Goal: Task Accomplishment & Management: Manage account settings

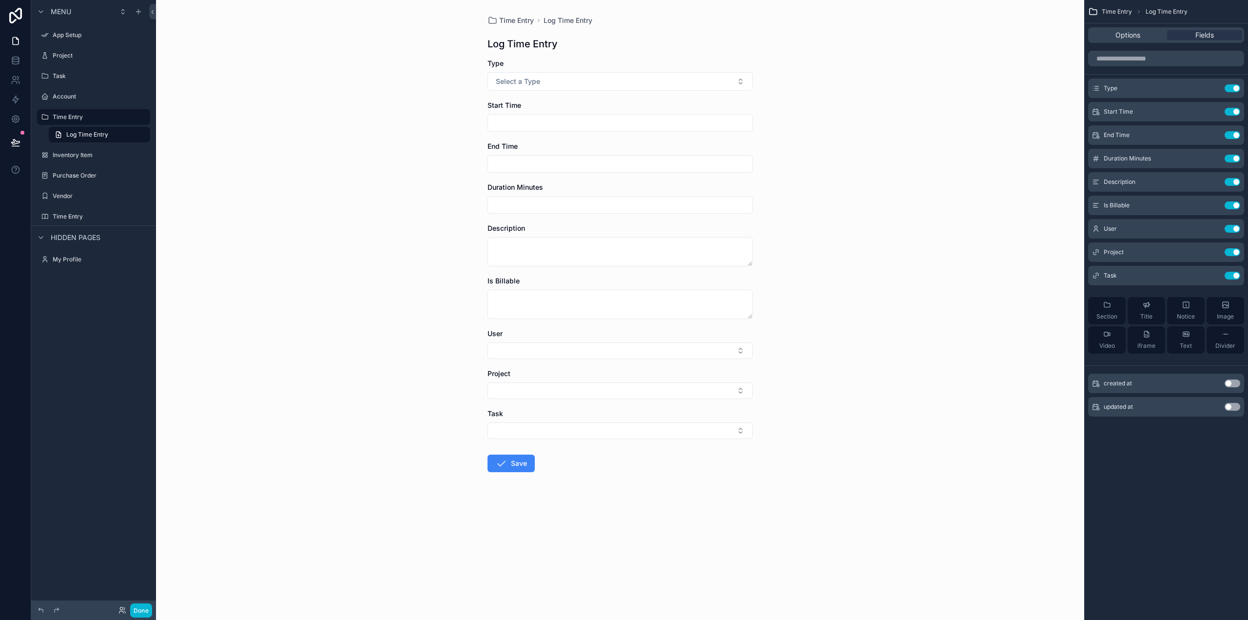
click at [830, 154] on div "Time Entry Log Time Entry Log Time Entry Type Select a Type Start Time End Time…" at bounding box center [620, 310] width 928 height 620
click at [223, 141] on div "Time Entry Log Time Entry Log Time Entry Type Select a Type Start Time End Time…" at bounding box center [620, 310] width 928 height 620
click at [73, 118] on label "Time Entry" at bounding box center [92, 117] width 78 height 8
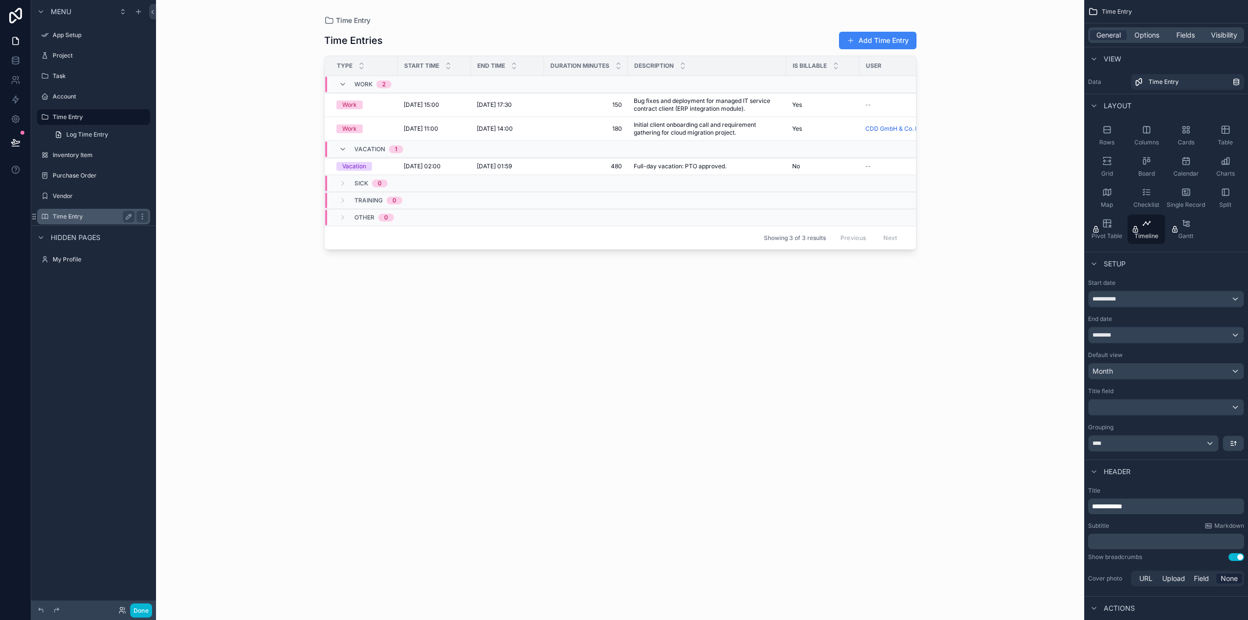
click at [89, 213] on label "Time Entry" at bounding box center [92, 217] width 78 height 8
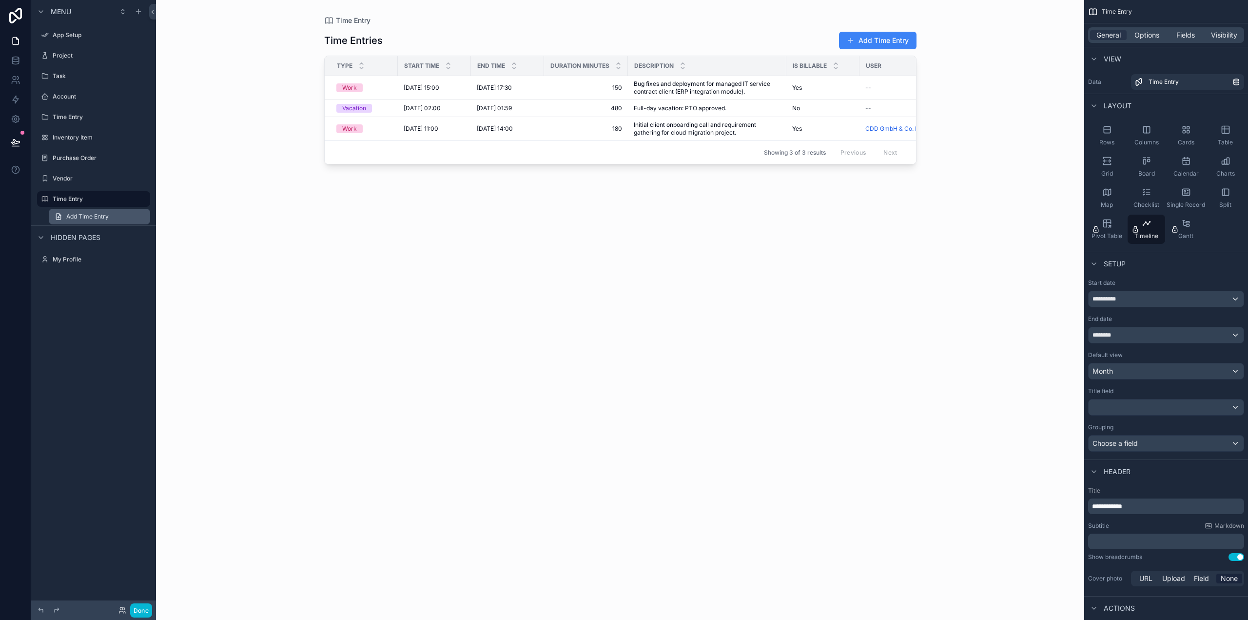
click at [77, 215] on span "Add Time Entry" at bounding box center [87, 217] width 42 height 8
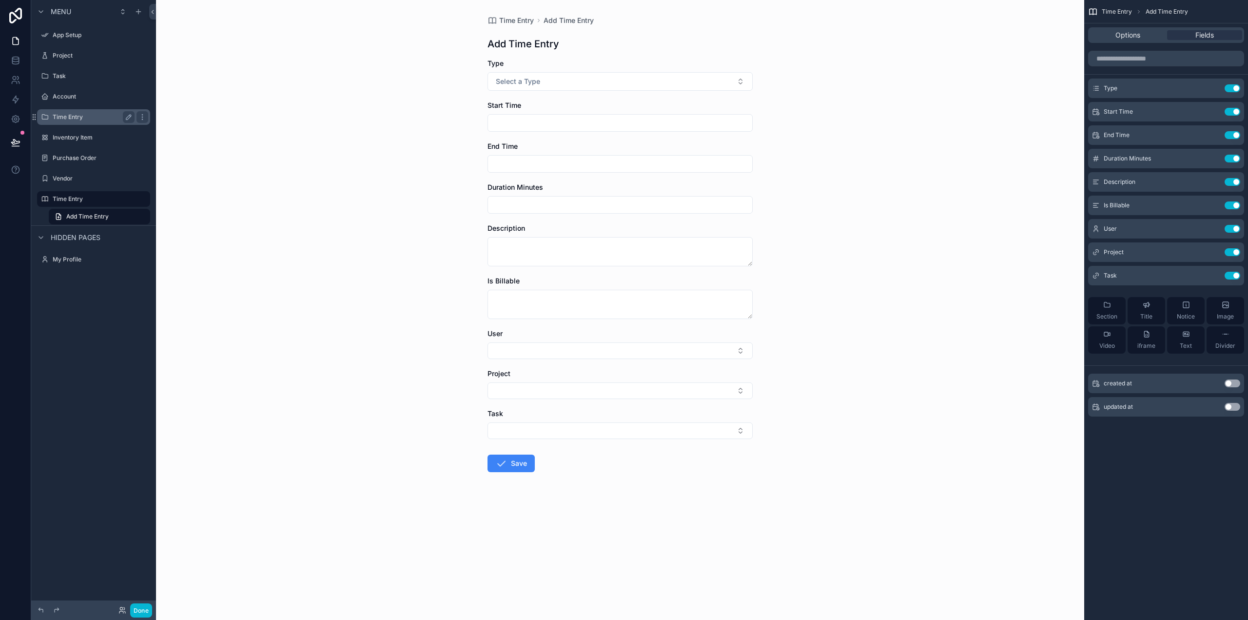
click at [81, 114] on label "Time Entry" at bounding box center [92, 117] width 78 height 8
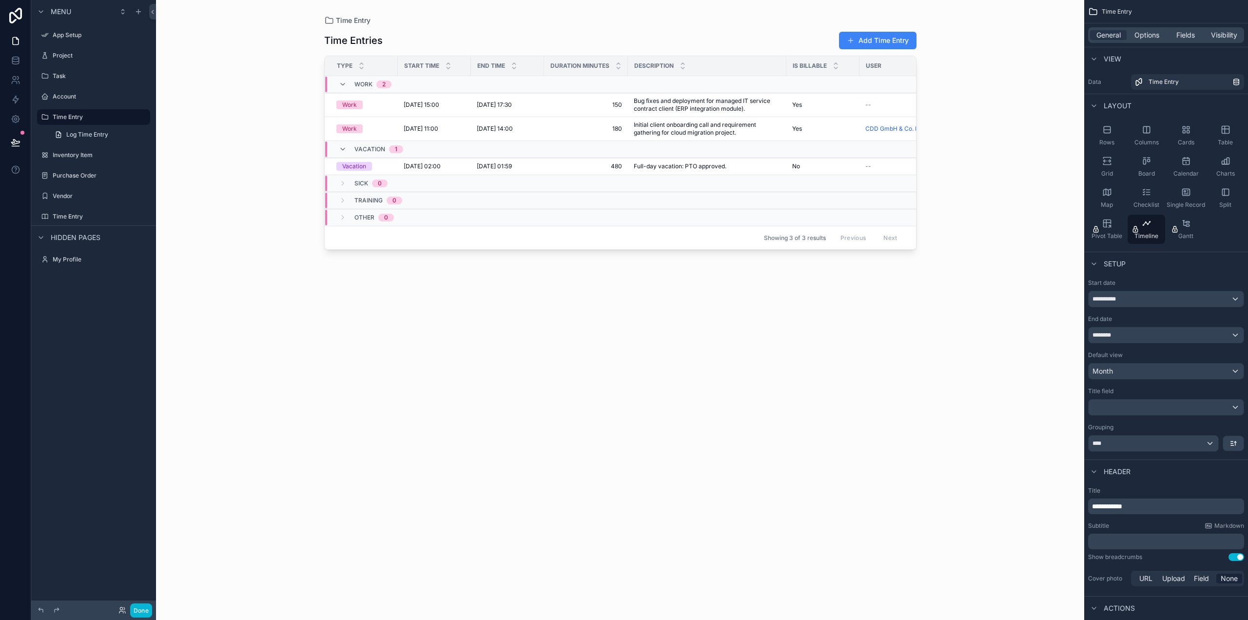
click at [884, 40] on button "Add Time Entry" at bounding box center [878, 41] width 78 height 18
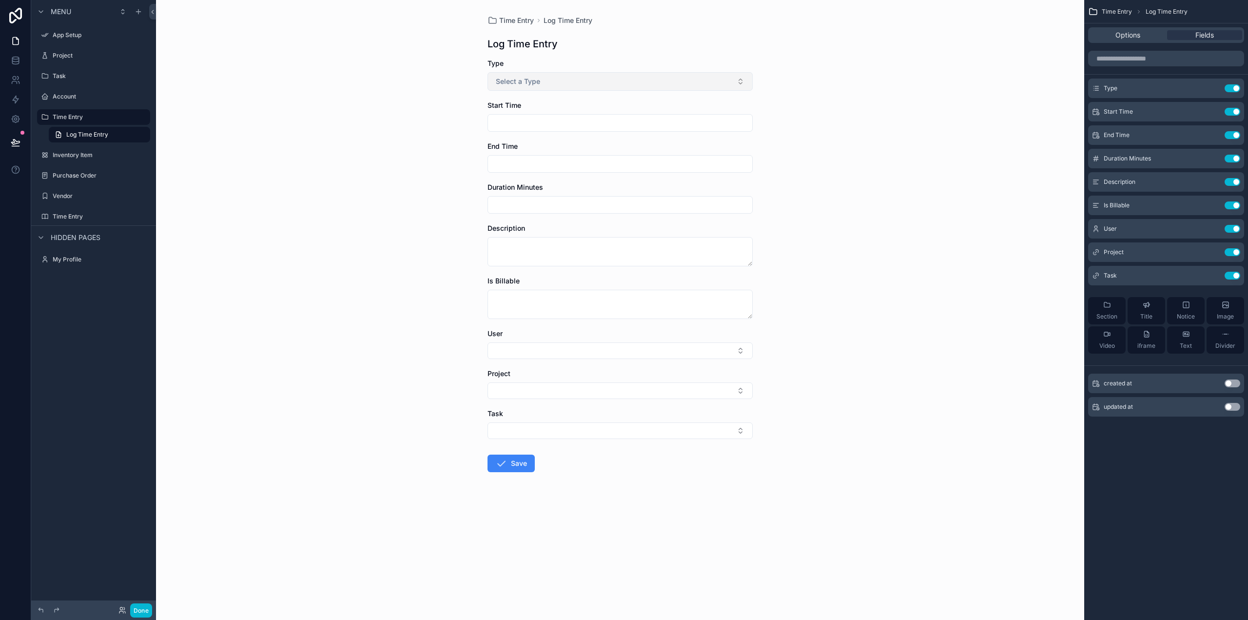
click at [582, 85] on button "Select a Type" at bounding box center [620, 81] width 265 height 19
click at [518, 117] on span "Work" at bounding box center [507, 120] width 26 height 9
click at [713, 84] on button "Work" at bounding box center [620, 81] width 265 height 19
click at [862, 154] on div "Time Entry Log Time Entry Log Time Entry Type Work Start Time End Time Duration…" at bounding box center [620, 310] width 928 height 620
click at [134, 607] on button "Done" at bounding box center [141, 610] width 22 height 14
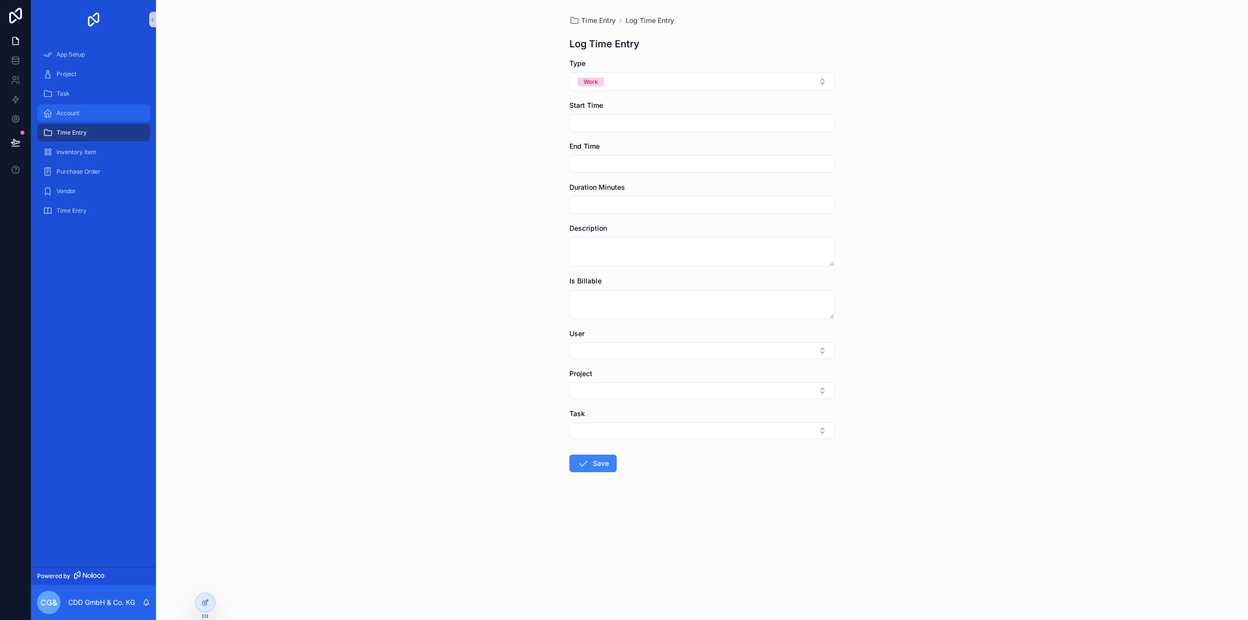
click at [74, 118] on div "Account" at bounding box center [93, 113] width 101 height 16
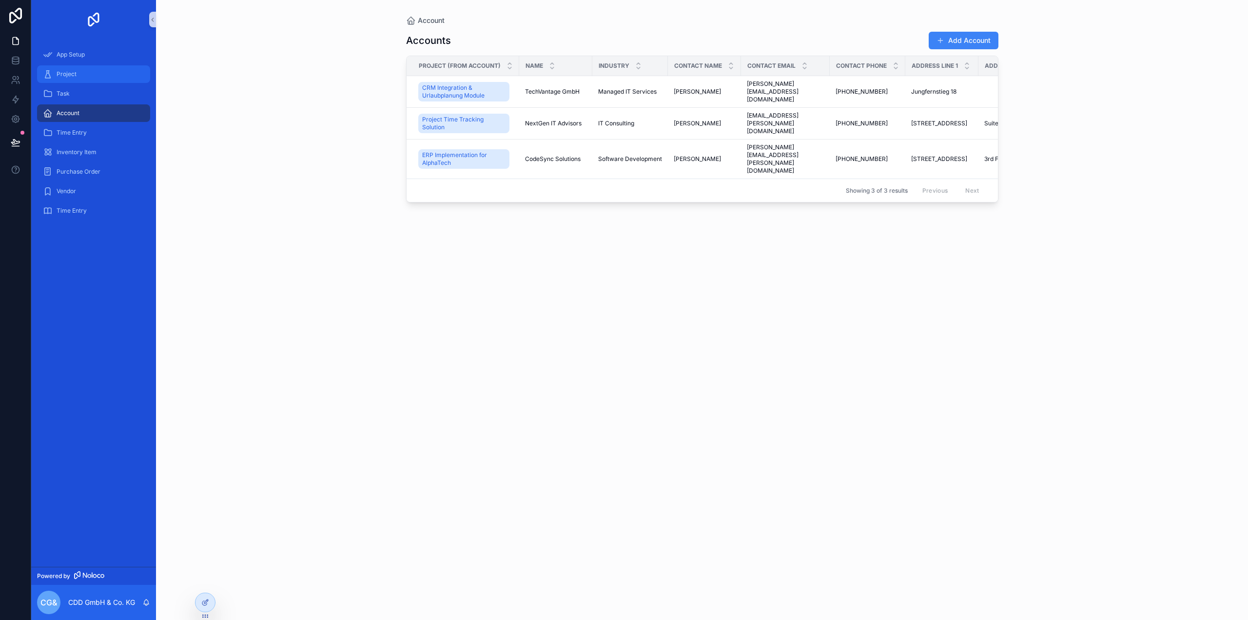
click at [64, 72] on span "Project" at bounding box center [67, 74] width 20 height 8
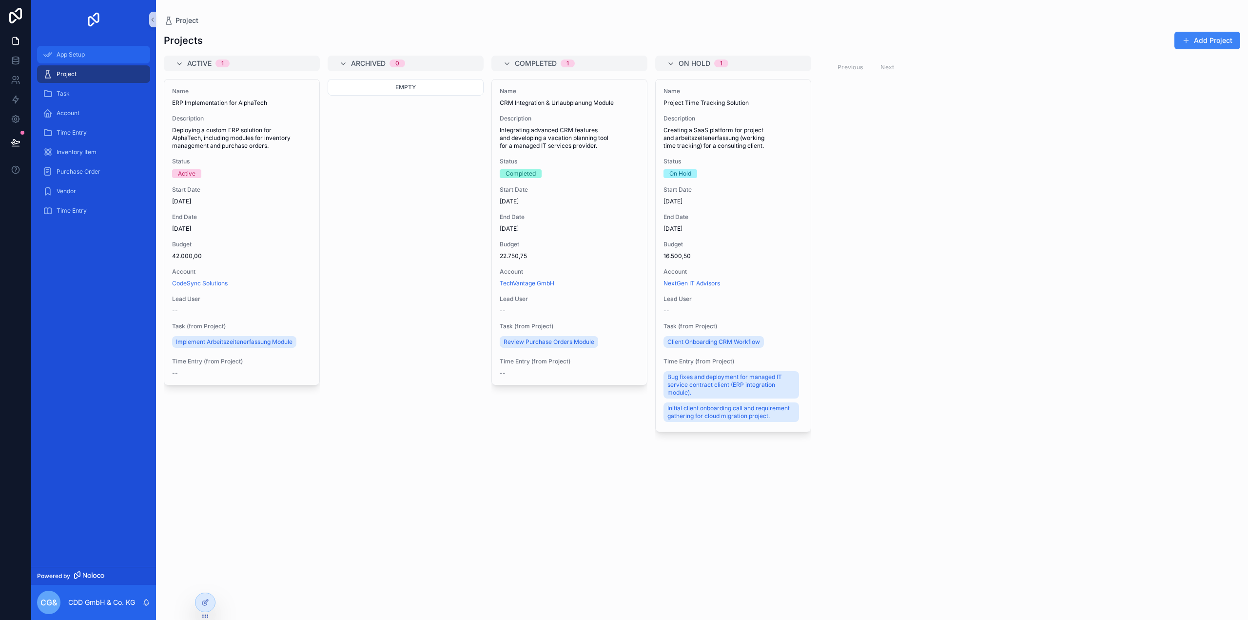
click at [80, 60] on div "App Setup" at bounding box center [93, 55] width 101 height 16
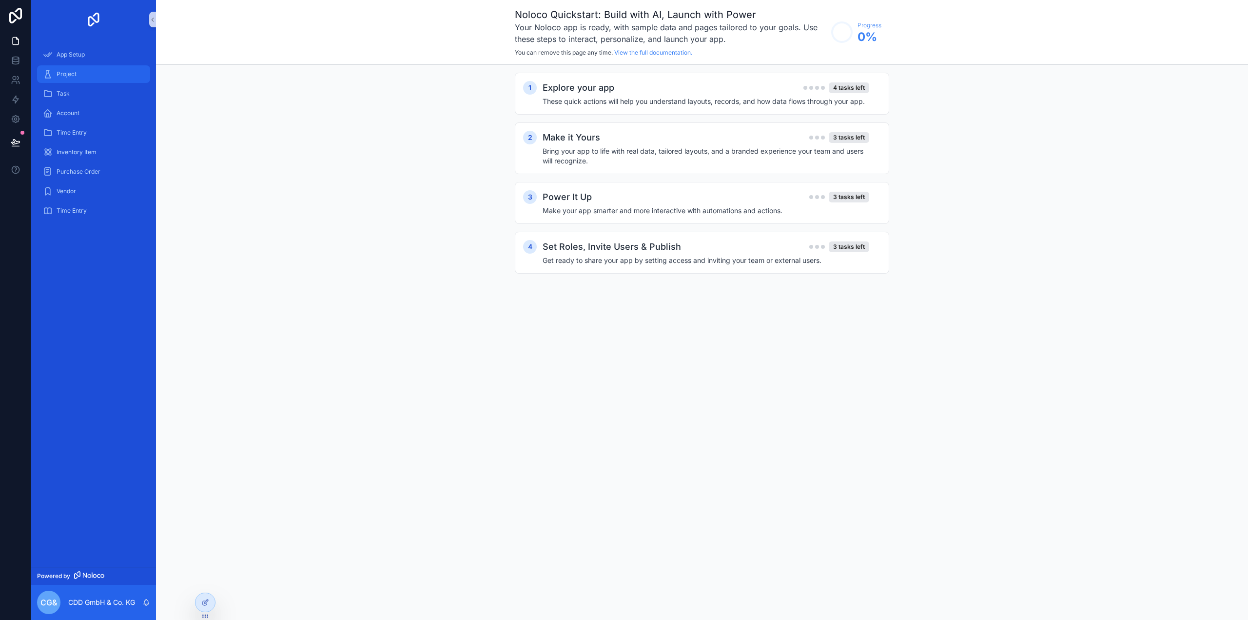
click at [69, 75] on span "Project" at bounding box center [67, 74] width 20 height 8
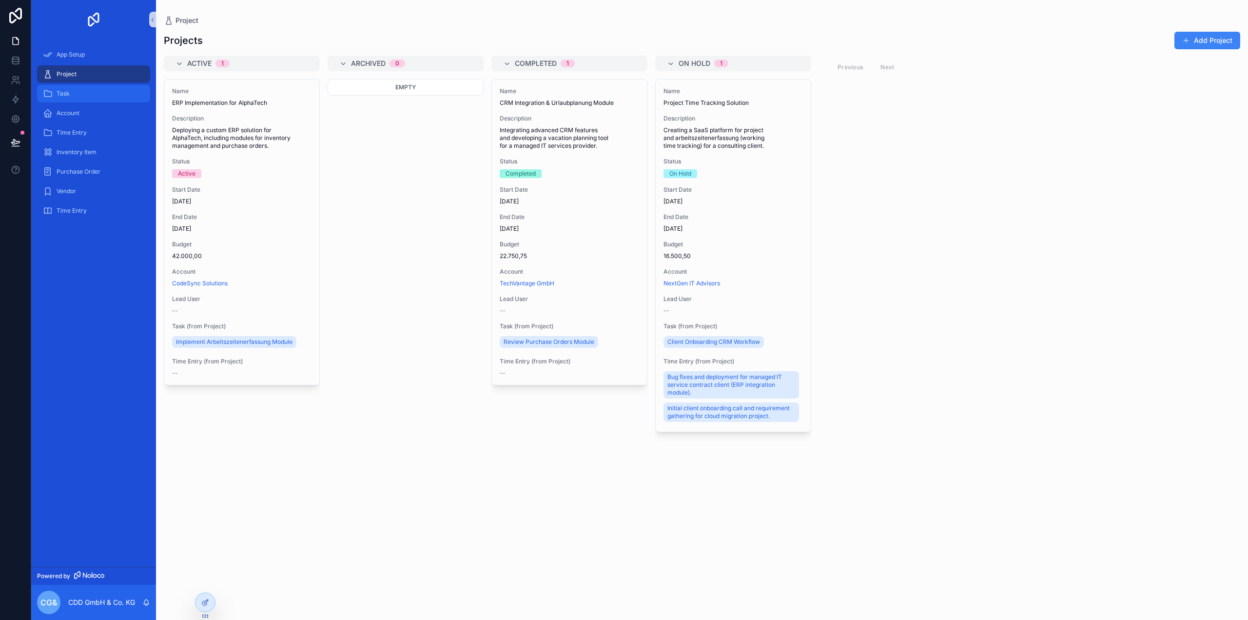
click at [80, 95] on div "Task" at bounding box center [93, 94] width 101 height 16
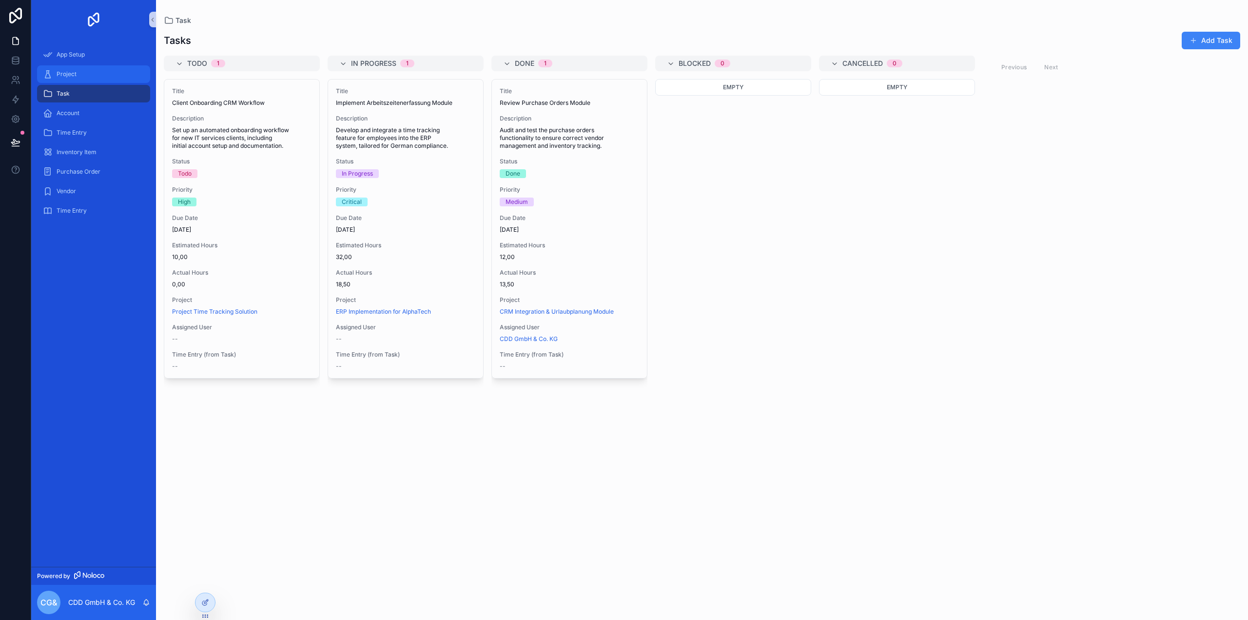
click at [83, 76] on div "Project" at bounding box center [93, 74] width 101 height 16
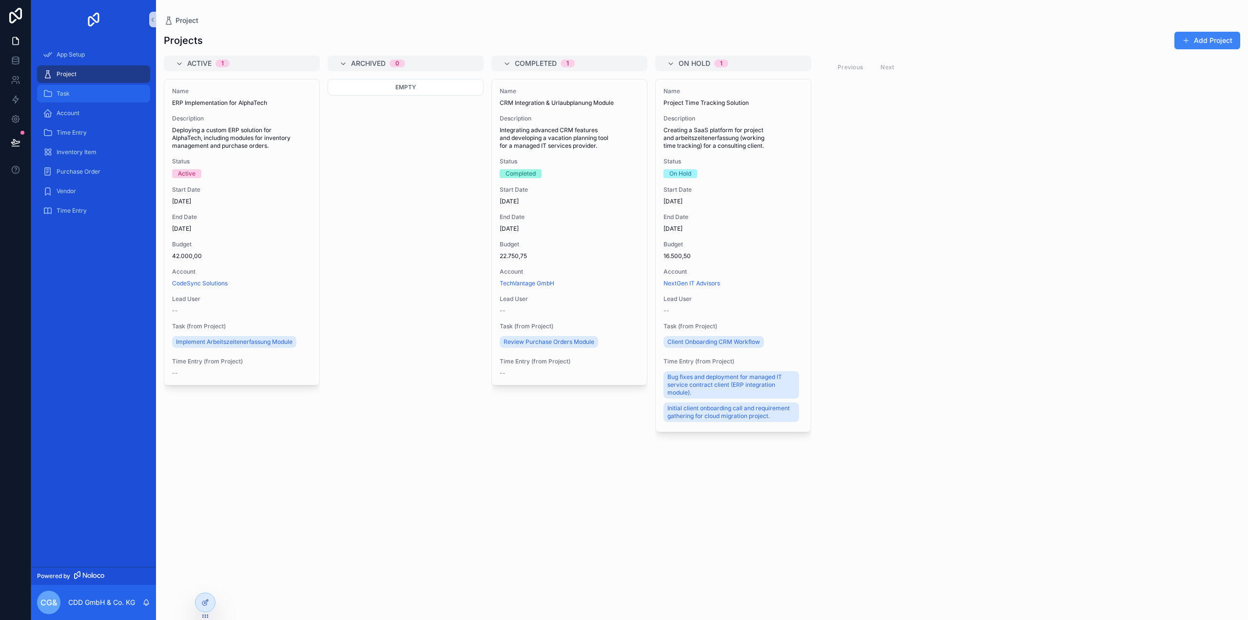
click at [62, 94] on span "Task" at bounding box center [63, 94] width 13 height 8
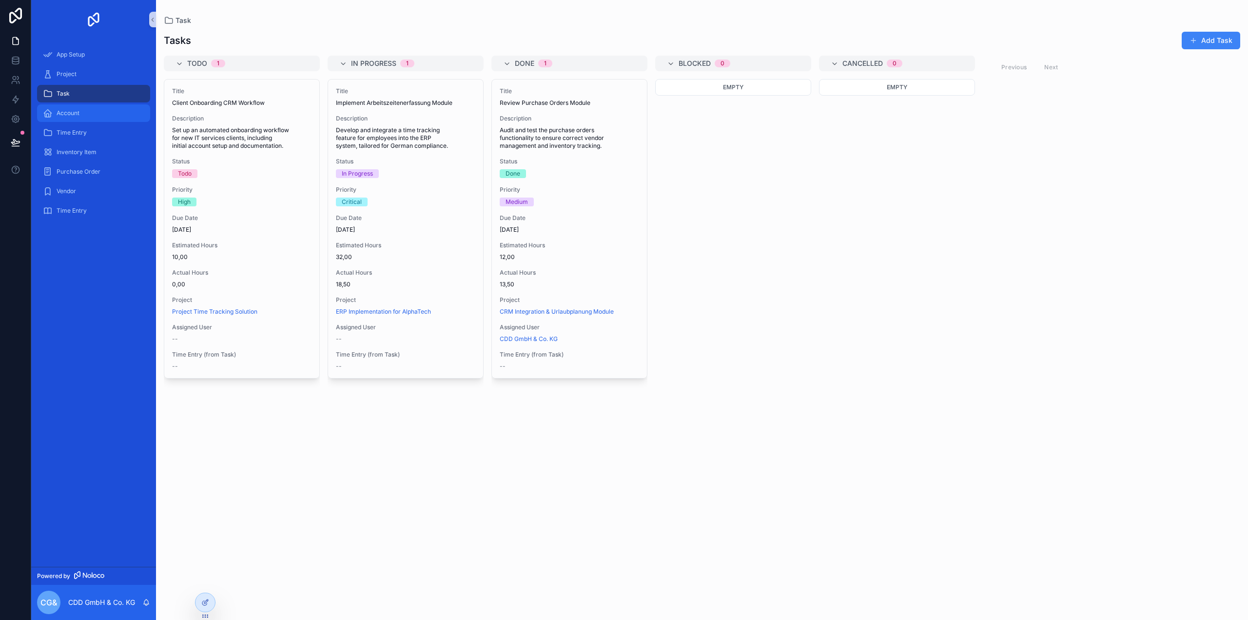
click at [72, 113] on span "Account" at bounding box center [68, 113] width 23 height 8
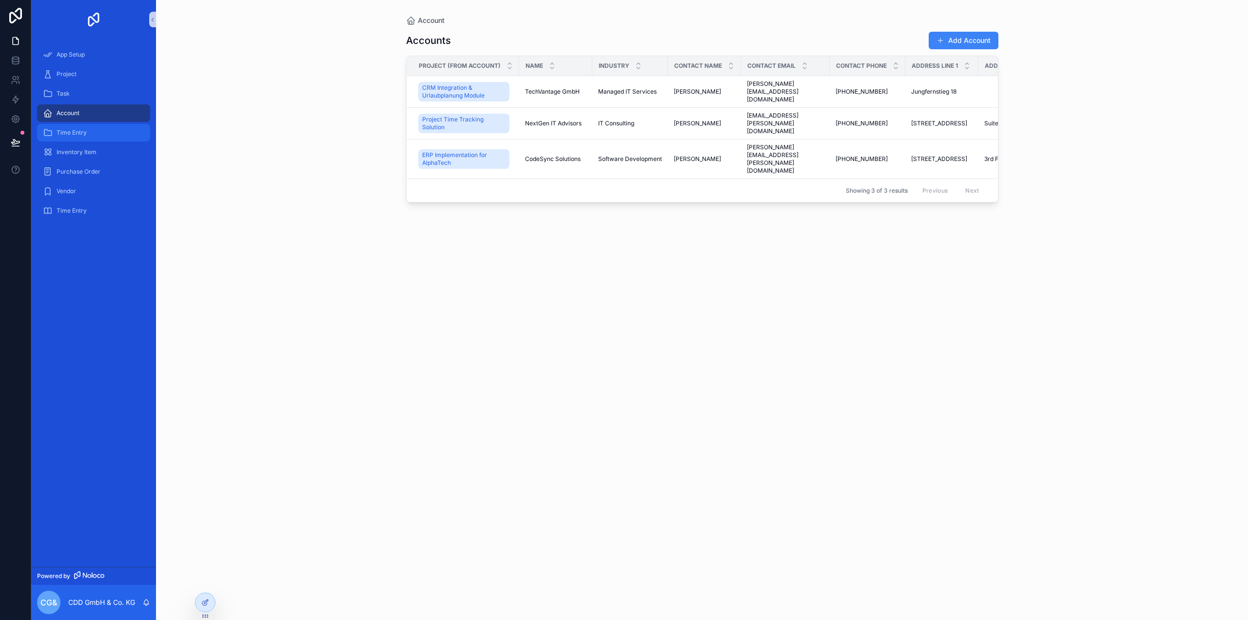
click at [81, 137] on div "Time Entry" at bounding box center [93, 133] width 101 height 16
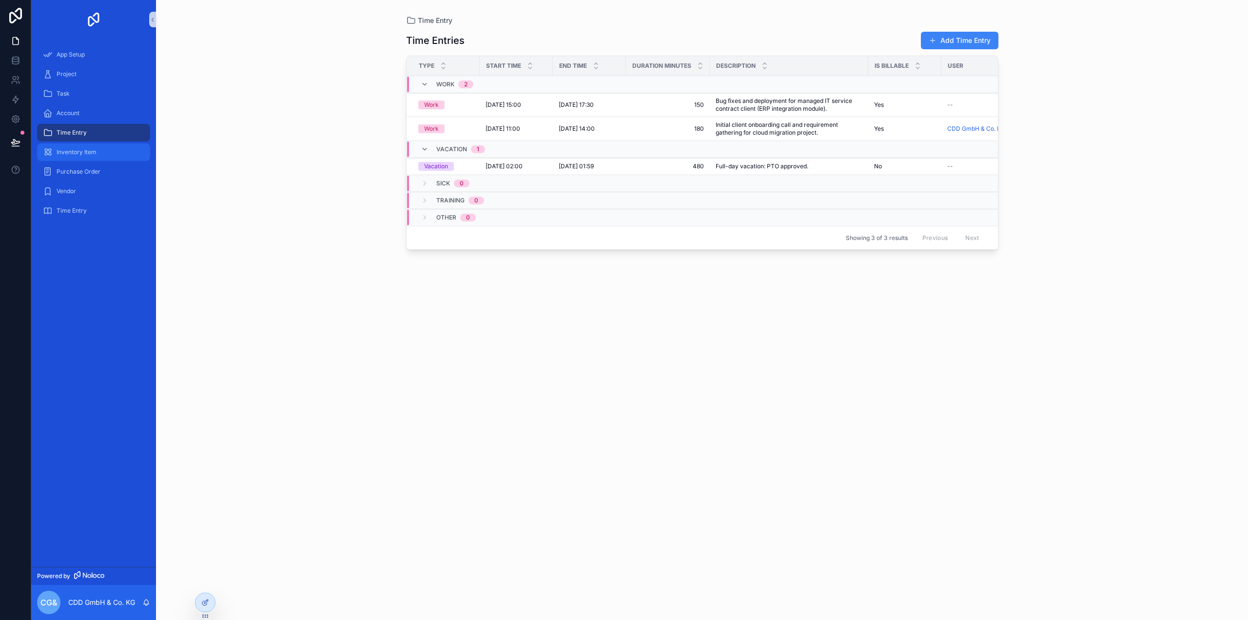
click at [87, 155] on span "Inventory Item" at bounding box center [77, 152] width 40 height 8
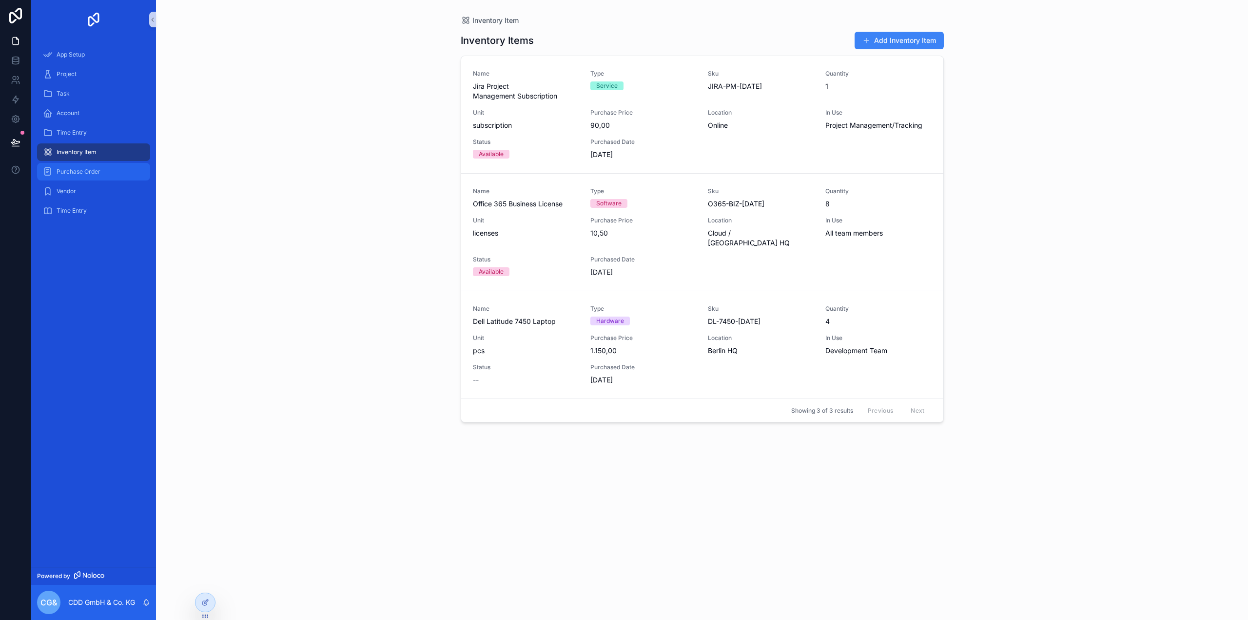
click at [85, 174] on span "Purchase Order" at bounding box center [79, 172] width 44 height 8
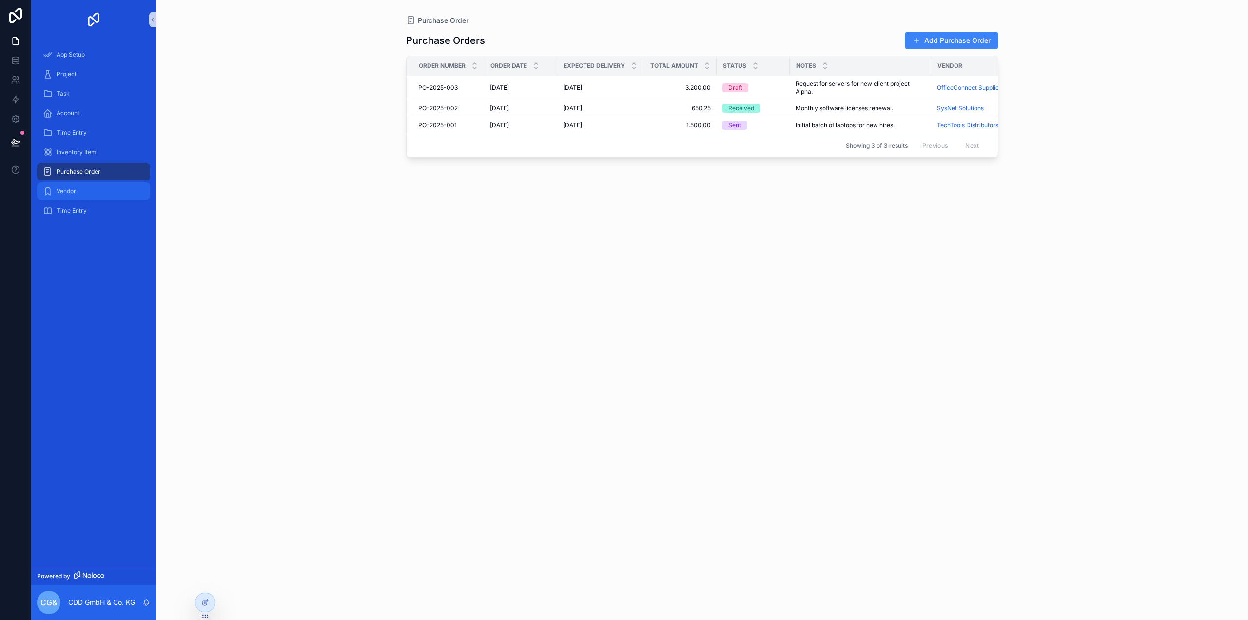
click at [78, 192] on div "Vendor" at bounding box center [93, 191] width 101 height 16
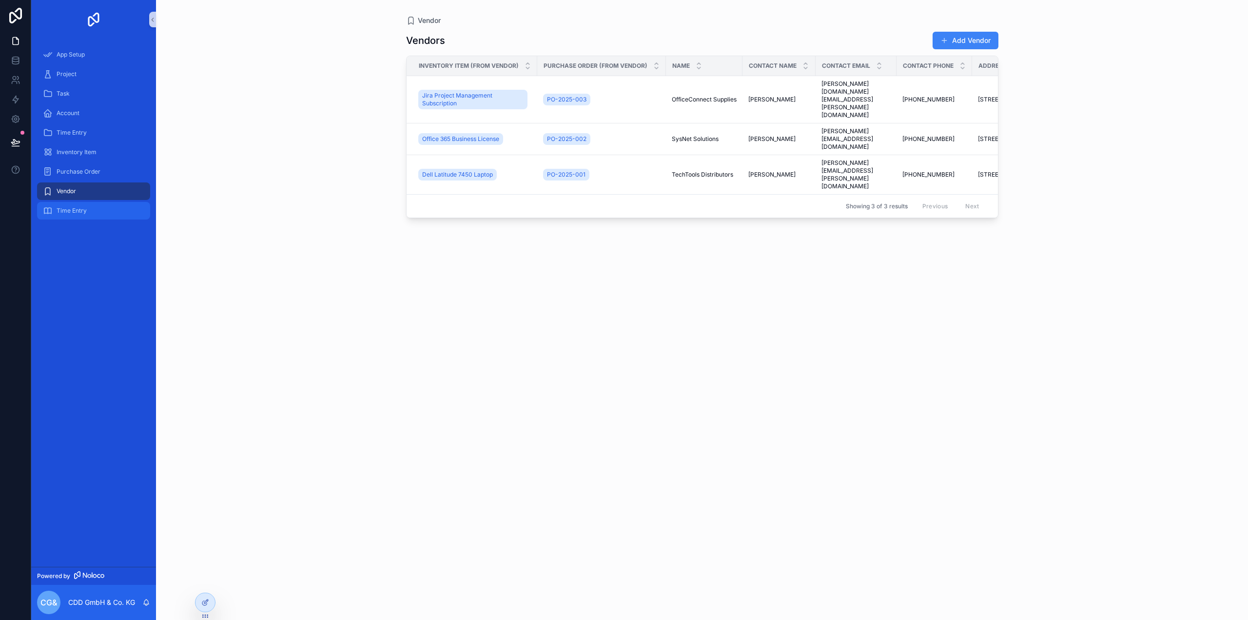
click at [77, 209] on span "Time Entry" at bounding box center [72, 211] width 30 height 8
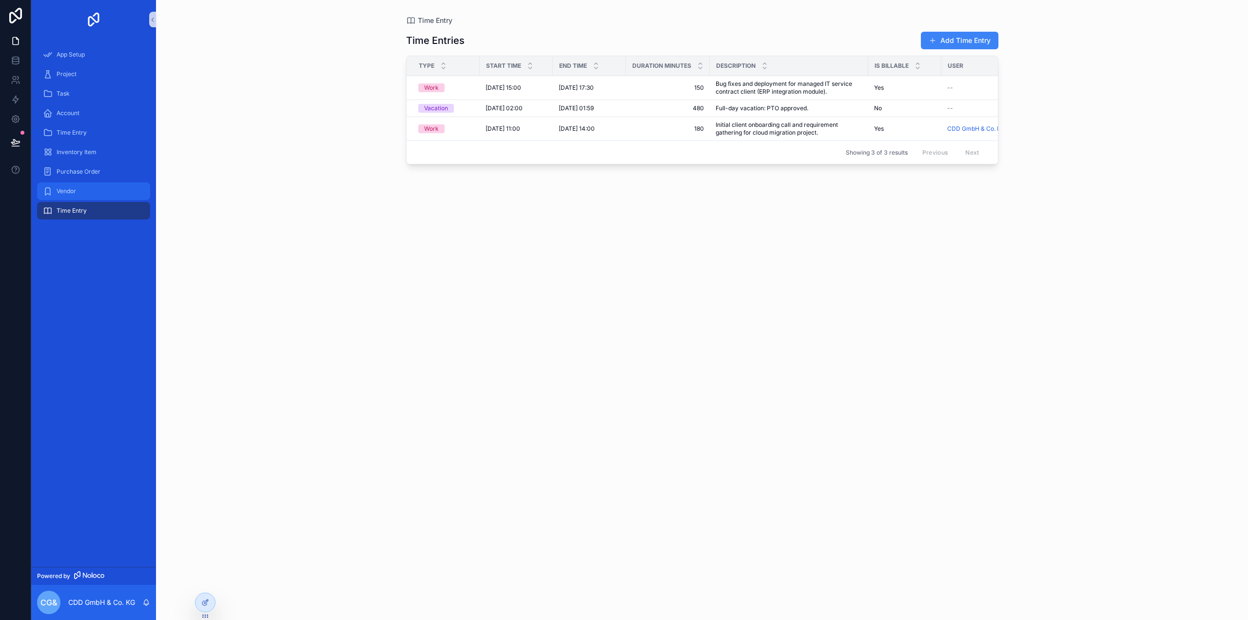
click at [69, 194] on span "Vendor" at bounding box center [67, 191] width 20 height 8
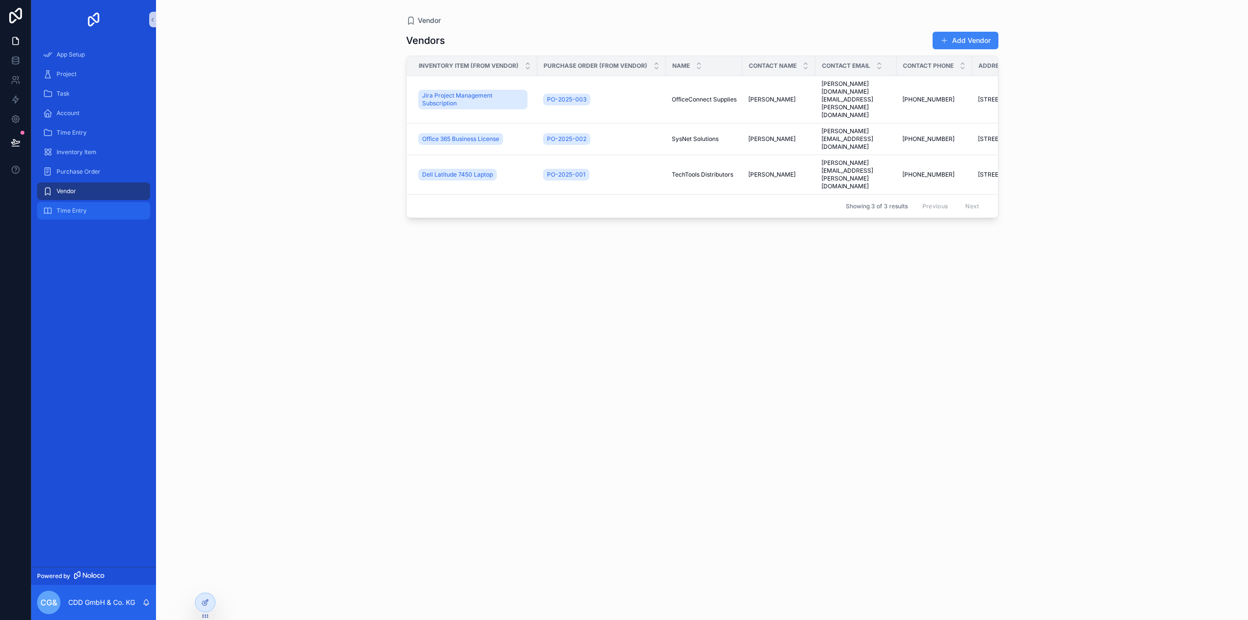
click at [68, 207] on span "Time Entry" at bounding box center [72, 211] width 30 height 8
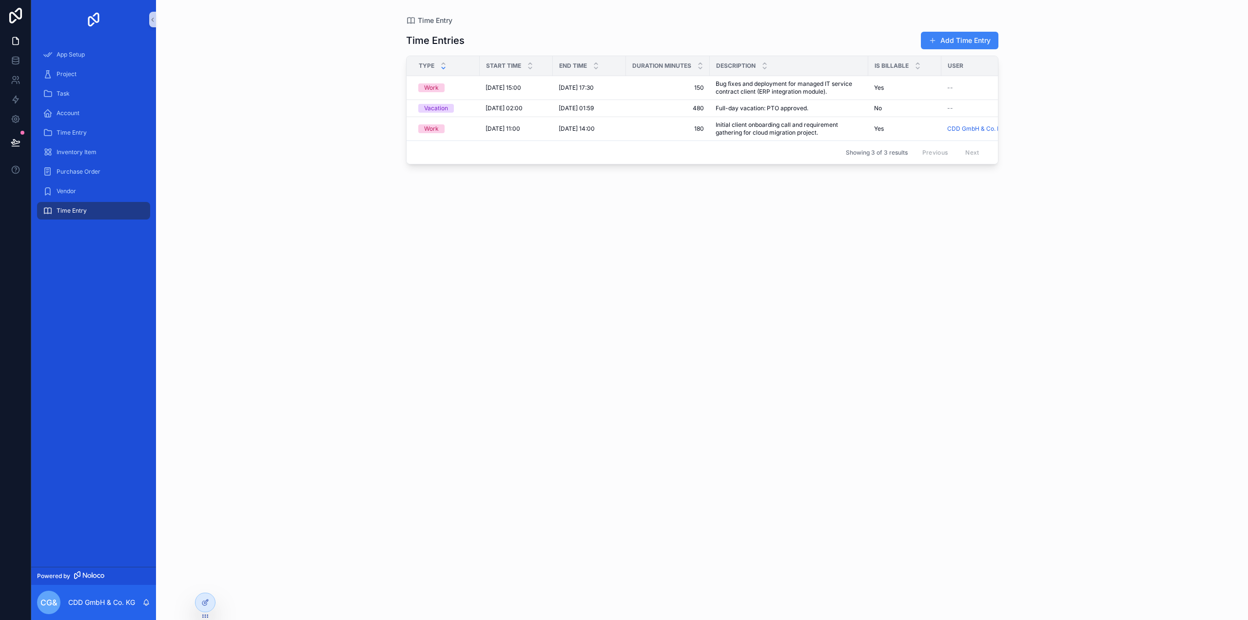
click at [441, 69] on icon "scrollable content" at bounding box center [443, 68] width 6 height 6
click at [444, 63] on icon "scrollable content" at bounding box center [443, 63] width 6 height 6
click at [63, 193] on span "Vendor" at bounding box center [67, 191] width 20 height 8
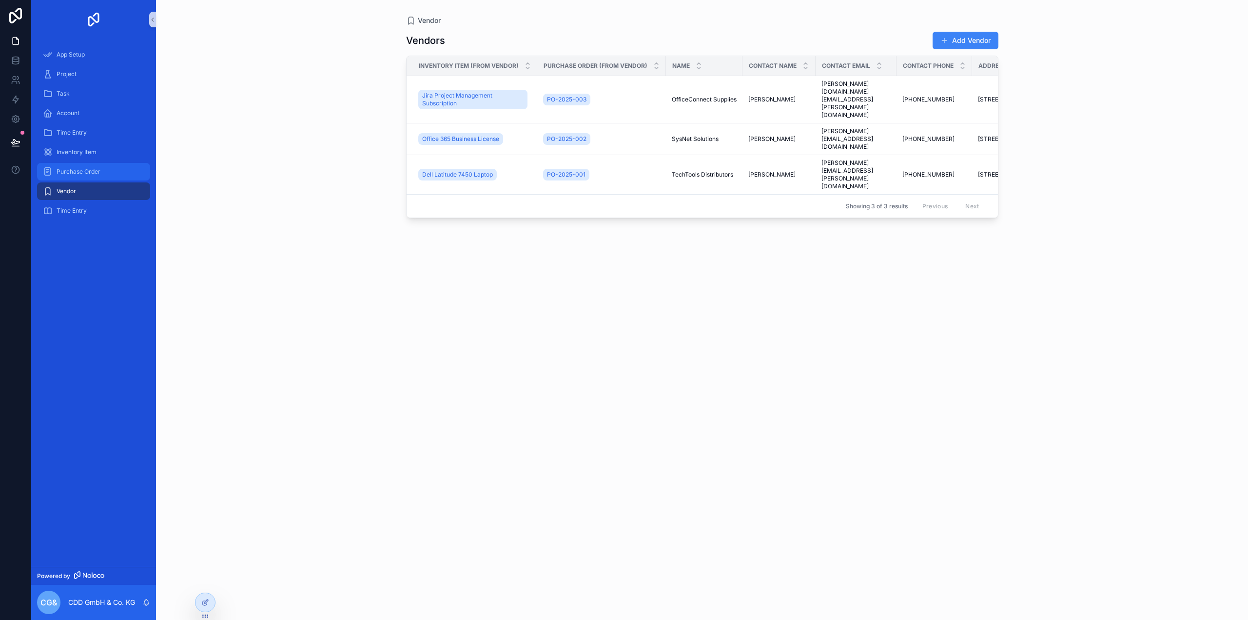
click at [76, 173] on span "Purchase Order" at bounding box center [79, 172] width 44 height 8
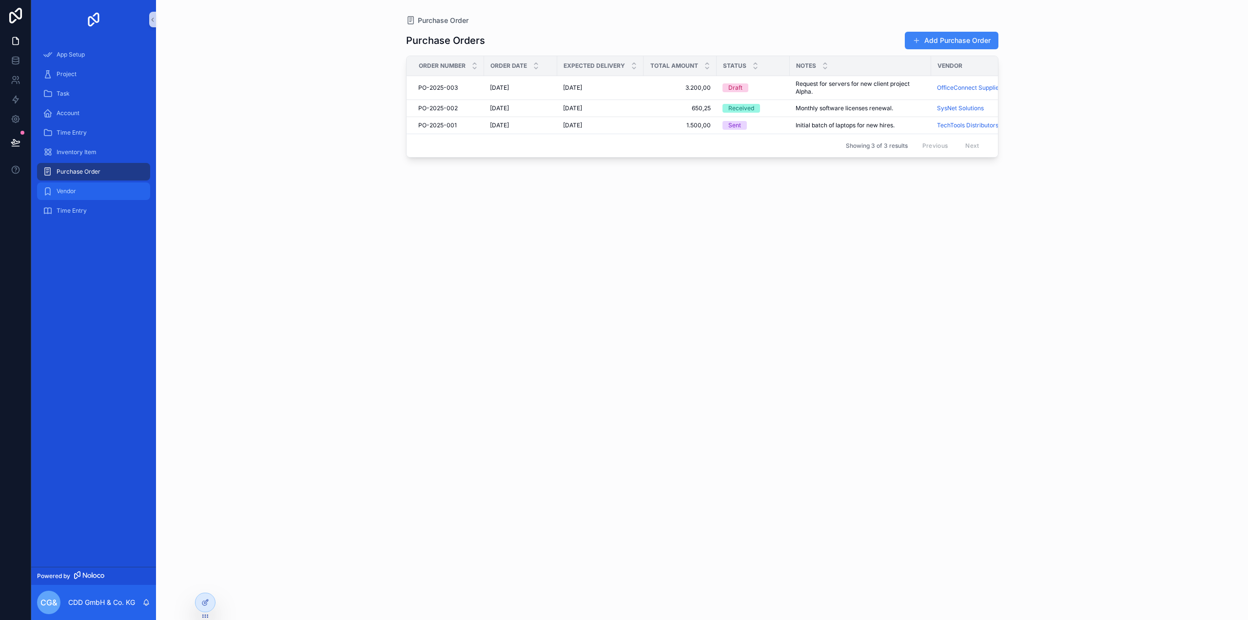
click at [64, 192] on span "Vendor" at bounding box center [67, 191] width 20 height 8
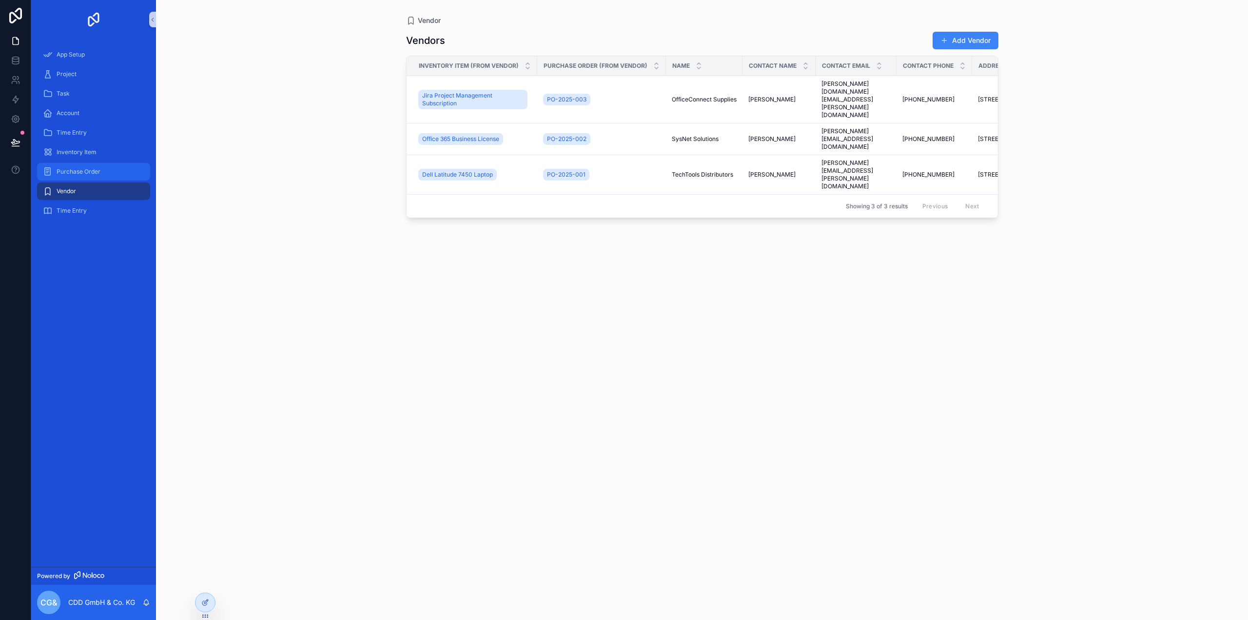
click at [76, 171] on span "Purchase Order" at bounding box center [79, 172] width 44 height 8
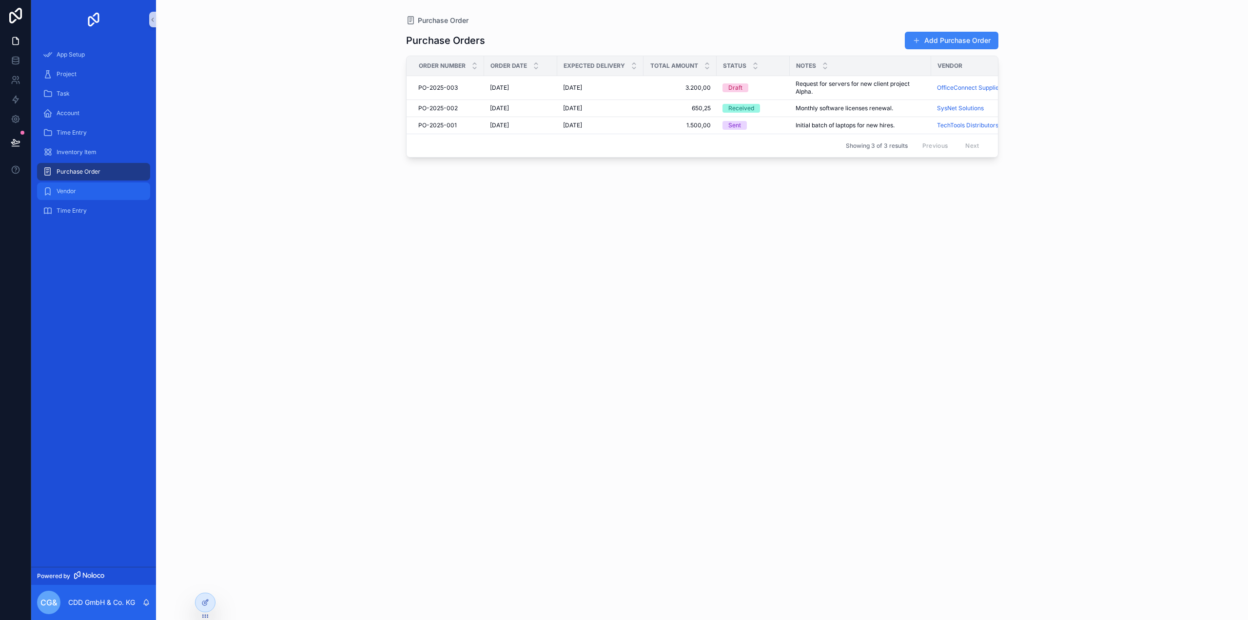
click at [68, 191] on span "Vendor" at bounding box center [67, 191] width 20 height 8
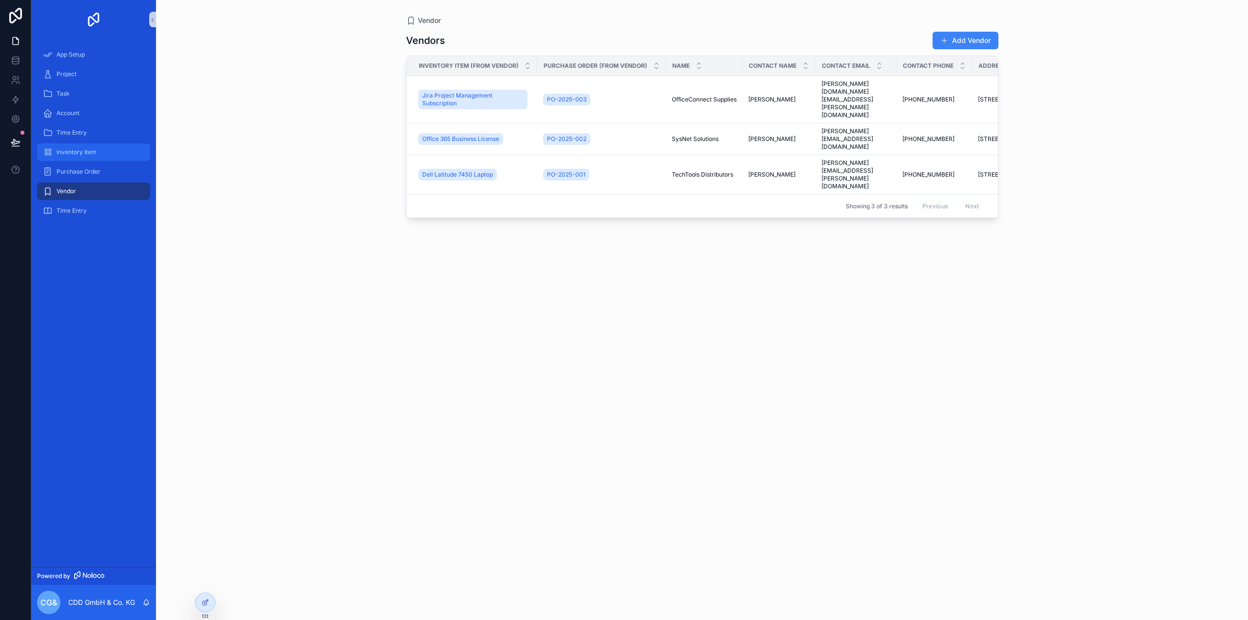
click at [79, 152] on span "Inventory Item" at bounding box center [77, 152] width 40 height 8
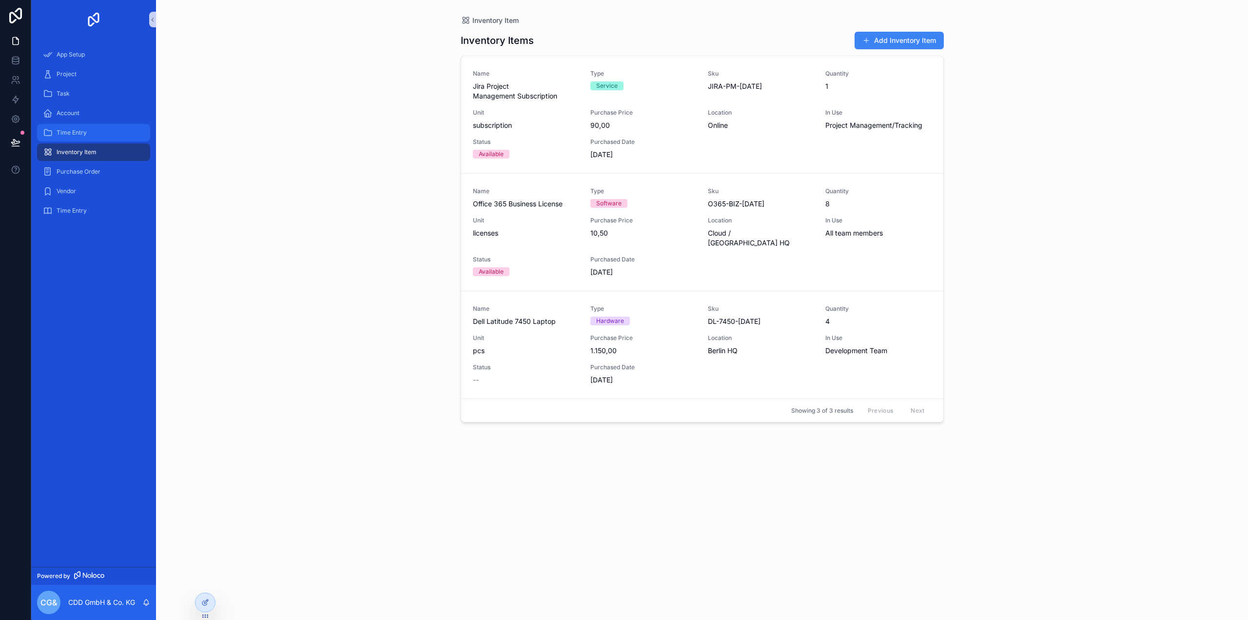
click at [81, 136] on span "Time Entry" at bounding box center [72, 133] width 30 height 8
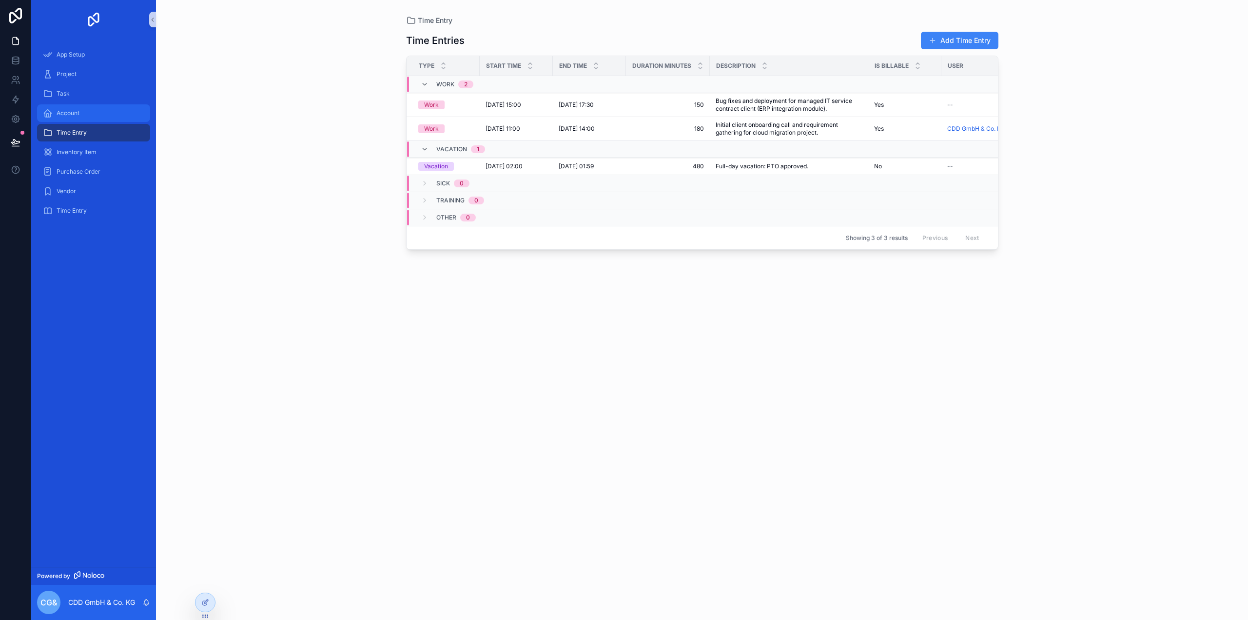
click at [66, 120] on div "Account" at bounding box center [93, 113] width 101 height 16
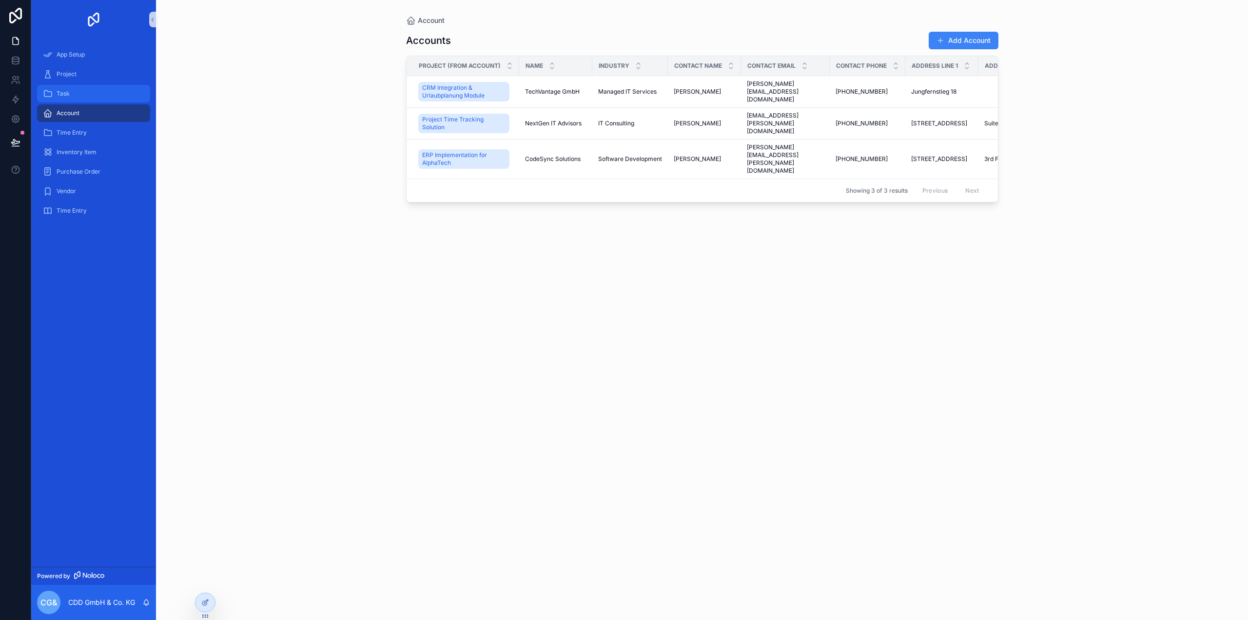
click at [67, 98] on div "Task" at bounding box center [93, 94] width 101 height 16
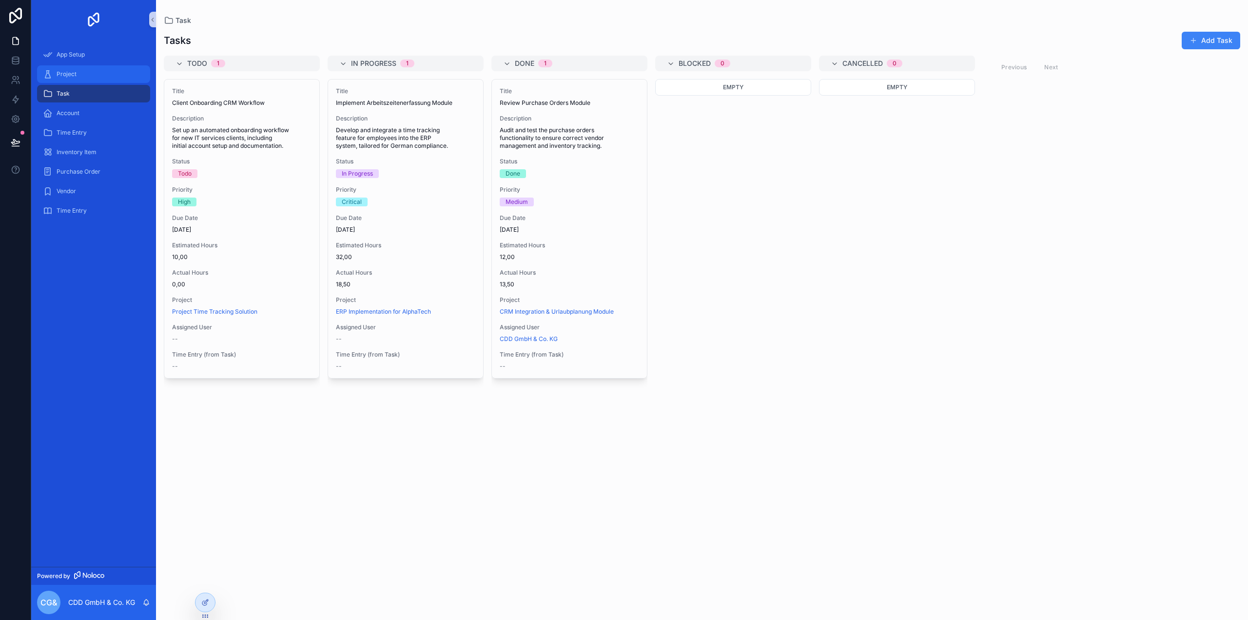
click at [74, 77] on span "Project" at bounding box center [67, 74] width 20 height 8
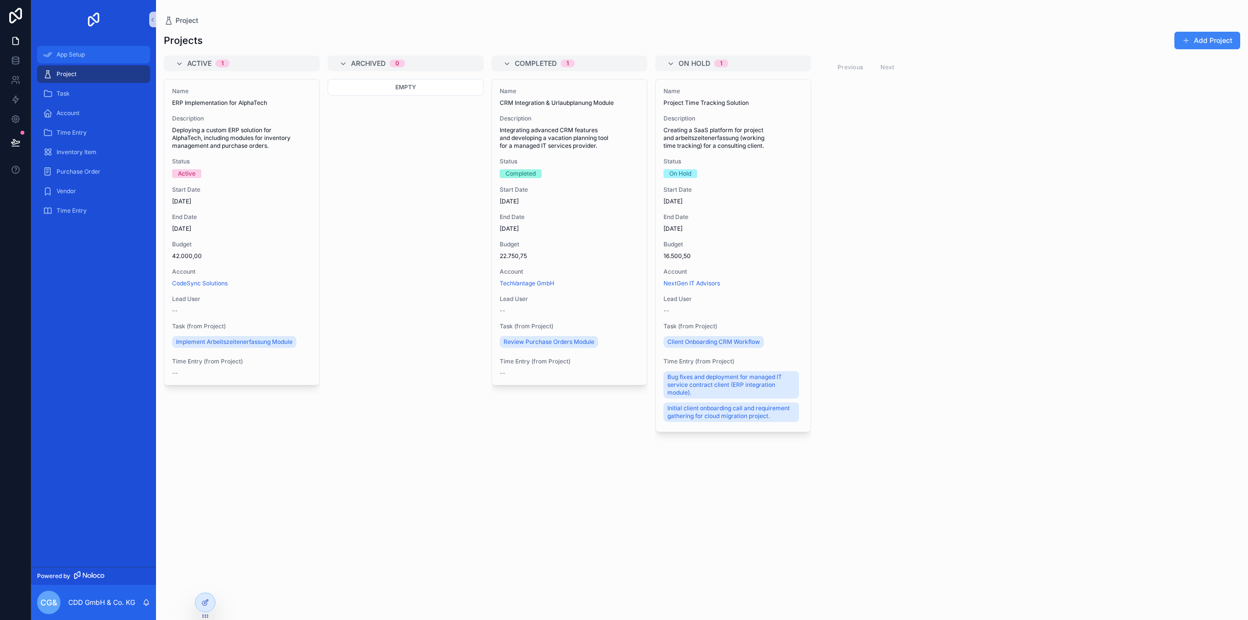
click at [78, 56] on span "App Setup" at bounding box center [71, 55] width 28 height 8
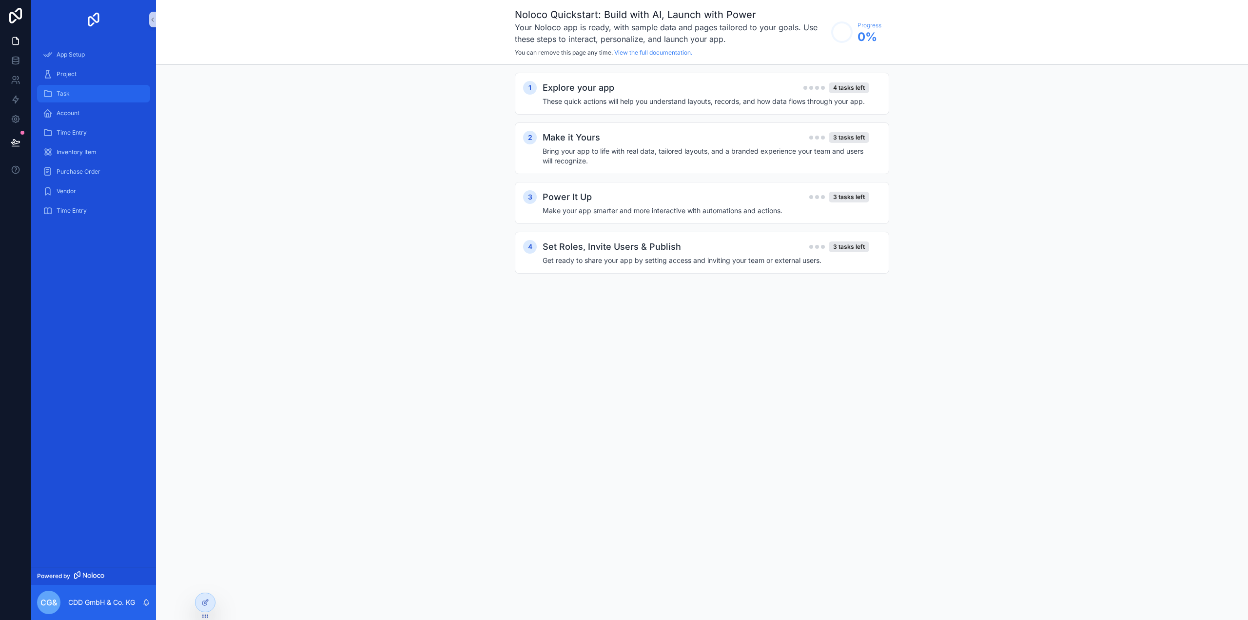
click at [79, 94] on div "Task" at bounding box center [93, 94] width 101 height 16
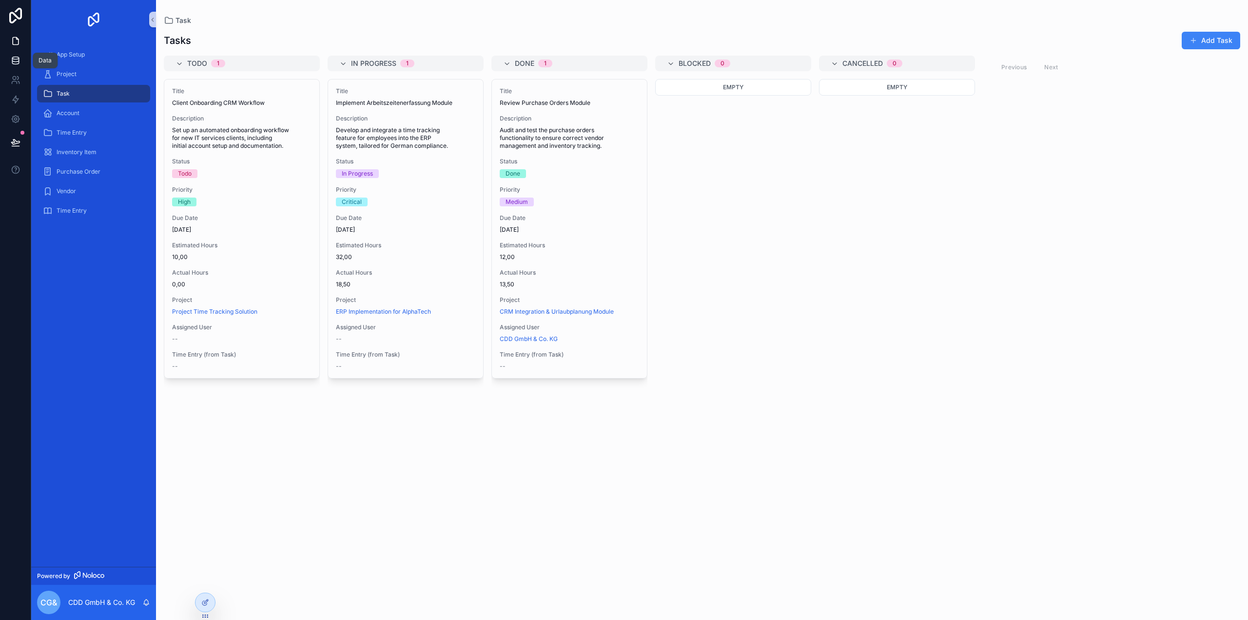
click at [14, 58] on icon at bounding box center [16, 61] width 10 height 10
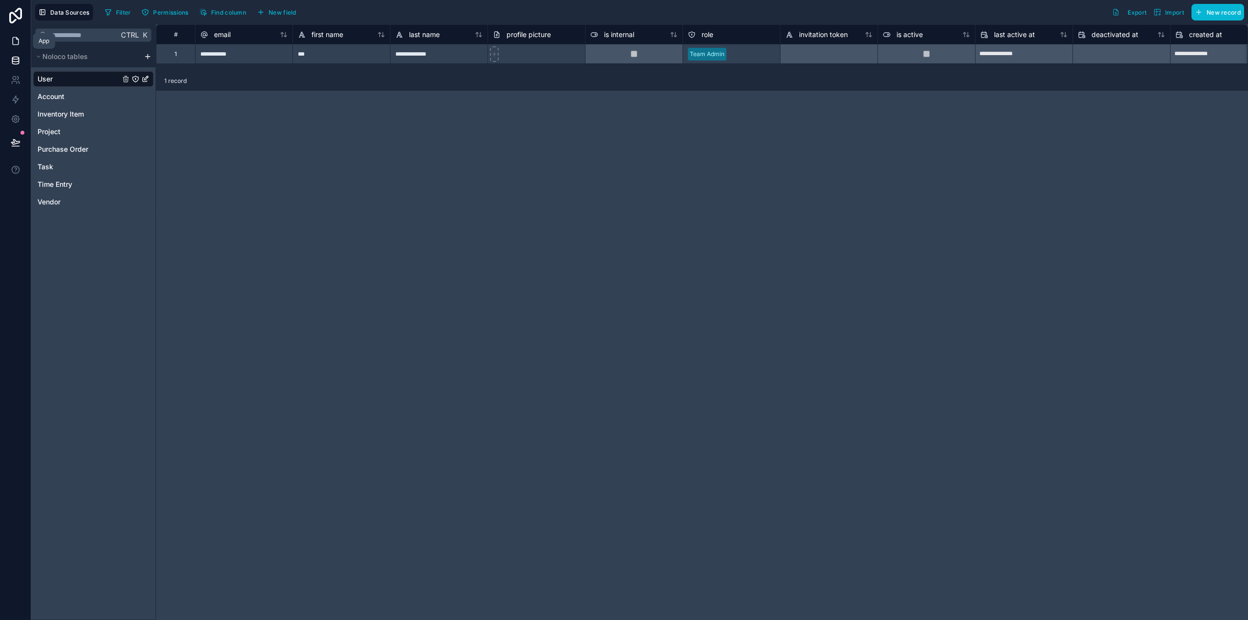
click at [15, 38] on icon at bounding box center [16, 41] width 6 height 7
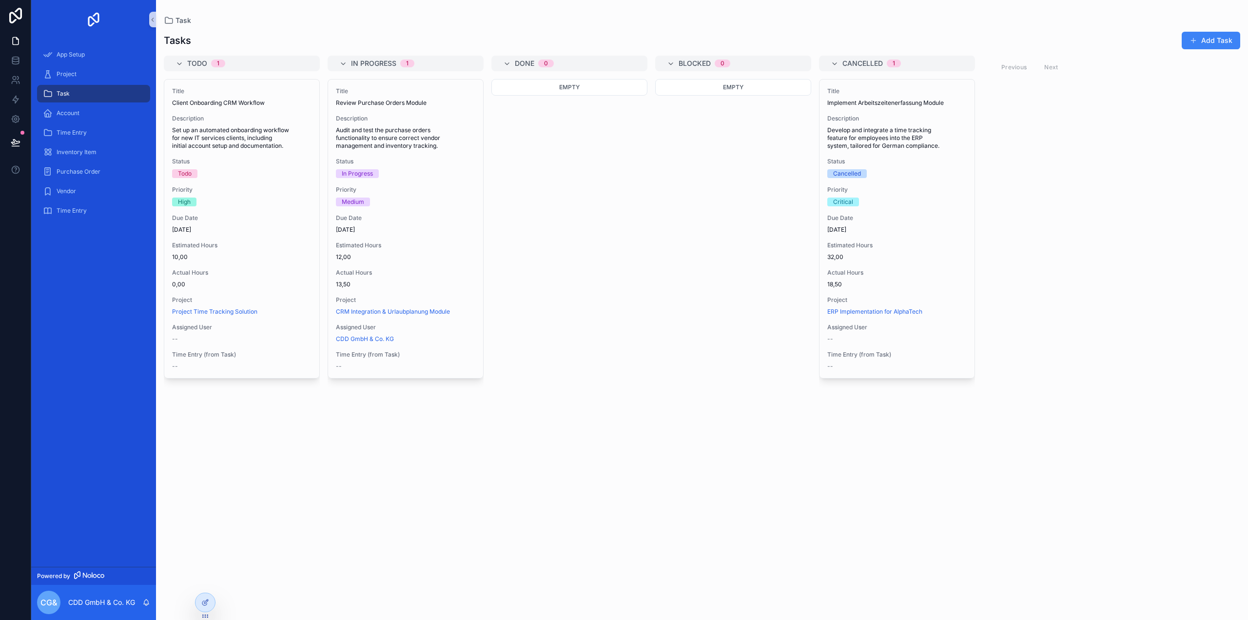
click at [1127, 271] on div "Todo 1 Title Client Onboarding CRM Workflow Description Set up an automated onb…" at bounding box center [702, 332] width 1092 height 552
click at [205, 603] on icon at bounding box center [206, 601] width 4 height 4
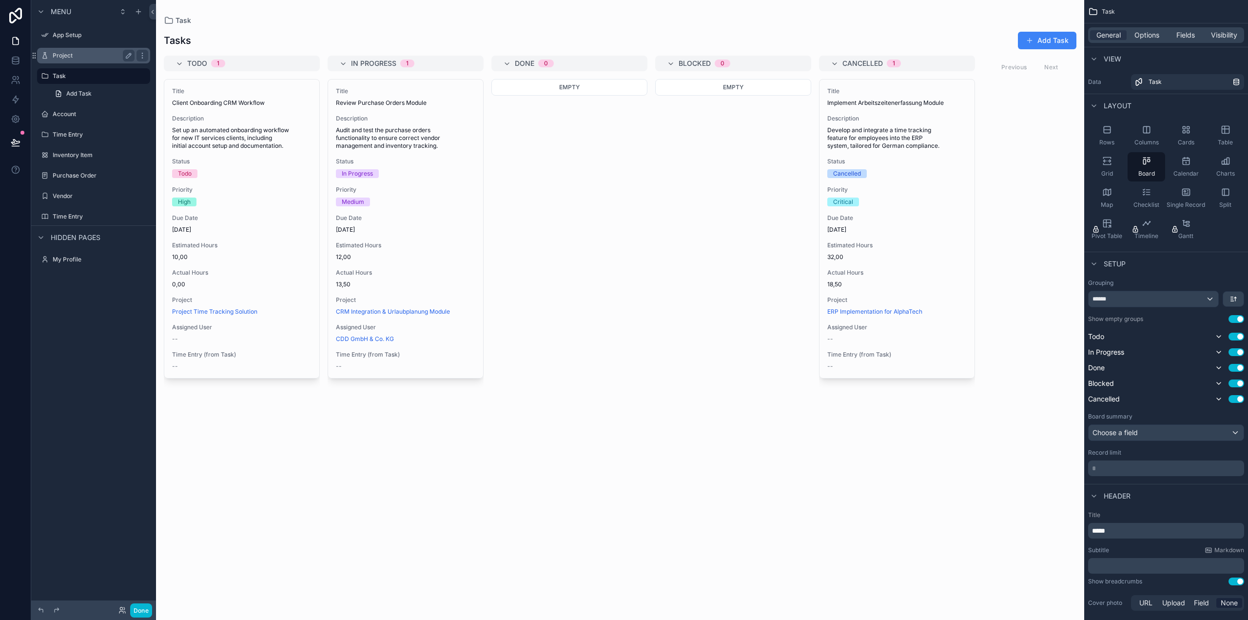
click at [64, 55] on label "Project" at bounding box center [92, 56] width 78 height 8
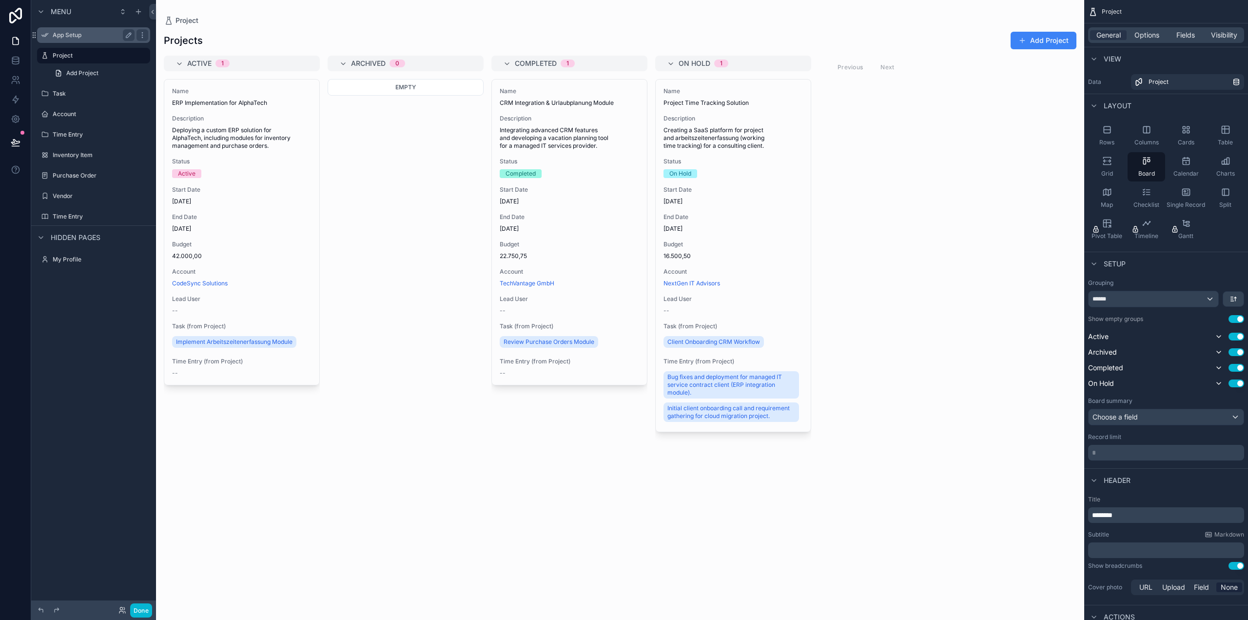
click at [80, 35] on label "App Setup" at bounding box center [92, 35] width 78 height 8
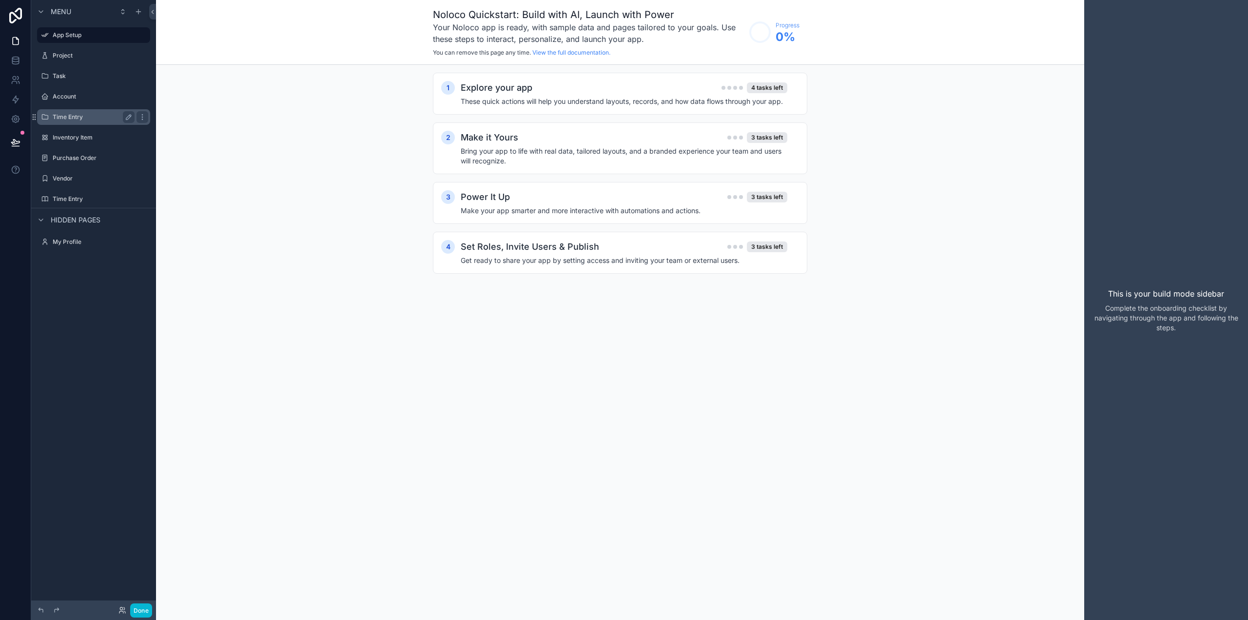
click at [65, 116] on label "Time Entry" at bounding box center [92, 117] width 78 height 8
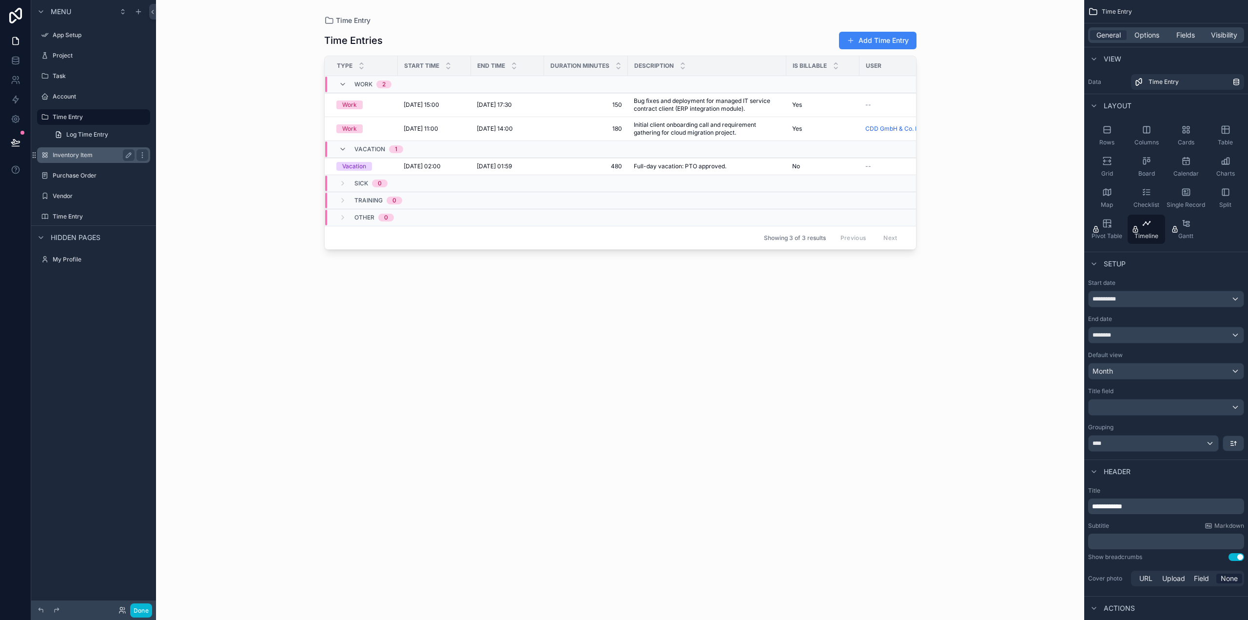
click at [81, 159] on div "Inventory Item" at bounding box center [94, 155] width 82 height 12
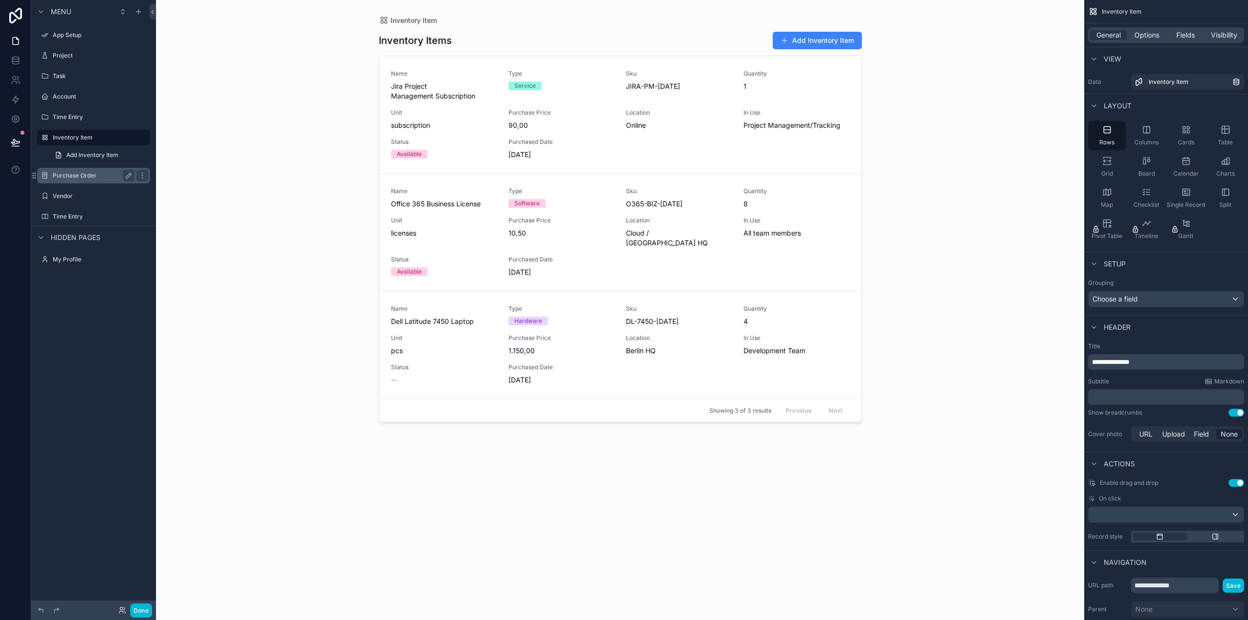
click at [79, 179] on label "Purchase Order" at bounding box center [92, 176] width 78 height 8
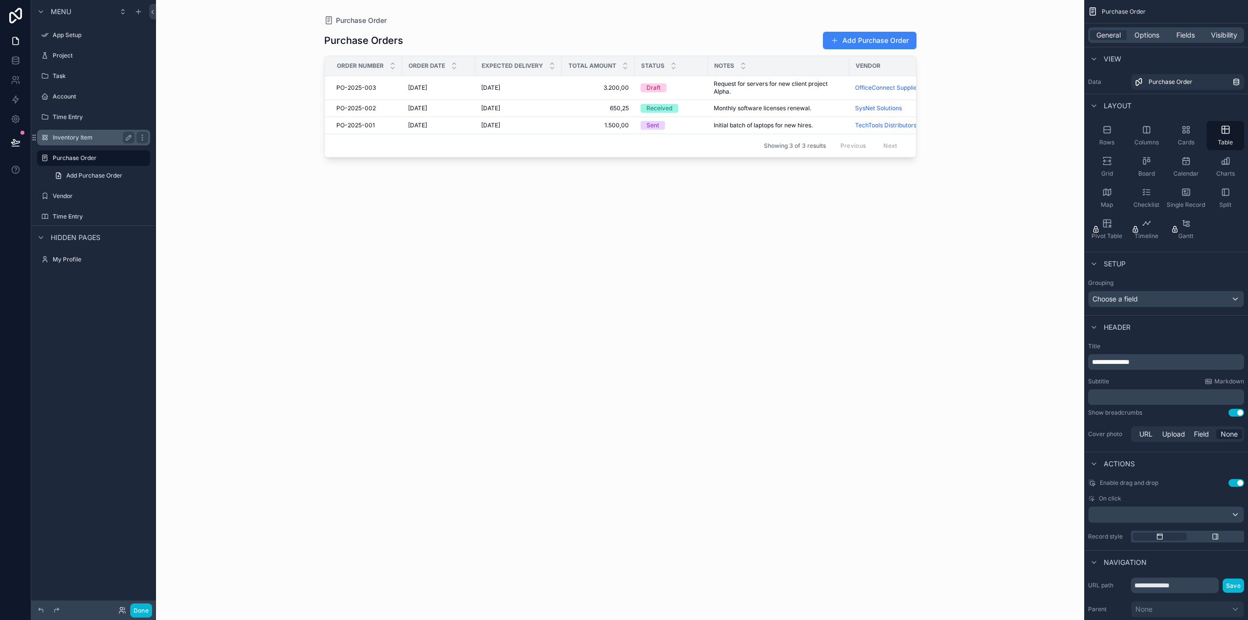
click at [80, 135] on label "Inventory Item" at bounding box center [92, 138] width 78 height 8
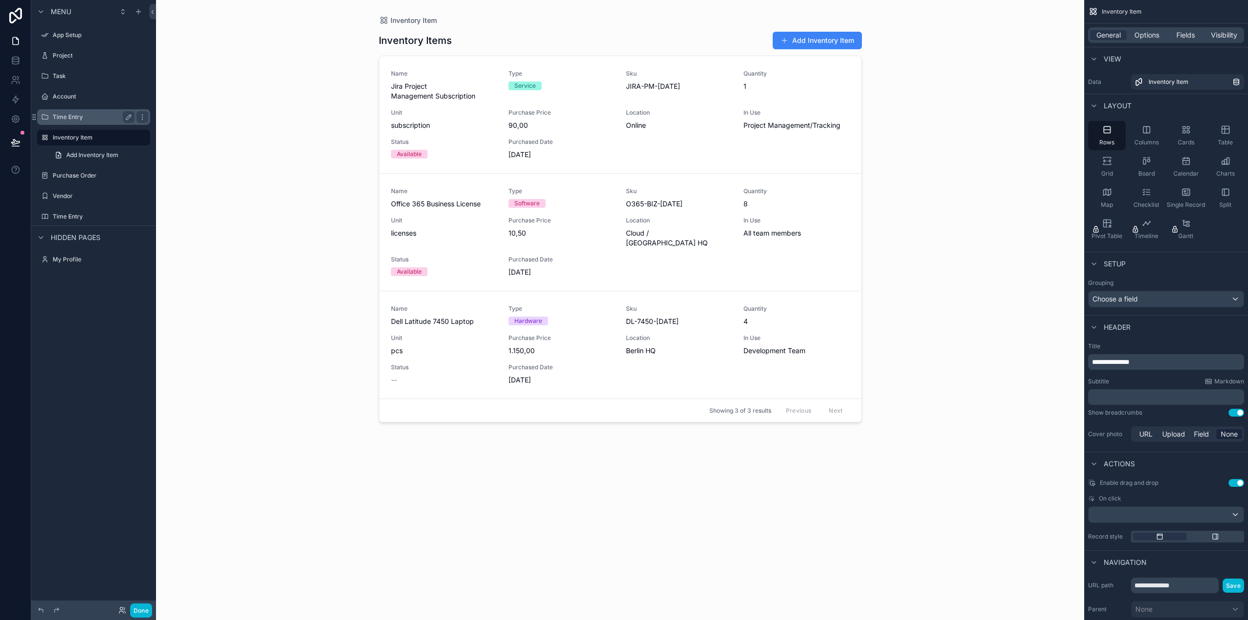
click at [78, 118] on label "Time Entry" at bounding box center [92, 117] width 78 height 8
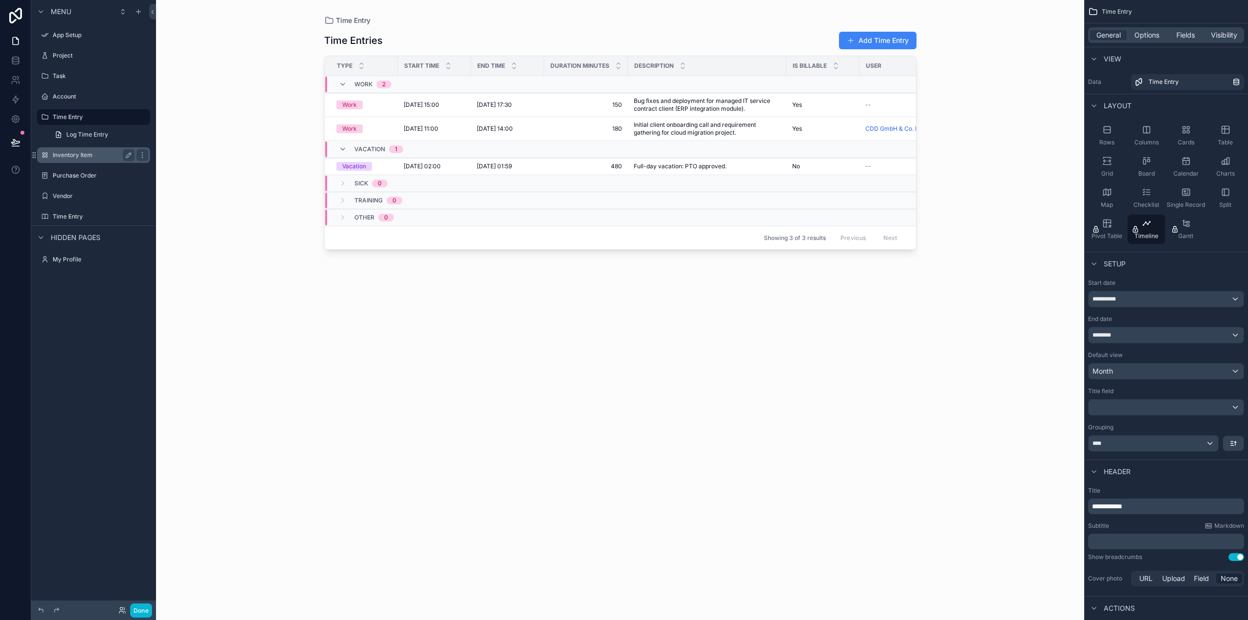
click at [74, 158] on label "Inventory Item" at bounding box center [92, 155] width 78 height 8
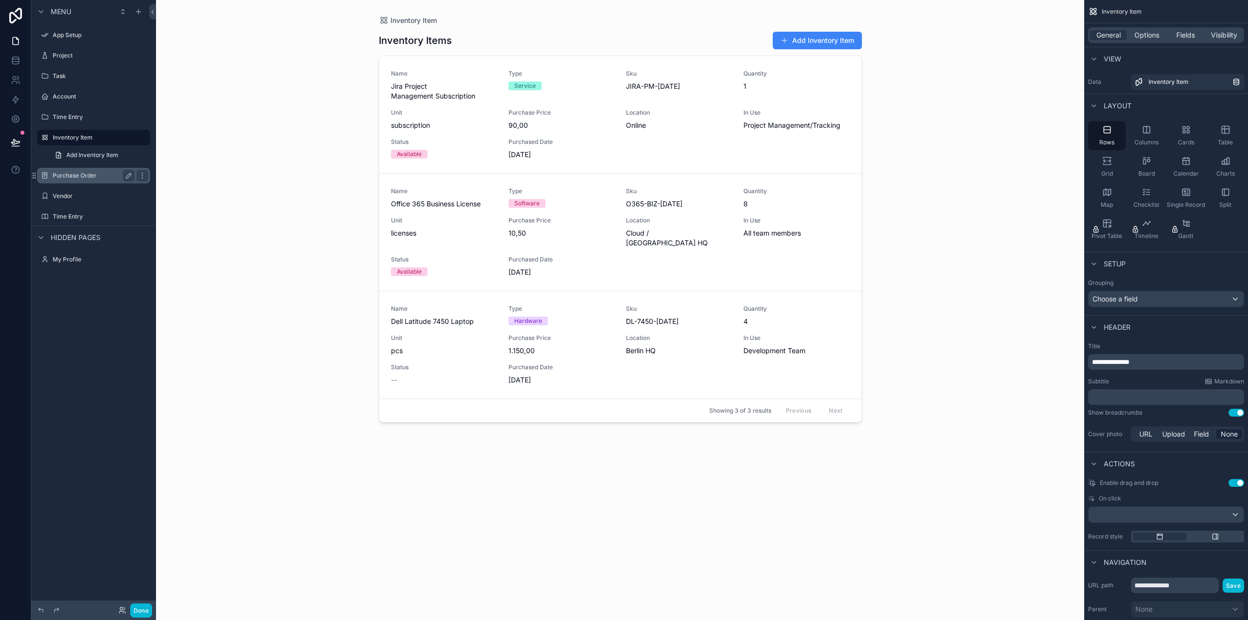
click at [78, 176] on label "Purchase Order" at bounding box center [92, 176] width 78 height 8
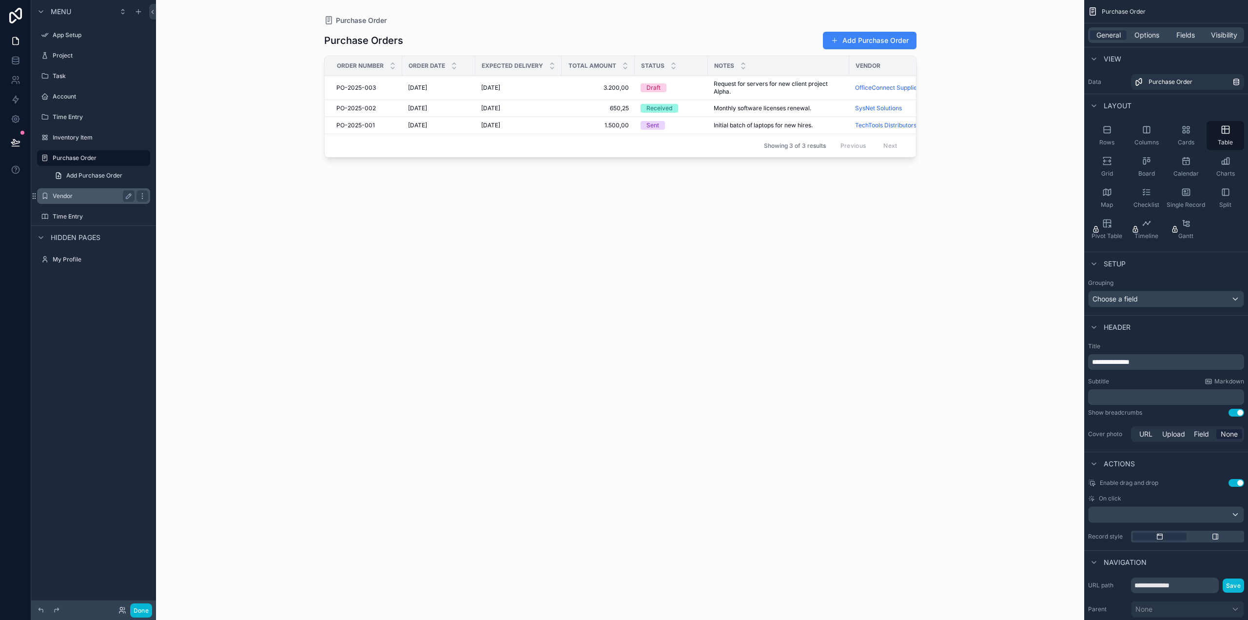
click at [72, 196] on label "Vendor" at bounding box center [92, 196] width 78 height 8
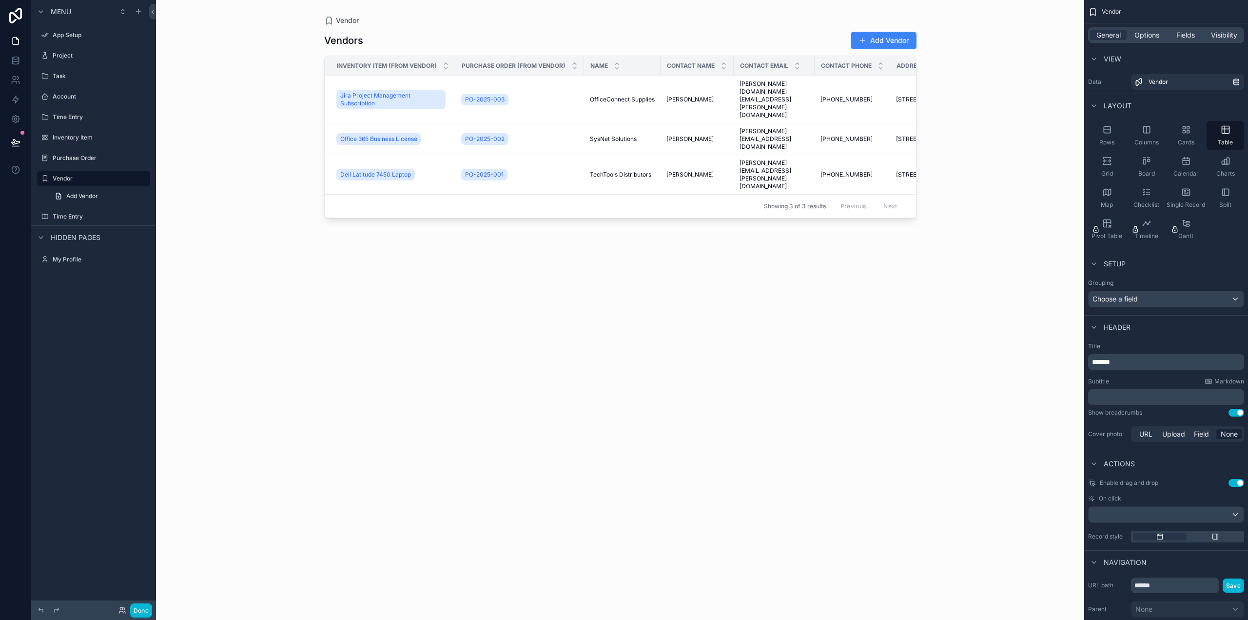
drag, startPoint x: 632, startPoint y: 181, endPoint x: 824, endPoint y: 188, distance: 192.2
click at [824, 188] on div "scrollable content" at bounding box center [621, 304] width 624 height 608
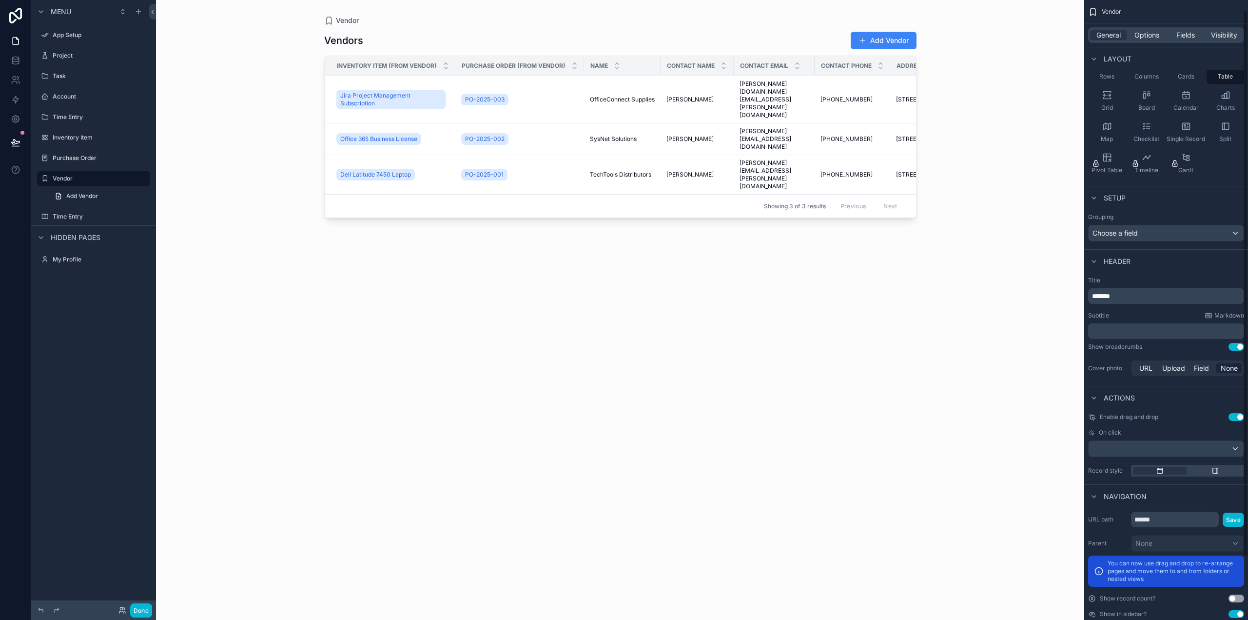
scroll to position [82, 0]
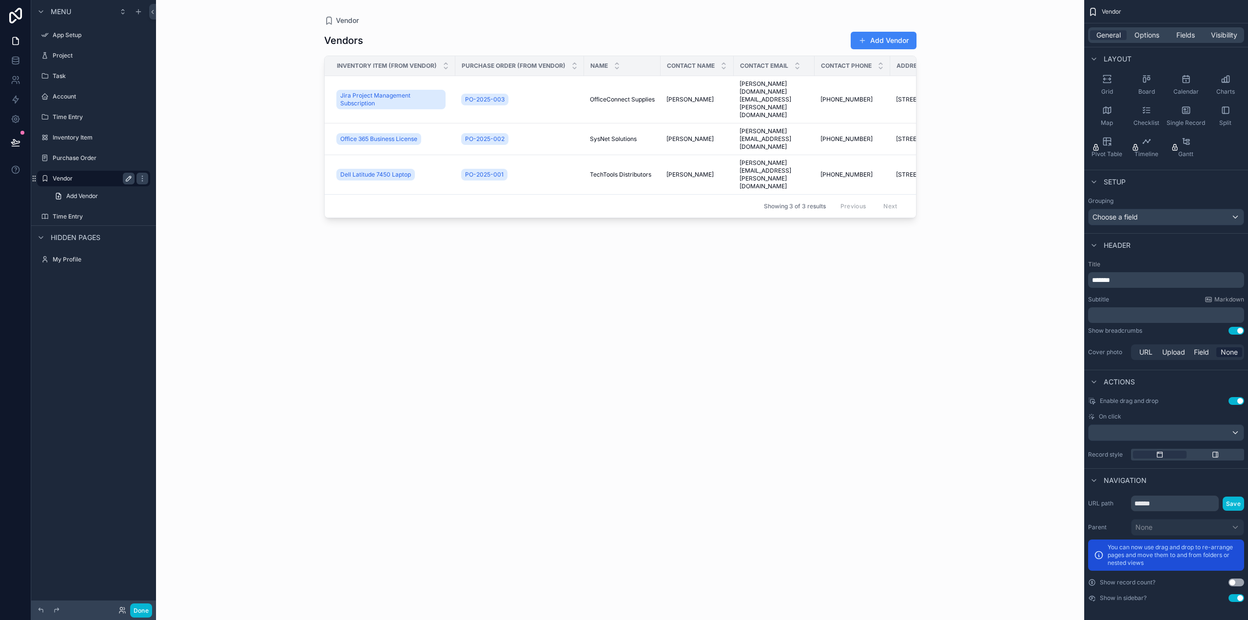
click at [130, 178] on icon "scrollable content" at bounding box center [129, 176] width 1 height 1
click at [143, 178] on icon "scrollable content" at bounding box center [142, 179] width 8 height 8
drag, startPoint x: 207, startPoint y: 236, endPoint x: 155, endPoint y: 212, distance: 57.1
click at [206, 235] on div "Vendor Vendors Add Vendor Inventory Item (from Vendor) Purchase Order (from Ven…" at bounding box center [620, 310] width 928 height 620
click at [138, 177] on icon "scrollable content" at bounding box center [142, 179] width 8 height 8
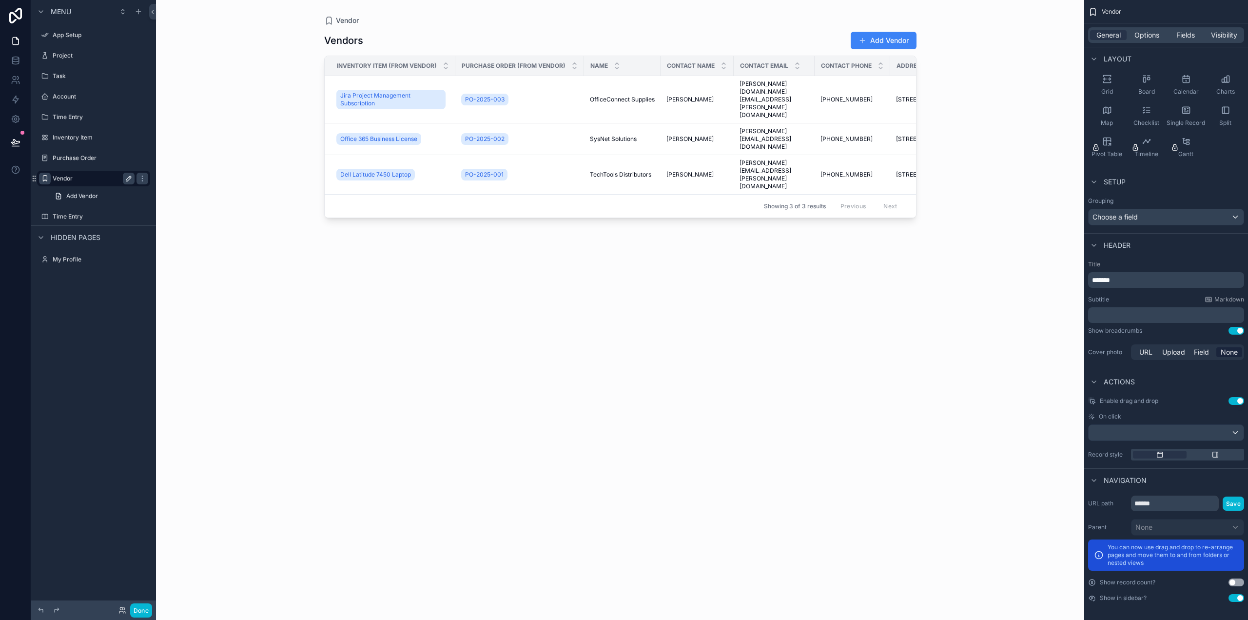
click at [46, 181] on icon "scrollable content" at bounding box center [45, 179] width 8 height 8
click at [261, 190] on div "Vendor Vendors Add Vendor Inventory Item (from Vendor) Purchase Order (from Ven…" at bounding box center [620, 310] width 928 height 620
click at [1126, 217] on span "Choose a field" at bounding box center [1115, 217] width 45 height 8
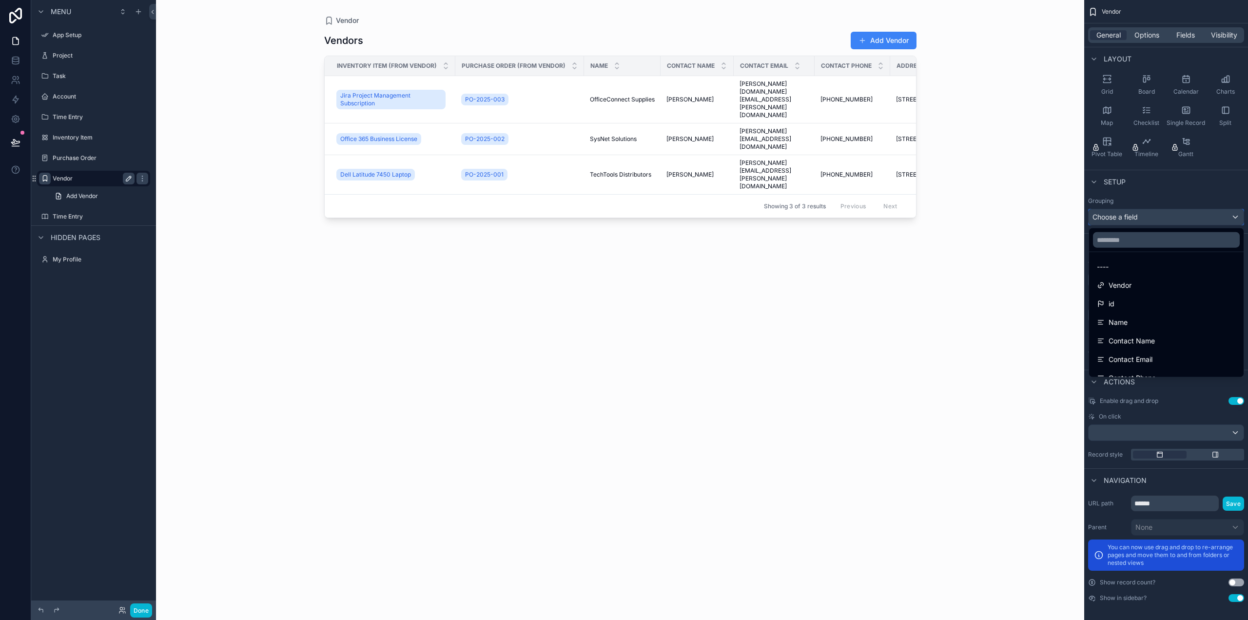
scroll to position [0, 0]
click at [1209, 187] on div "scrollable content" at bounding box center [624, 310] width 1248 height 620
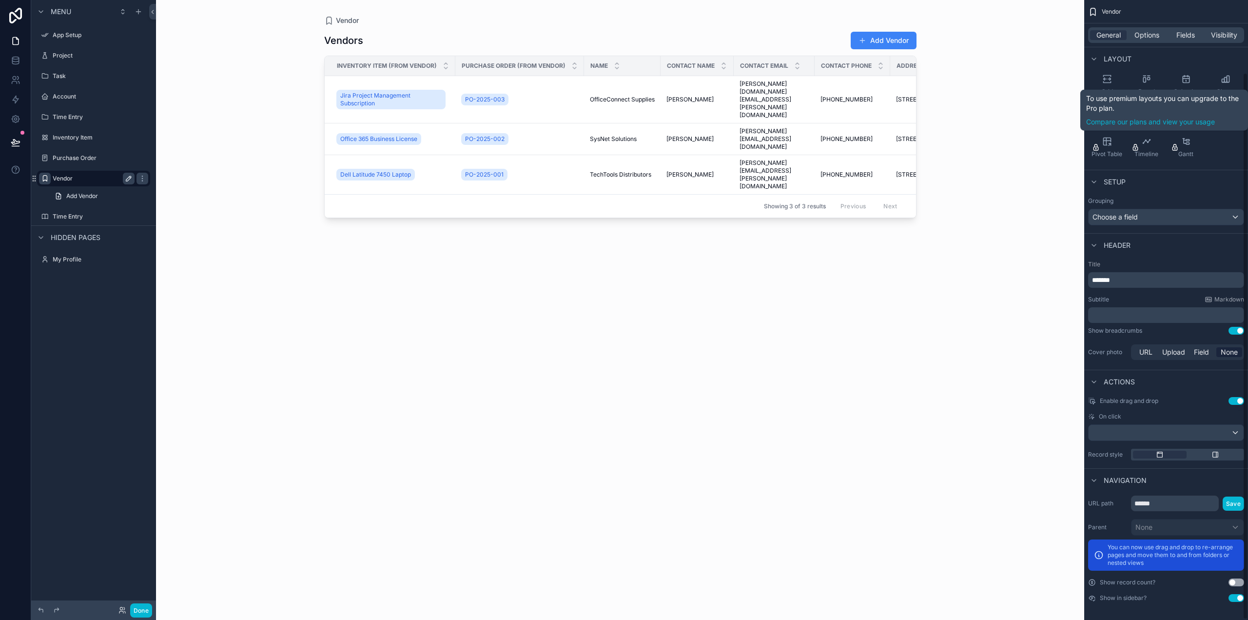
click at [1152, 27] on div "General Options Fields Visibility" at bounding box center [1166, 35] width 156 height 16
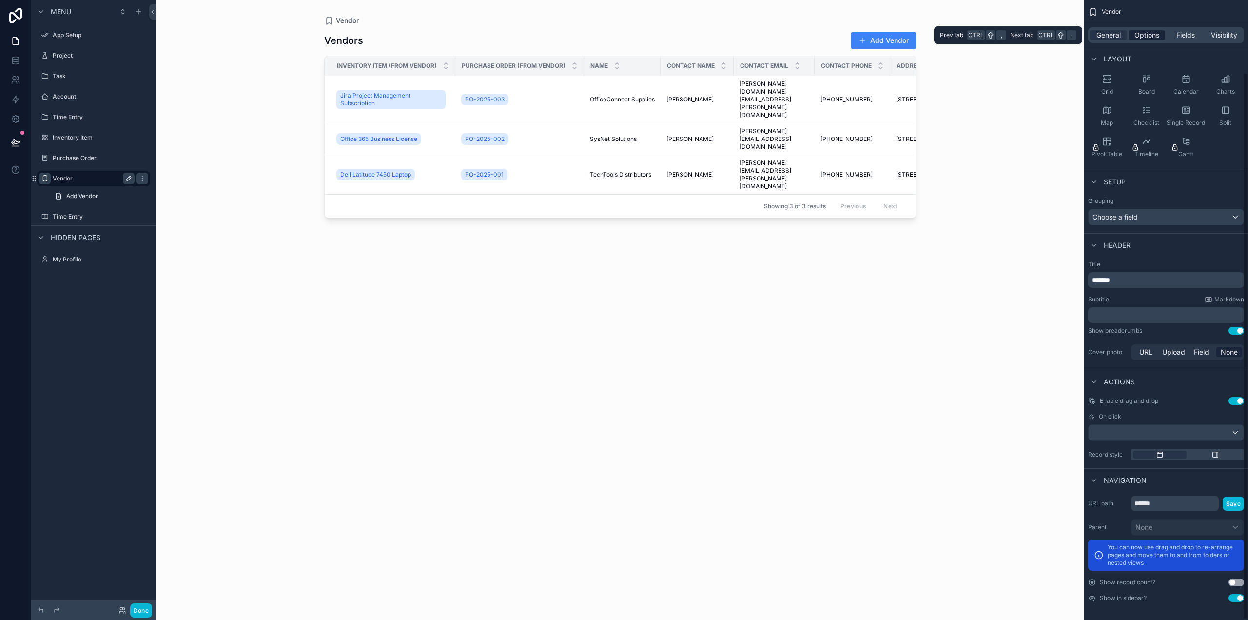
click at [1150, 34] on span "Options" at bounding box center [1147, 35] width 25 height 10
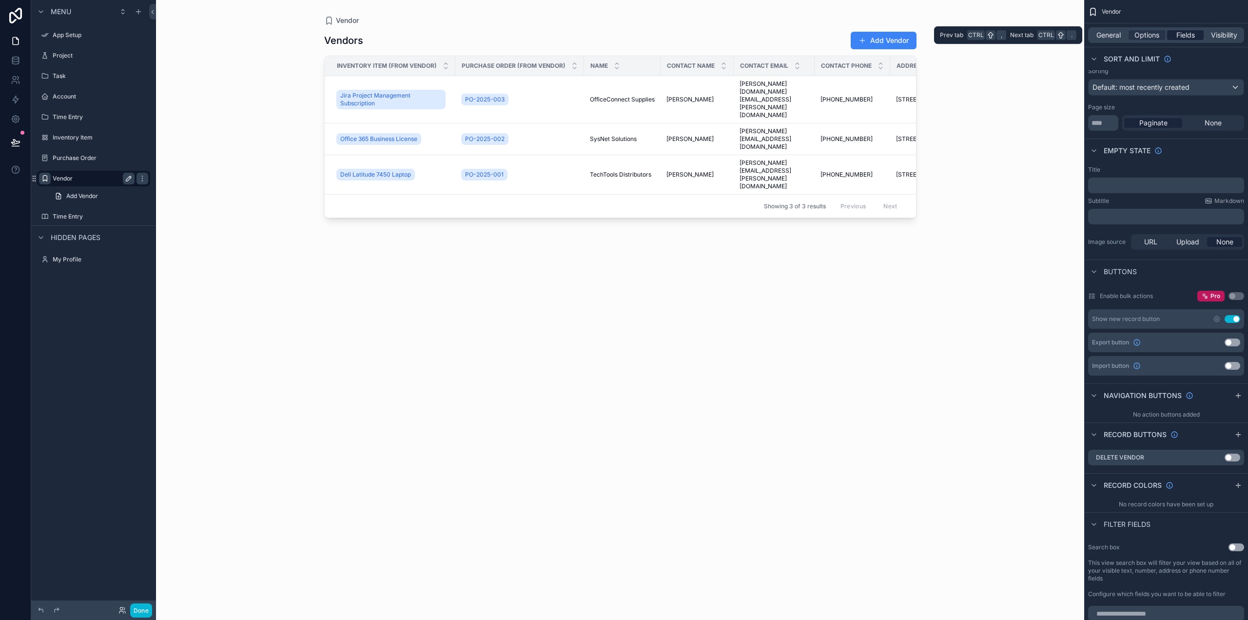
click at [1179, 36] on span "Fields" at bounding box center [1185, 35] width 19 height 10
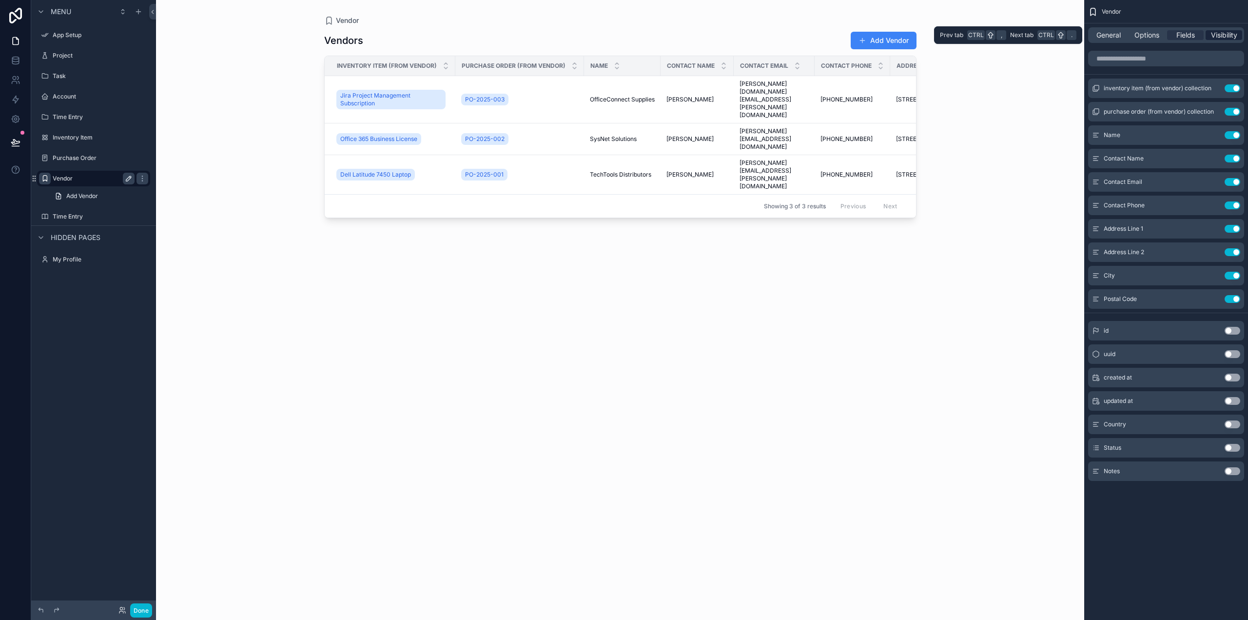
click at [1222, 36] on span "Visibility" at bounding box center [1224, 35] width 26 height 10
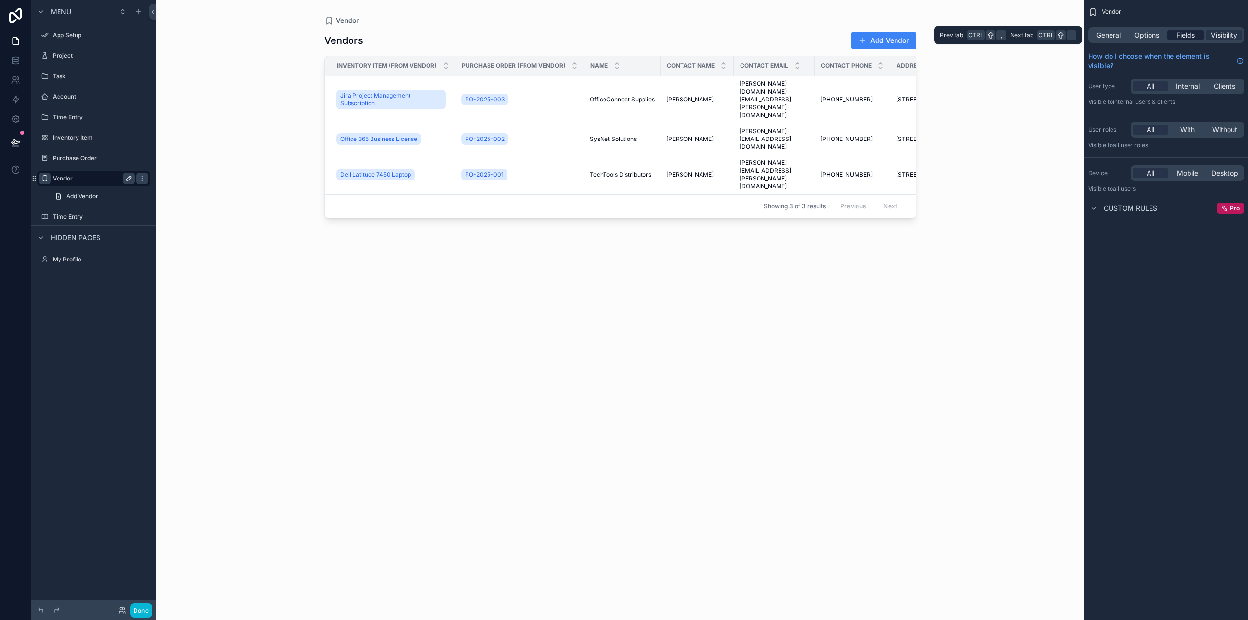
click at [1199, 37] on div "Fields" at bounding box center [1185, 35] width 37 height 10
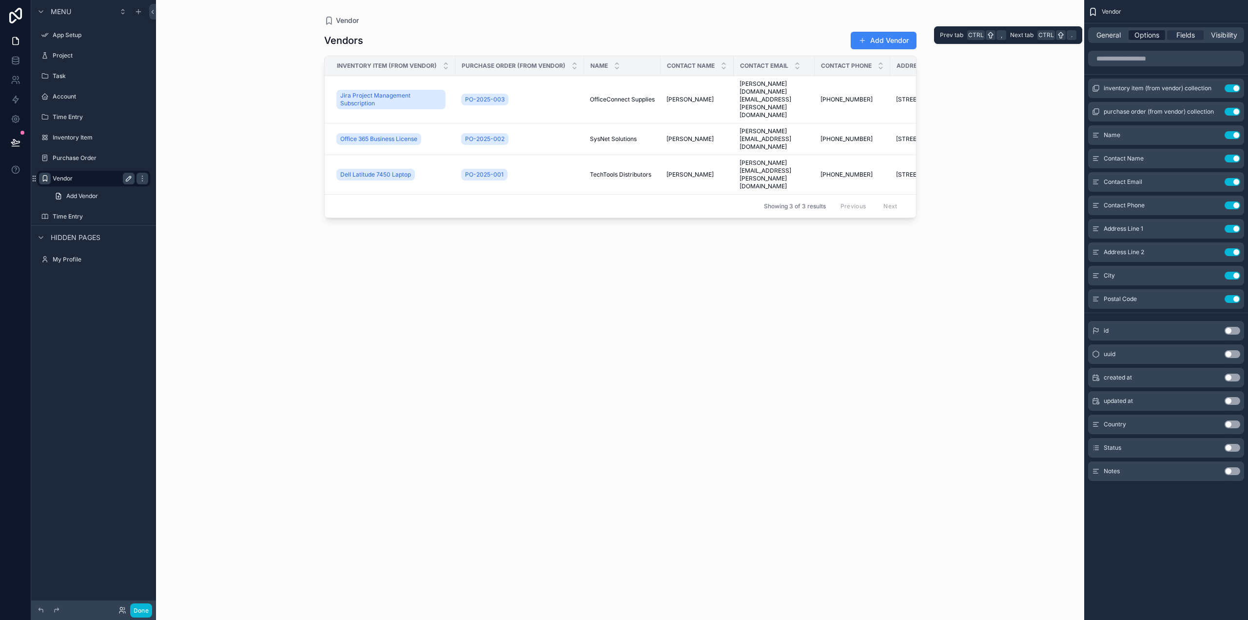
click at [1149, 39] on span "Options" at bounding box center [1147, 35] width 25 height 10
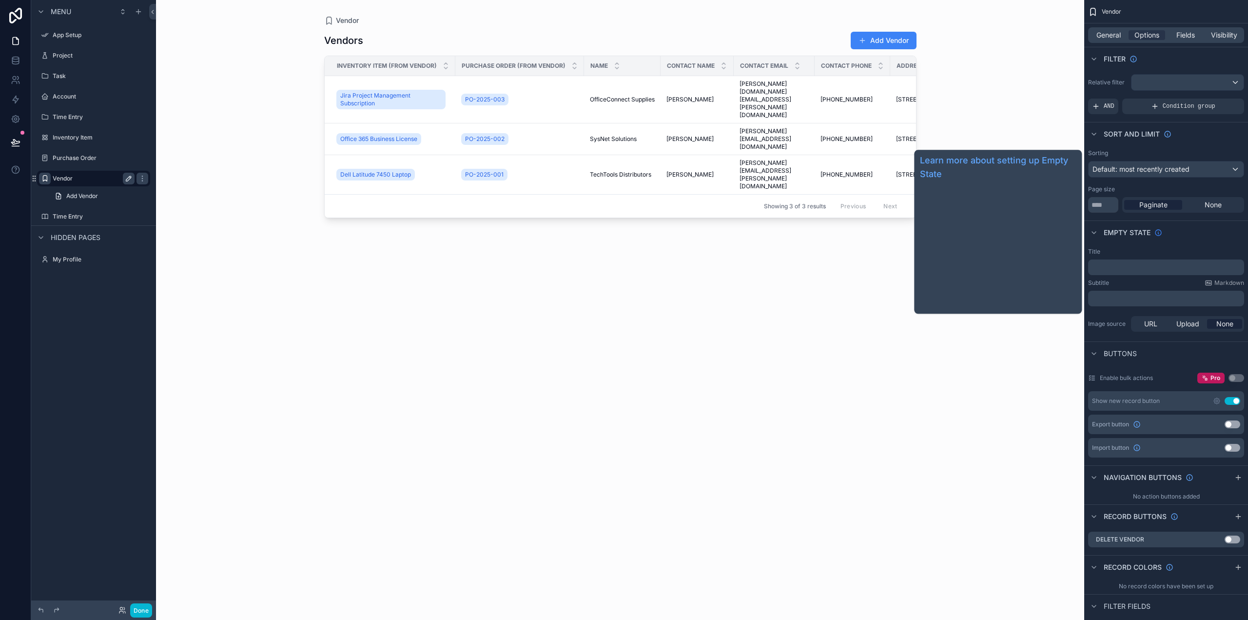
click at [1157, 231] on icon "scrollable content" at bounding box center [1159, 233] width 8 height 8
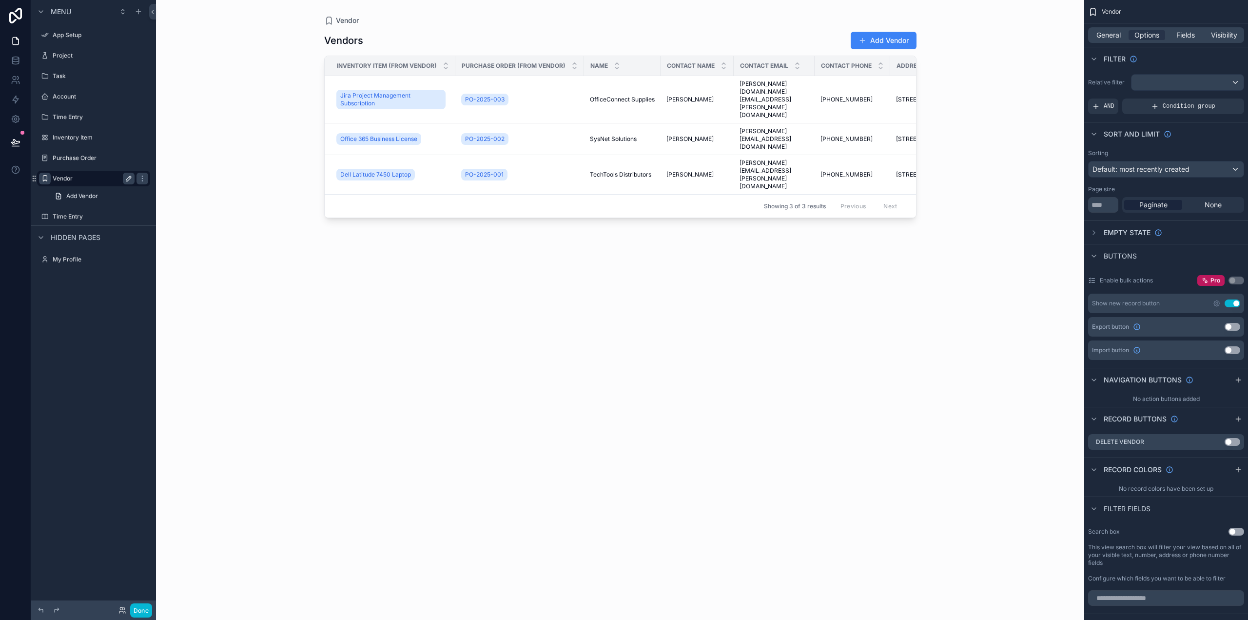
click at [697, 277] on div "Vendors Add Vendor Inventory Item (from Vendor) Purchase Order (from Vendor) Na…" at bounding box center [620, 316] width 592 height 583
click at [69, 73] on label "Task" at bounding box center [92, 76] width 78 height 8
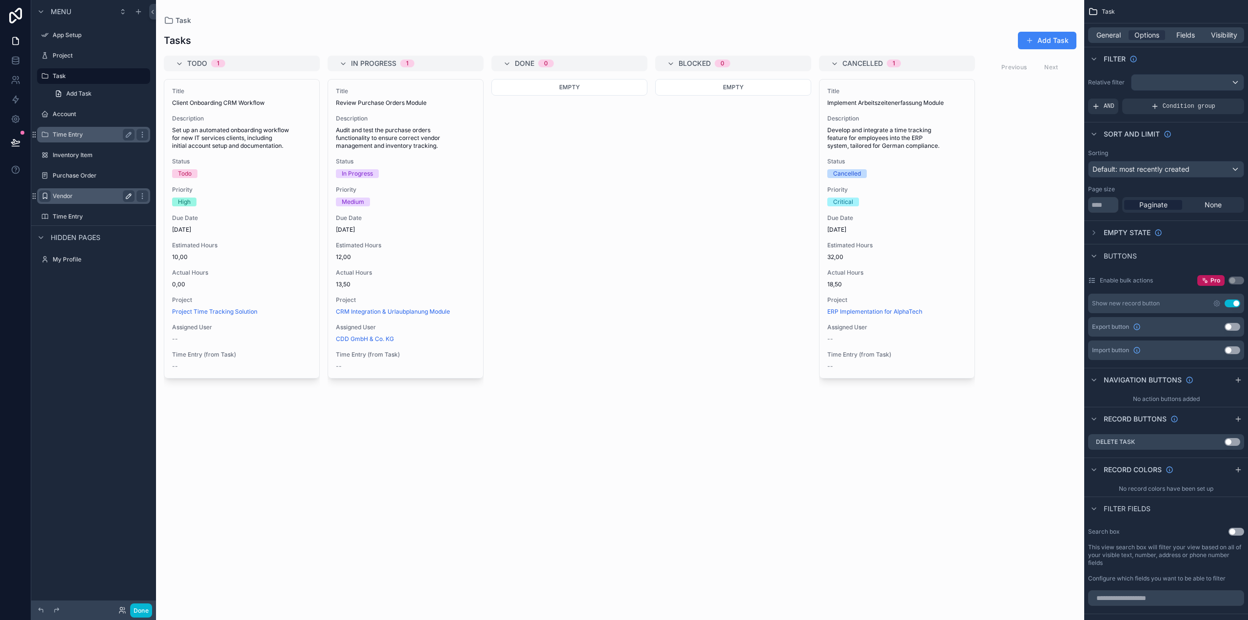
click at [71, 131] on label "Time Entry" at bounding box center [92, 135] width 78 height 8
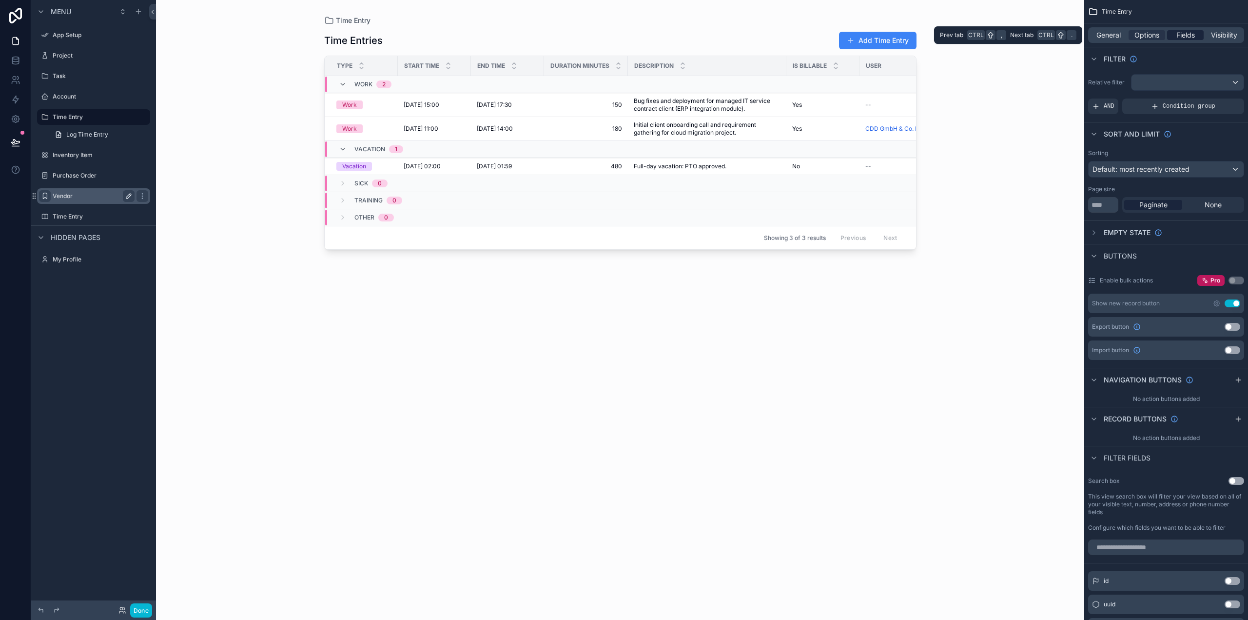
click at [1190, 34] on span "Fields" at bounding box center [1185, 35] width 19 height 10
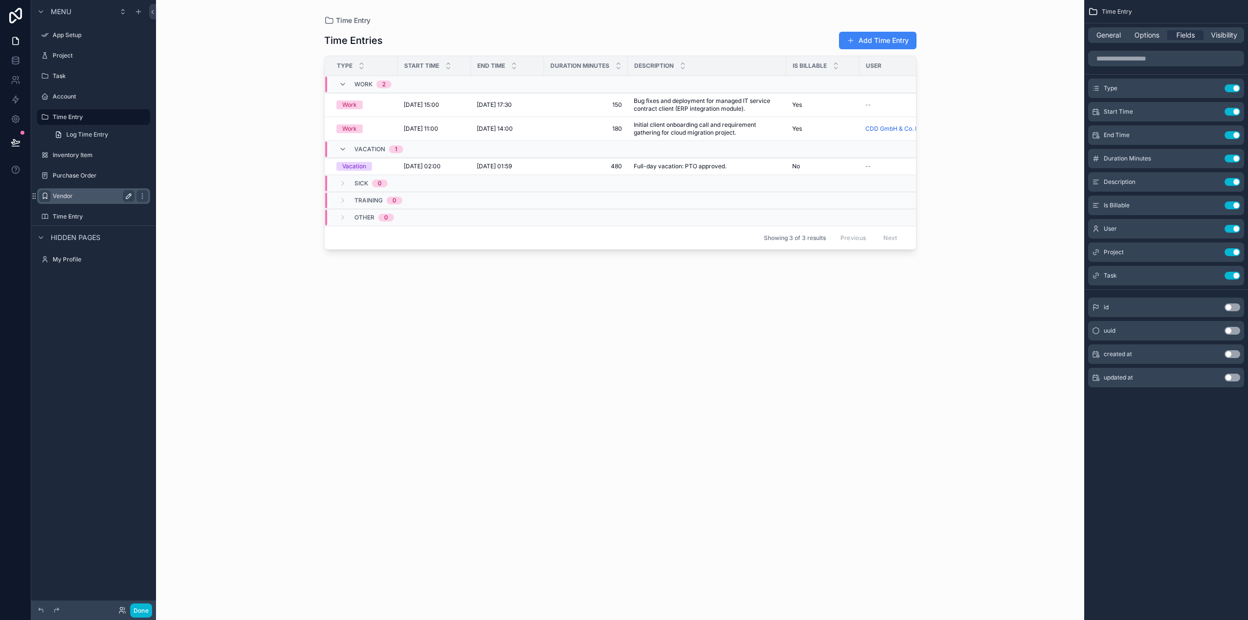
drag, startPoint x: 1152, startPoint y: 412, endPoint x: 1189, endPoint y: 397, distance: 40.3
click at [1199, 427] on div "Time Entry General Options Fields Visibility Type Use setting Start Time Use se…" at bounding box center [1166, 310] width 164 height 620
click at [1099, 36] on span "General" at bounding box center [1109, 35] width 24 height 10
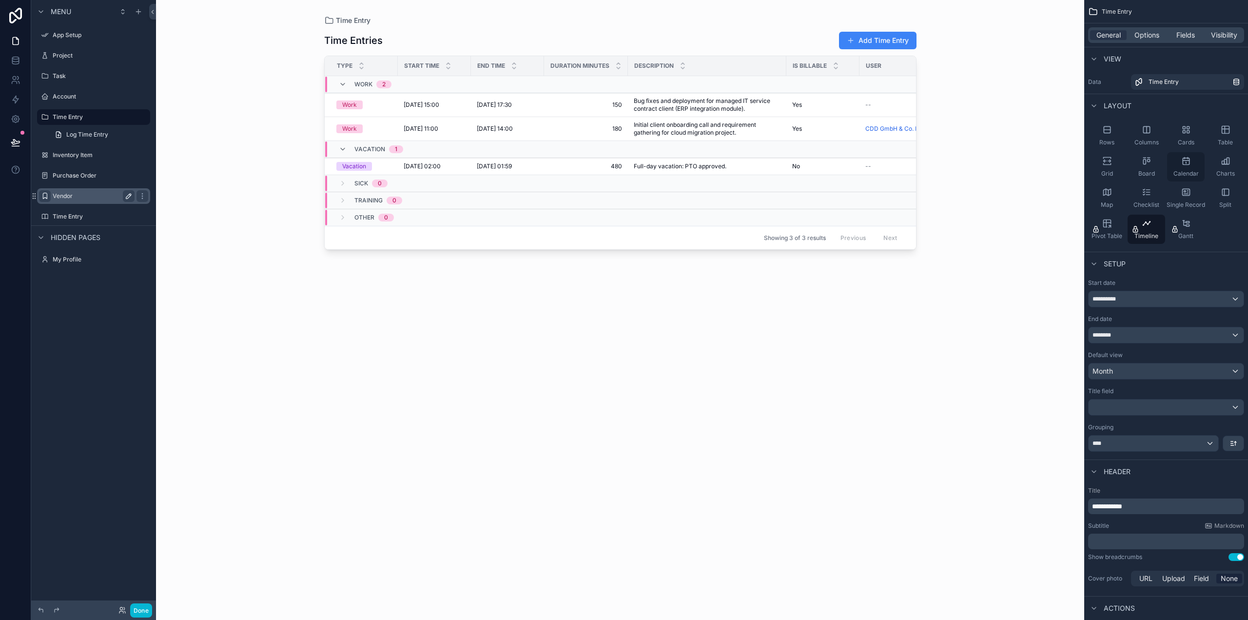
click at [1191, 164] on div "Calendar" at bounding box center [1186, 166] width 38 height 29
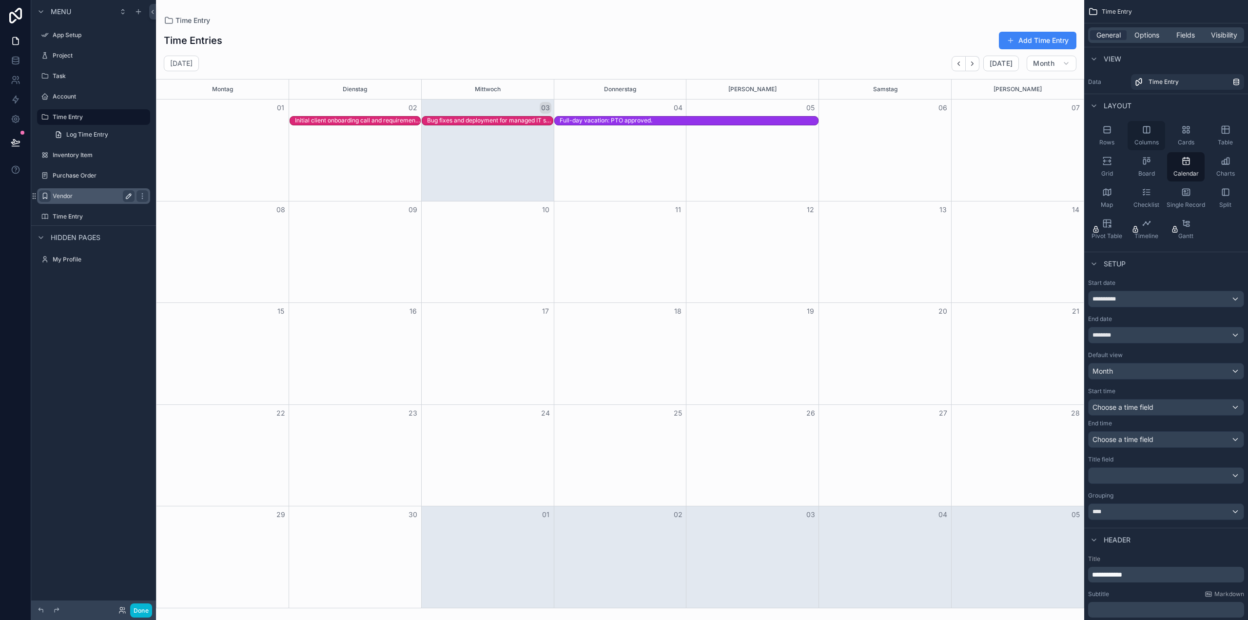
drag, startPoint x: 1146, startPoint y: 133, endPoint x: 1146, endPoint y: 138, distance: 5.4
click at [1147, 133] on icon "scrollable content" at bounding box center [1147, 129] width 0 height 6
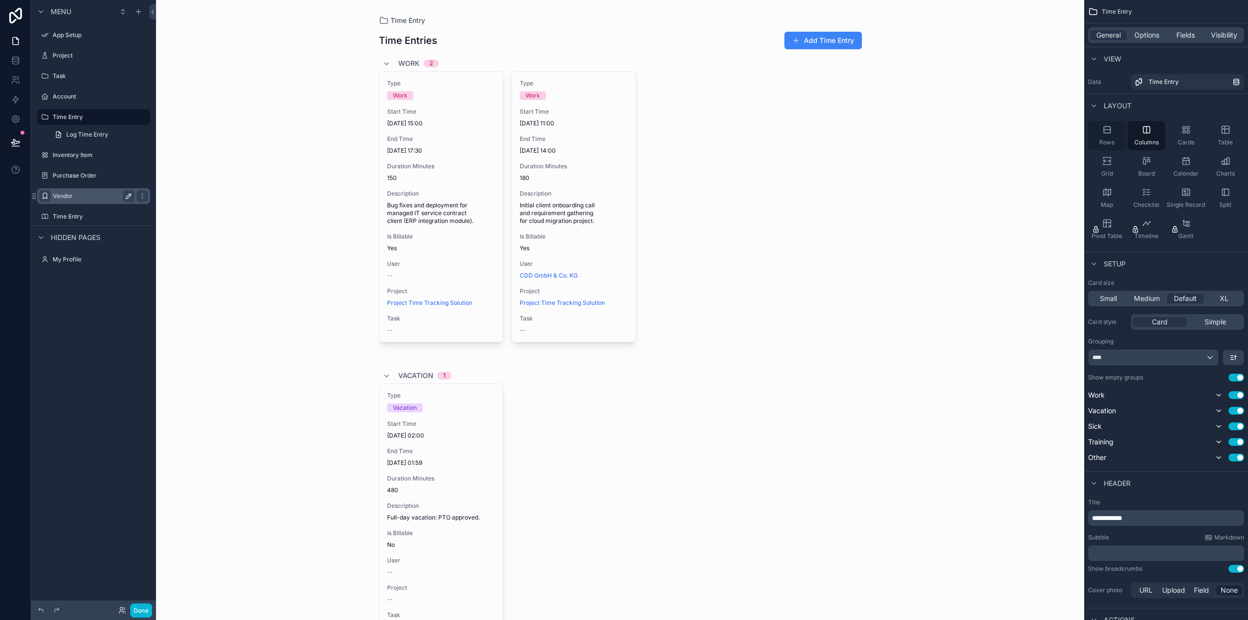
click at [1118, 137] on div "Rows" at bounding box center [1107, 135] width 38 height 29
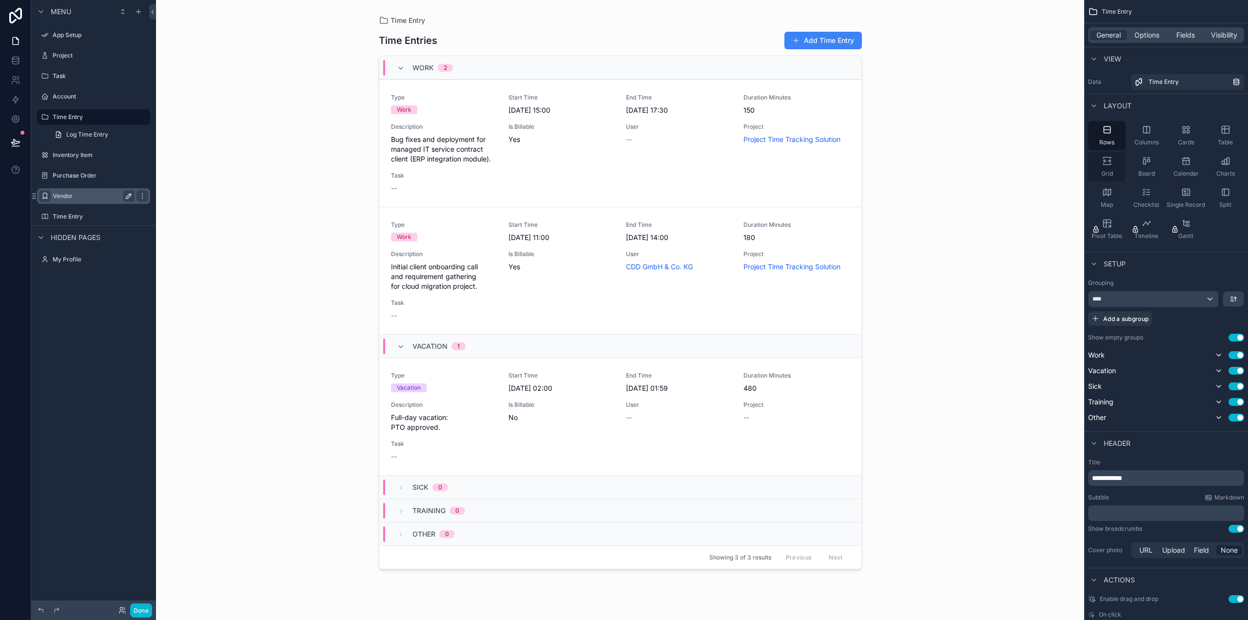
click at [1109, 172] on span "Grid" at bounding box center [1107, 174] width 12 height 8
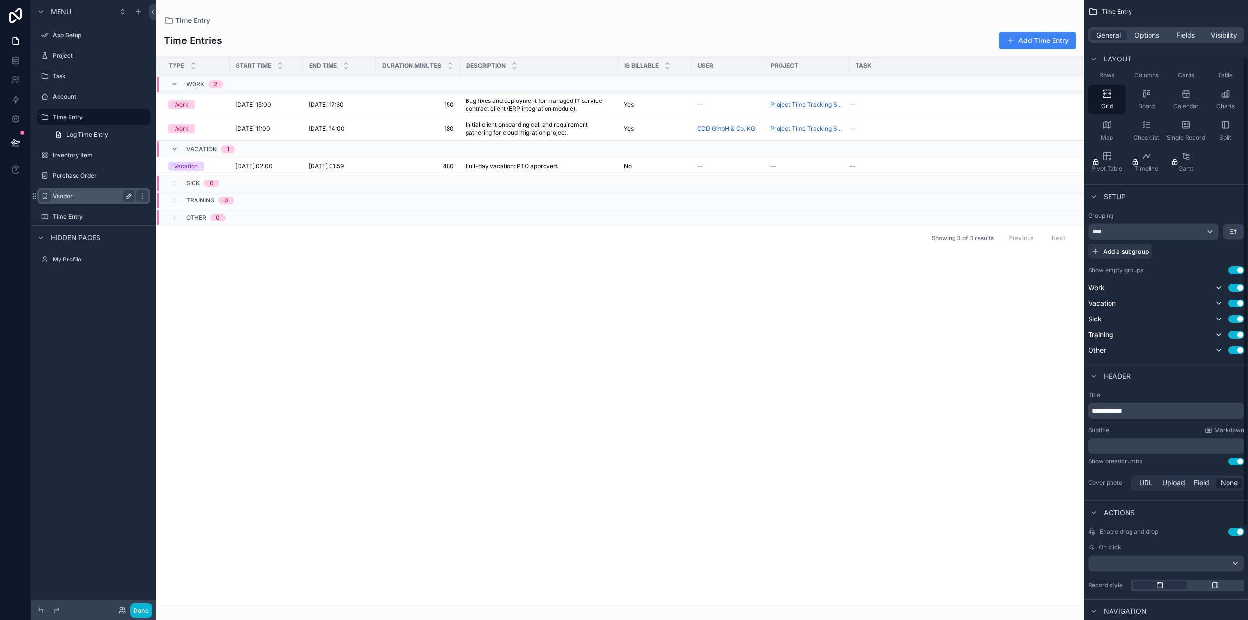
scroll to position [98, 0]
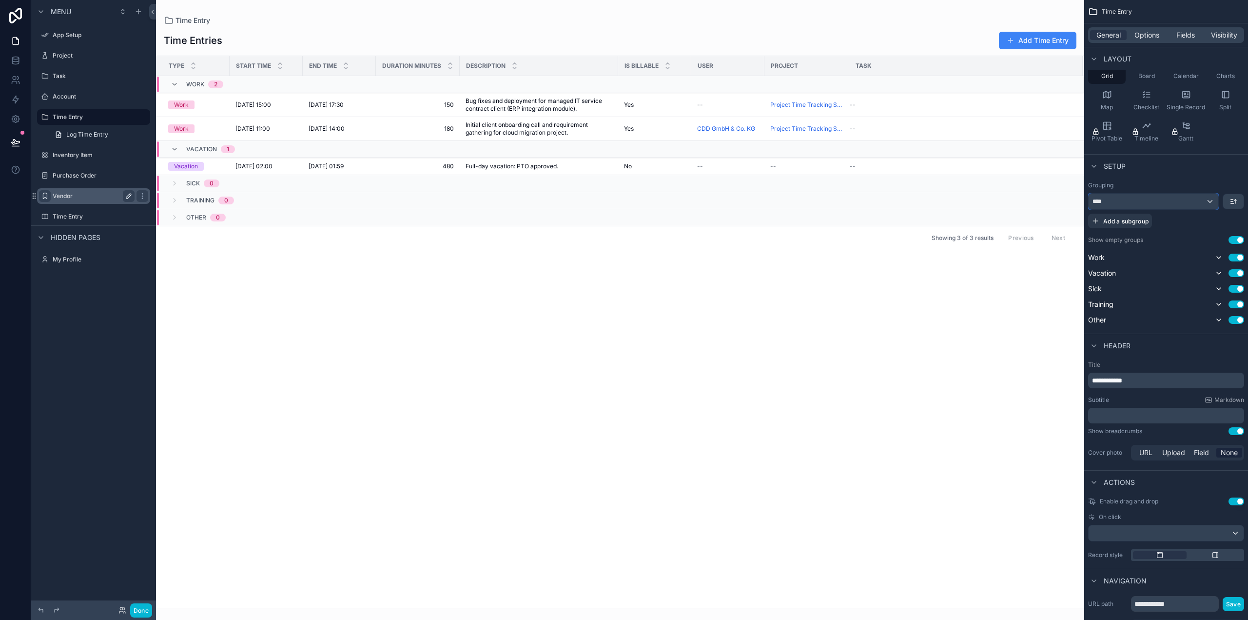
click at [1126, 200] on div "****" at bounding box center [1154, 202] width 130 height 16
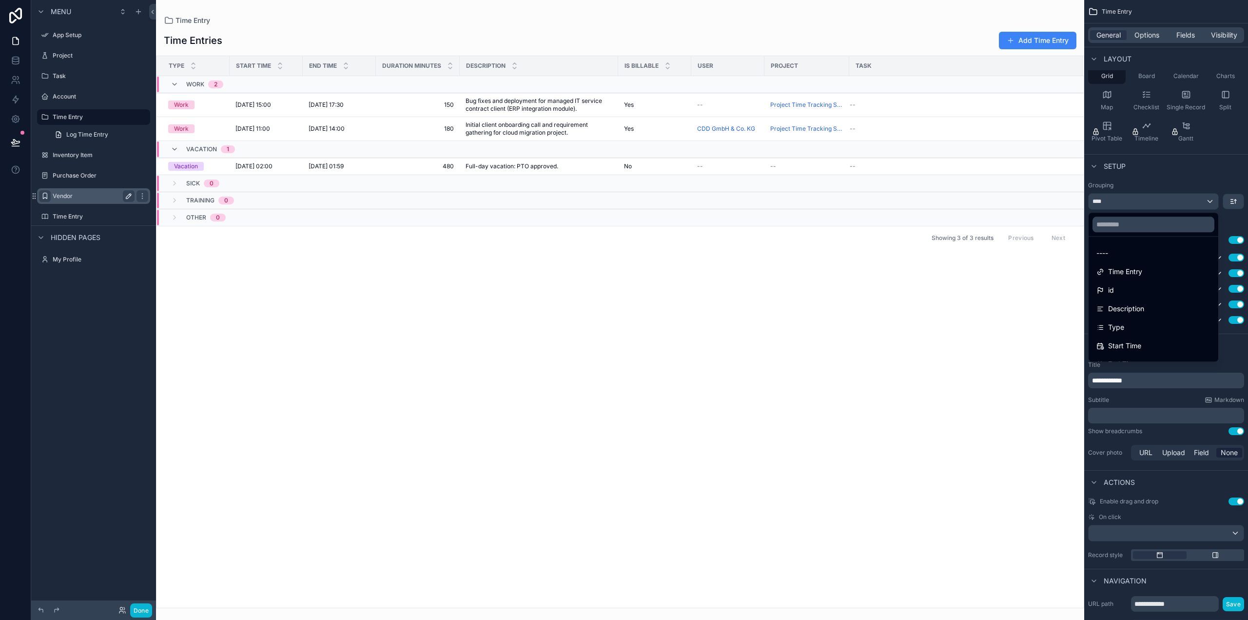
click at [1127, 200] on div "scrollable content" at bounding box center [624, 310] width 1248 height 620
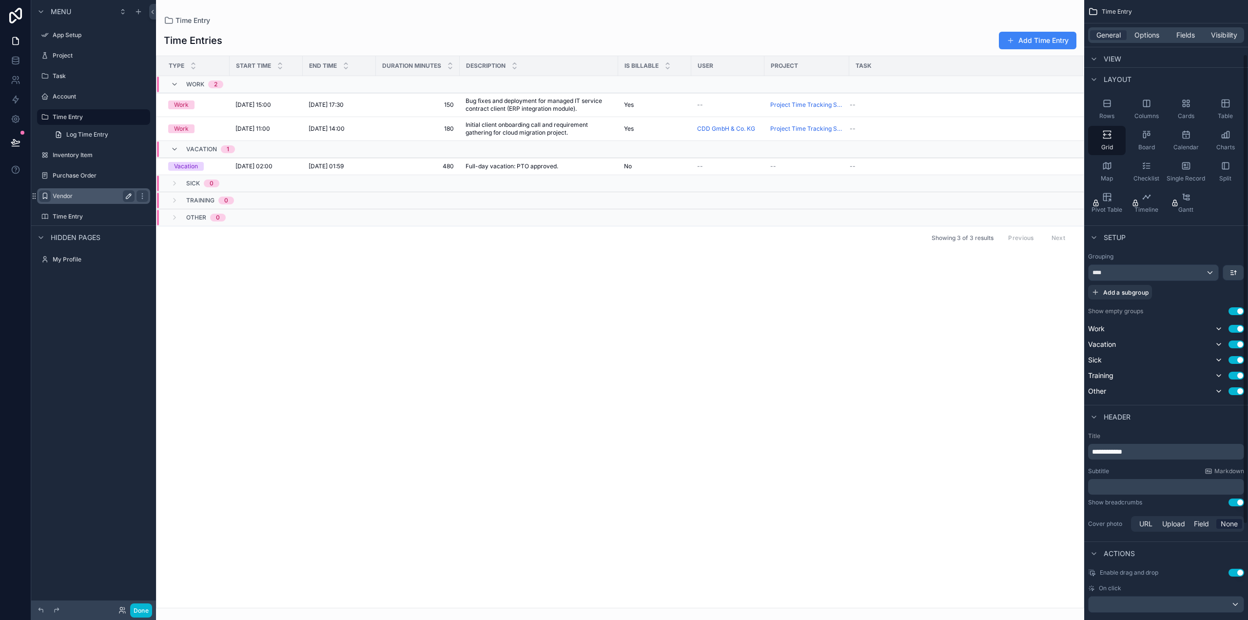
scroll to position [0, 0]
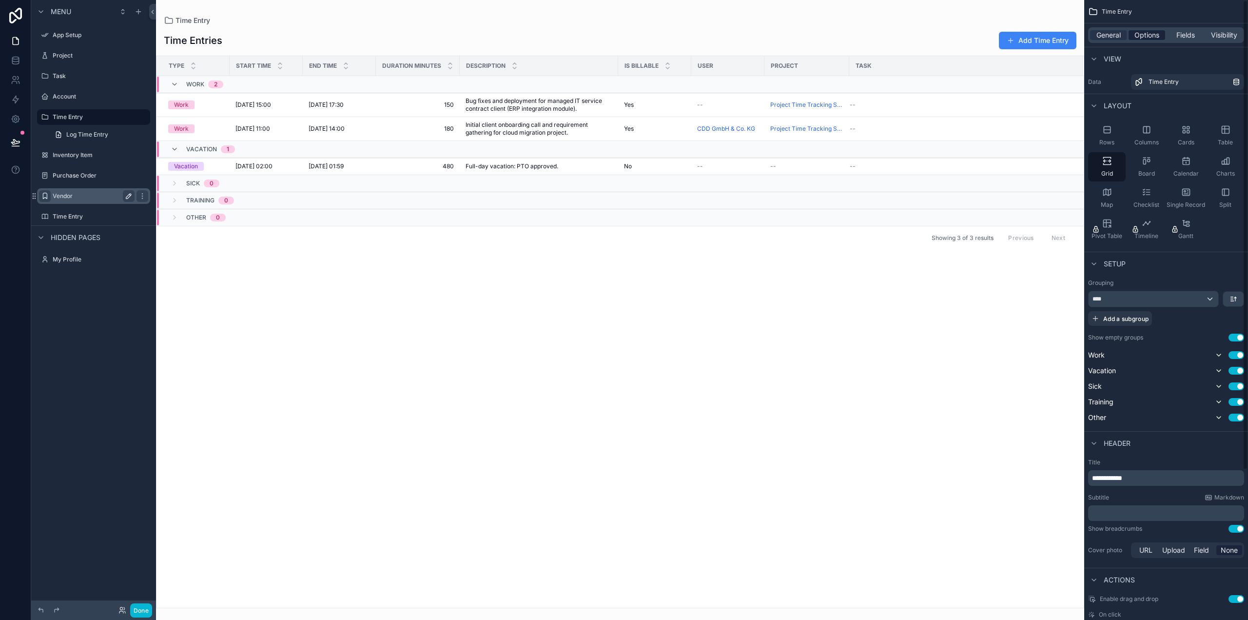
drag, startPoint x: 1153, startPoint y: 37, endPoint x: 1153, endPoint y: 32, distance: 5.4
click at [1153, 36] on span "Options" at bounding box center [1147, 35] width 25 height 10
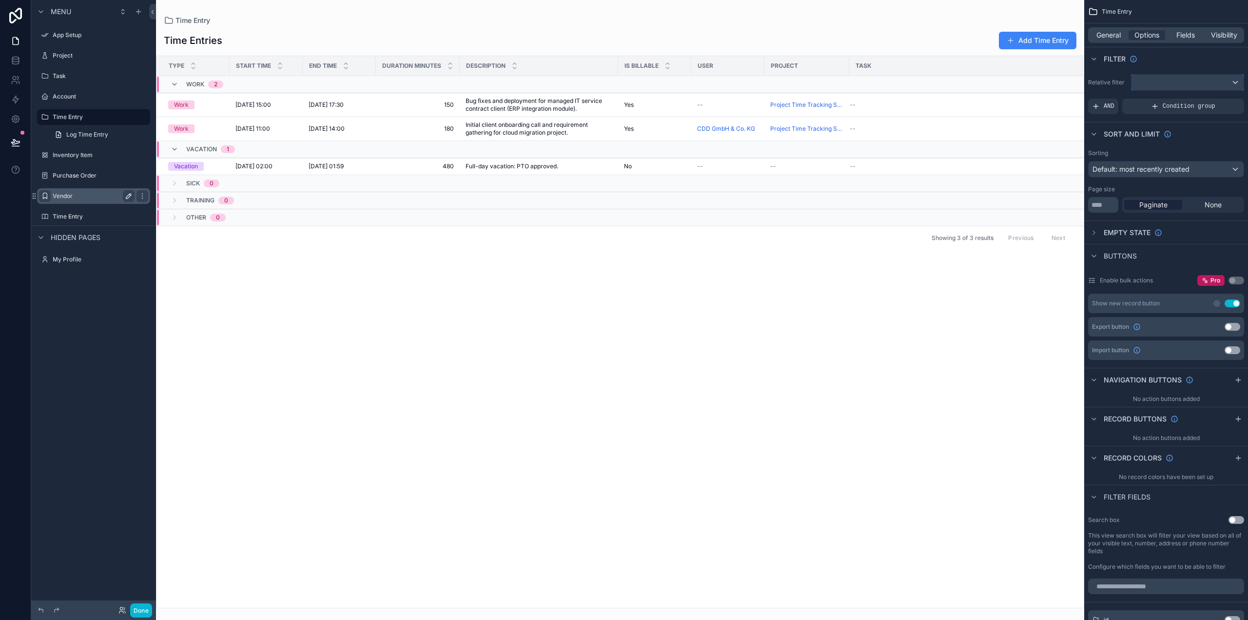
click at [1161, 81] on div "scrollable content" at bounding box center [1188, 83] width 112 height 16
click at [1167, 81] on div "scrollable content" at bounding box center [624, 310] width 1248 height 620
click at [1144, 166] on span "Default: most recently created" at bounding box center [1141, 169] width 97 height 8
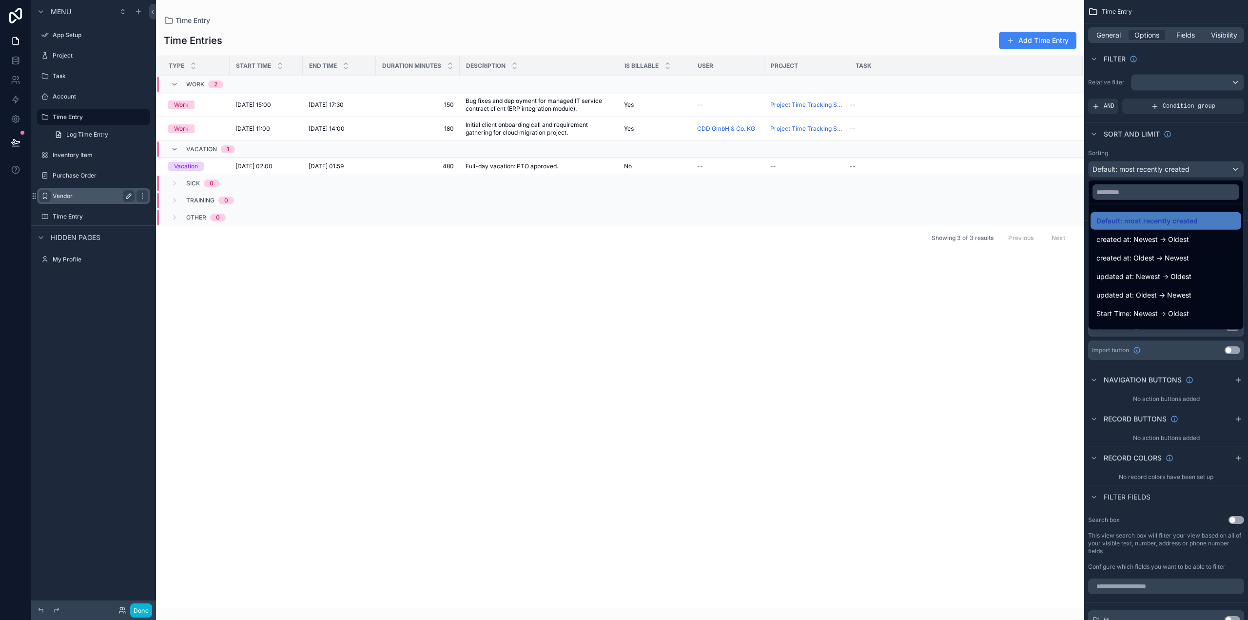
click at [1146, 165] on div "scrollable content" at bounding box center [624, 310] width 1248 height 620
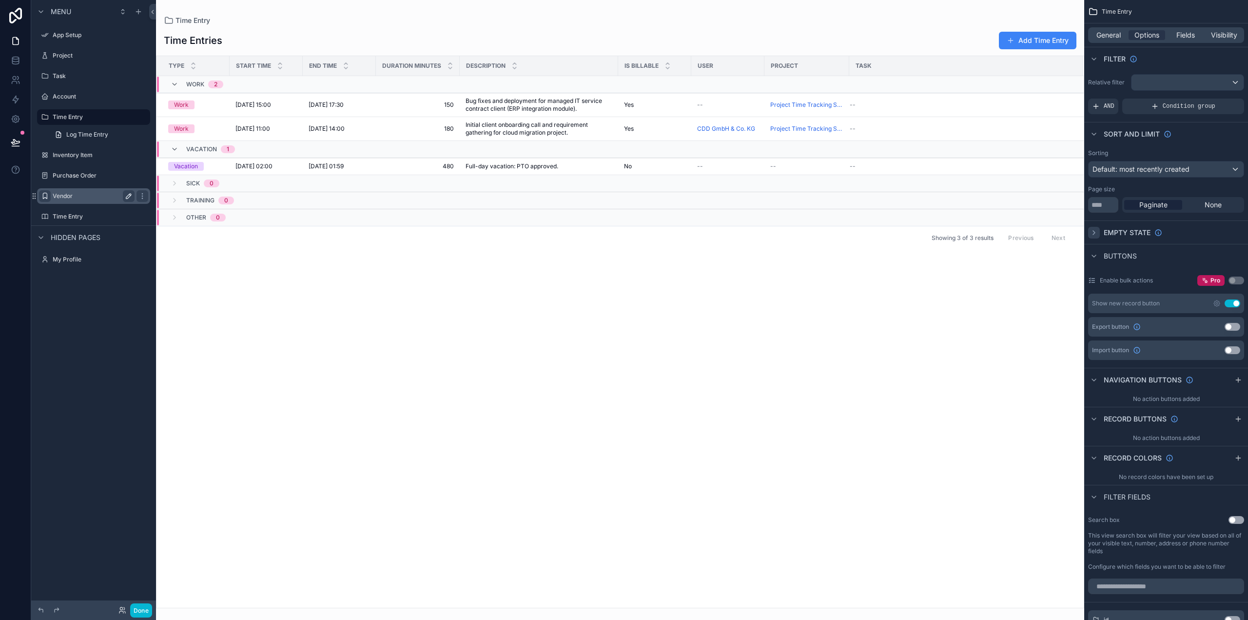
click at [1095, 231] on icon "scrollable content" at bounding box center [1094, 233] width 8 height 8
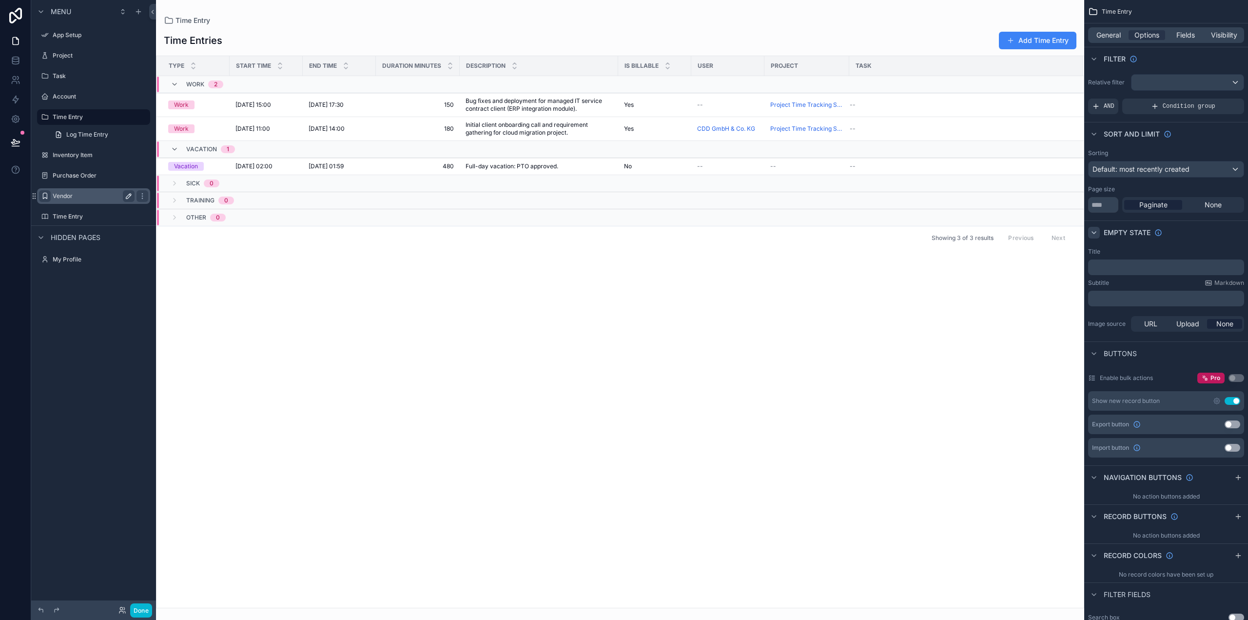
click at [1095, 232] on icon "scrollable content" at bounding box center [1094, 233] width 4 height 2
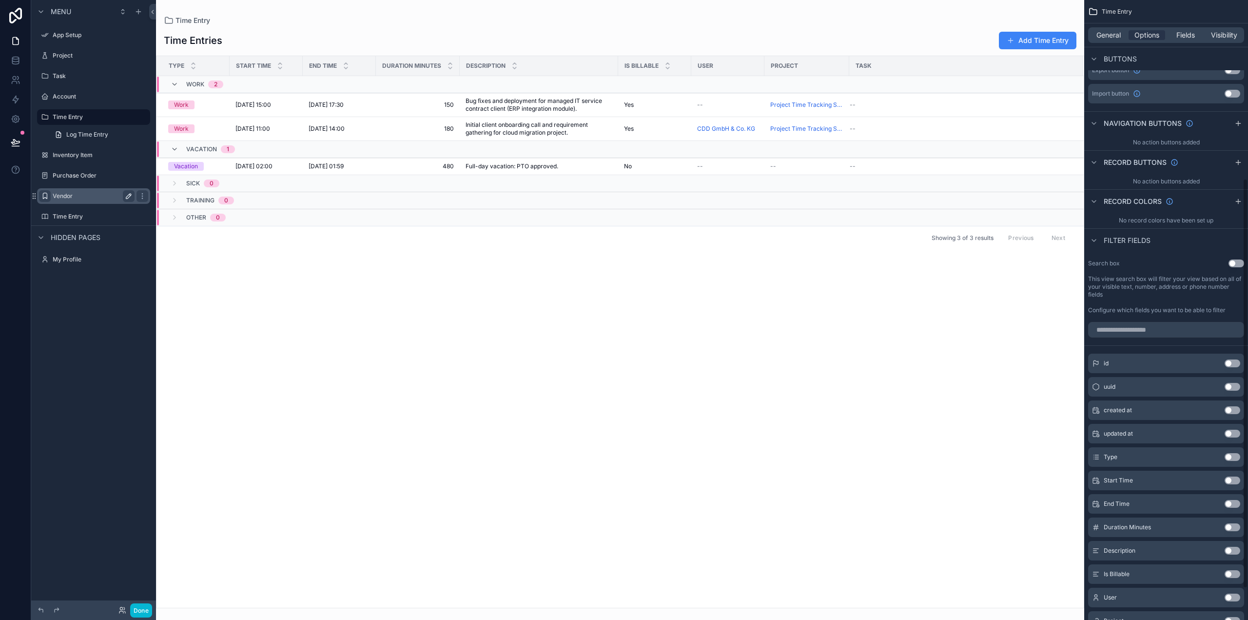
scroll to position [293, 0]
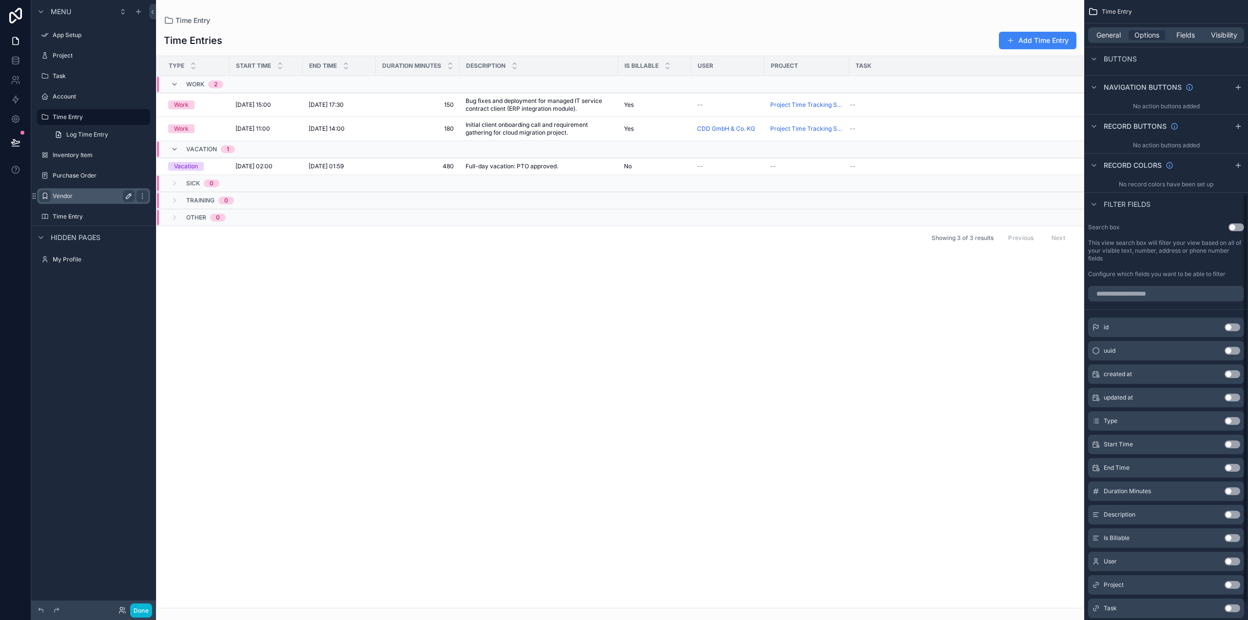
click at [1235, 227] on button "Use setting" at bounding box center [1237, 227] width 16 height 8
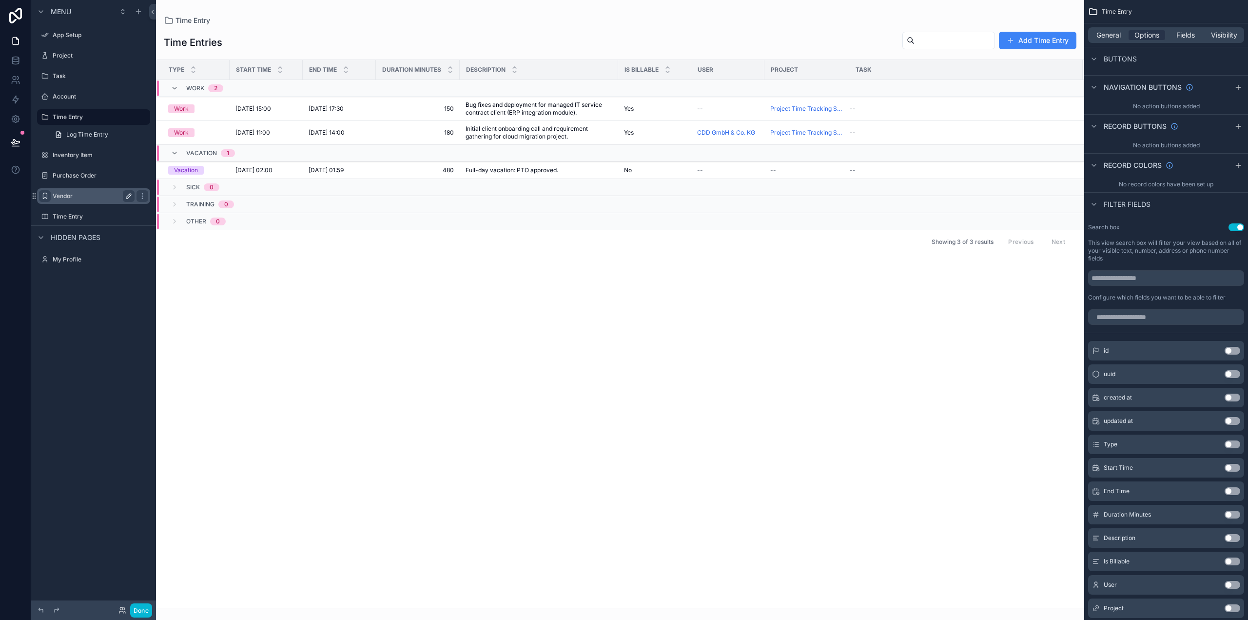
click at [1235, 227] on button "Use setting" at bounding box center [1237, 227] width 16 height 8
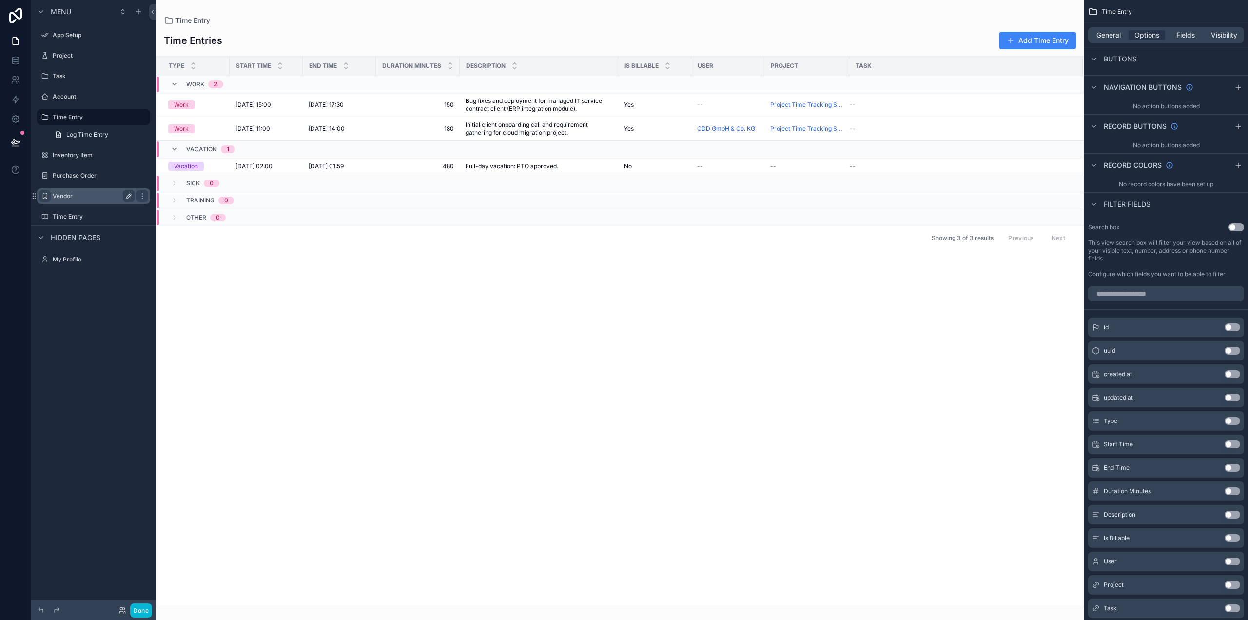
click at [1235, 227] on button "Use setting" at bounding box center [1237, 227] width 16 height 8
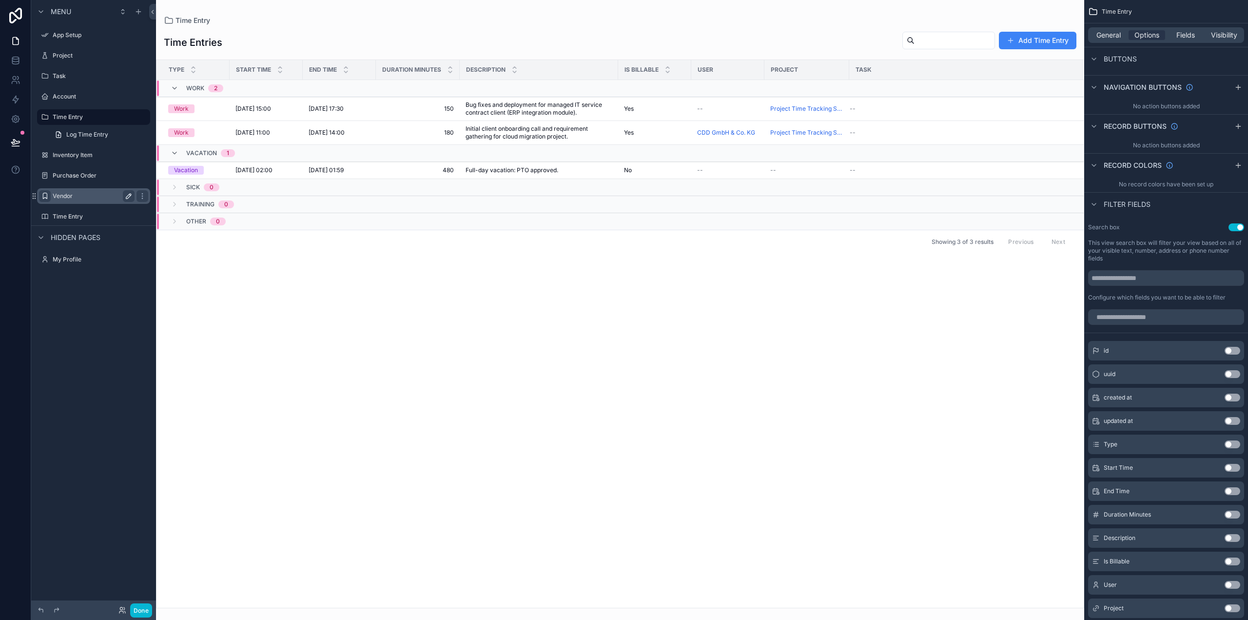
click at [1235, 227] on button "Use setting" at bounding box center [1237, 227] width 16 height 8
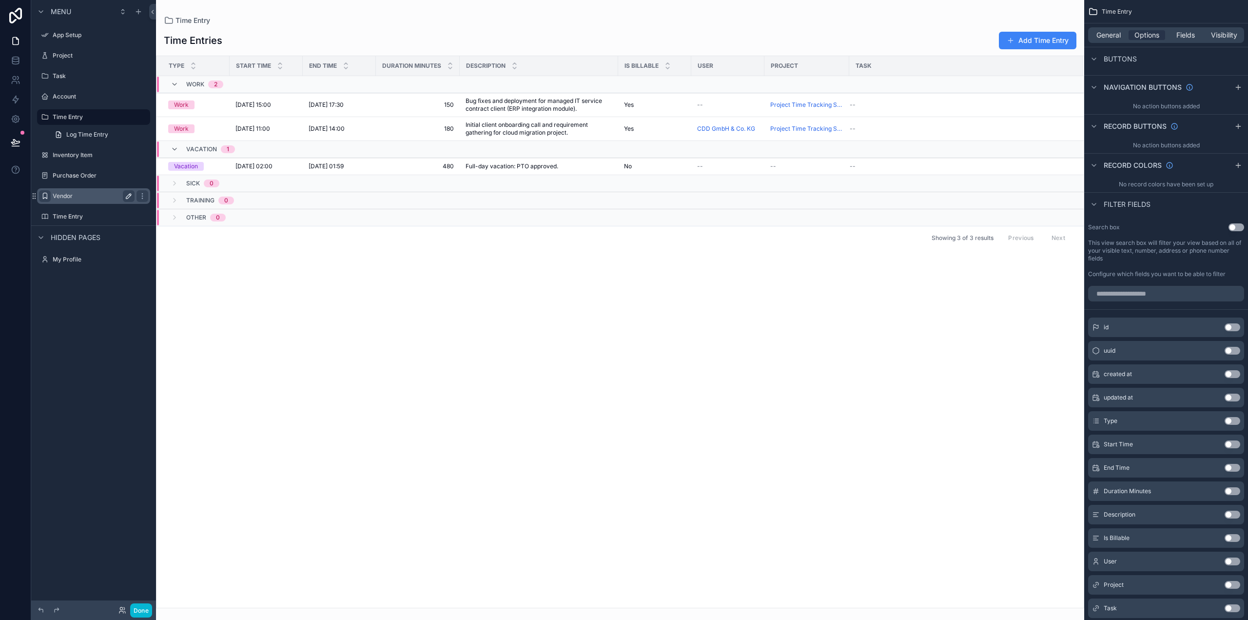
click at [1235, 227] on button "Use setting" at bounding box center [1237, 227] width 16 height 8
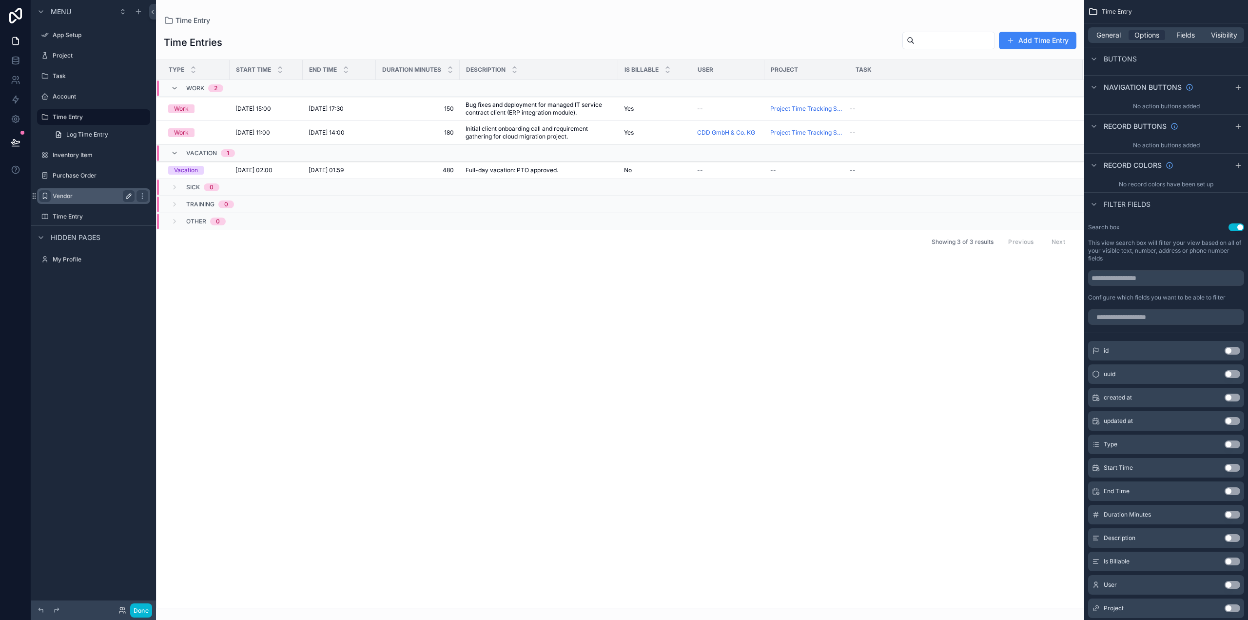
click at [1235, 227] on button "Use setting" at bounding box center [1237, 227] width 16 height 8
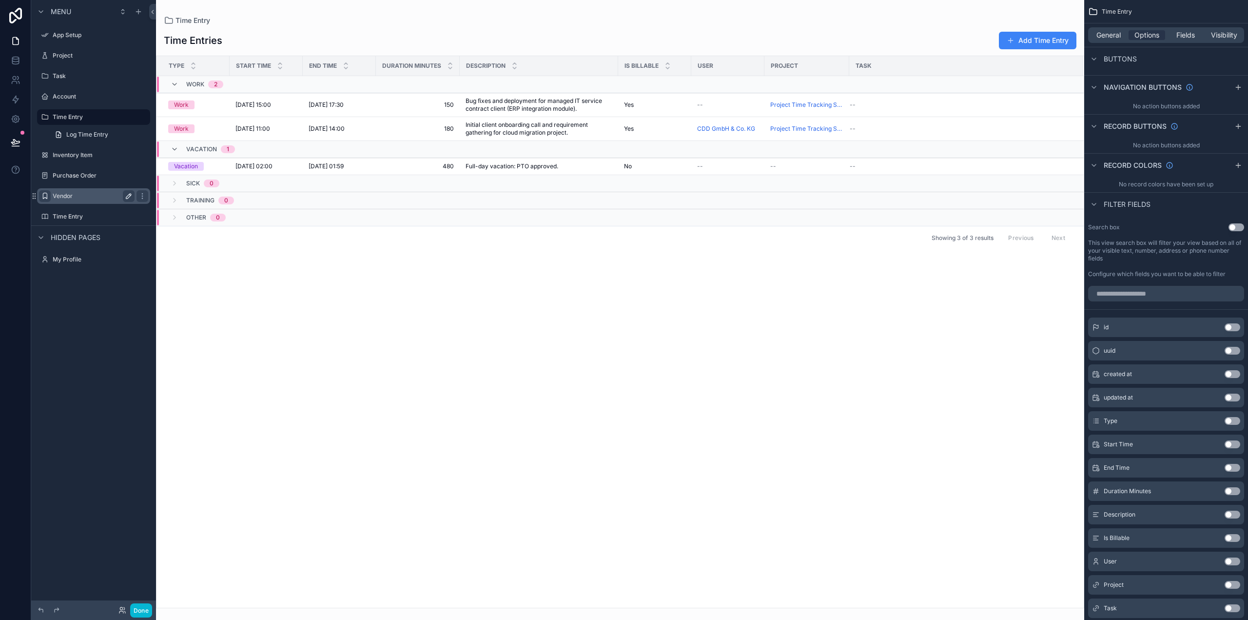
click at [1235, 227] on button "Use setting" at bounding box center [1237, 227] width 16 height 8
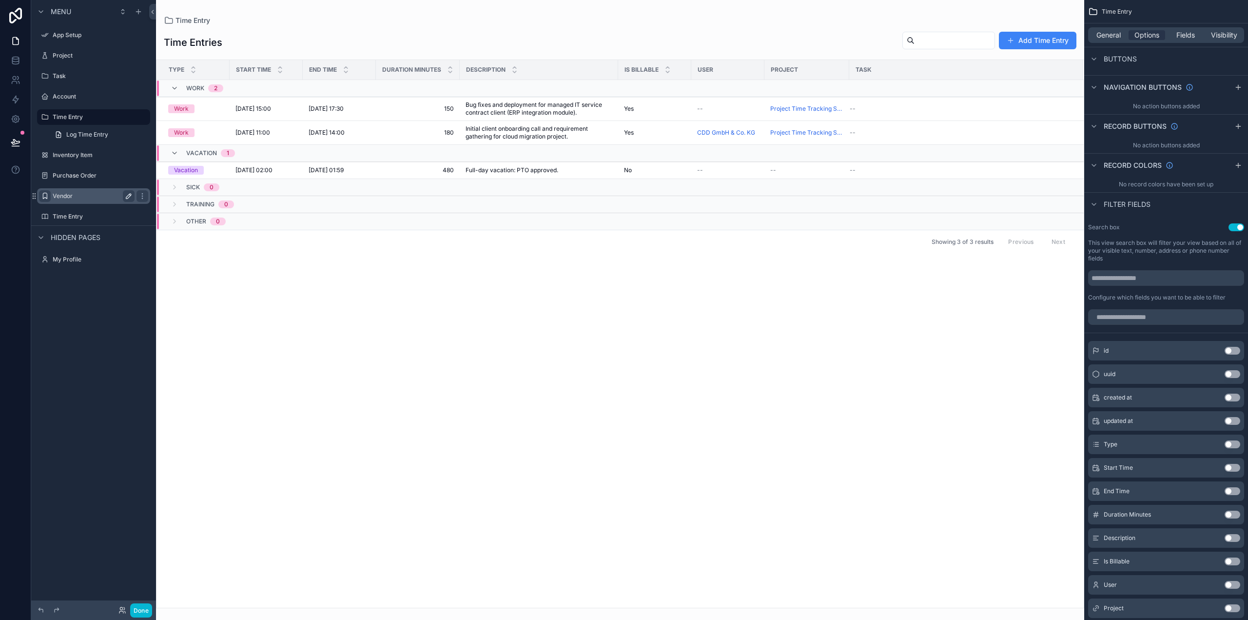
click at [1235, 227] on button "Use setting" at bounding box center [1237, 227] width 16 height 8
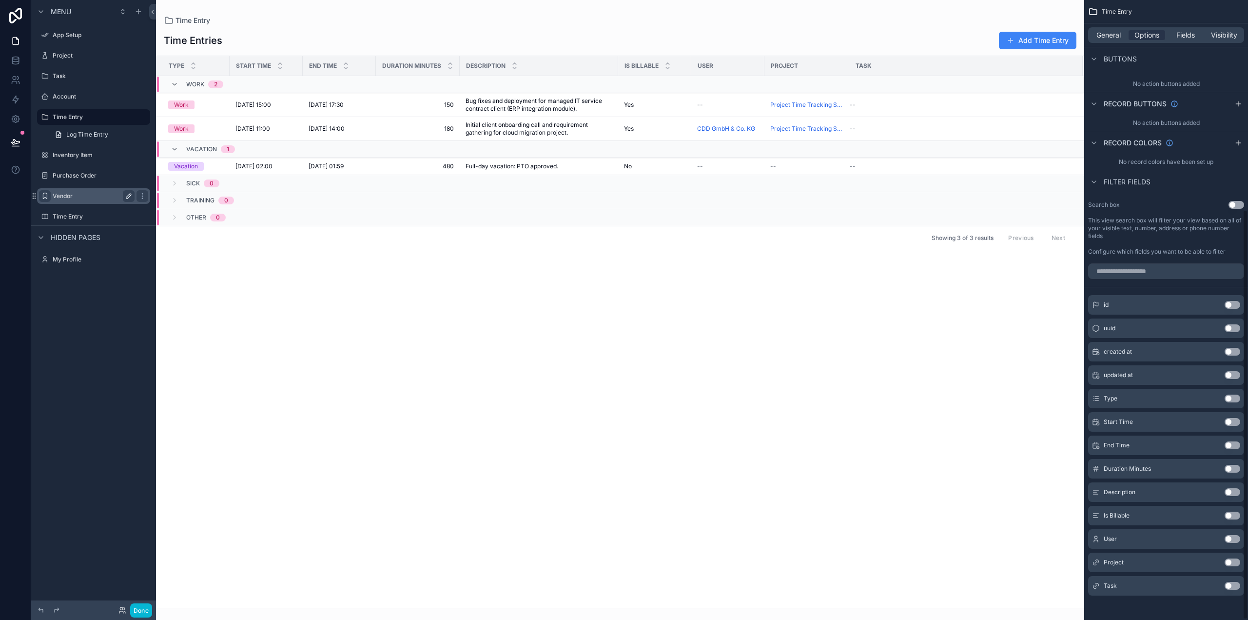
scroll to position [316, 0]
click at [1232, 301] on button "Use setting" at bounding box center [1233, 303] width 16 height 8
click at [1232, 301] on button "Use setting" at bounding box center [1233, 299] width 16 height 8
click at [1234, 327] on button "Use setting" at bounding box center [1233, 327] width 16 height 8
click at [1234, 327] on button "Use setting" at bounding box center [1233, 331] width 16 height 8
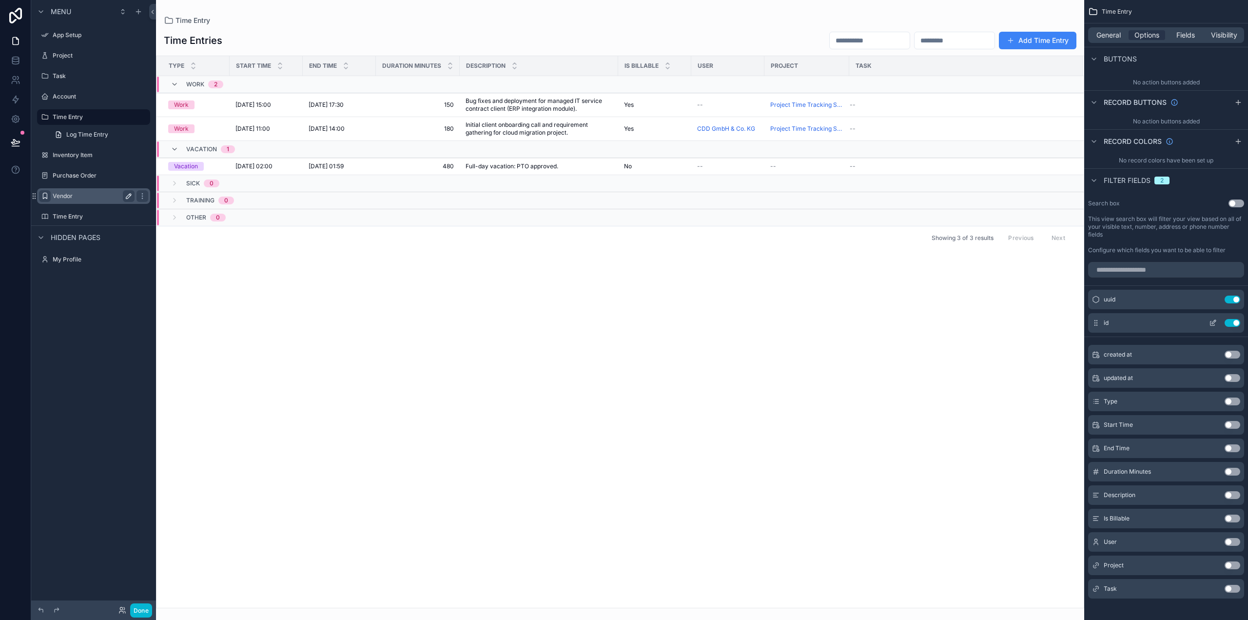
click at [1233, 323] on button "Use setting" at bounding box center [1233, 323] width 16 height 8
click at [1234, 298] on button "Use setting" at bounding box center [1233, 299] width 16 height 8
click at [1233, 394] on button "Use setting" at bounding box center [1233, 397] width 16 height 8
click at [964, 34] on div "scrollable content" at bounding box center [620, 310] width 928 height 620
click at [972, 39] on span "Filter Type" at bounding box center [957, 41] width 35 height 10
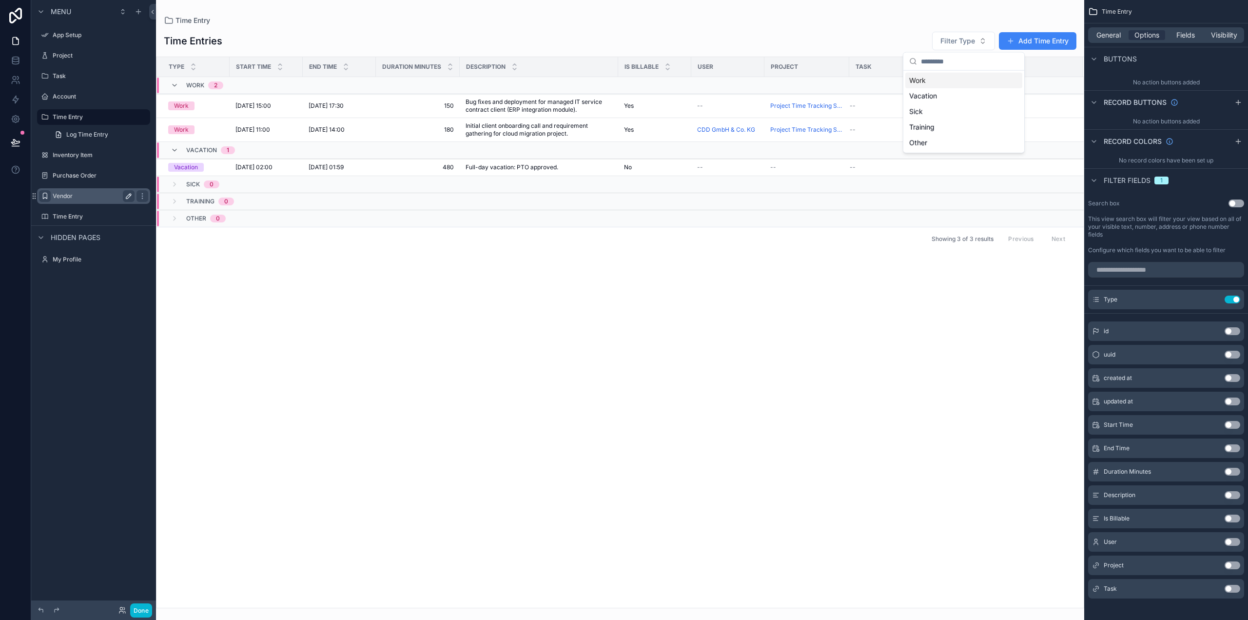
click at [806, 29] on div "Time Entries Filter Type Add Time Entry Type Start Time End Time Duration Minut…" at bounding box center [620, 316] width 928 height 583
click at [1026, 39] on button "Add Time Entry" at bounding box center [1038, 41] width 78 height 18
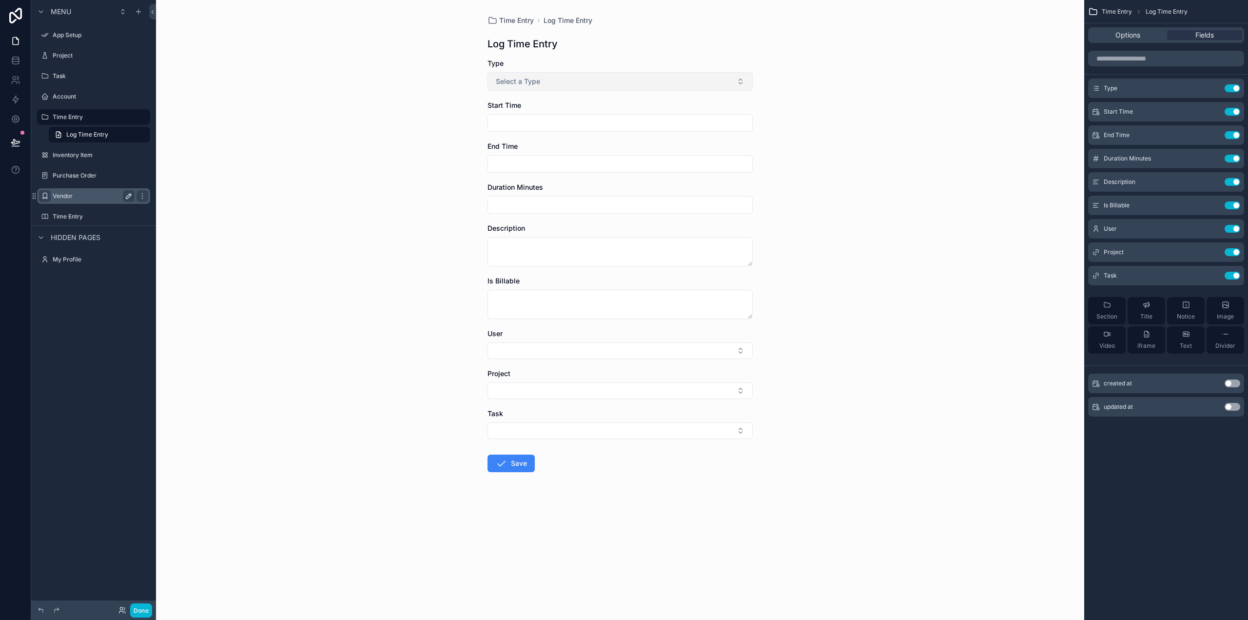
click at [529, 80] on span "Select a Type" at bounding box center [518, 82] width 44 height 10
click at [839, 75] on div "Time Entry Log Time Entry Log Time Entry Type Select a Type Start Time End Time…" at bounding box center [620, 310] width 928 height 620
click at [514, 77] on span "Select a Type" at bounding box center [518, 82] width 44 height 10
click at [868, 85] on div "Time Entry Log Time Entry Log Time Entry Type Select a Type Start Time End Time…" at bounding box center [620, 310] width 928 height 620
click at [1186, 341] on div "Text" at bounding box center [1186, 340] width 12 height 20
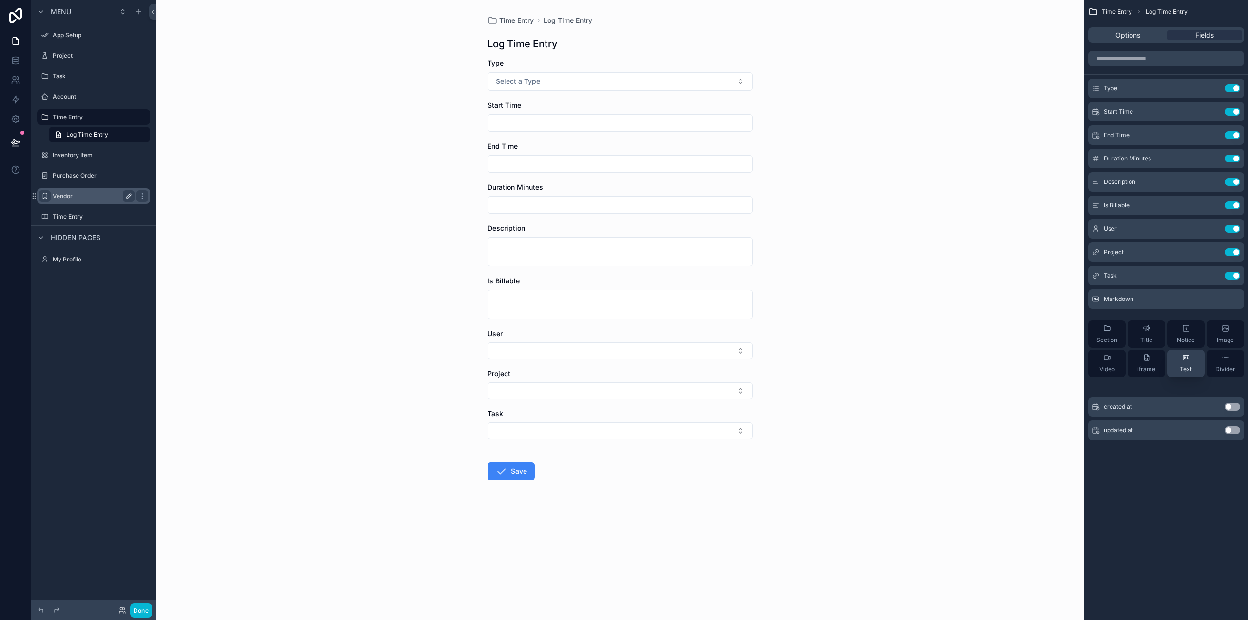
click at [1186, 360] on icon "scrollable content" at bounding box center [1186, 357] width 8 height 8
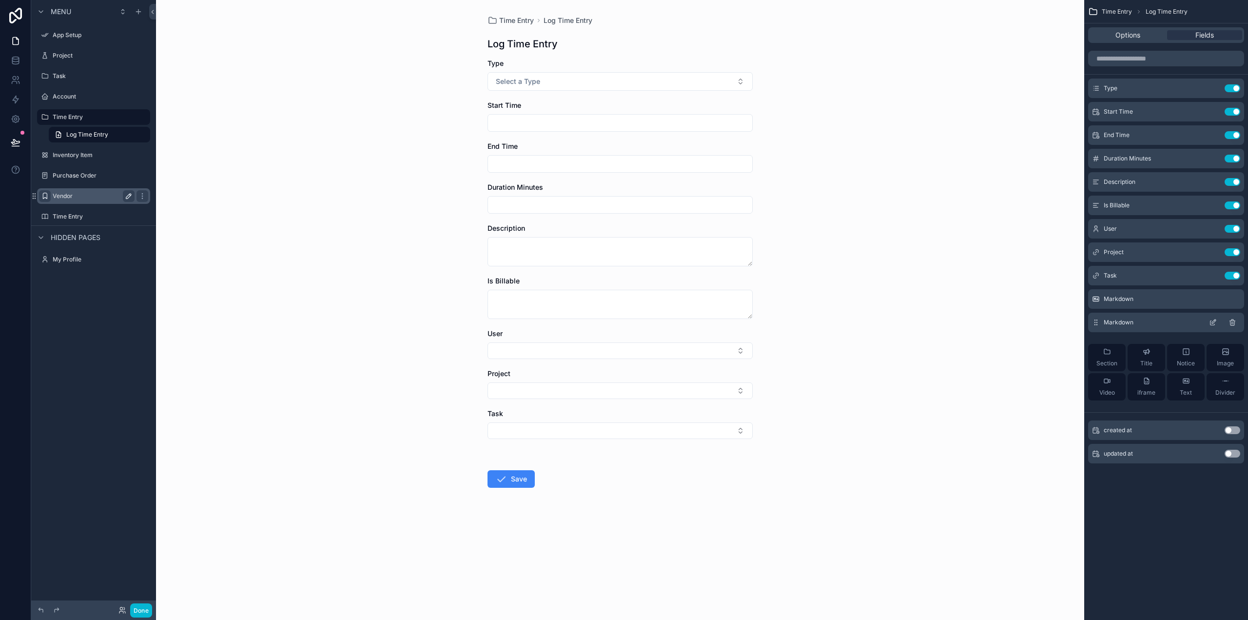
click at [1160, 330] on div "Markdown" at bounding box center [1166, 323] width 156 height 20
click at [1232, 322] on icon "scrollable content" at bounding box center [1232, 323] width 0 height 2
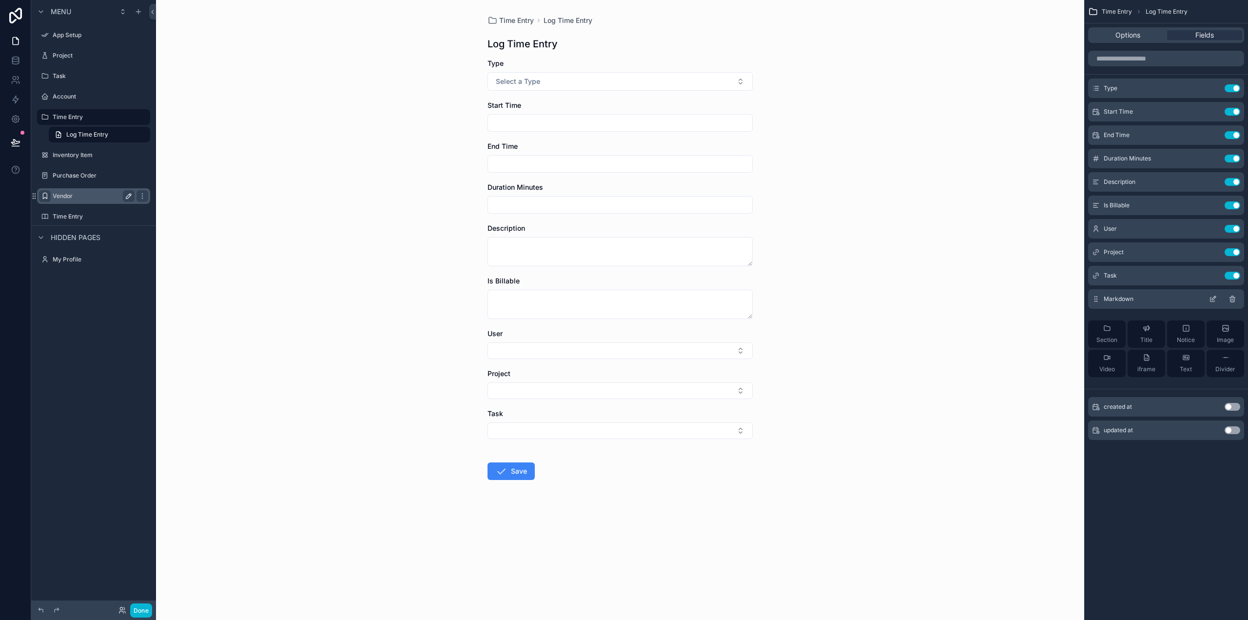
click at [1211, 298] on icon "scrollable content" at bounding box center [1213, 299] width 8 height 8
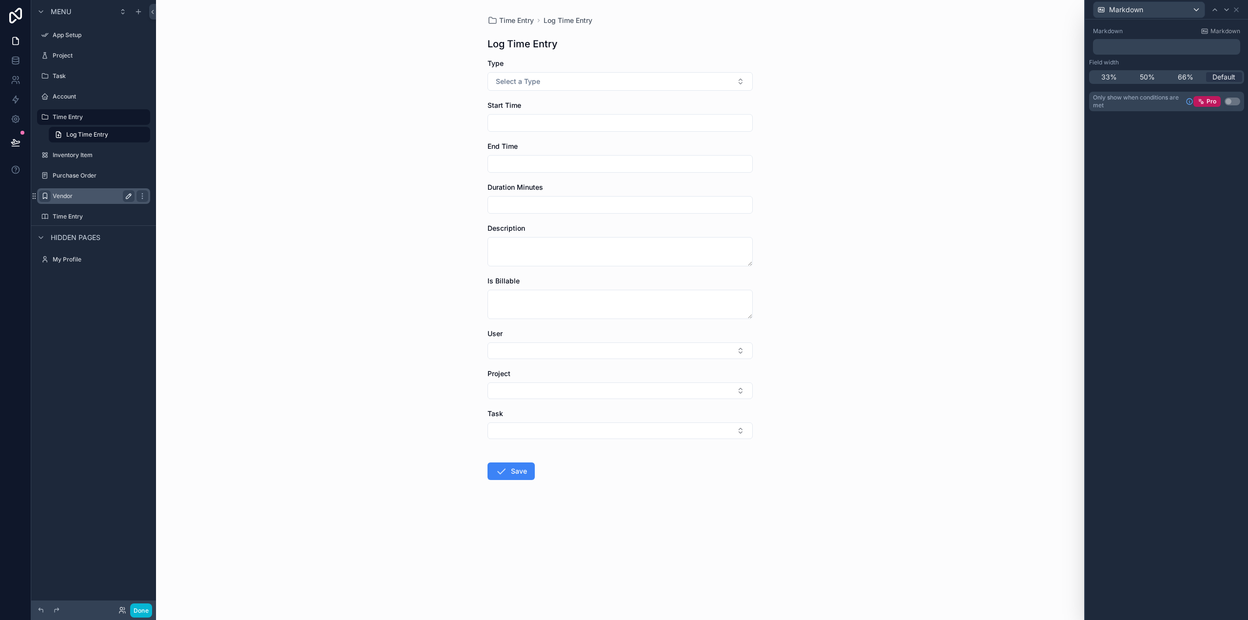
click at [1156, 48] on p "﻿" at bounding box center [1167, 47] width 141 height 10
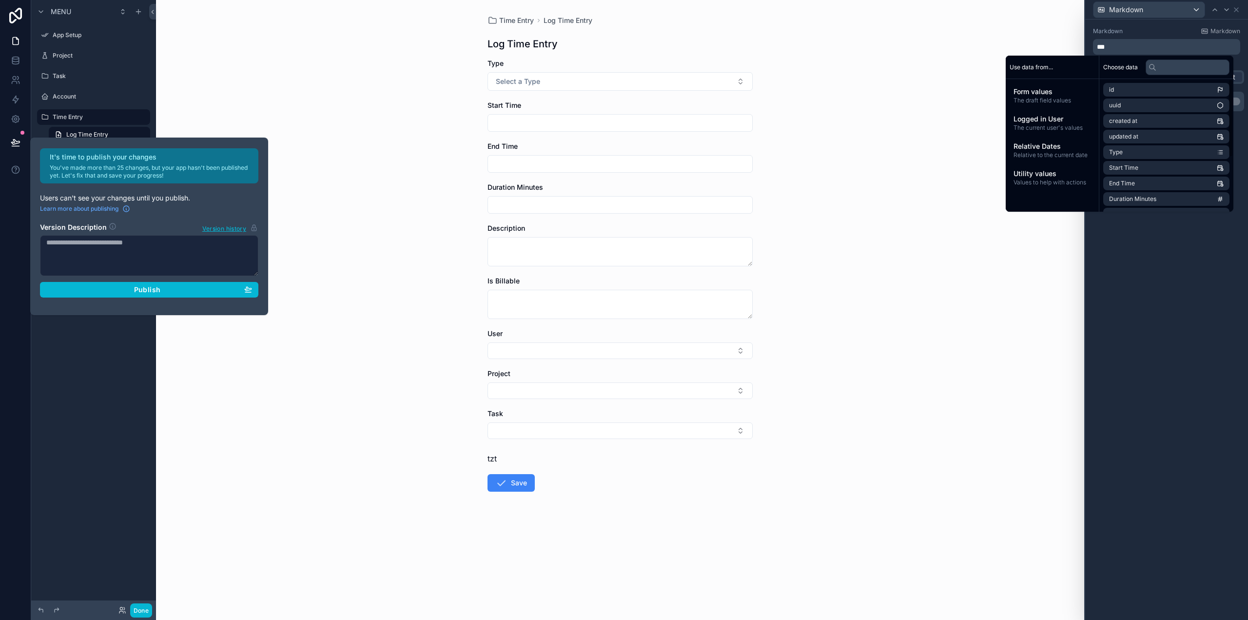
click at [1211, 274] on div "Markdown Markdown *** Field width 33% 50% 66% Default Only show when conditions…" at bounding box center [1166, 320] width 163 height 600
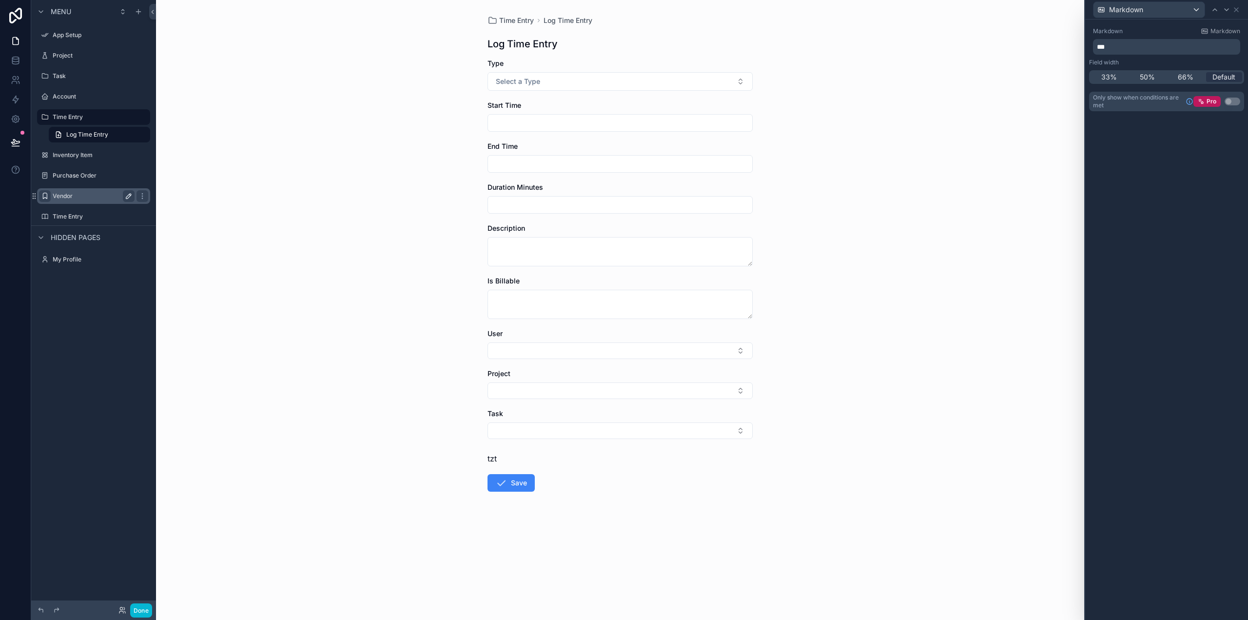
click at [1240, 10] on div "Markdown" at bounding box center [1166, 9] width 155 height 19
click at [1237, 9] on icon at bounding box center [1236, 10] width 4 height 4
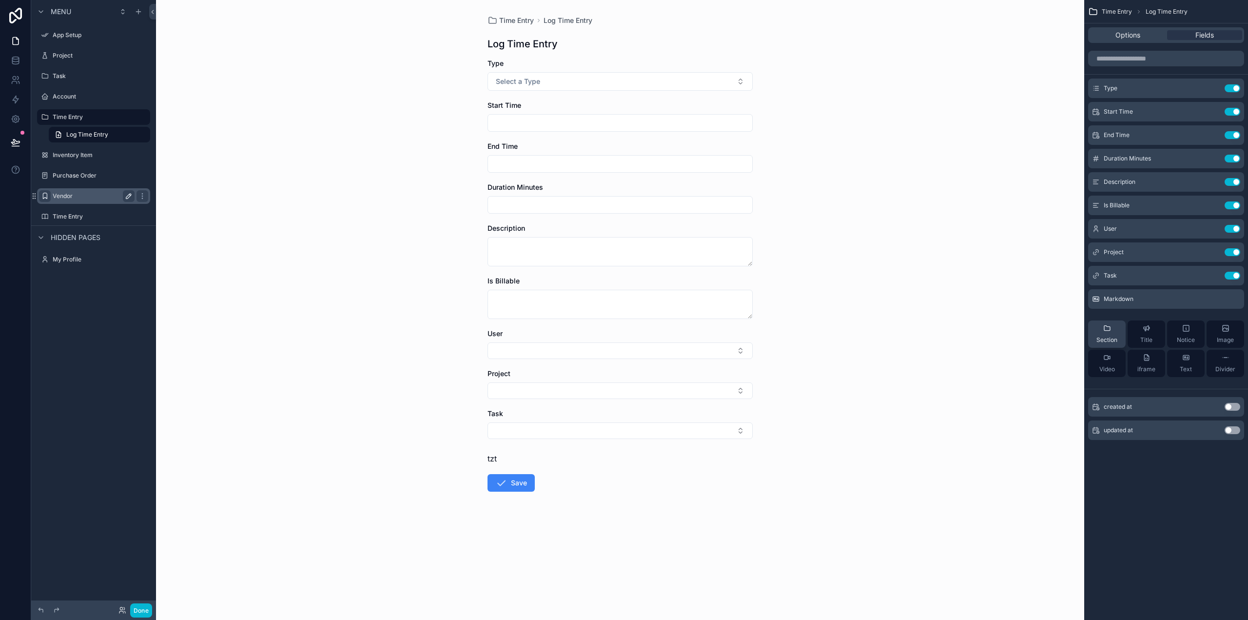
click at [1110, 338] on span "Section" at bounding box center [1107, 340] width 21 height 8
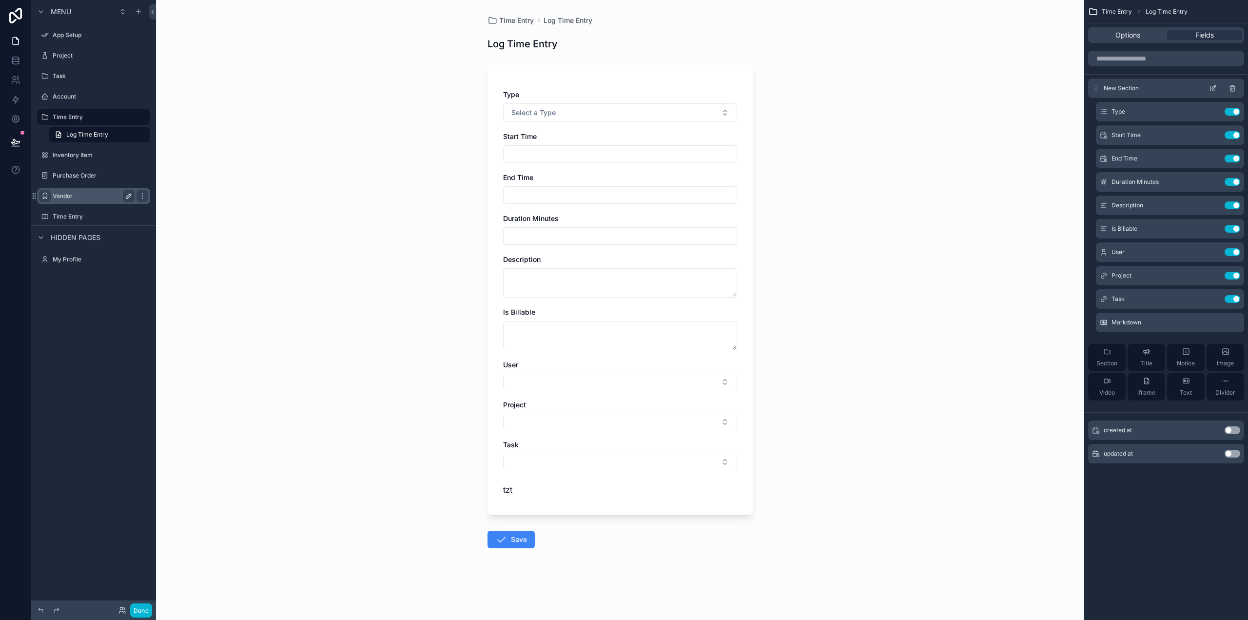
click at [1232, 88] on icon "scrollable content" at bounding box center [1232, 89] width 0 height 2
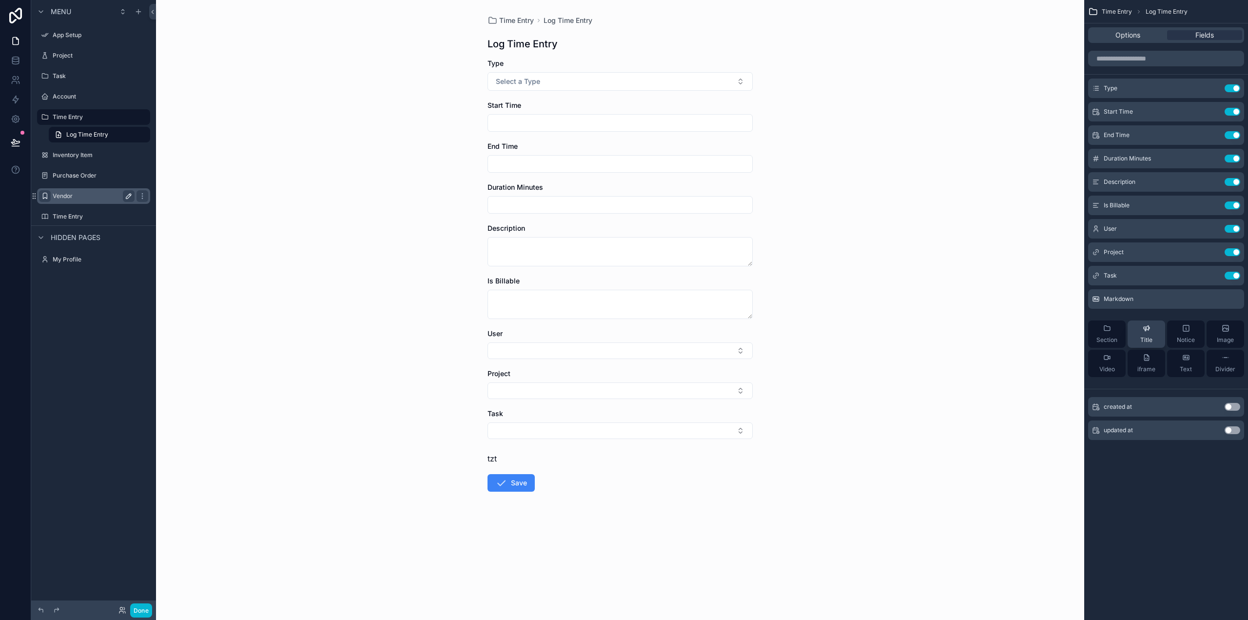
click at [1148, 333] on div "Title" at bounding box center [1146, 334] width 12 height 20
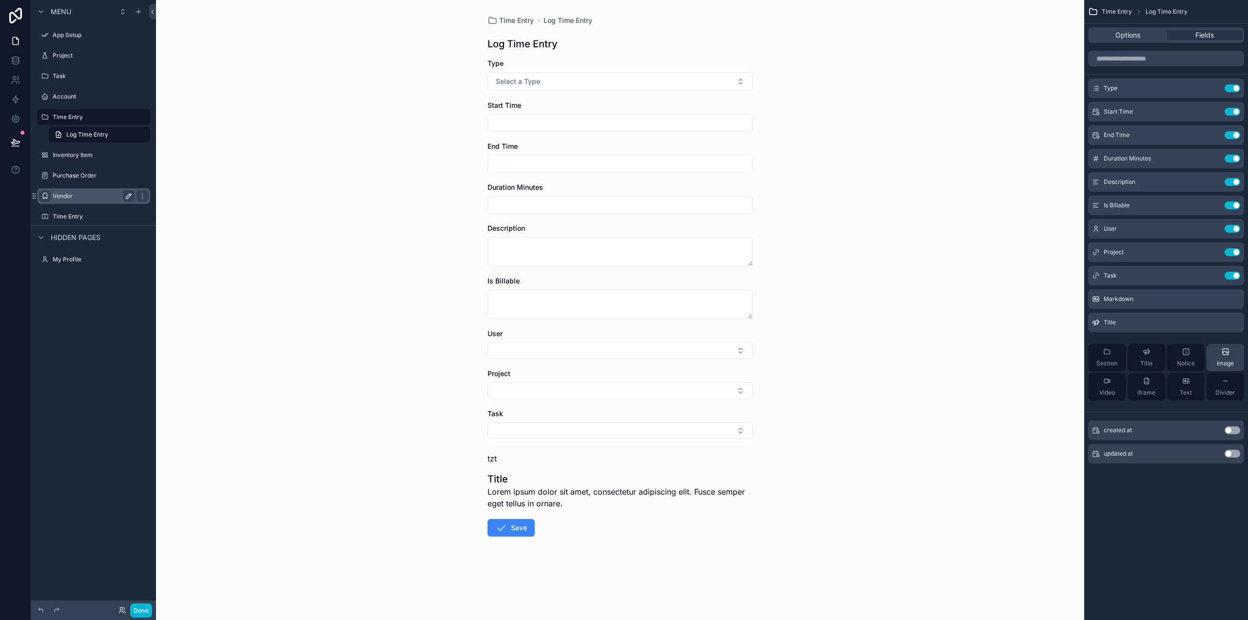
click at [0, 0] on icon "scrollable content" at bounding box center [0, 0] width 0 height 0
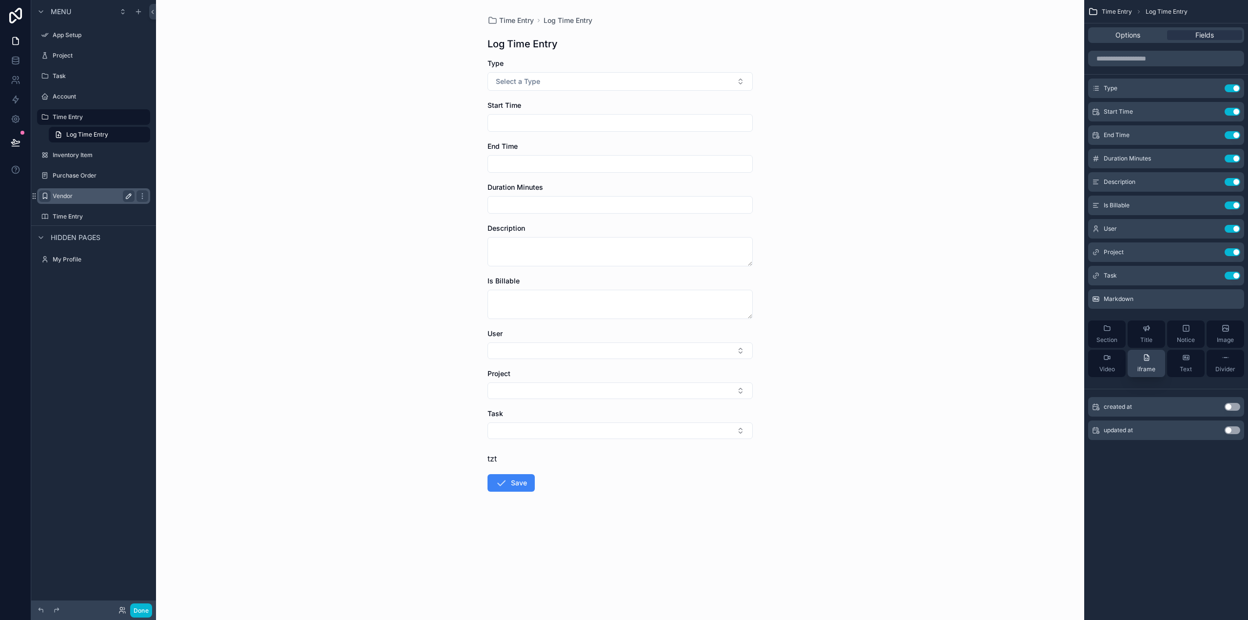
click at [1151, 358] on div "iframe" at bounding box center [1146, 363] width 18 height 20
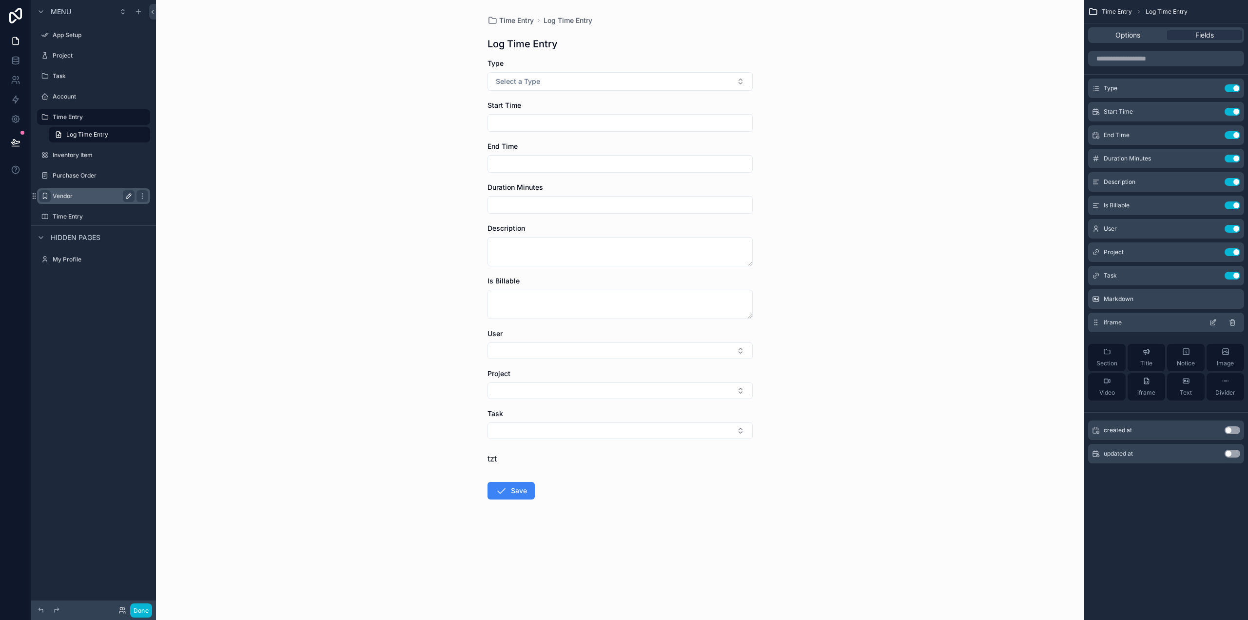
click at [1136, 320] on div "iframe" at bounding box center [1166, 323] width 156 height 20
click at [1215, 321] on icon "scrollable content" at bounding box center [1213, 322] width 8 height 8
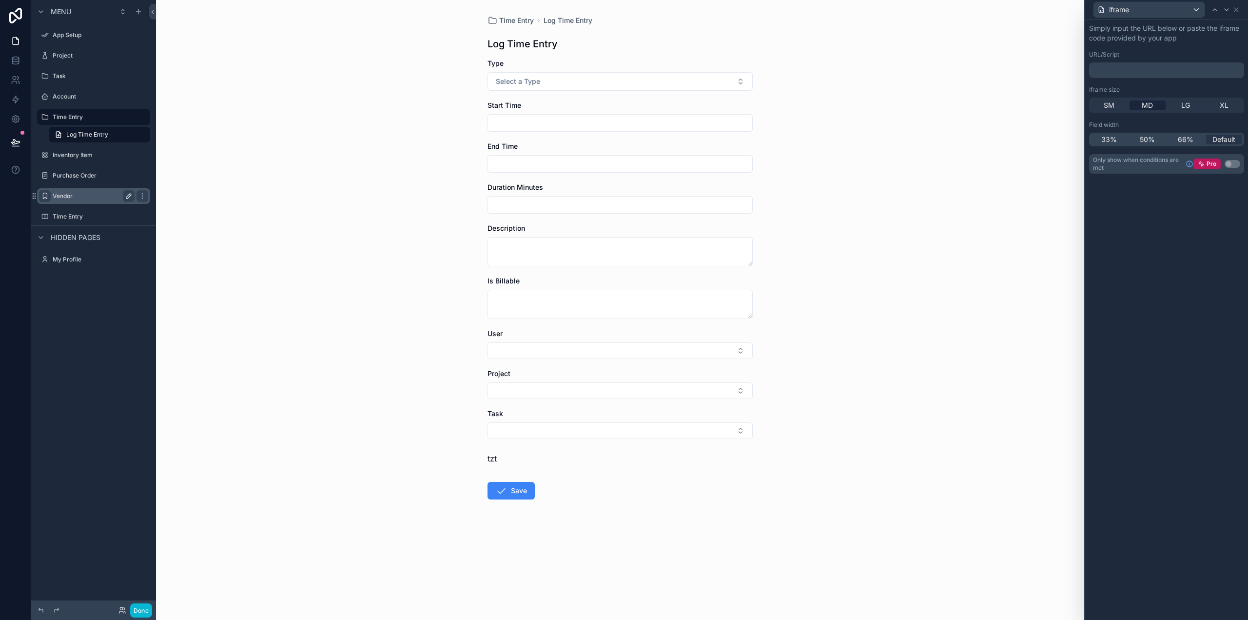
click at [1118, 63] on div "﻿" at bounding box center [1166, 70] width 155 height 16
click at [1131, 75] on div "﻿" at bounding box center [1166, 70] width 155 height 16
click at [1133, 64] on div "﻿" at bounding box center [1166, 70] width 155 height 16
click at [1103, 66] on div "﻿" at bounding box center [1166, 70] width 155 height 16
click at [1112, 77] on div "﻿" at bounding box center [1166, 70] width 155 height 16
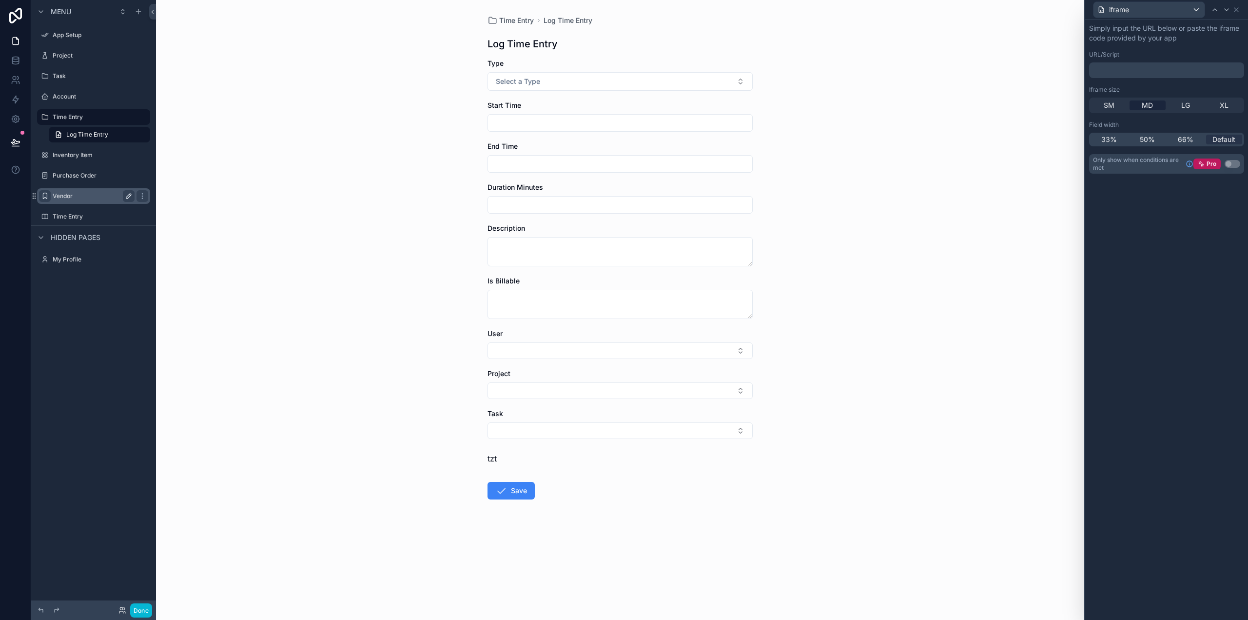
click at [1114, 74] on p "﻿" at bounding box center [1167, 70] width 149 height 10
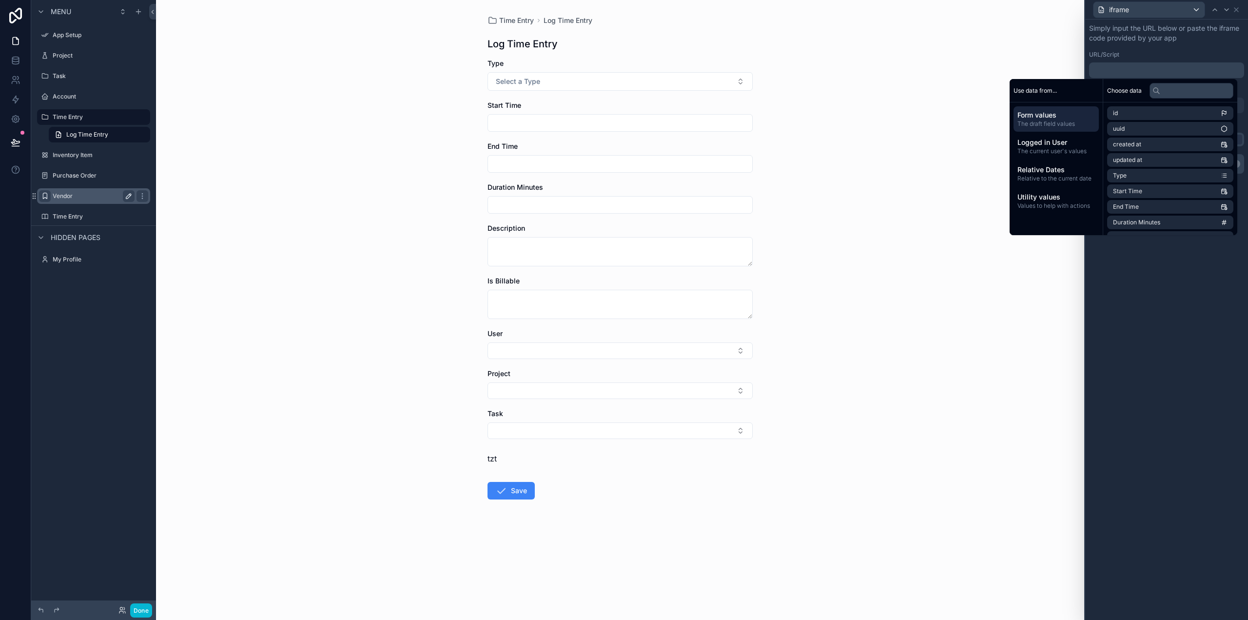
click at [1181, 43] on div "Simply input the URL below or paste the iframe code provided by your app URL/Sc…" at bounding box center [1166, 72] width 155 height 98
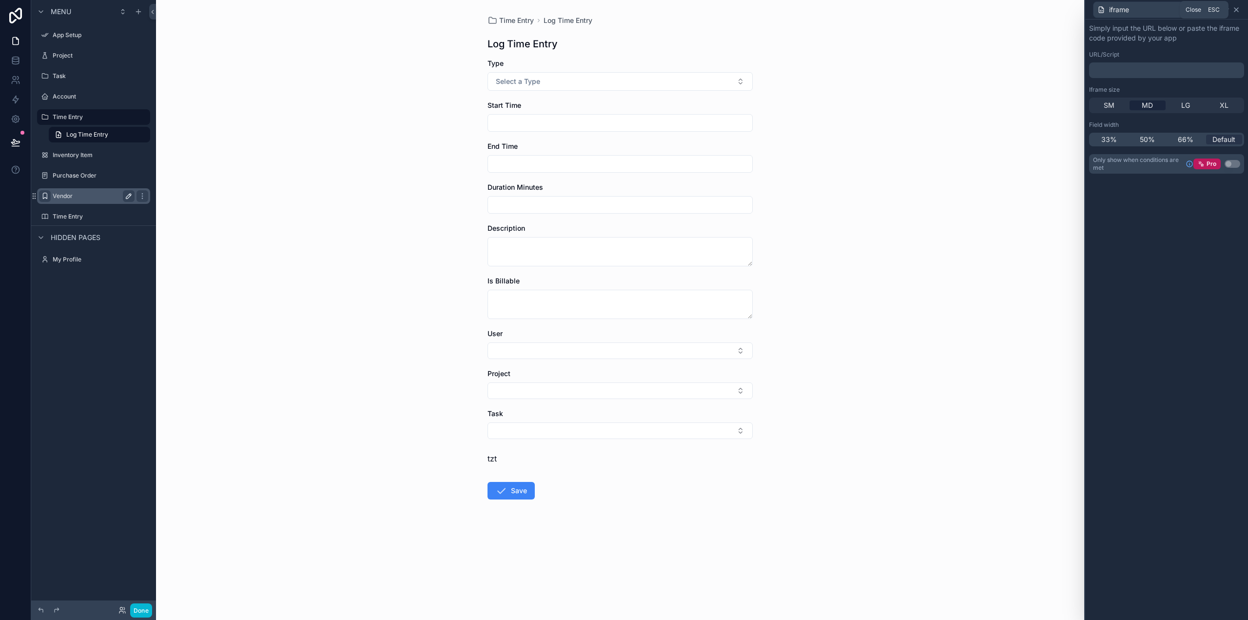
click at [1236, 8] on icon at bounding box center [1237, 10] width 8 height 8
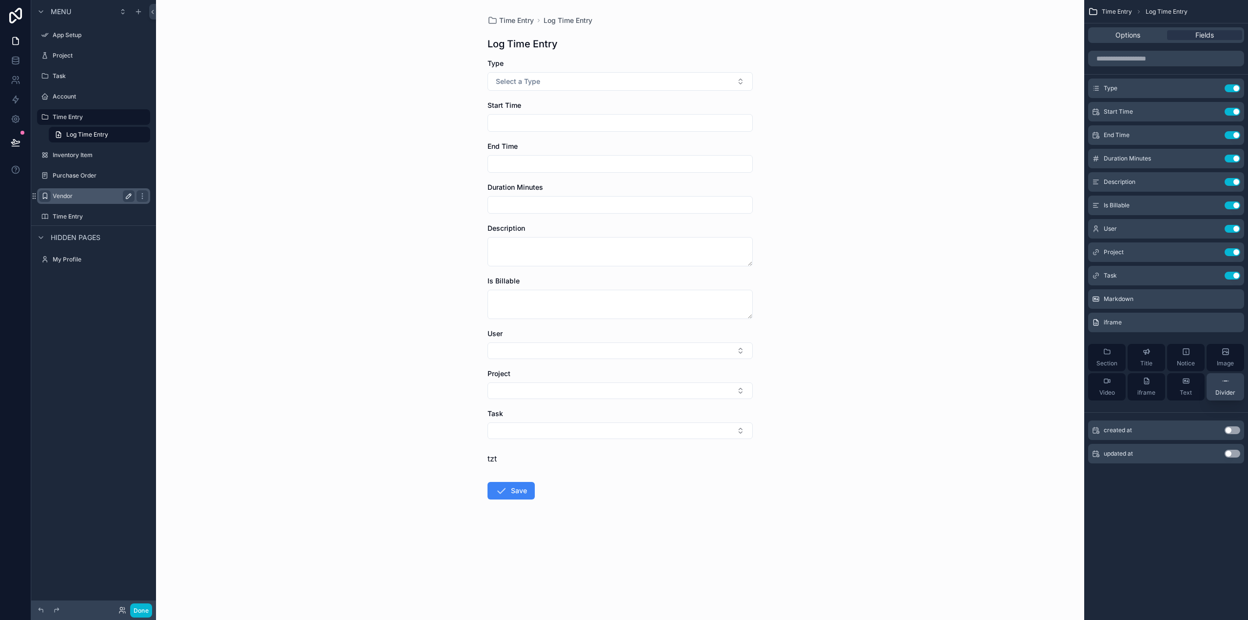
click at [1223, 388] on div "Divider" at bounding box center [1225, 387] width 20 height 20
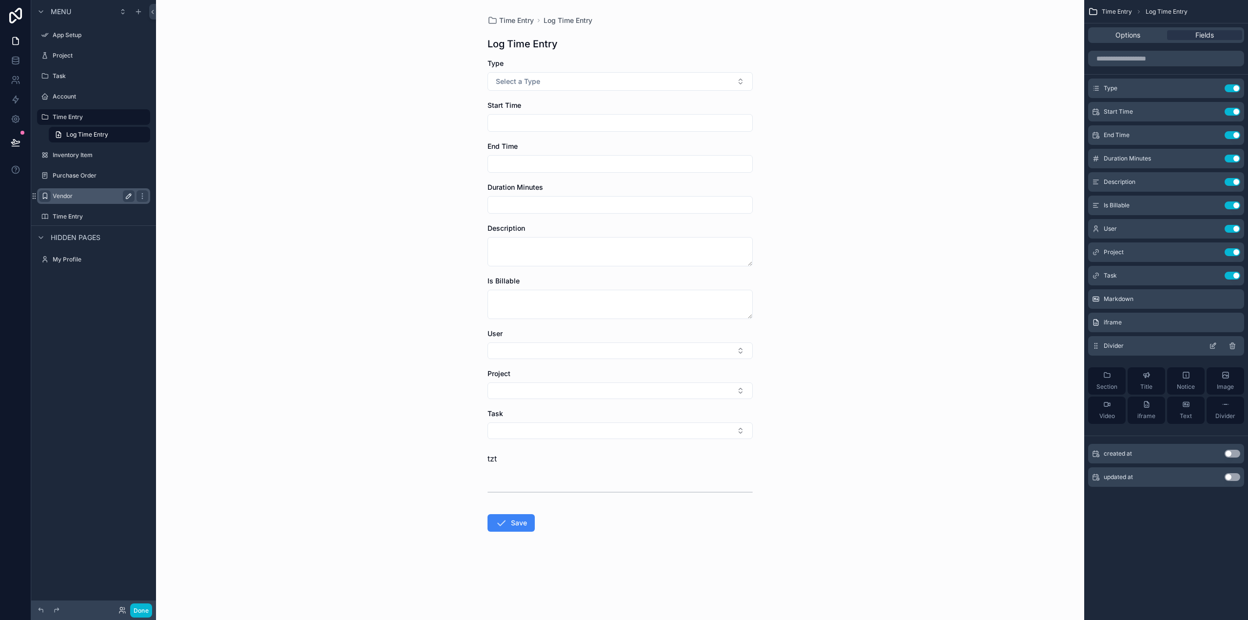
click at [1215, 344] on icon "scrollable content" at bounding box center [1214, 343] width 1 height 1
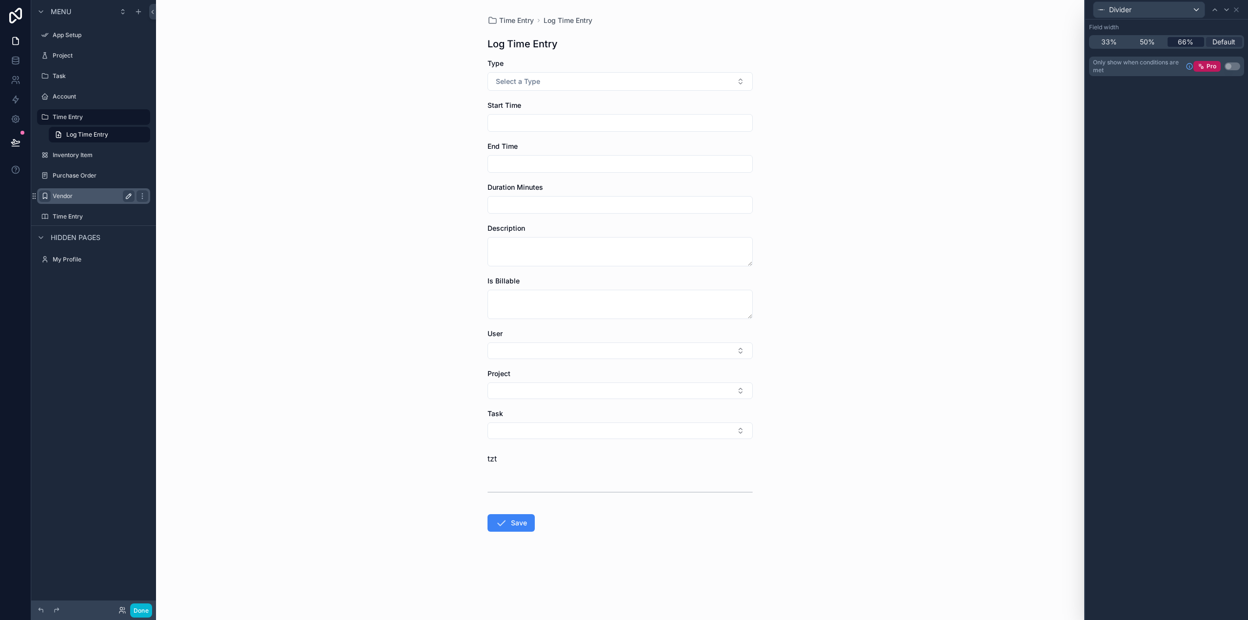
click at [1182, 43] on span "66%" at bounding box center [1186, 42] width 16 height 10
click at [1152, 42] on span "50%" at bounding box center [1147, 42] width 15 height 10
click at [1116, 43] on span "33%" at bounding box center [1109, 42] width 16 height 10
click at [1148, 41] on span "50%" at bounding box center [1147, 42] width 15 height 10
click at [1190, 42] on span "66%" at bounding box center [1186, 42] width 16 height 10
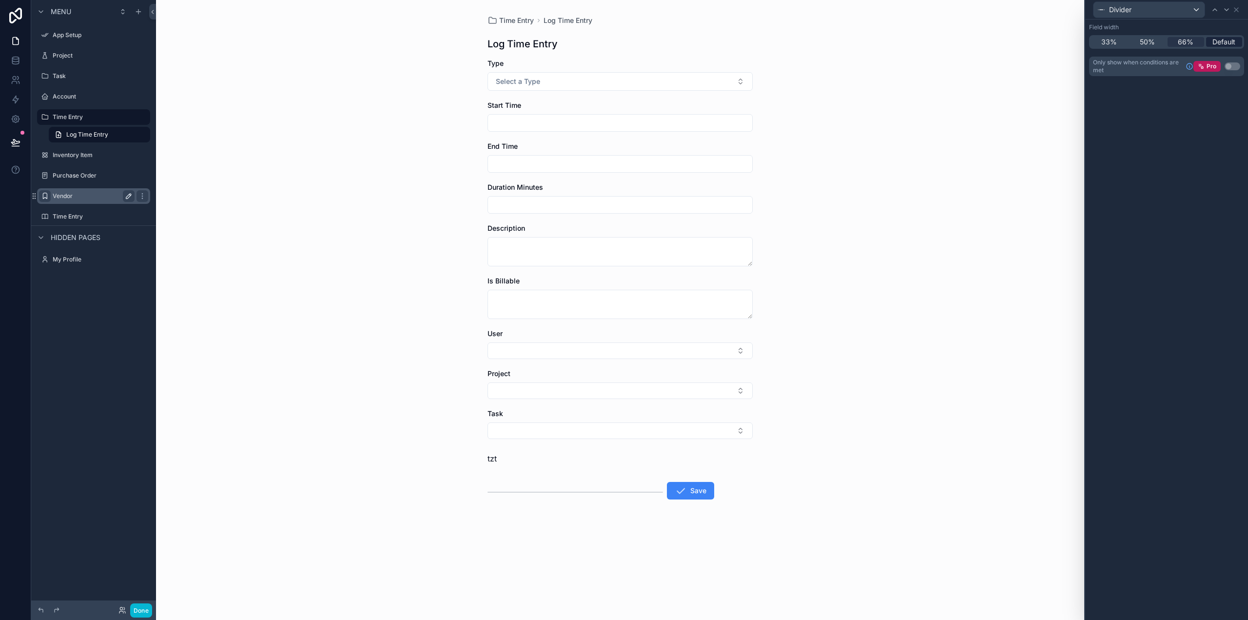
click at [1221, 40] on span "Default" at bounding box center [1224, 42] width 23 height 10
click at [1236, 8] on icon at bounding box center [1237, 10] width 8 height 8
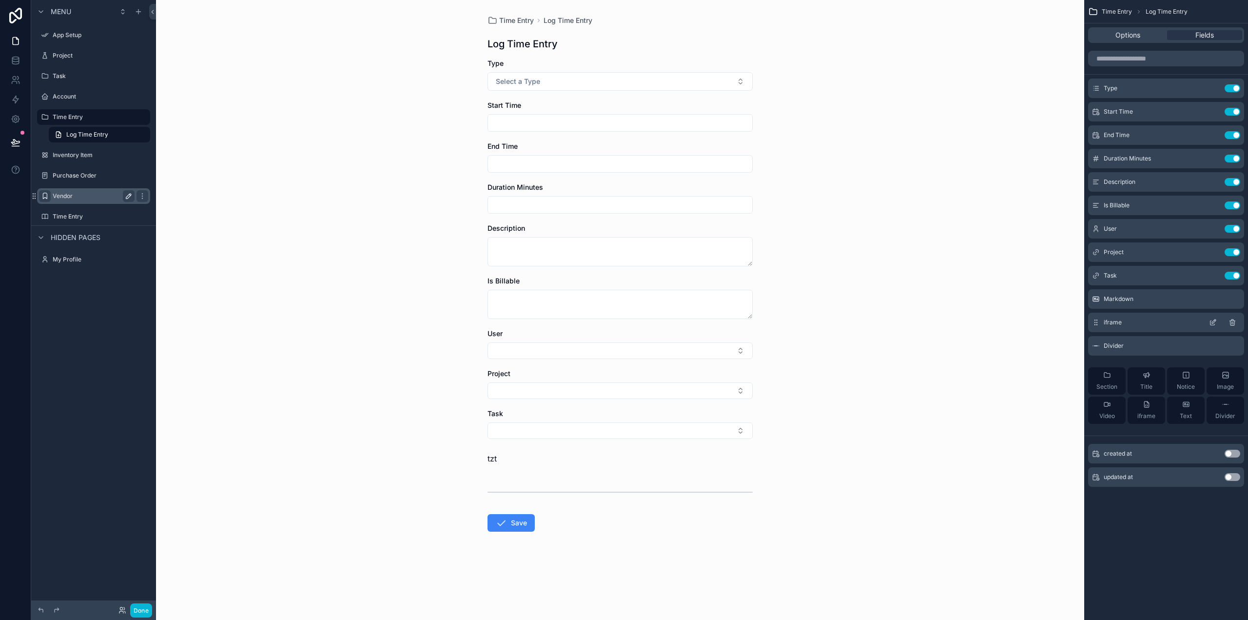
click at [1234, 321] on icon "scrollable content" at bounding box center [1233, 322] width 8 height 8
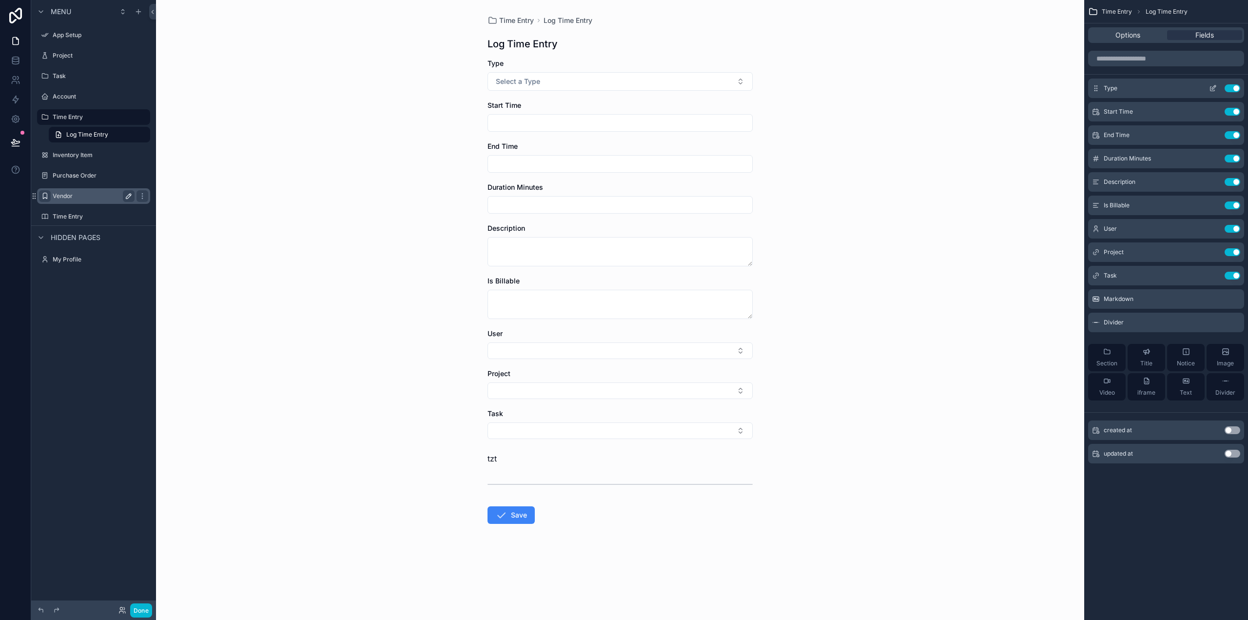
click at [1212, 88] on icon "scrollable content" at bounding box center [1214, 87] width 4 height 4
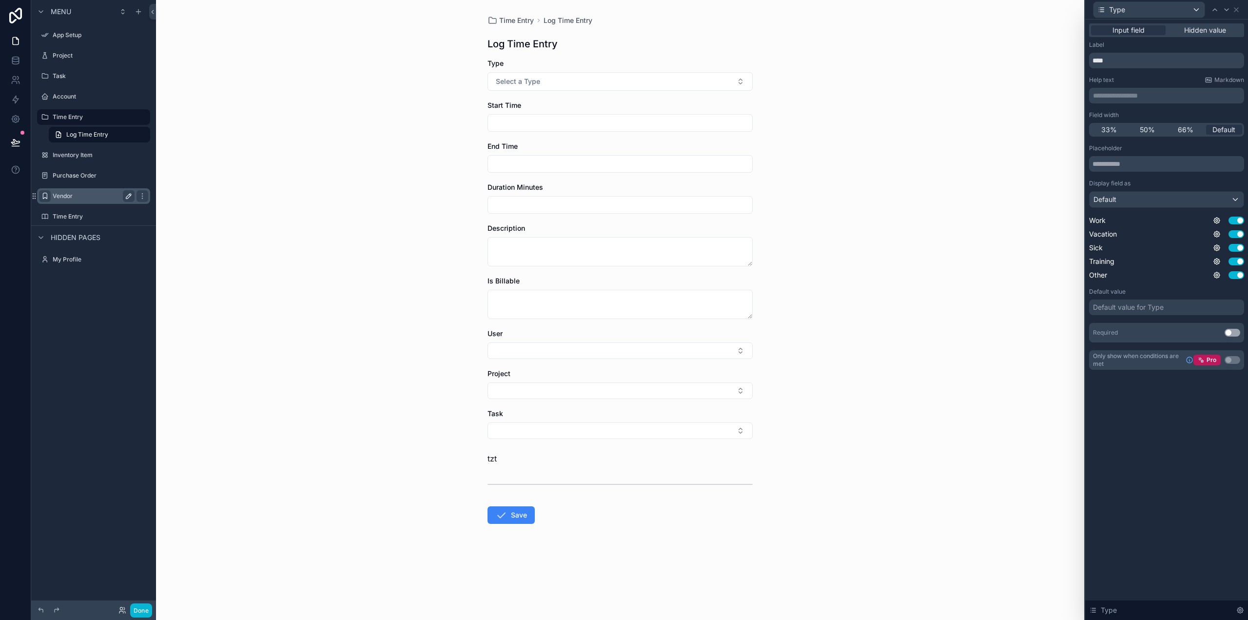
click at [1137, 306] on div "Default value for Type" at bounding box center [1128, 307] width 71 height 10
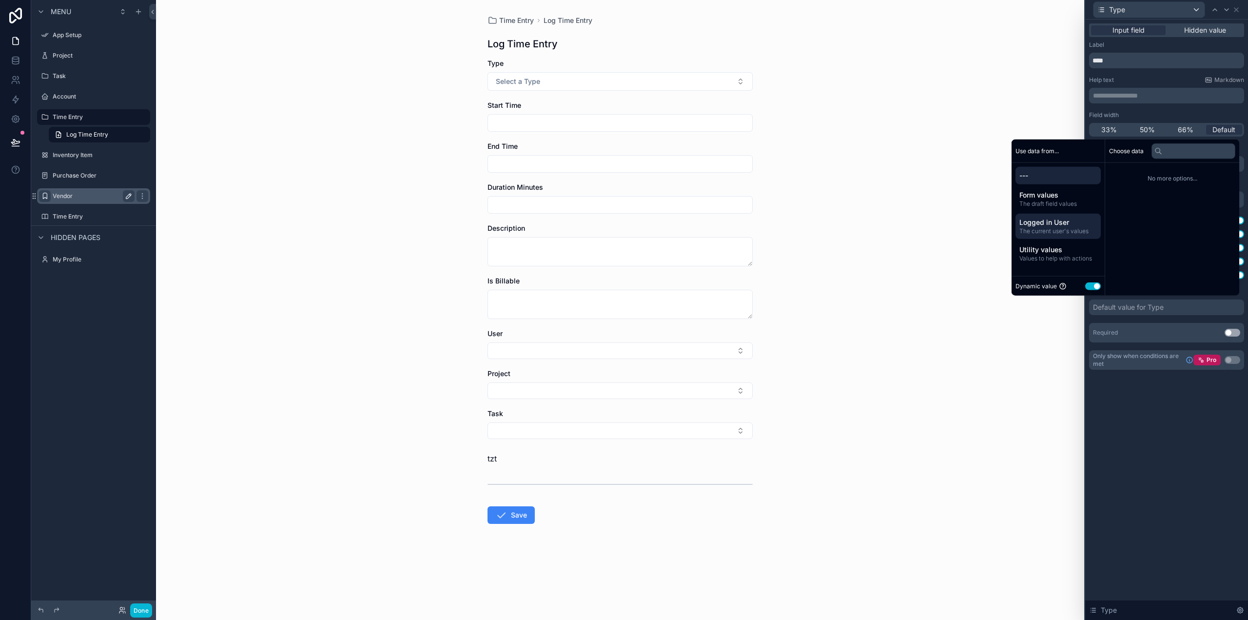
click at [1051, 229] on span "The current user's values" at bounding box center [1058, 231] width 78 height 8
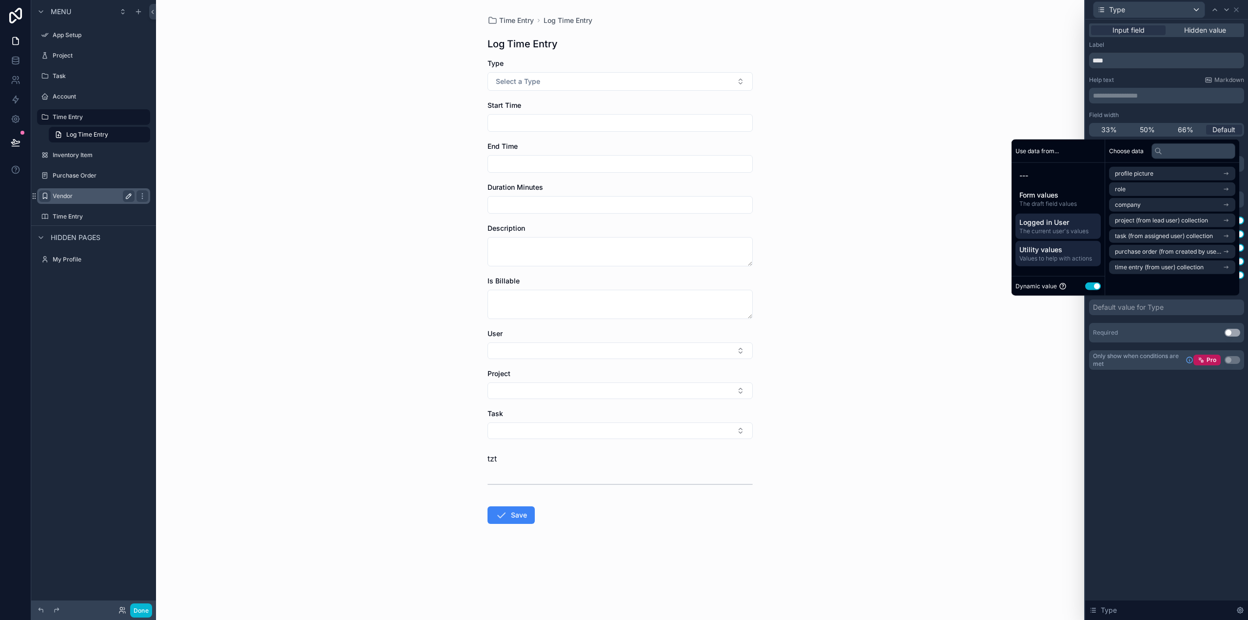
click at [1043, 250] on span "Utility values" at bounding box center [1058, 250] width 78 height 10
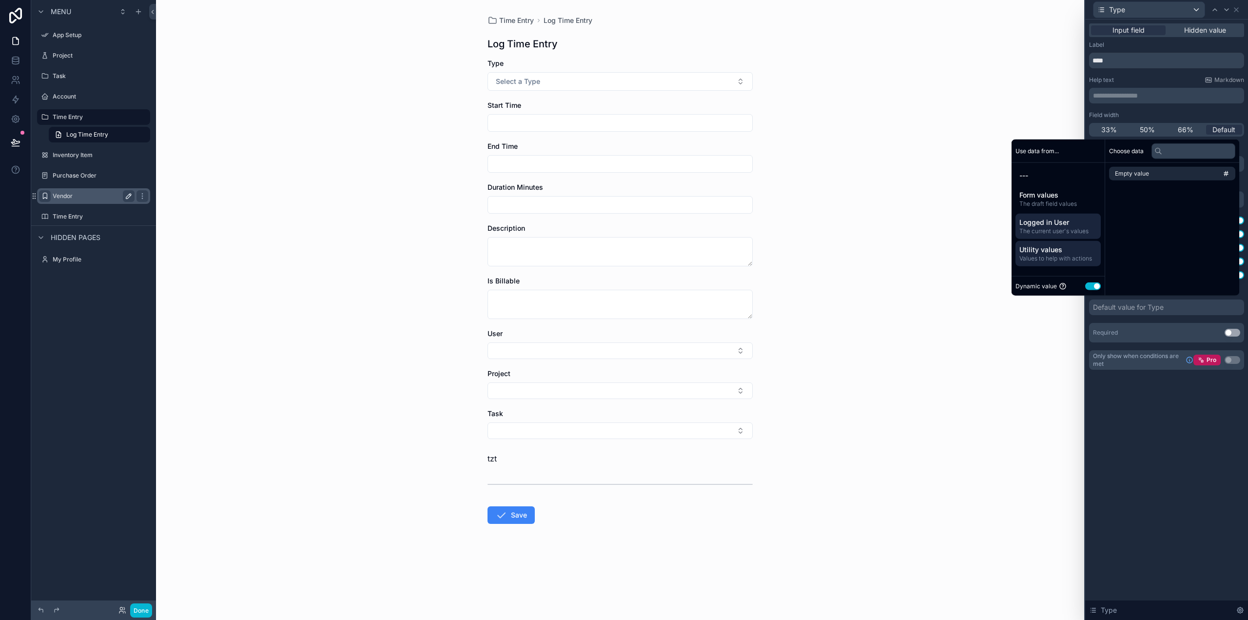
click at [1046, 222] on span "Logged in User" at bounding box center [1058, 222] width 78 height 10
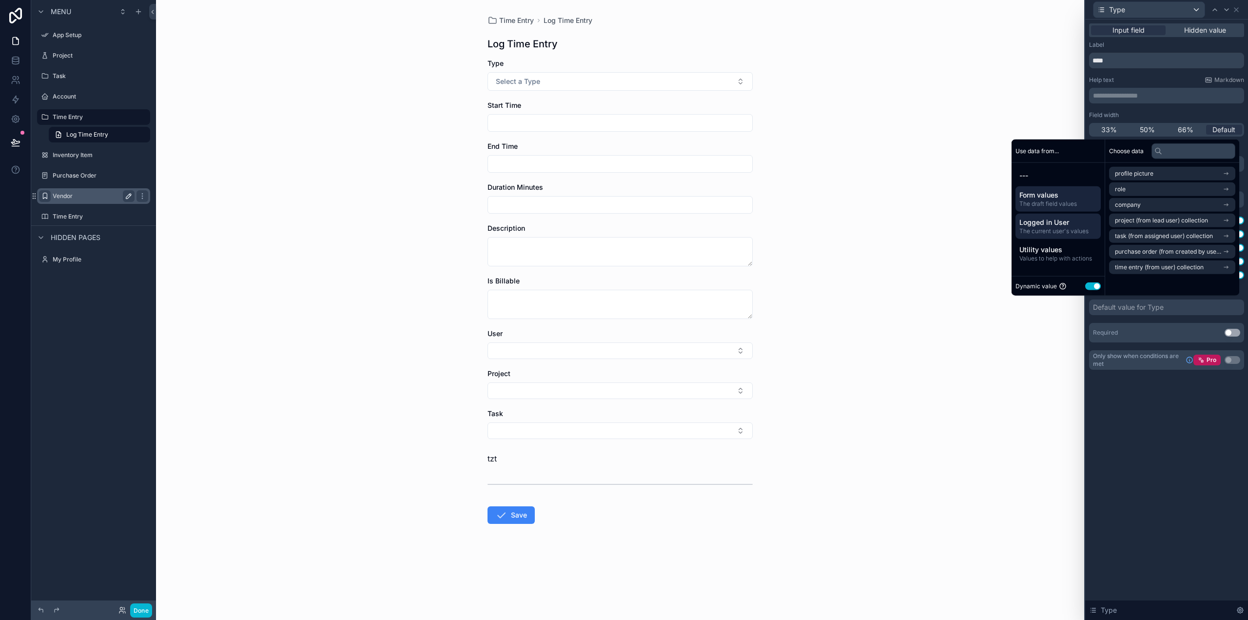
click at [1047, 198] on span "Form values" at bounding box center [1058, 195] width 78 height 10
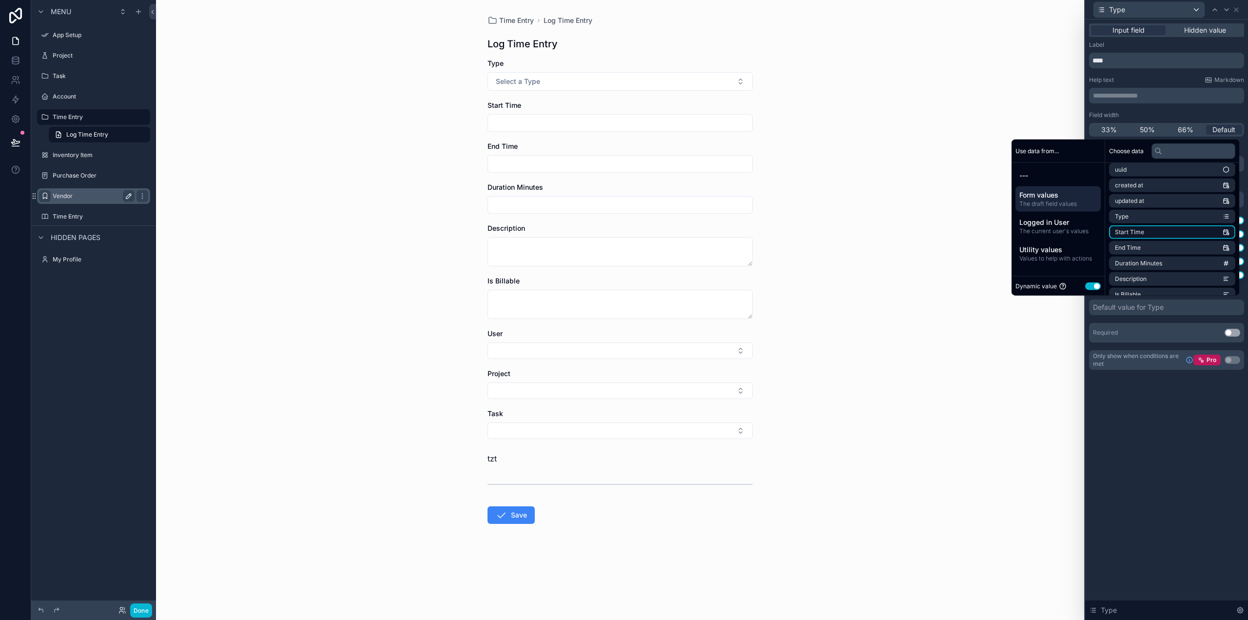
scroll to position [92, 0]
click at [1060, 223] on span "Logged in User" at bounding box center [1058, 222] width 78 height 10
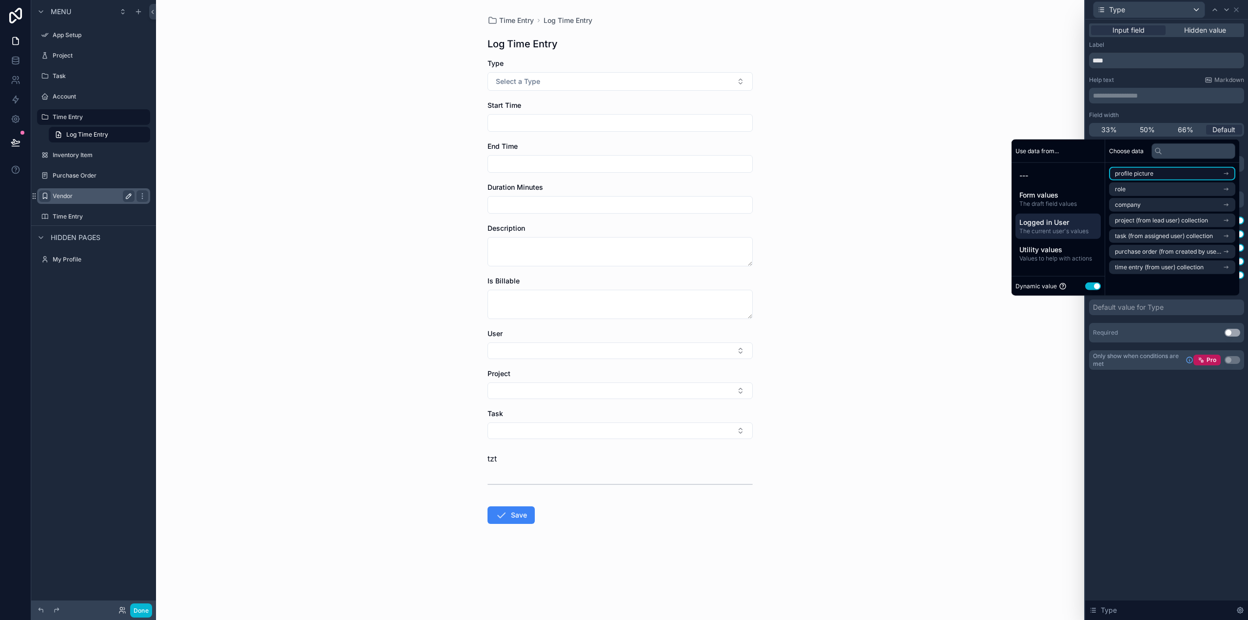
click at [1225, 172] on icon "scrollable content" at bounding box center [1226, 173] width 7 height 7
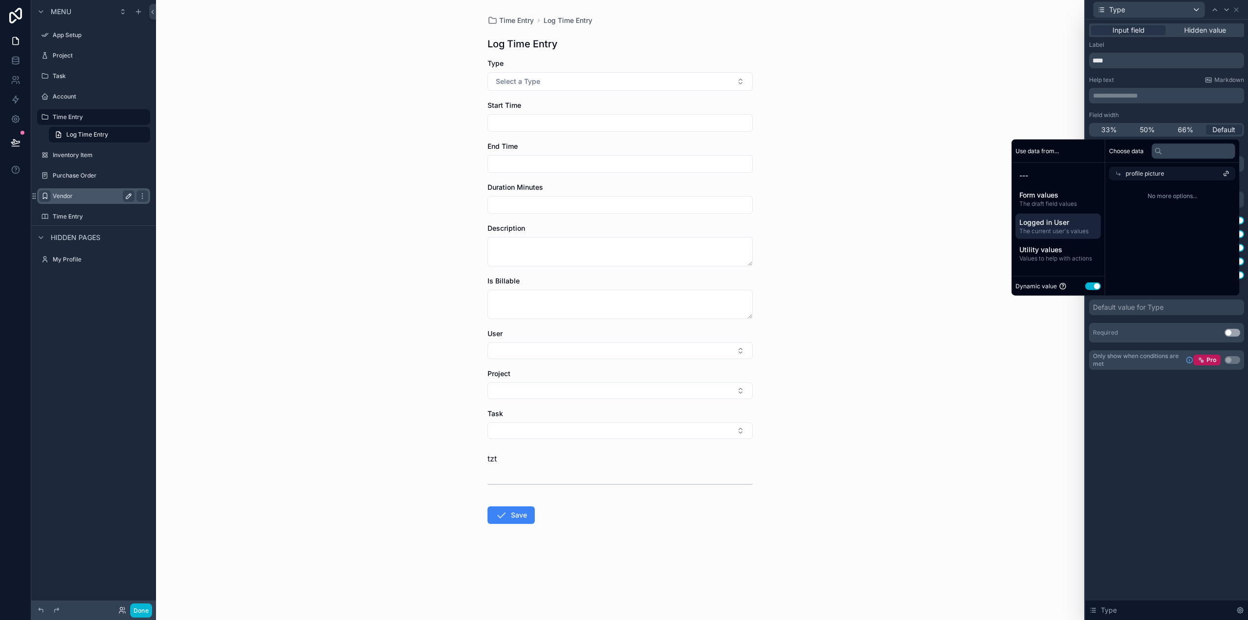
click at [1115, 171] on icon at bounding box center [1118, 173] width 7 height 7
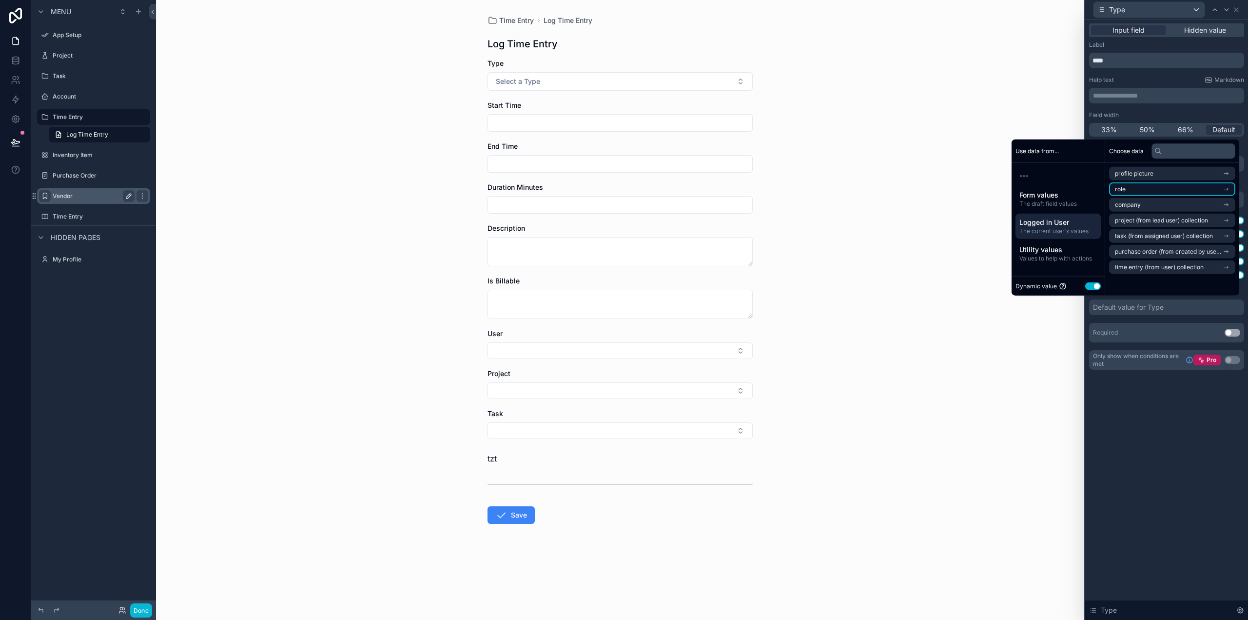
click at [1131, 190] on li "role" at bounding box center [1172, 189] width 126 height 14
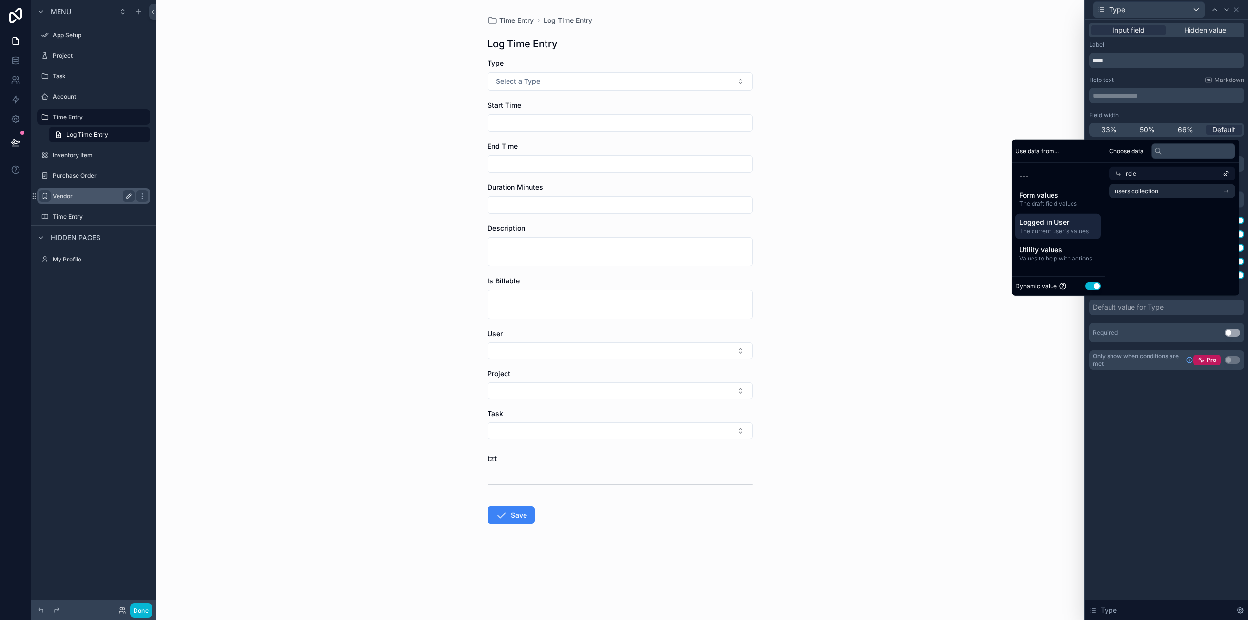
click at [1117, 174] on icon at bounding box center [1119, 174] width 4 height 4
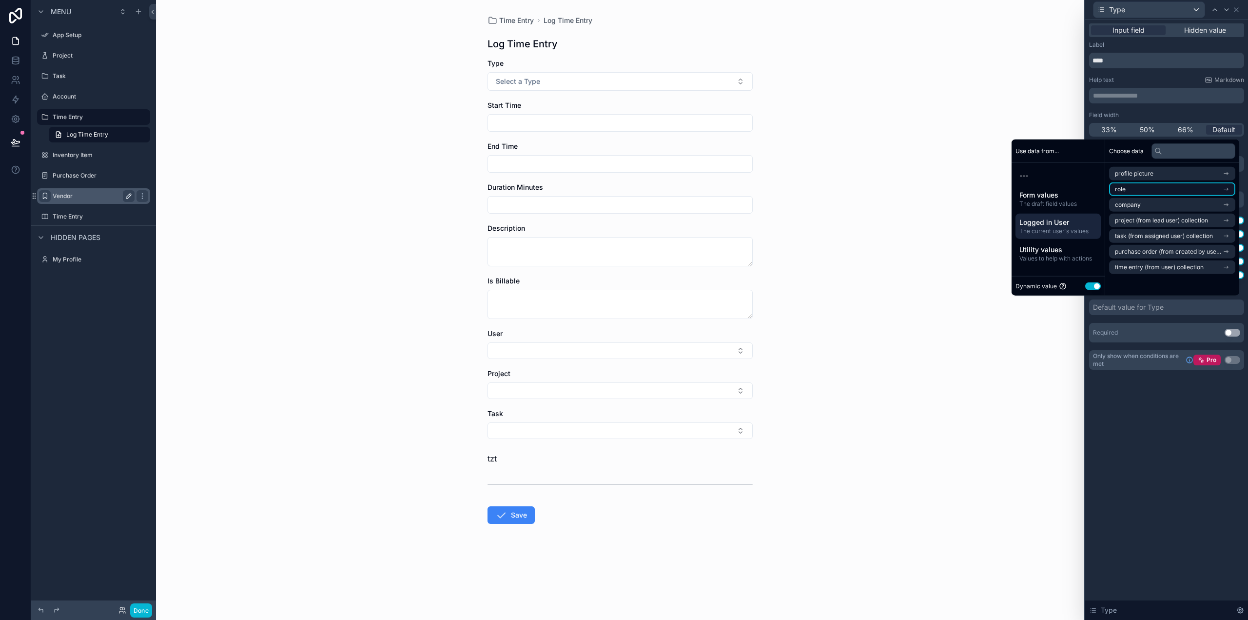
click at [1133, 190] on li "role" at bounding box center [1172, 189] width 126 height 14
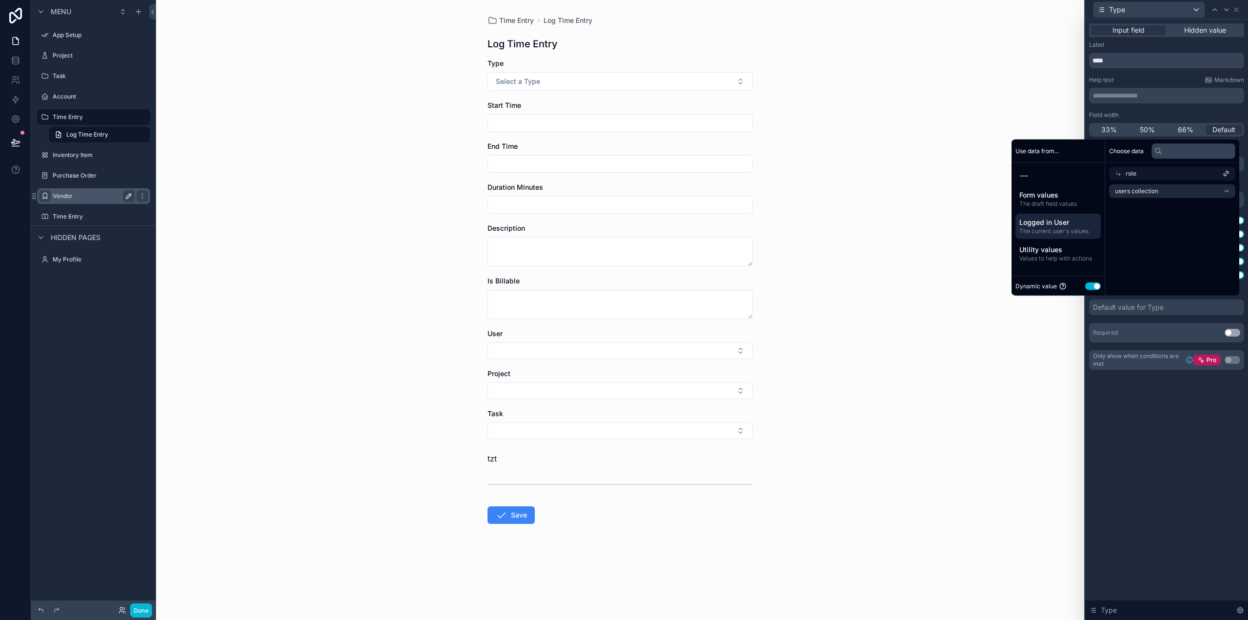
click at [1115, 172] on icon at bounding box center [1118, 173] width 7 height 7
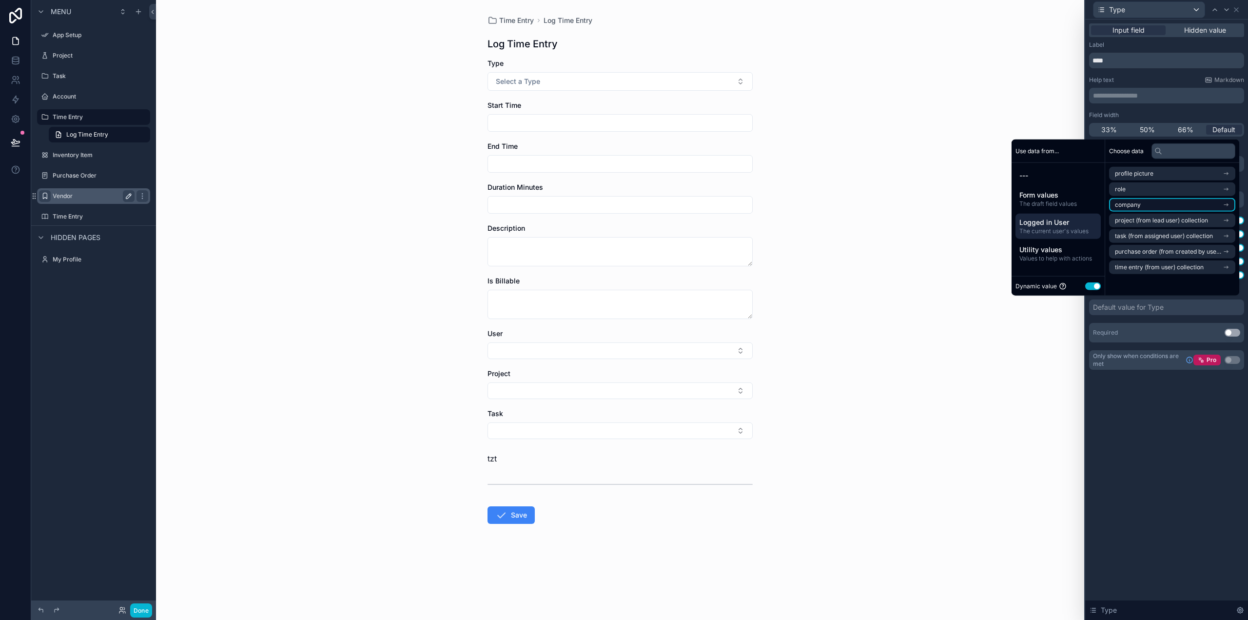
click at [1146, 204] on li "company" at bounding box center [1172, 205] width 126 height 14
click at [1124, 205] on span "users collection" at bounding box center [1136, 207] width 43 height 8
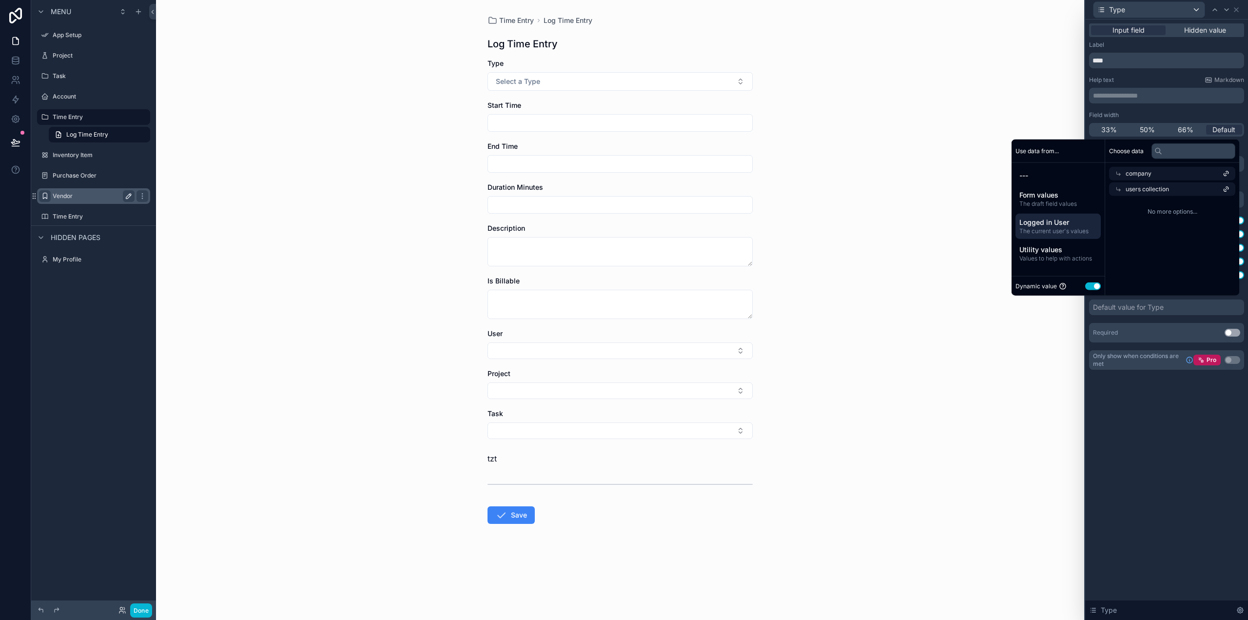
click at [1230, 188] on div "users collection" at bounding box center [1172, 189] width 126 height 14
click at [1154, 207] on li "users collection" at bounding box center [1172, 207] width 126 height 14
click at [1153, 423] on div "**********" at bounding box center [1166, 320] width 163 height 600
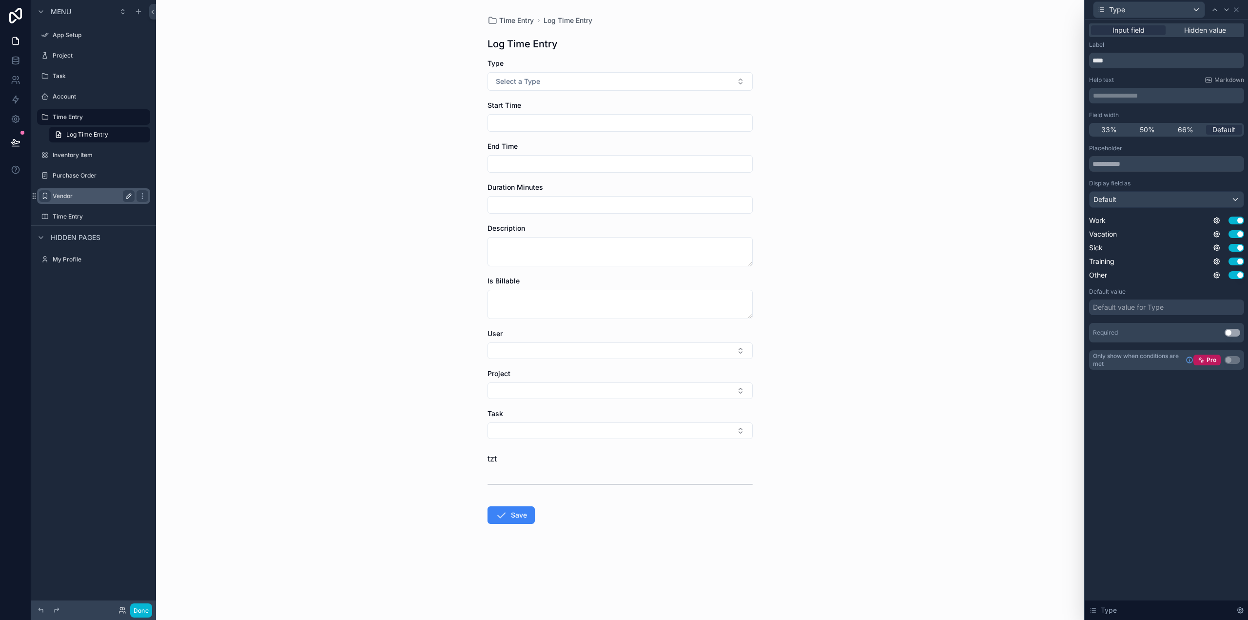
click at [1154, 306] on div "Default value for Type" at bounding box center [1128, 307] width 71 height 10
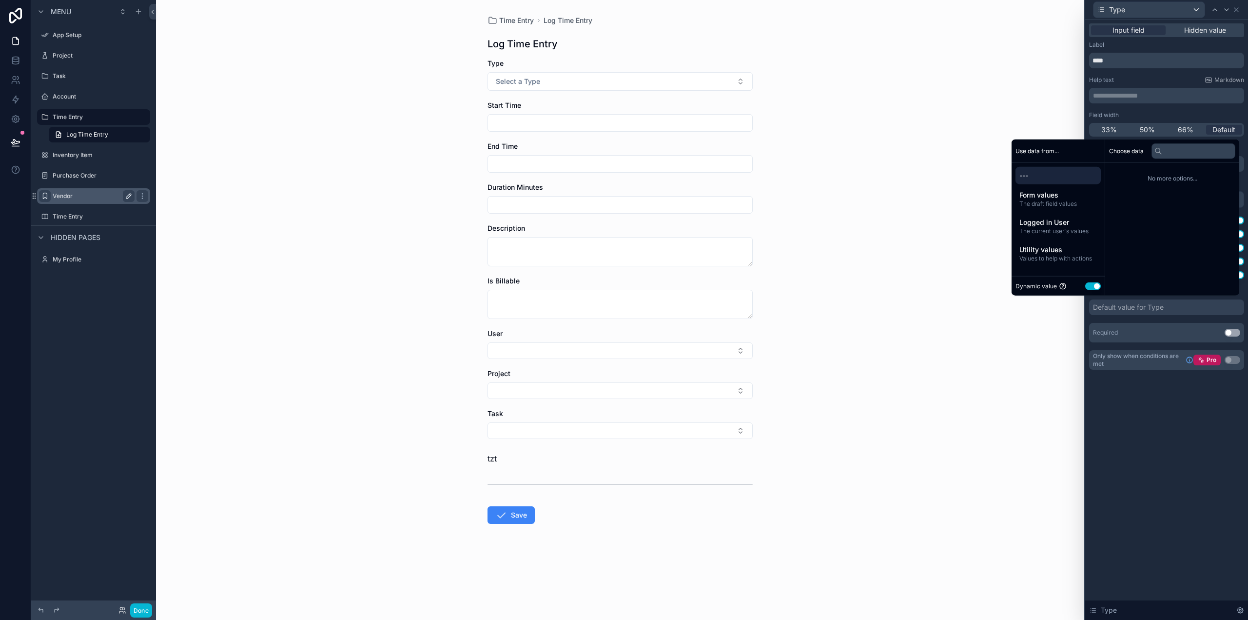
click at [1172, 384] on div "**********" at bounding box center [1166, 206] width 163 height 373
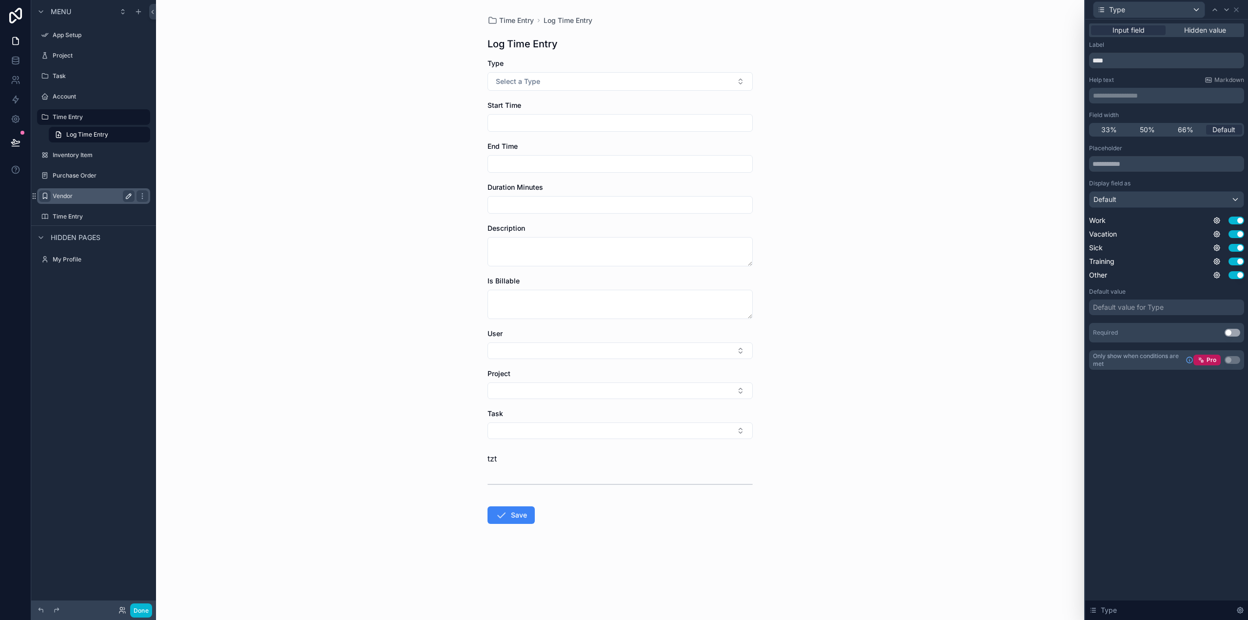
click at [1029, 190] on div "Time Entry Log Time Entry Log Time Entry Type Select a Type Start Time End Time…" at bounding box center [620, 310] width 928 height 620
click at [1194, 8] on div "Type" at bounding box center [1149, 10] width 111 height 16
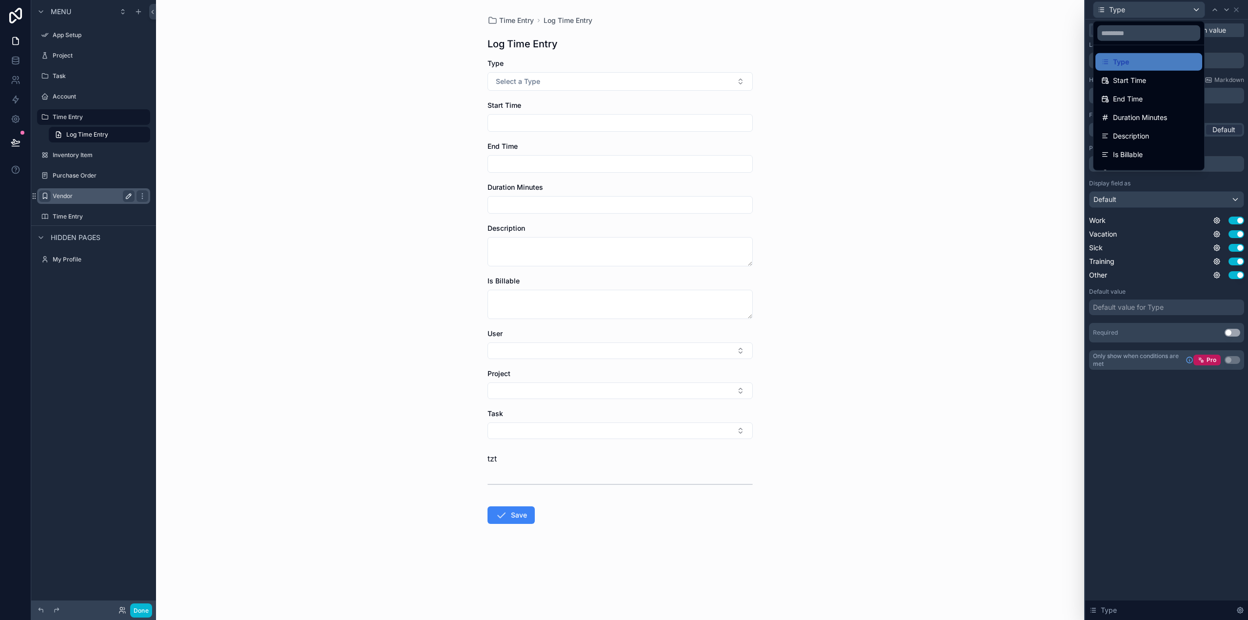
click at [1194, 8] on div at bounding box center [1166, 310] width 163 height 620
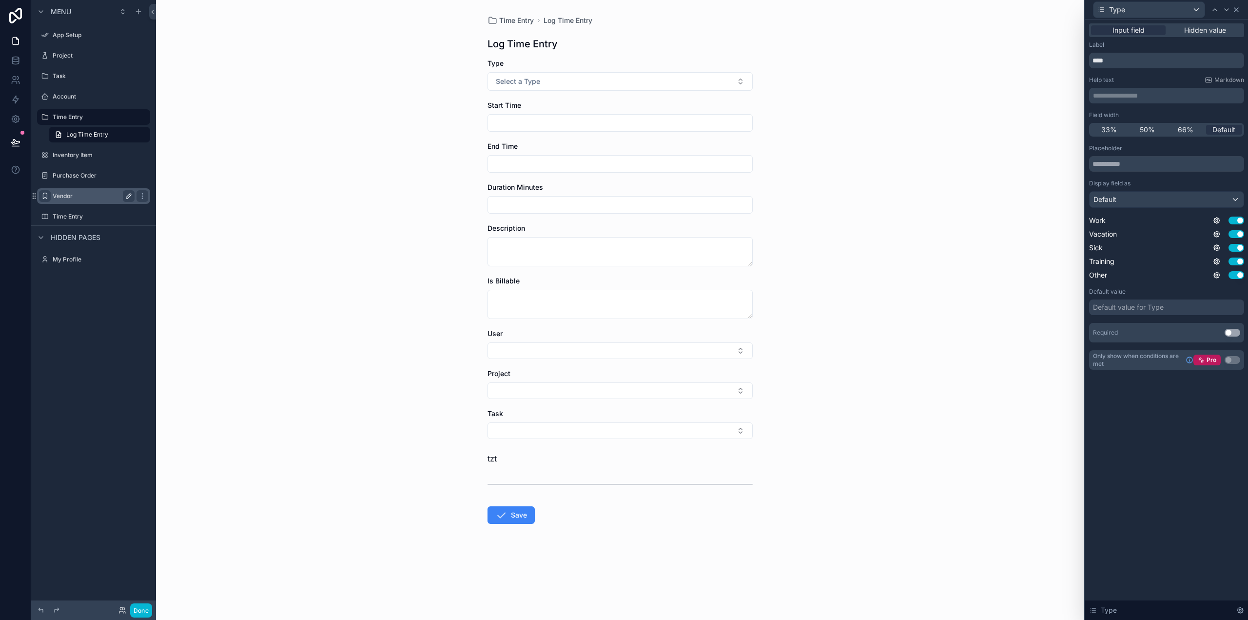
click at [1239, 8] on icon at bounding box center [1237, 10] width 8 height 8
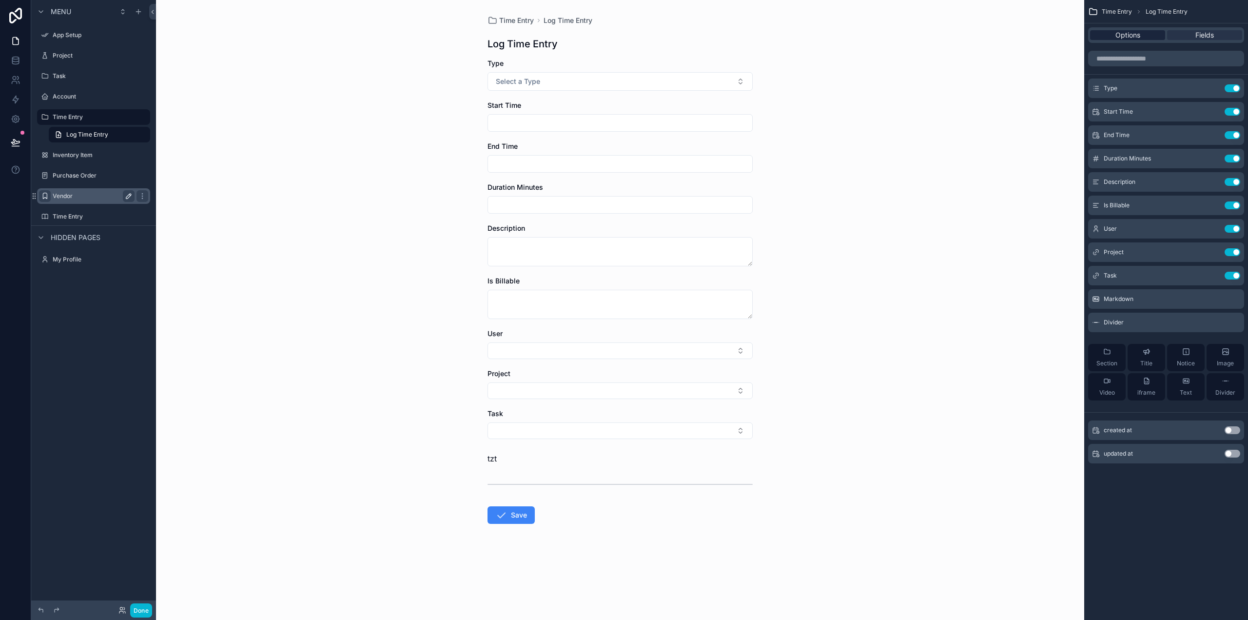
drag, startPoint x: 1139, startPoint y: 39, endPoint x: 1144, endPoint y: 38, distance: 5.0
click at [1139, 39] on span "Options" at bounding box center [1128, 35] width 25 height 10
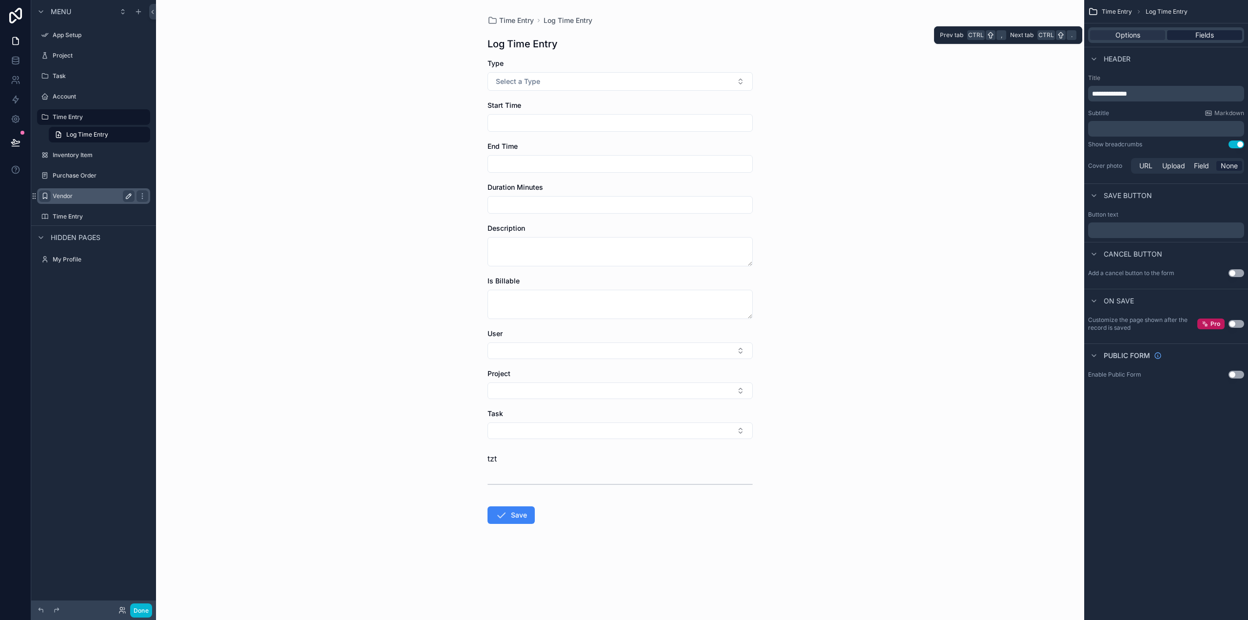
click at [1192, 33] on div "Fields" at bounding box center [1204, 35] width 75 height 10
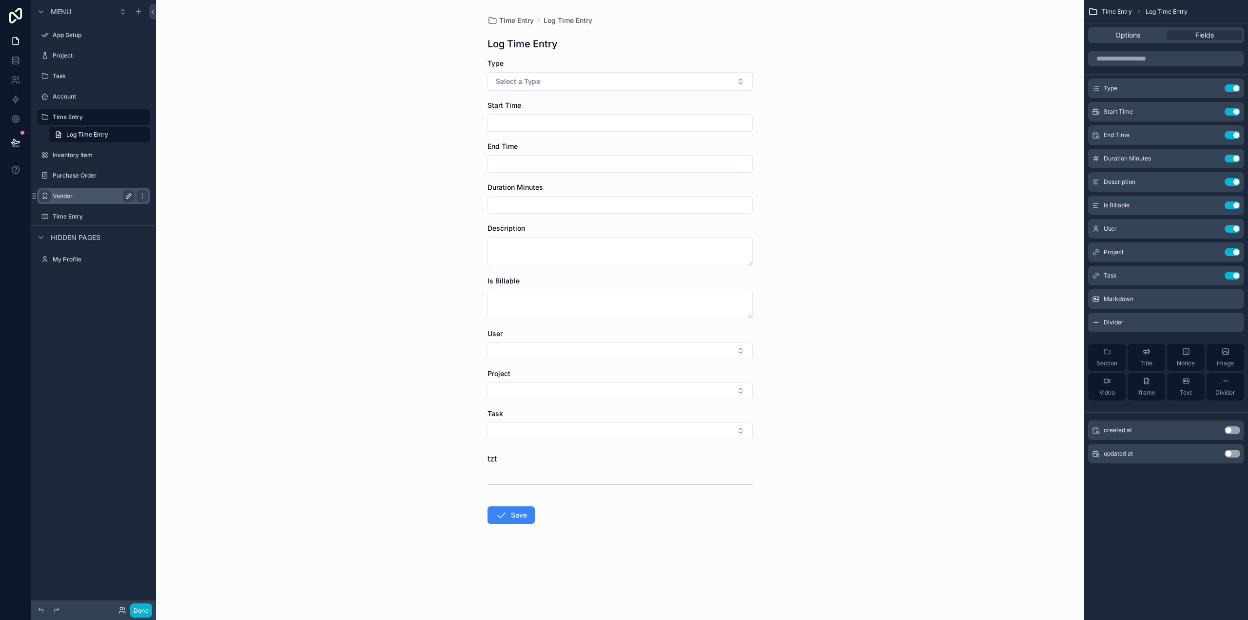
click at [675, 29] on div "Time Entry Log Time Entry Log Time Entry Type Select a Type Start Time End Time…" at bounding box center [620, 293] width 281 height 586
click at [512, 23] on span "Time Entry" at bounding box center [516, 21] width 35 height 10
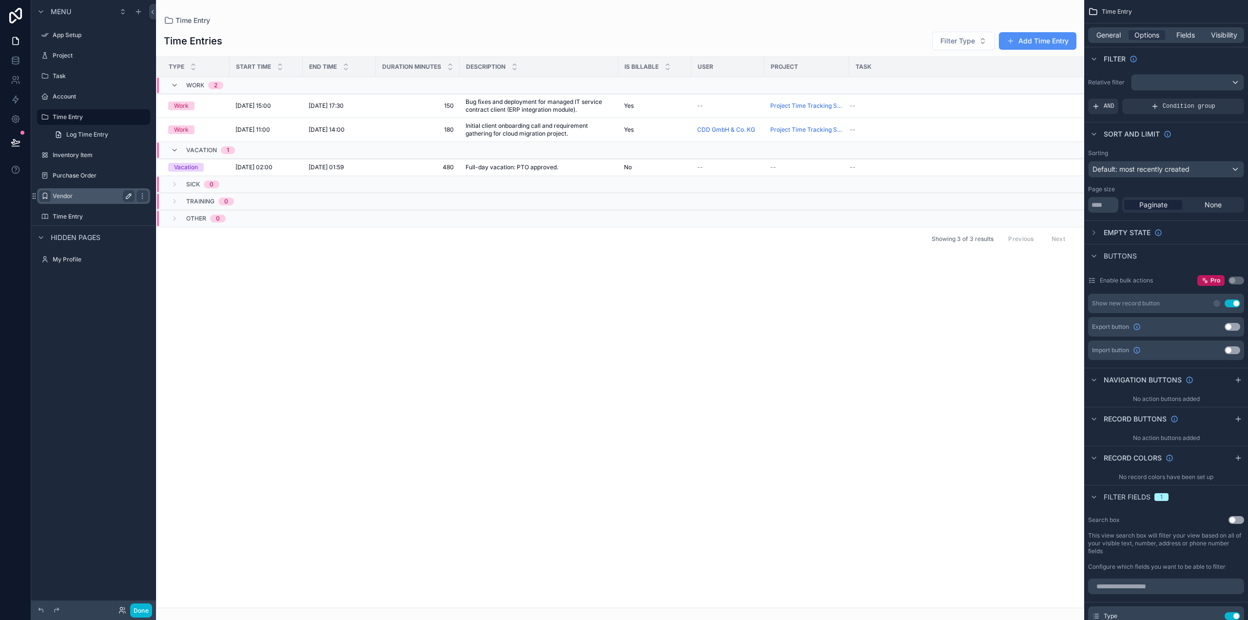
click at [1037, 40] on button "Add Time Entry" at bounding box center [1038, 41] width 78 height 18
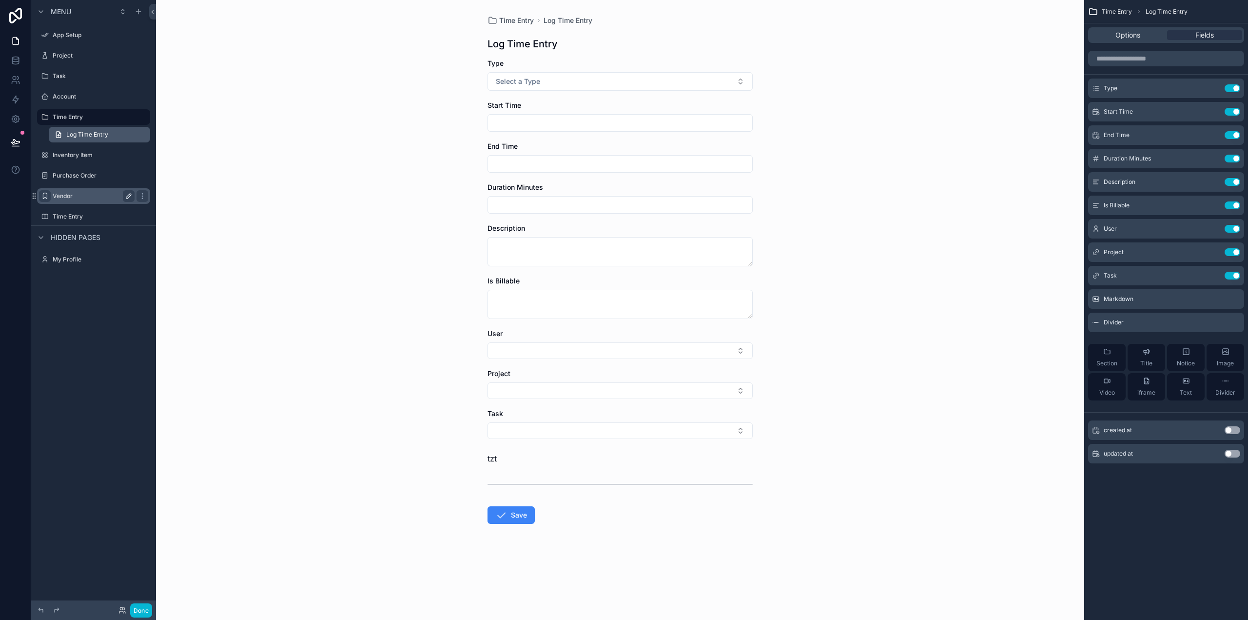
click at [86, 131] on span "Log Time Entry" at bounding box center [87, 135] width 42 height 8
click at [84, 137] on span "Log Time Entry" at bounding box center [87, 135] width 42 height 8
drag, startPoint x: 94, startPoint y: 134, endPoint x: 80, endPoint y: 136, distance: 14.3
click at [80, 136] on span "Log Time Entry" at bounding box center [87, 135] width 42 height 8
click at [101, 133] on span "Log Time Entry" at bounding box center [87, 135] width 42 height 8
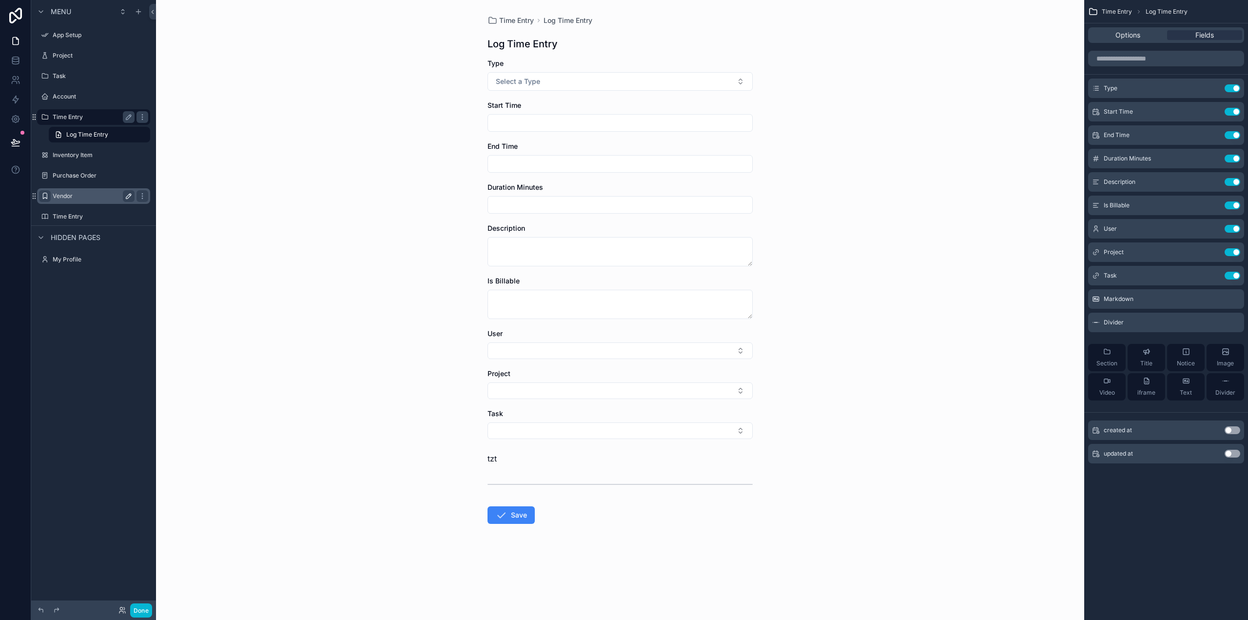
click at [79, 117] on label "Time Entry" at bounding box center [92, 117] width 78 height 8
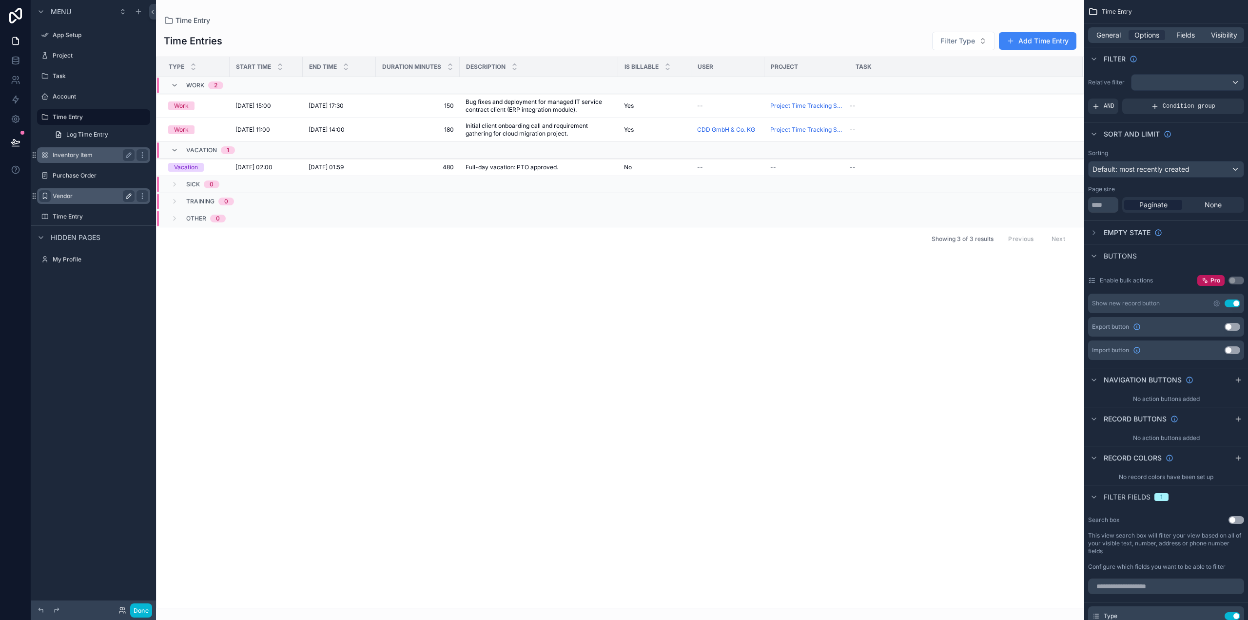
click at [84, 154] on label "Inventory Item" at bounding box center [92, 155] width 78 height 8
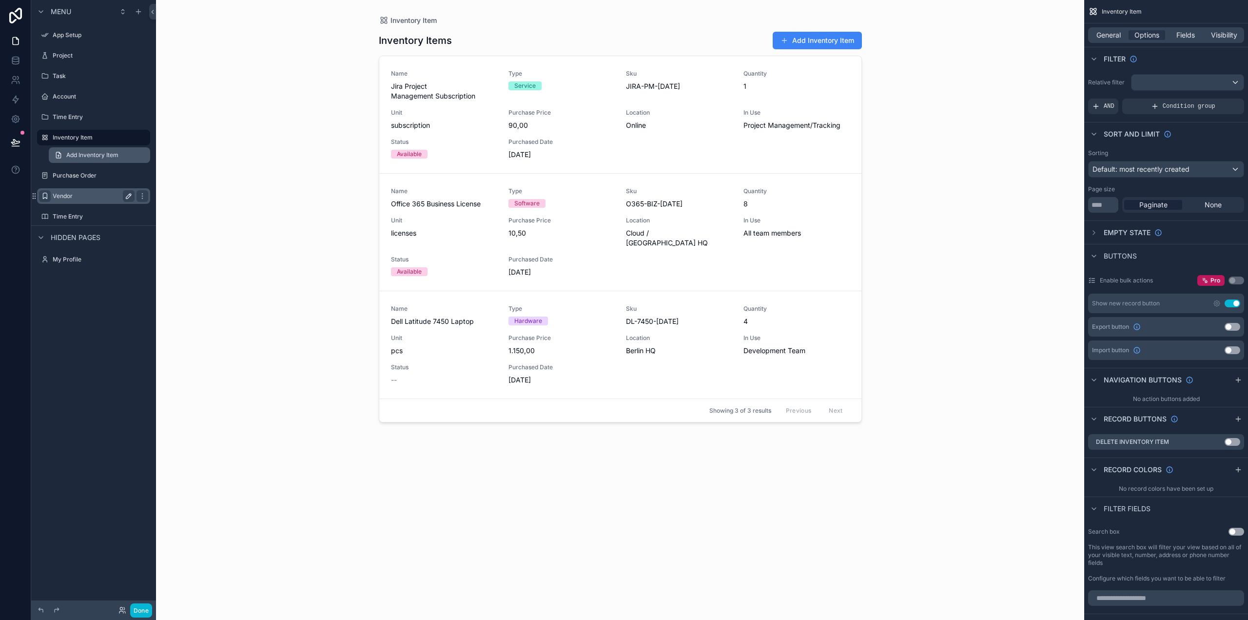
click at [96, 156] on span "Add Inventory Item" at bounding box center [92, 155] width 52 height 8
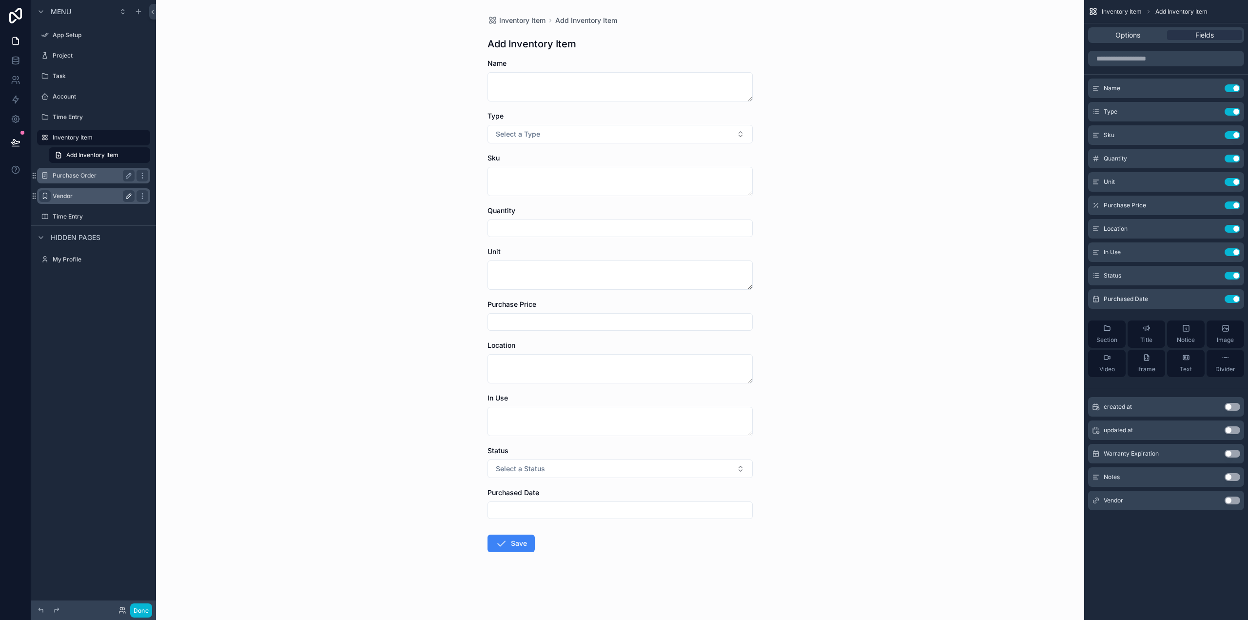
click at [79, 173] on label "Purchase Order" at bounding box center [92, 176] width 78 height 8
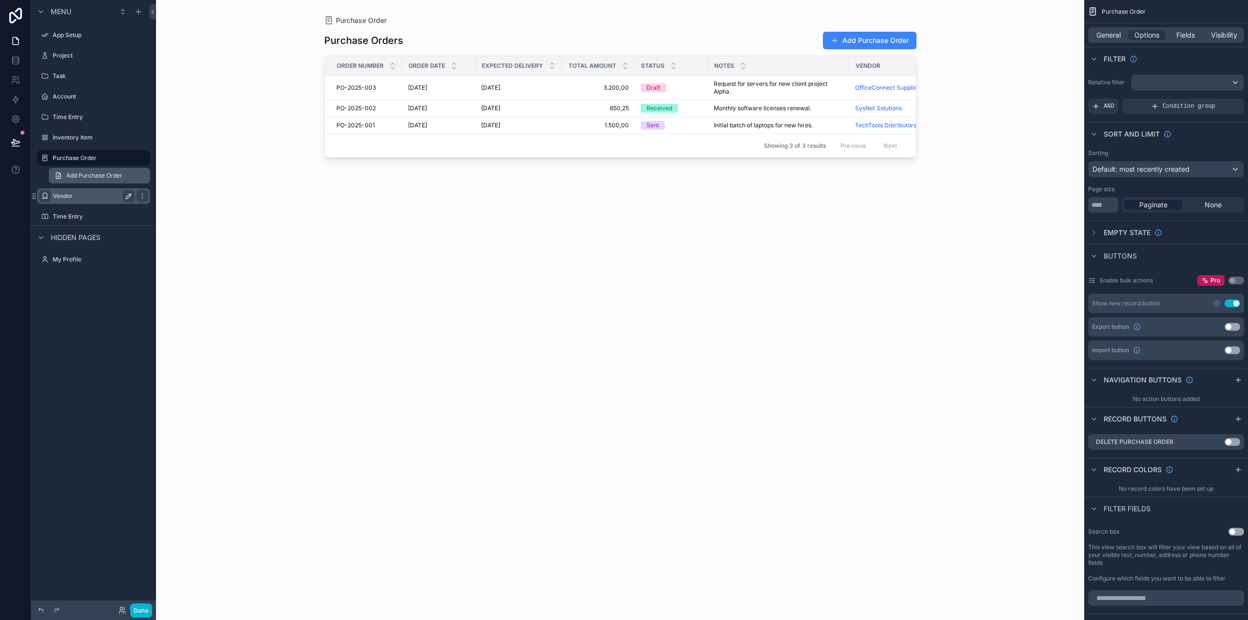
click at [116, 176] on span "Add Purchase Order" at bounding box center [94, 176] width 56 height 8
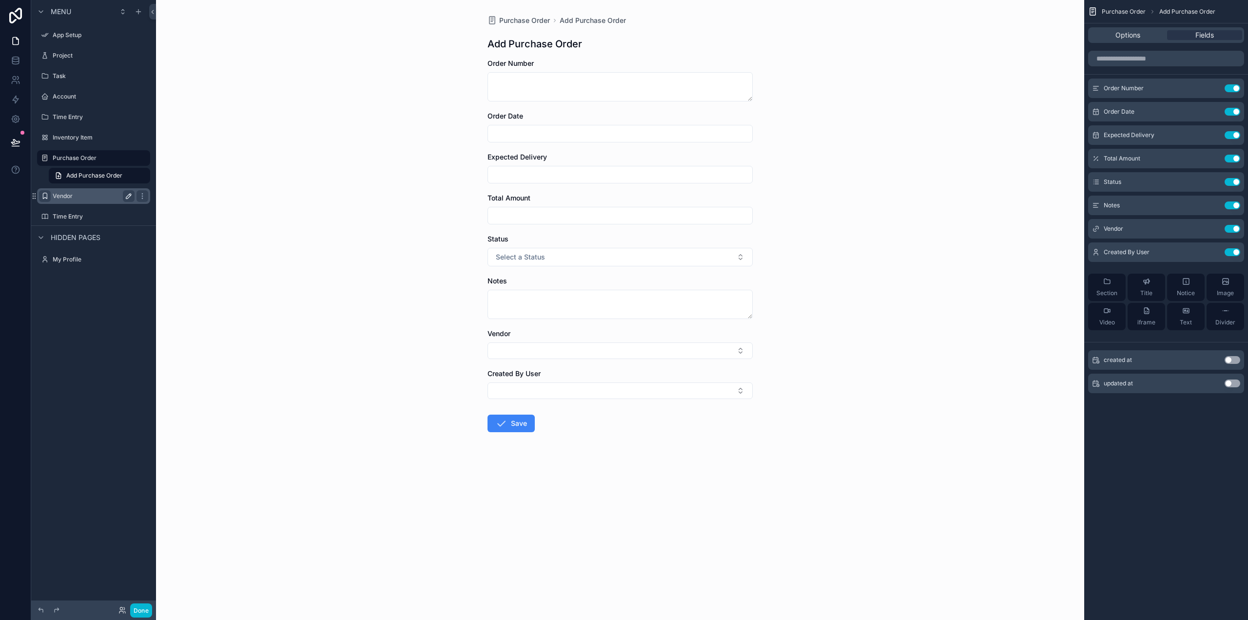
click at [63, 196] on label "Vendor" at bounding box center [92, 196] width 78 height 8
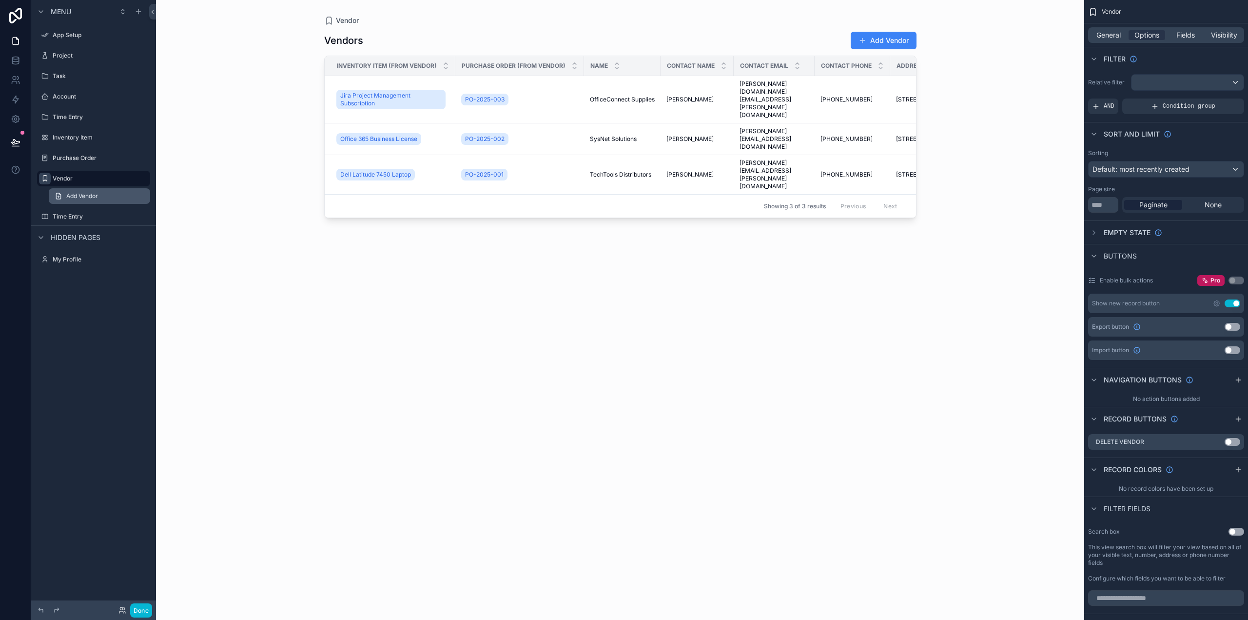
click at [102, 196] on link "Add Vendor" at bounding box center [99, 196] width 101 height 16
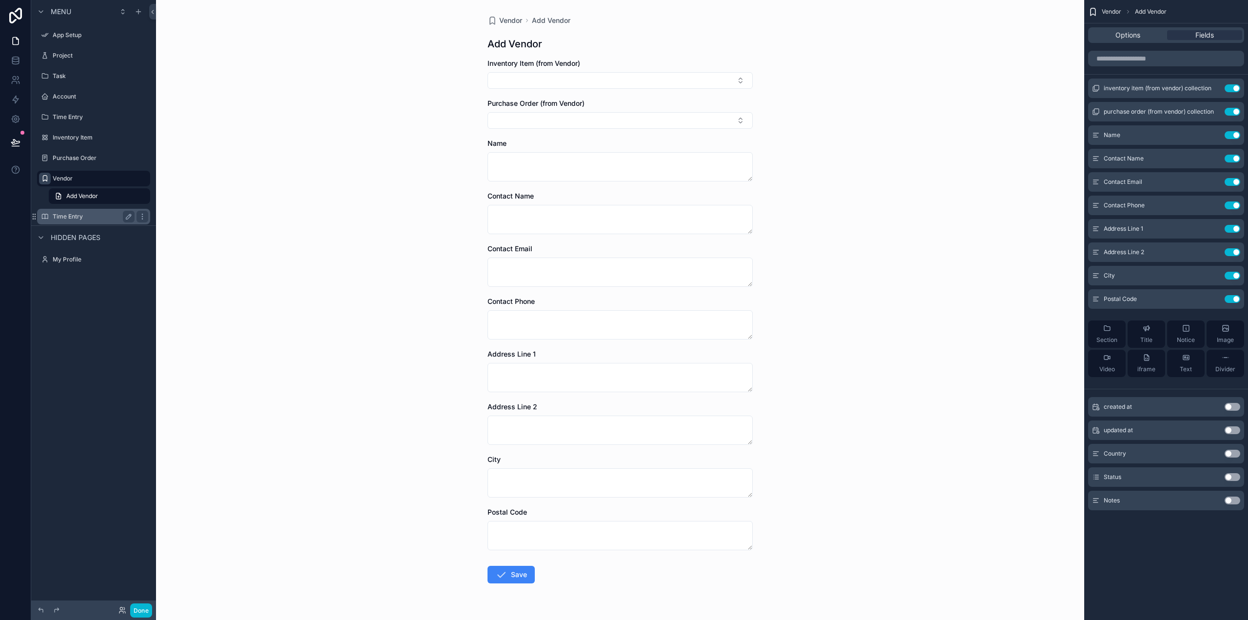
click at [81, 221] on div "Time Entry" at bounding box center [94, 217] width 82 height 12
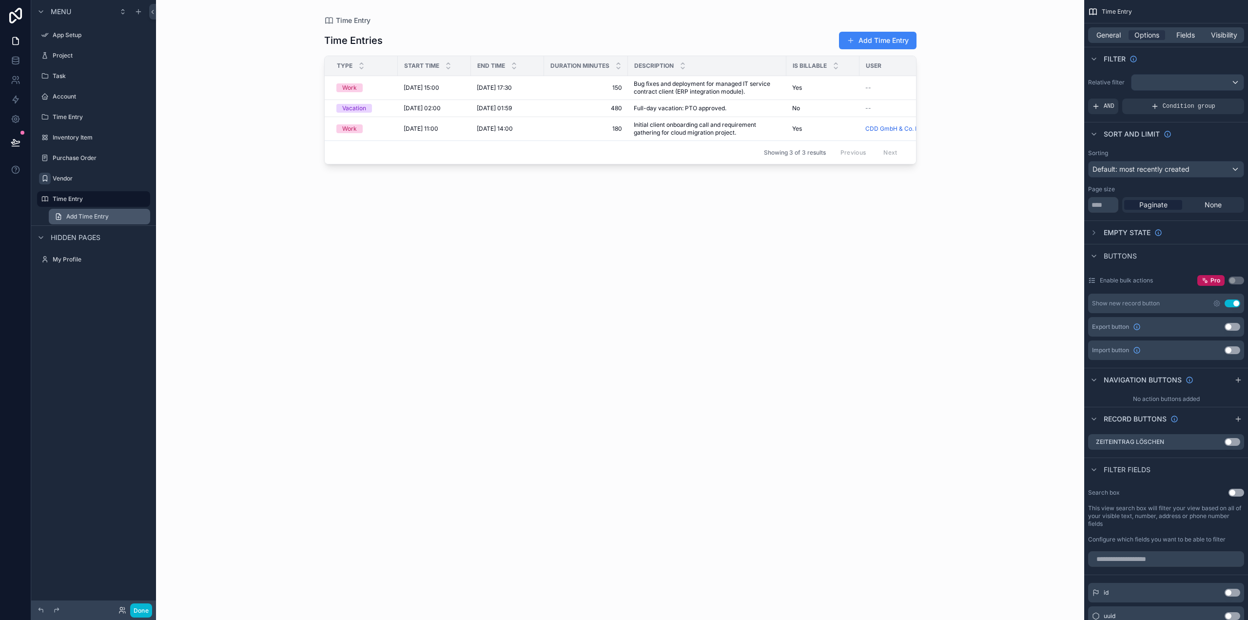
click at [95, 215] on span "Add Time Entry" at bounding box center [87, 217] width 42 height 8
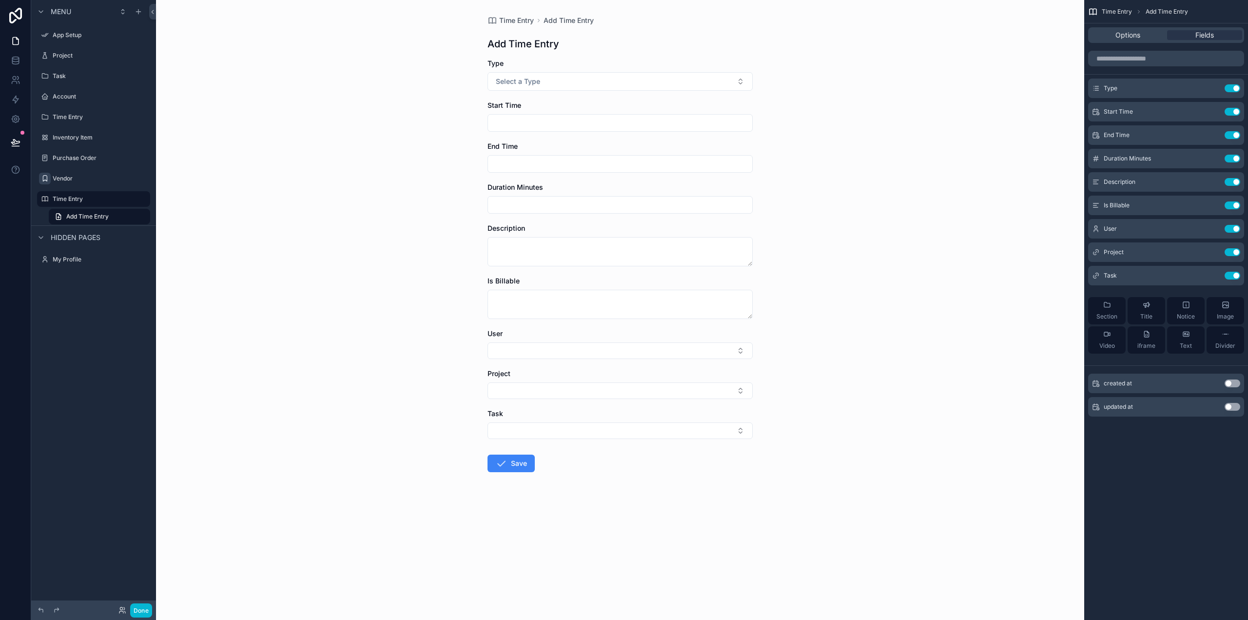
click at [88, 236] on span "Hidden pages" at bounding box center [76, 238] width 50 height 10
click at [90, 235] on span "Hidden pages" at bounding box center [76, 238] width 50 height 10
click at [77, 257] on label "My Profile" at bounding box center [92, 259] width 78 height 8
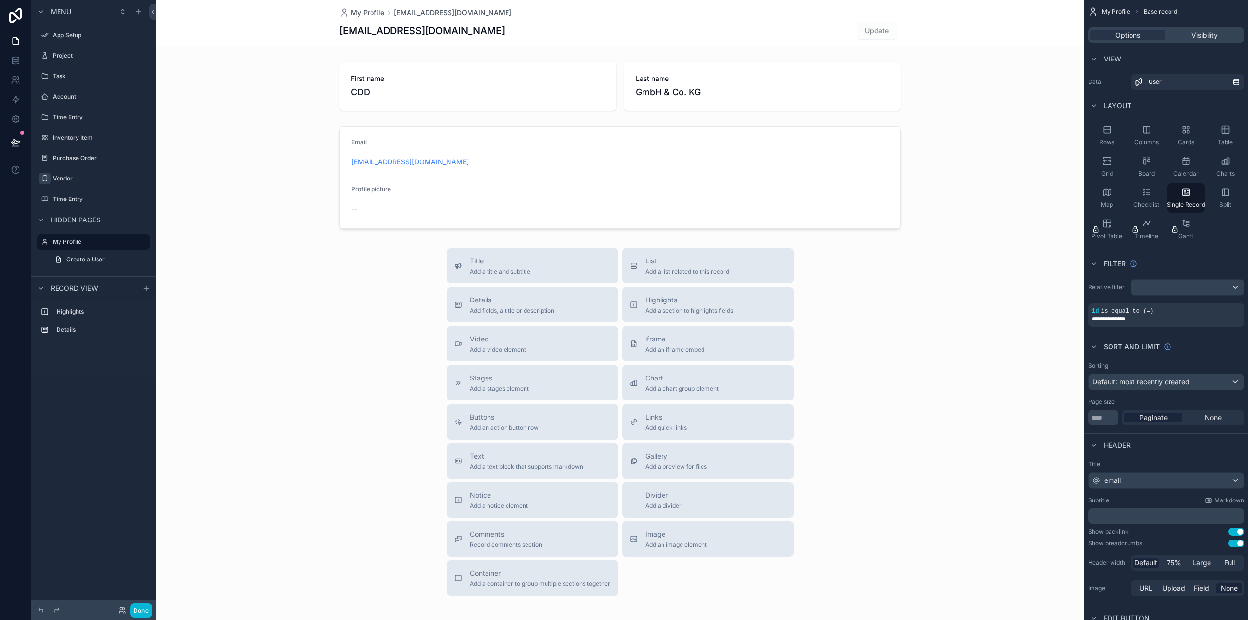
click at [490, 265] on div "scrollable content" at bounding box center [620, 336] width 928 height 673
click at [518, 302] on span "Details" at bounding box center [512, 300] width 84 height 10
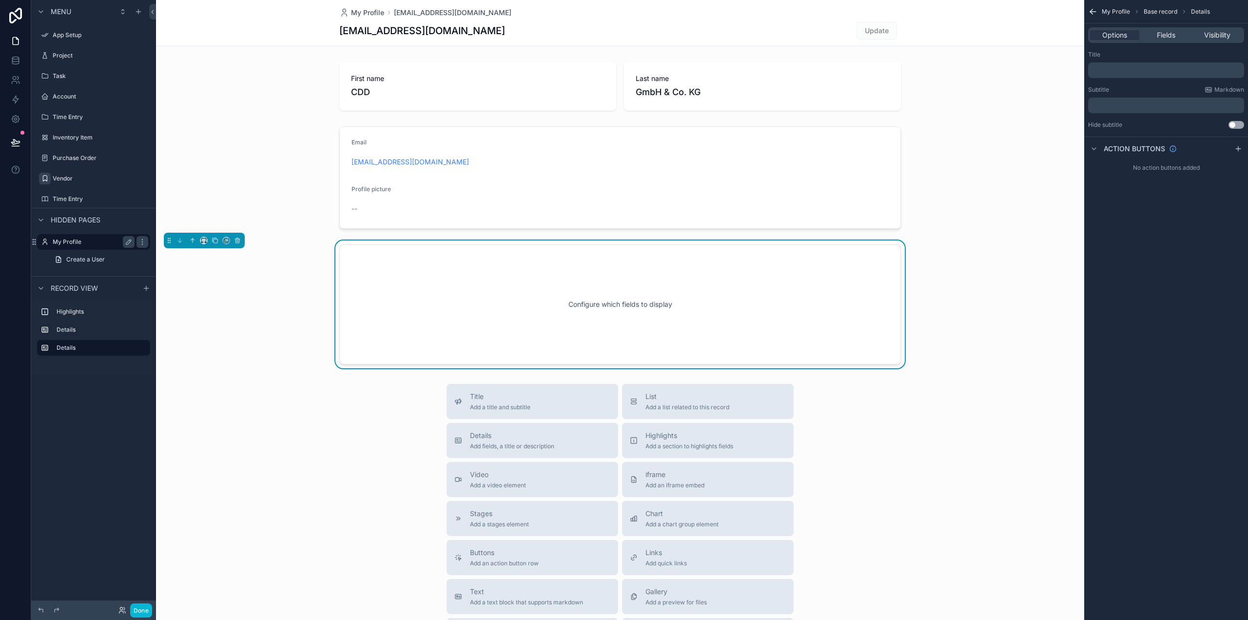
click at [90, 244] on label "My Profile" at bounding box center [92, 242] width 78 height 8
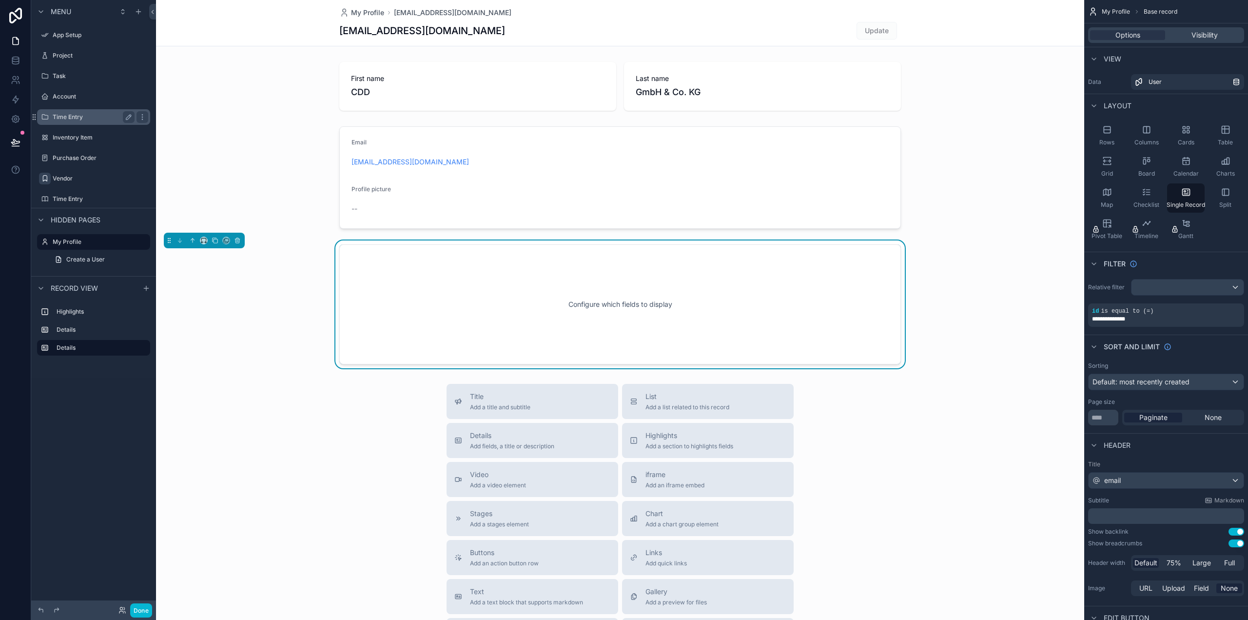
click at [72, 117] on label "Time Entry" at bounding box center [92, 117] width 78 height 8
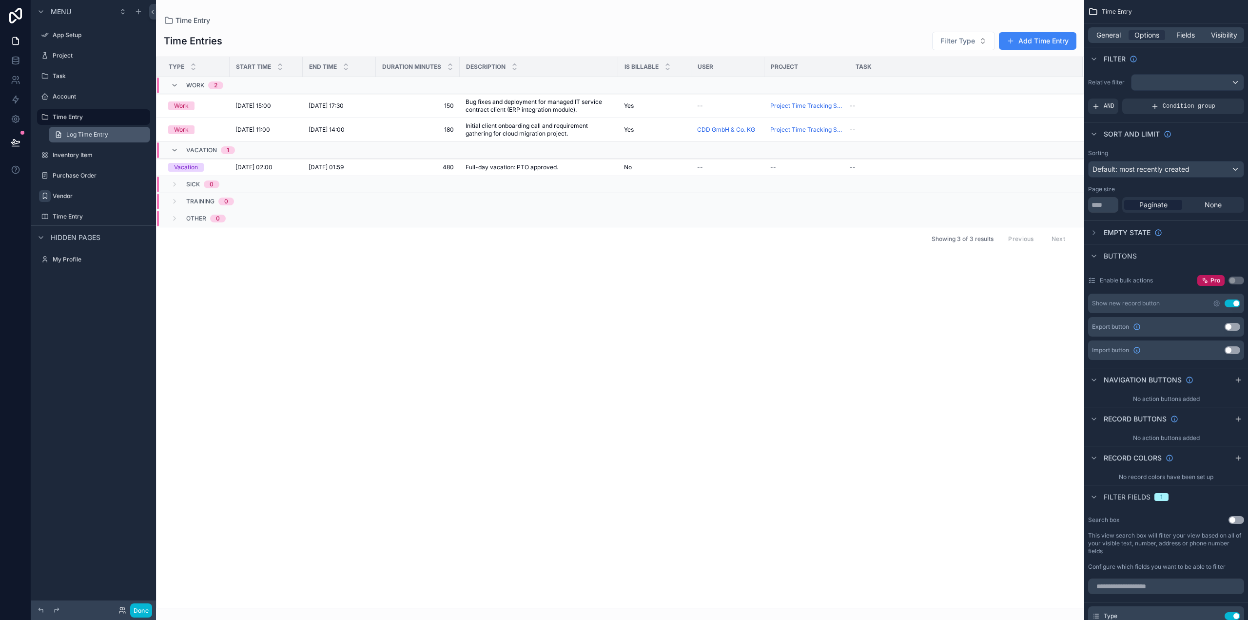
click at [90, 129] on link "Log Time Entry" at bounding box center [99, 135] width 101 height 16
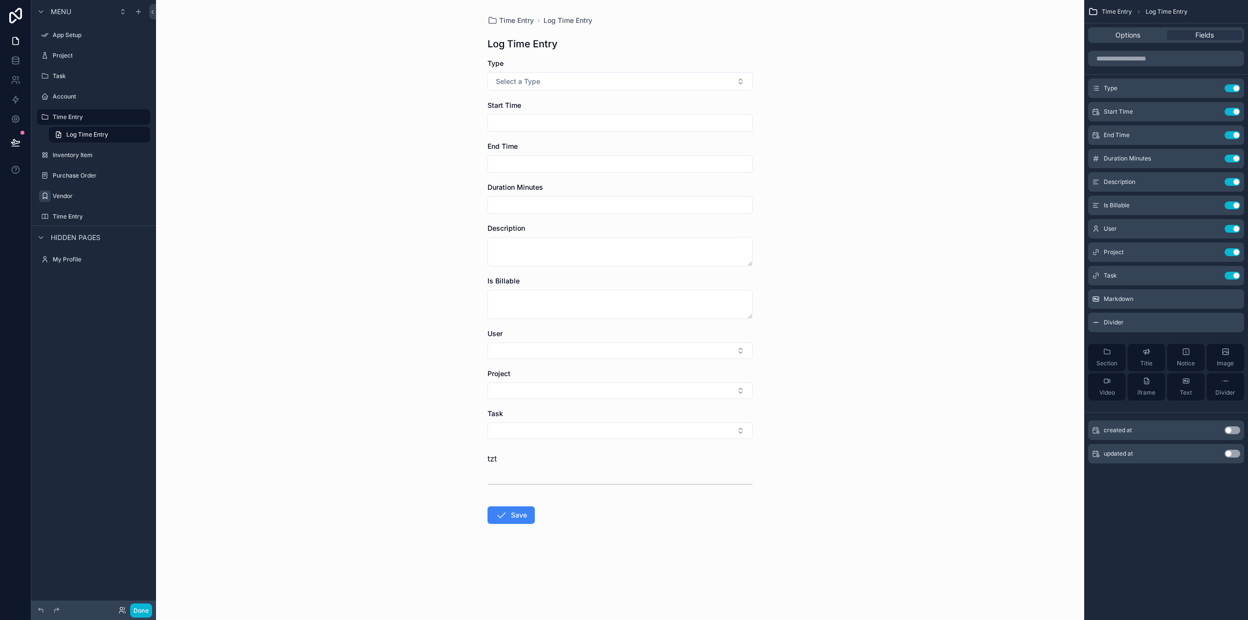
drag, startPoint x: 901, startPoint y: 77, endPoint x: 999, endPoint y: 69, distance: 99.3
click at [905, 77] on div "Time Entry Log Time Entry Log Time Entry Type Select a Type Start Time End Time…" at bounding box center [620, 310] width 928 height 620
click at [1124, 32] on span "Options" at bounding box center [1128, 35] width 25 height 10
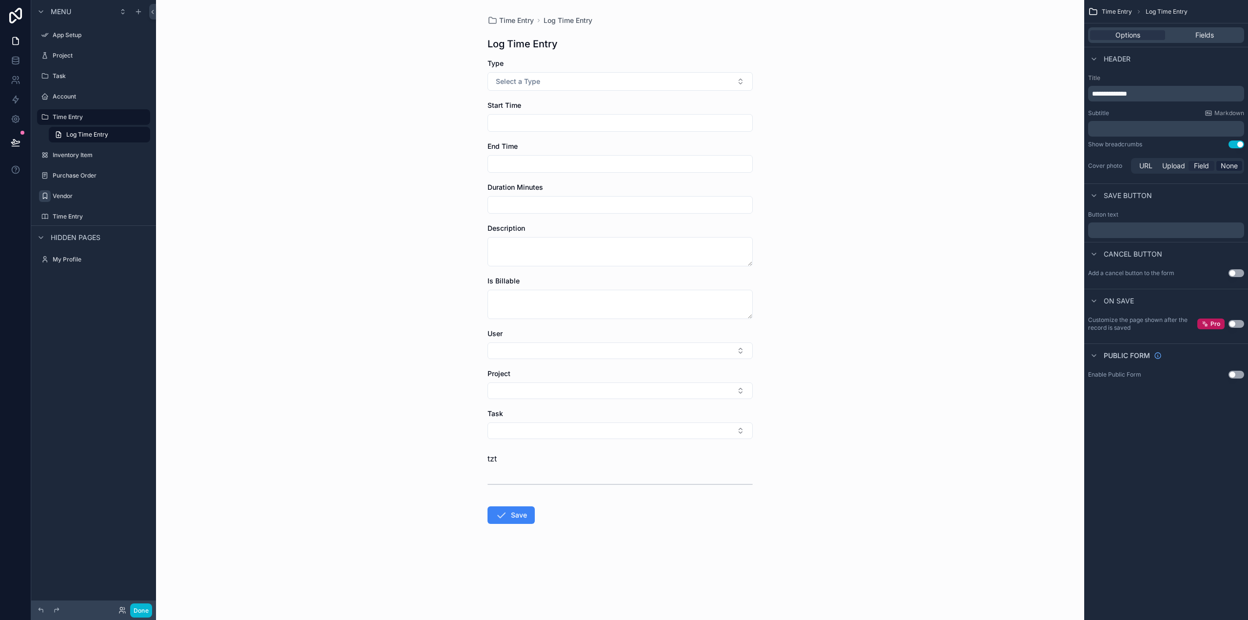
click at [1199, 163] on span "Field" at bounding box center [1201, 166] width 15 height 10
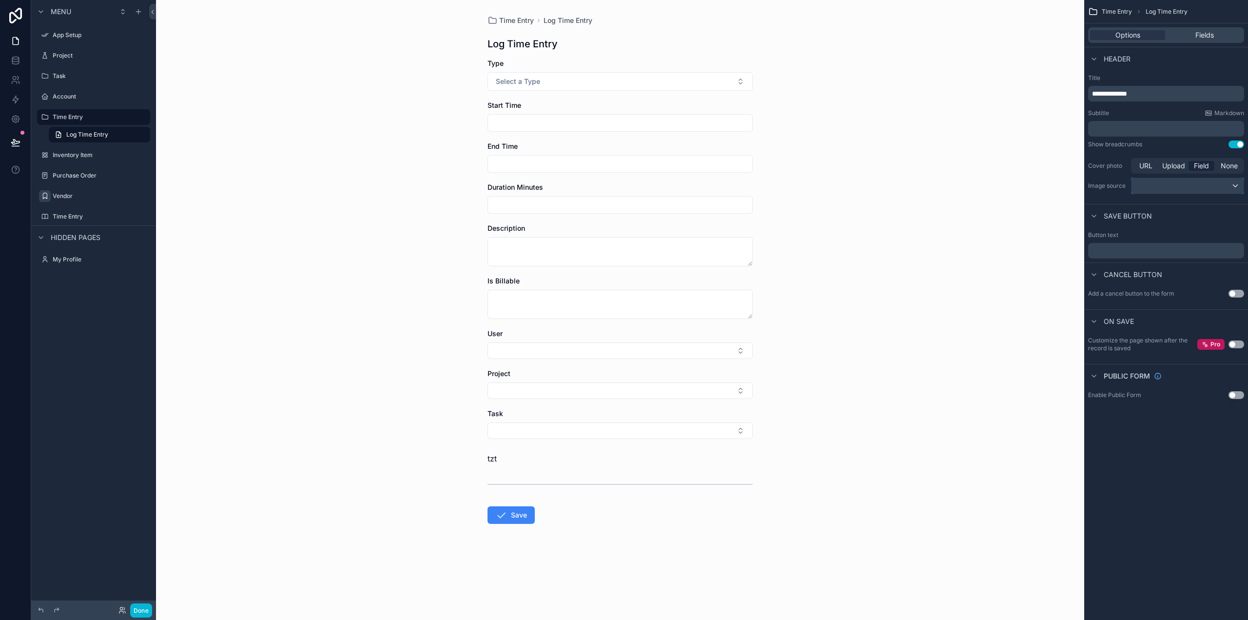
click at [1176, 184] on div "scrollable content" at bounding box center [1188, 186] width 112 height 16
click at [1178, 181] on div "scrollable content" at bounding box center [624, 310] width 1248 height 620
click at [1176, 164] on span "Upload" at bounding box center [1173, 166] width 23 height 10
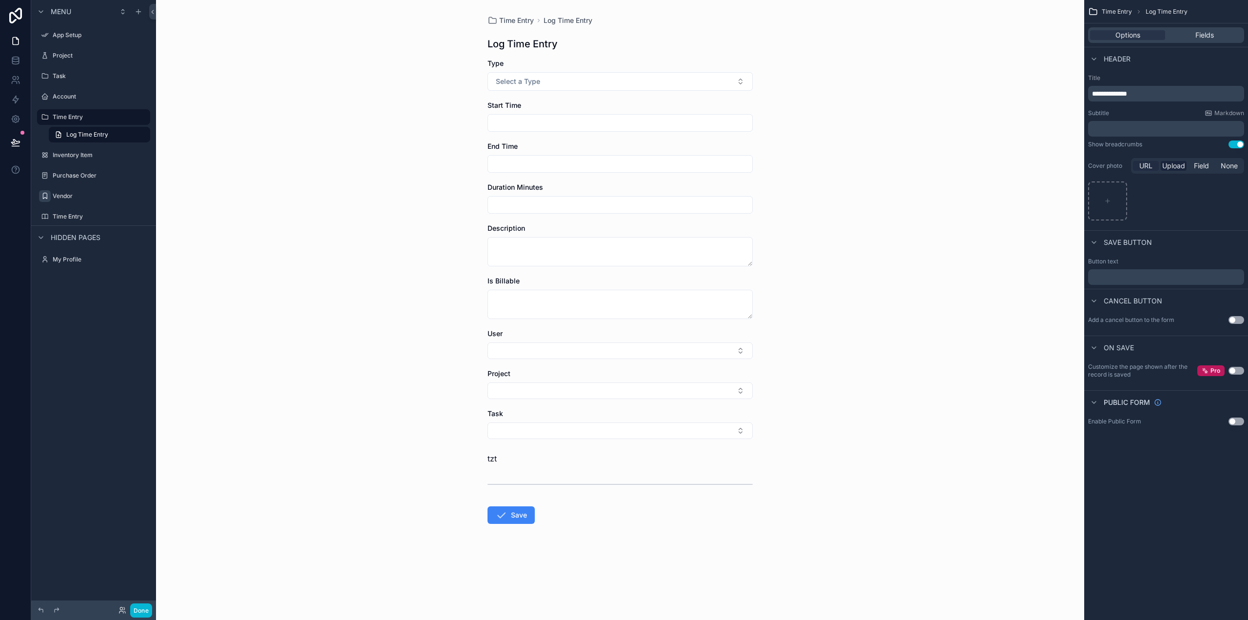
drag, startPoint x: 1137, startPoint y: 163, endPoint x: 1144, endPoint y: 164, distance: 7.5
click at [1137, 163] on div "URL" at bounding box center [1146, 166] width 26 height 10
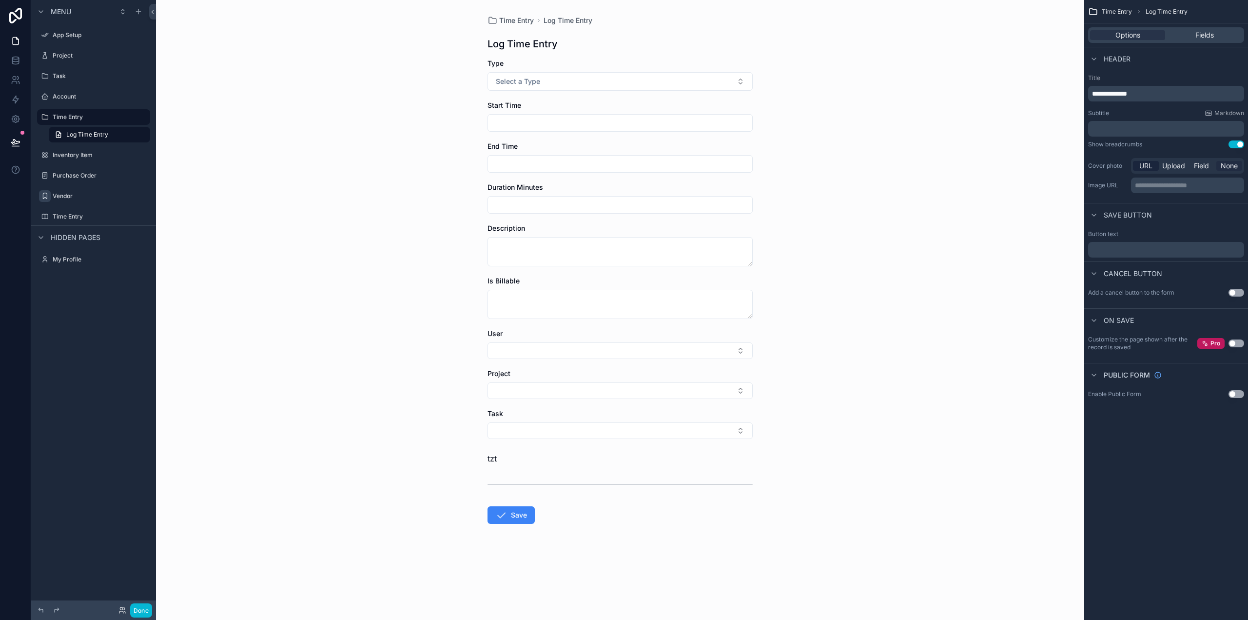
click at [1231, 165] on span "None" at bounding box center [1229, 166] width 17 height 10
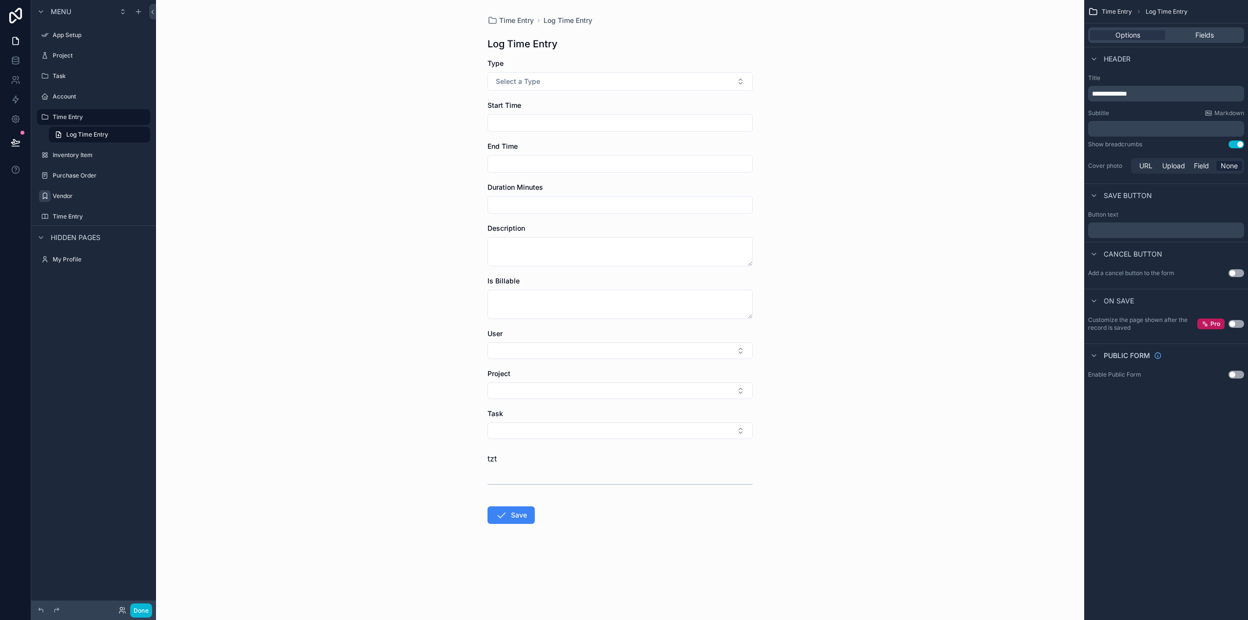
click at [1123, 233] on p "﻿" at bounding box center [1167, 230] width 150 height 8
drag, startPoint x: 1123, startPoint y: 226, endPoint x: 1068, endPoint y: 226, distance: 54.6
click at [1068, 225] on div "**********" at bounding box center [702, 310] width 1092 height 620
drag, startPoint x: 1179, startPoint y: 261, endPoint x: 1216, endPoint y: 268, distance: 38.2
click at [1179, 261] on div "Cancel button" at bounding box center [1166, 253] width 164 height 23
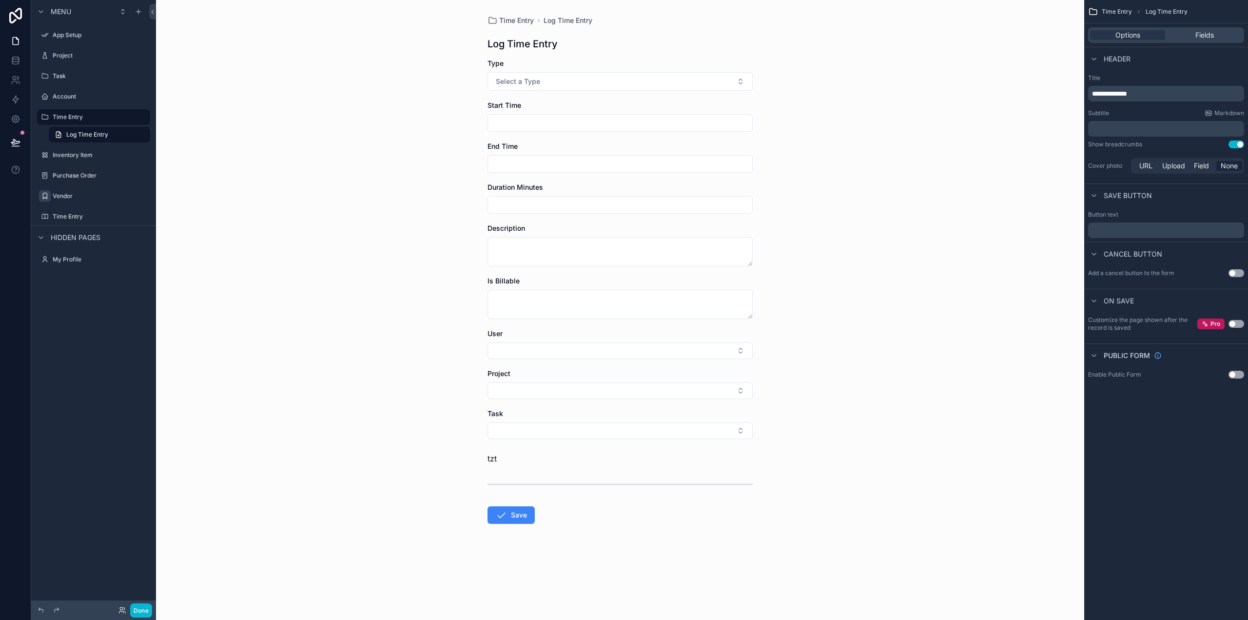
click at [1236, 273] on button "Use setting" at bounding box center [1237, 273] width 16 height 8
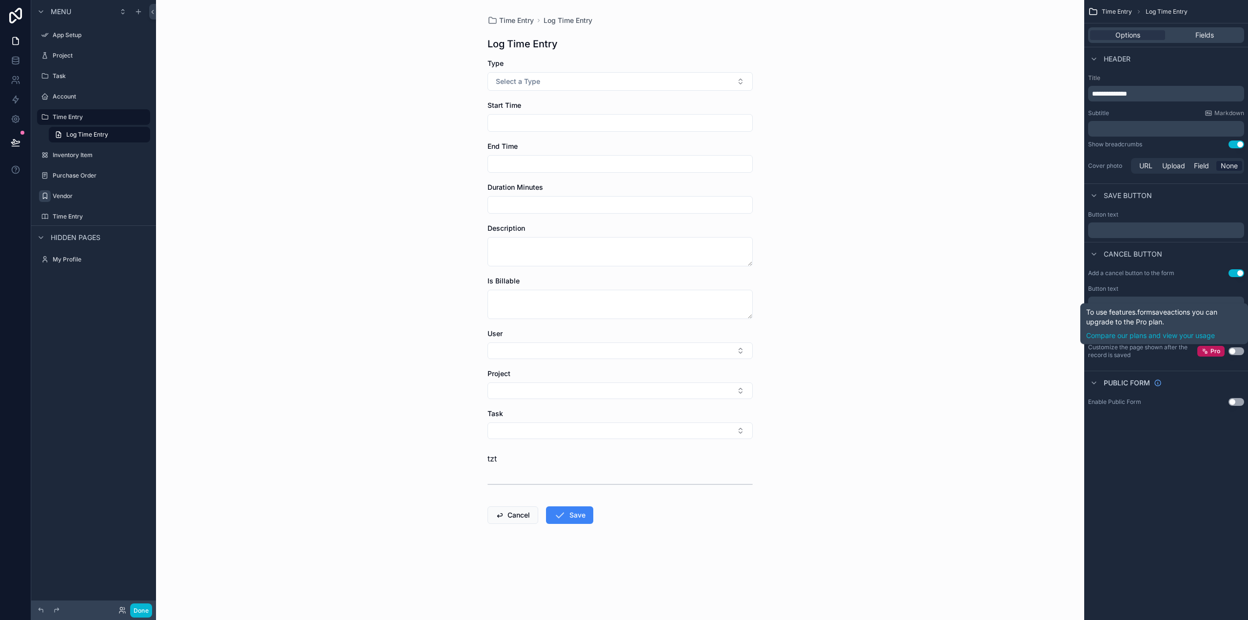
click at [1236, 350] on button "Use setting" at bounding box center [1237, 351] width 16 height 8
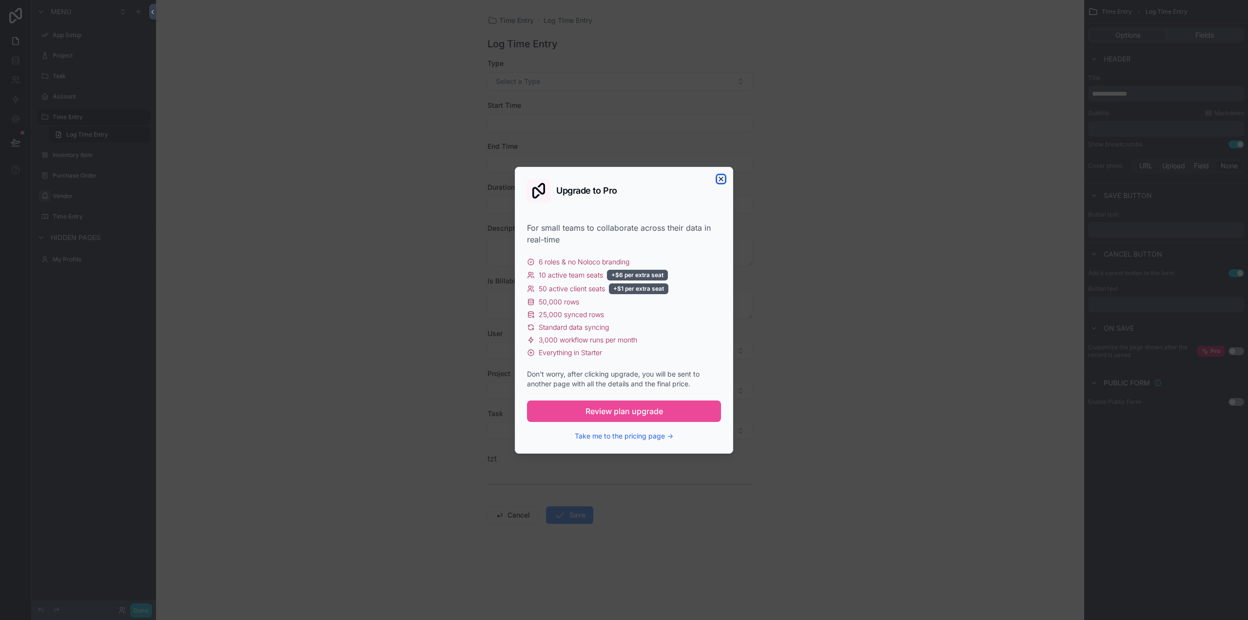
click at [721, 180] on icon "button" at bounding box center [721, 179] width 8 height 8
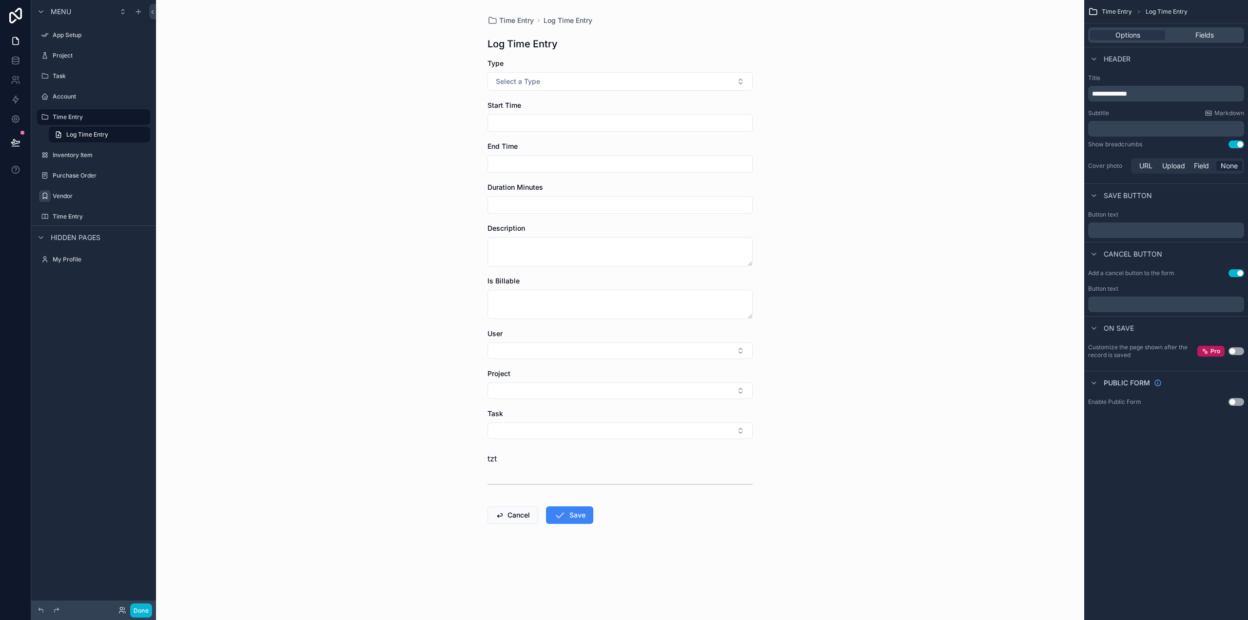
click at [1234, 400] on button "Use setting" at bounding box center [1237, 402] width 16 height 8
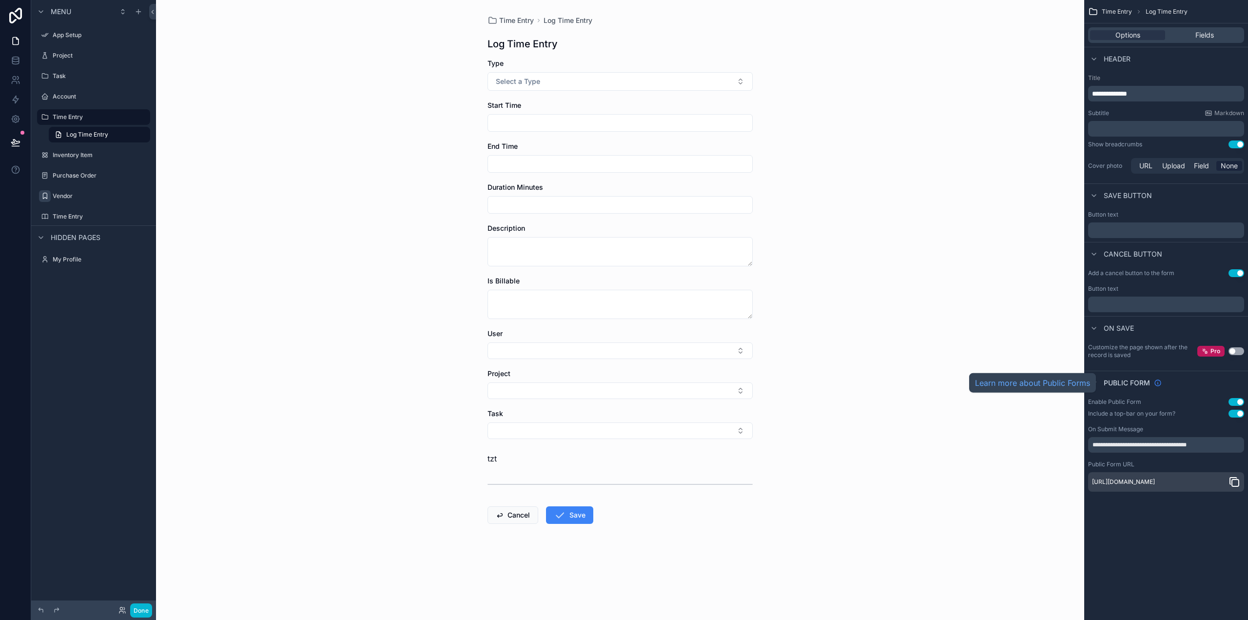
click at [1156, 383] on icon "scrollable content" at bounding box center [1158, 383] width 8 height 8
click at [1119, 404] on div "**********" at bounding box center [1166, 205] width 164 height 410
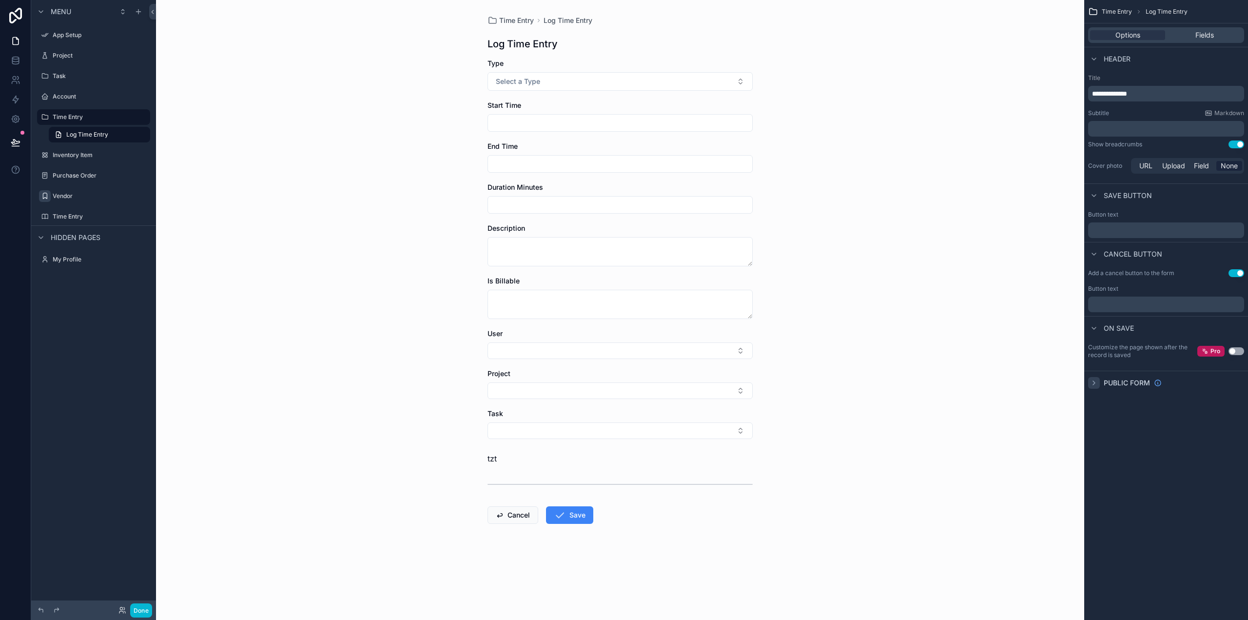
click at [1093, 380] on div "scrollable content" at bounding box center [1094, 383] width 12 height 12
click at [1236, 401] on button "Use setting" at bounding box center [1237, 402] width 16 height 8
click at [1237, 401] on button "Use setting" at bounding box center [1237, 402] width 16 height 8
click at [1237, 415] on button "Use setting" at bounding box center [1237, 414] width 16 height 8
click at [1235, 413] on button "Use setting" at bounding box center [1237, 414] width 16 height 8
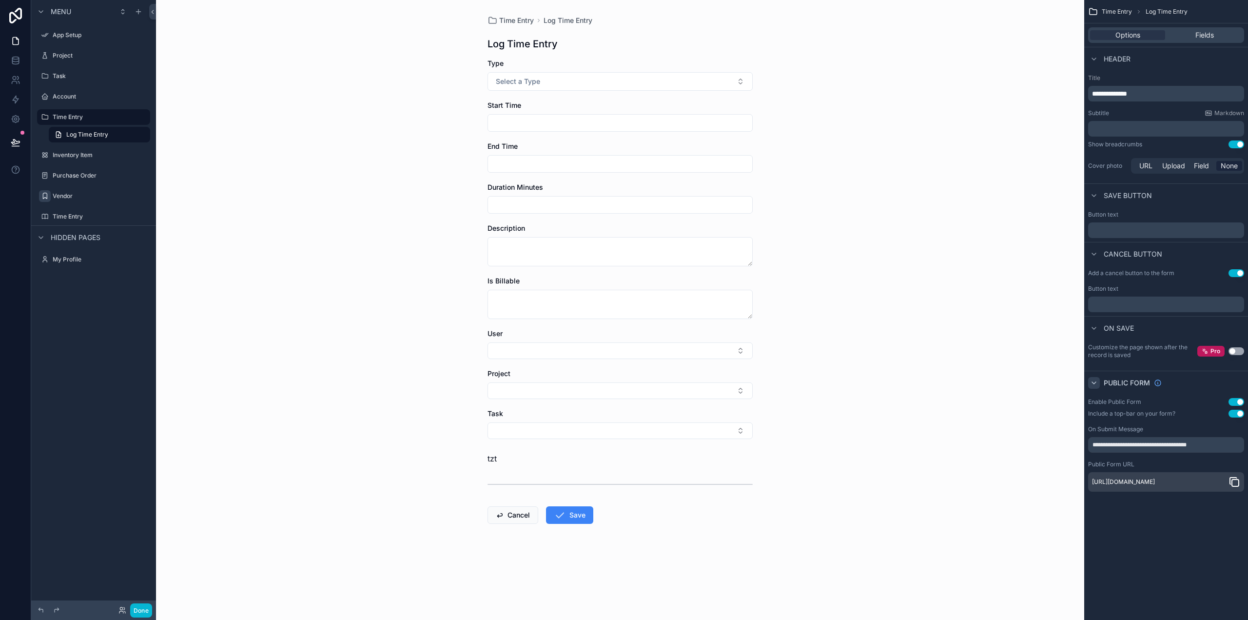
click at [525, 14] on div "Time Entry Log Time Entry Log Time Entry Type Select a Type Start Time End Time…" at bounding box center [620, 293] width 281 height 586
click at [522, 17] on span "Time Entry" at bounding box center [516, 21] width 35 height 10
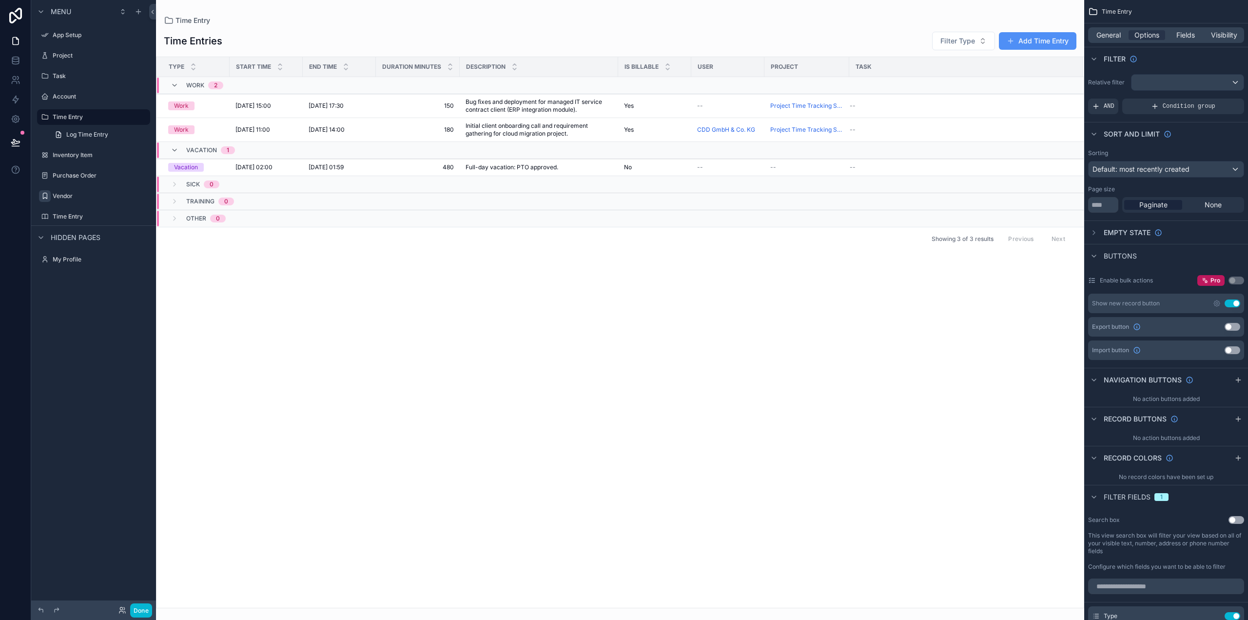
click at [1027, 39] on button "Add Time Entry" at bounding box center [1038, 41] width 78 height 18
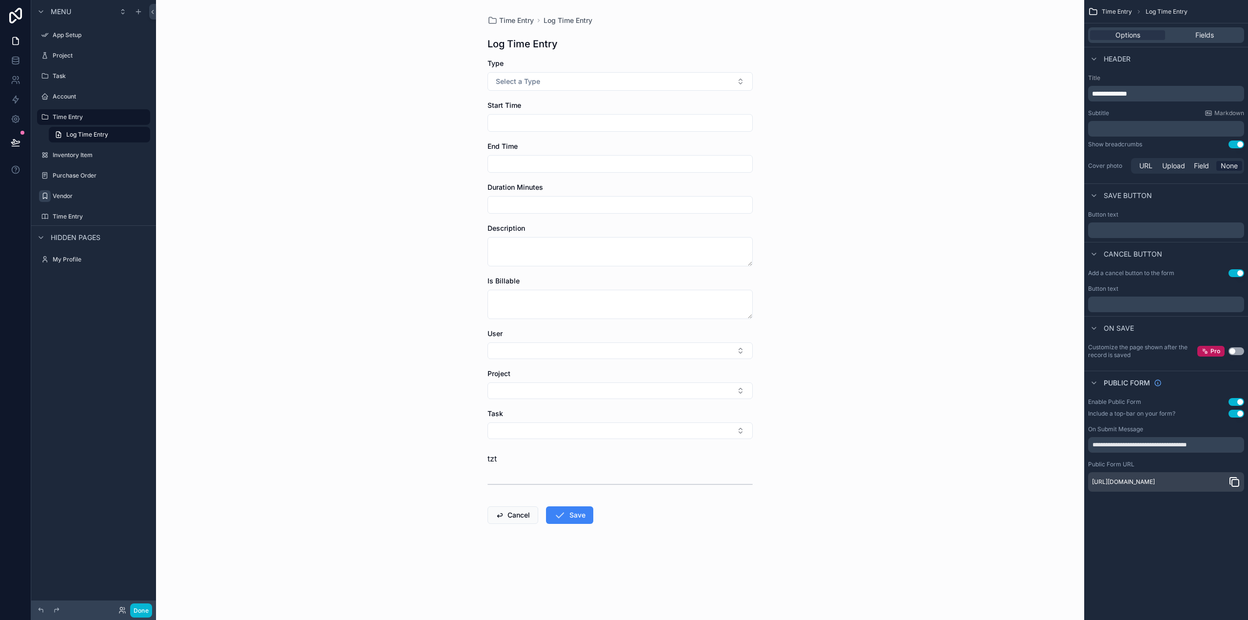
click at [1237, 410] on button "Use setting" at bounding box center [1237, 414] width 16 height 8
click at [1235, 398] on button "Use setting" at bounding box center [1237, 402] width 16 height 8
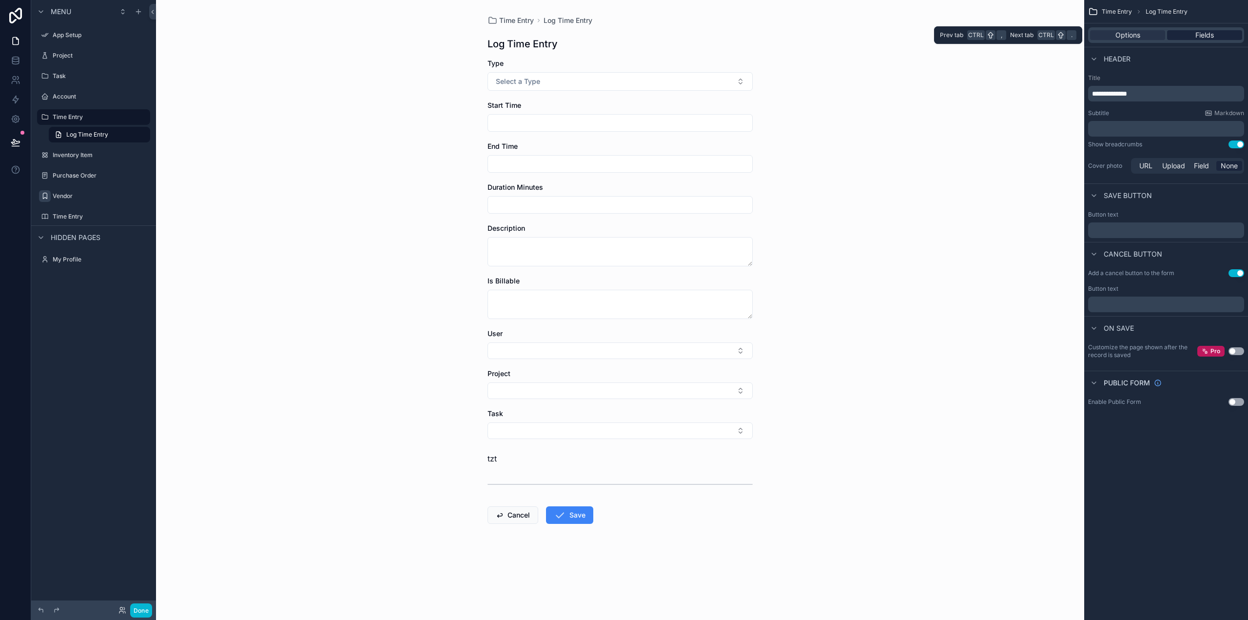
click at [1199, 34] on span "Fields" at bounding box center [1204, 35] width 19 height 10
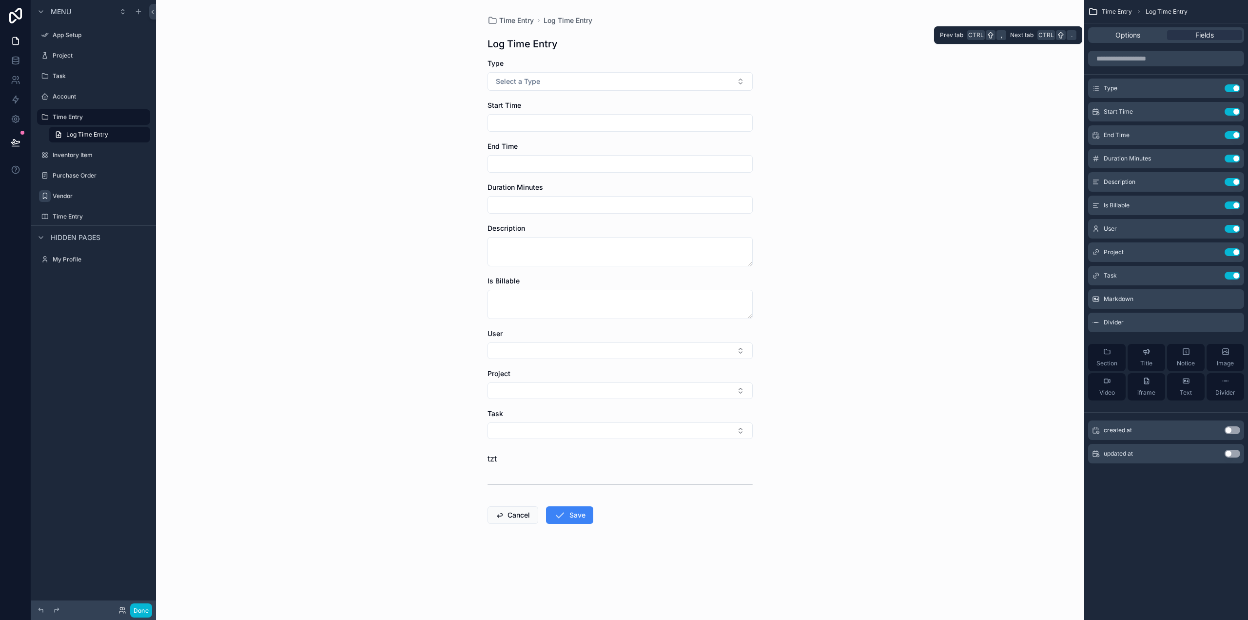
click at [1121, 27] on div "Options Fields" at bounding box center [1166, 34] width 164 height 23
click at [1138, 34] on span "Options" at bounding box center [1128, 35] width 25 height 10
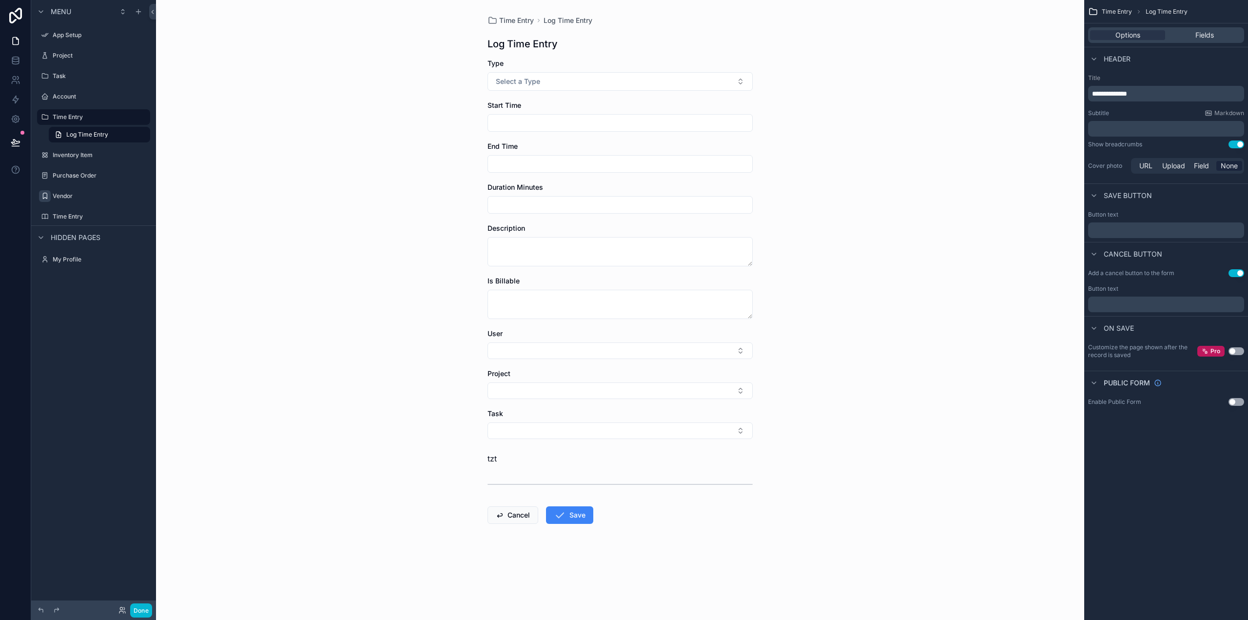
click at [1137, 130] on p "﻿" at bounding box center [1167, 129] width 150 height 10
click at [1129, 121] on div "****" at bounding box center [1166, 129] width 156 height 16
click at [1117, 125] on p "****" at bounding box center [1167, 129] width 150 height 10
click at [1110, 125] on span "*******" at bounding box center [1101, 128] width 18 height 7
click at [1186, 73] on div "**********" at bounding box center [1166, 124] width 164 height 109
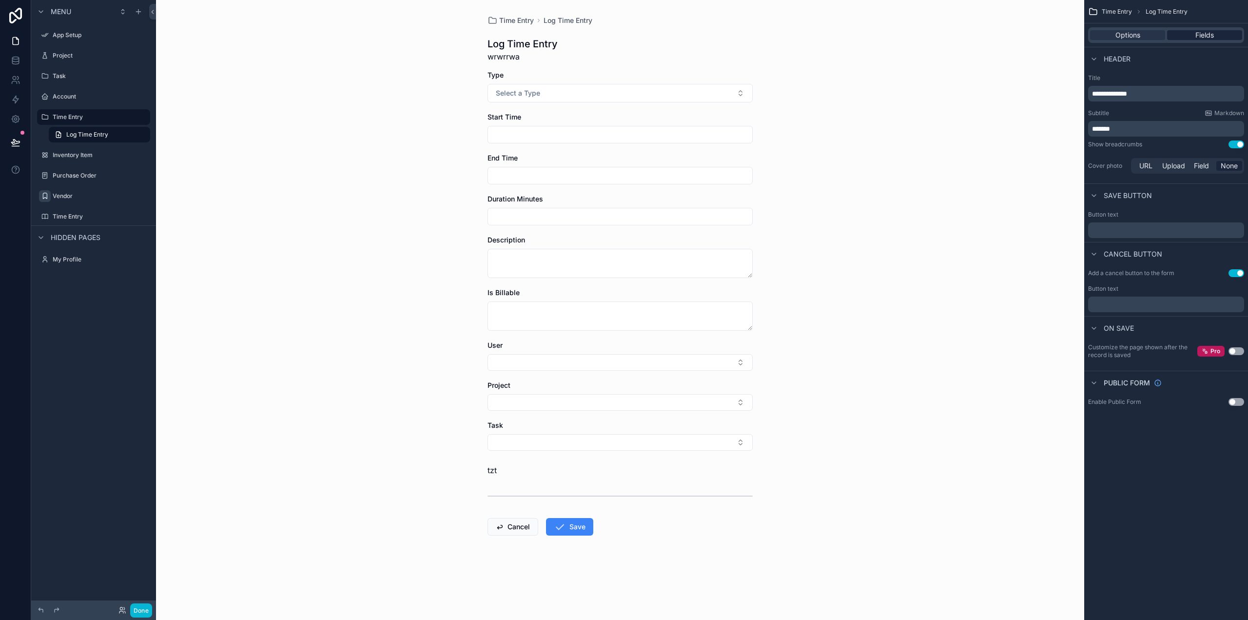
click at [1198, 36] on span "Fields" at bounding box center [1204, 35] width 19 height 10
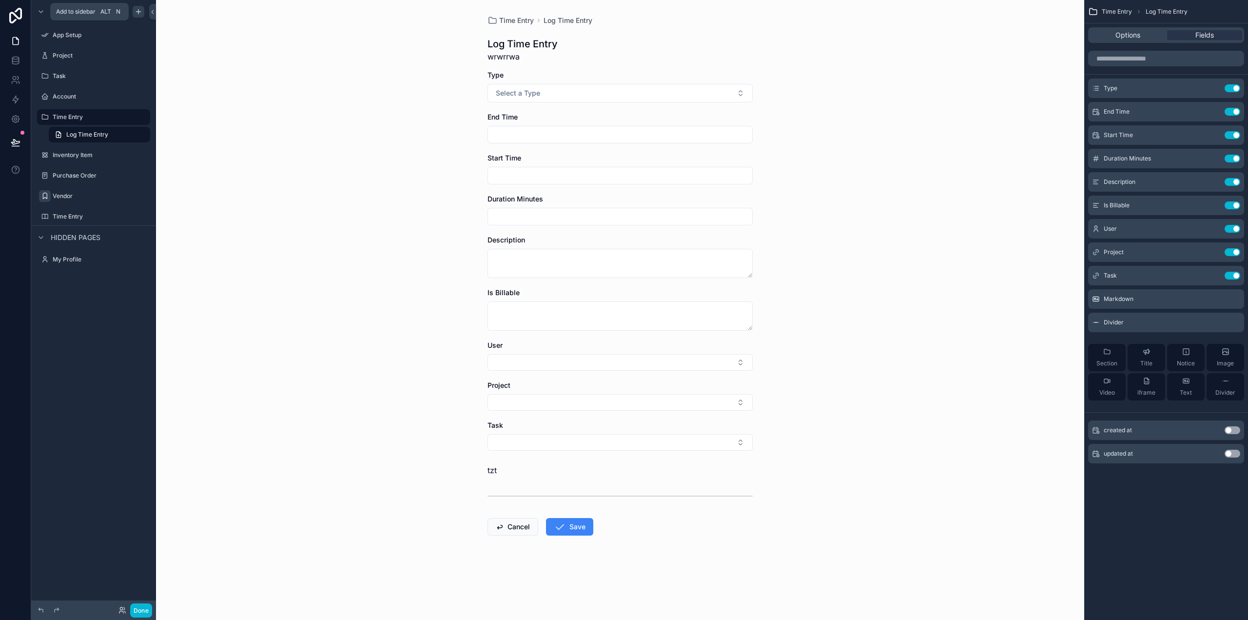
click at [138, 13] on icon "scrollable content" at bounding box center [138, 11] width 0 height 4
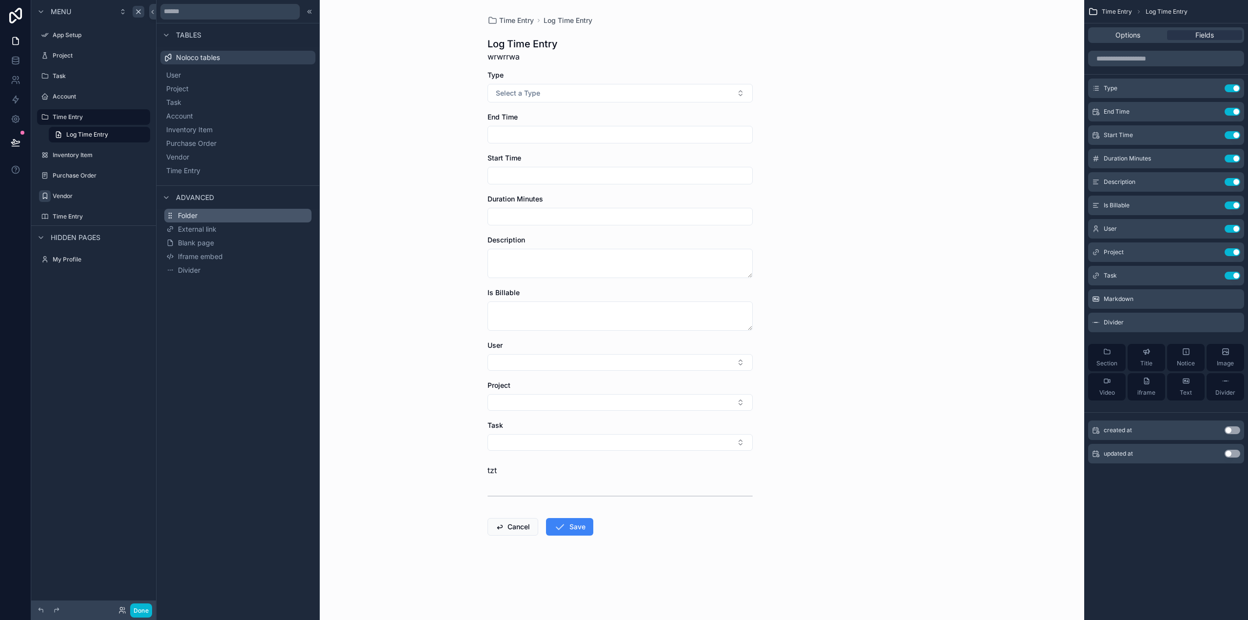
click at [212, 215] on button "Folder" at bounding box center [237, 216] width 147 height 14
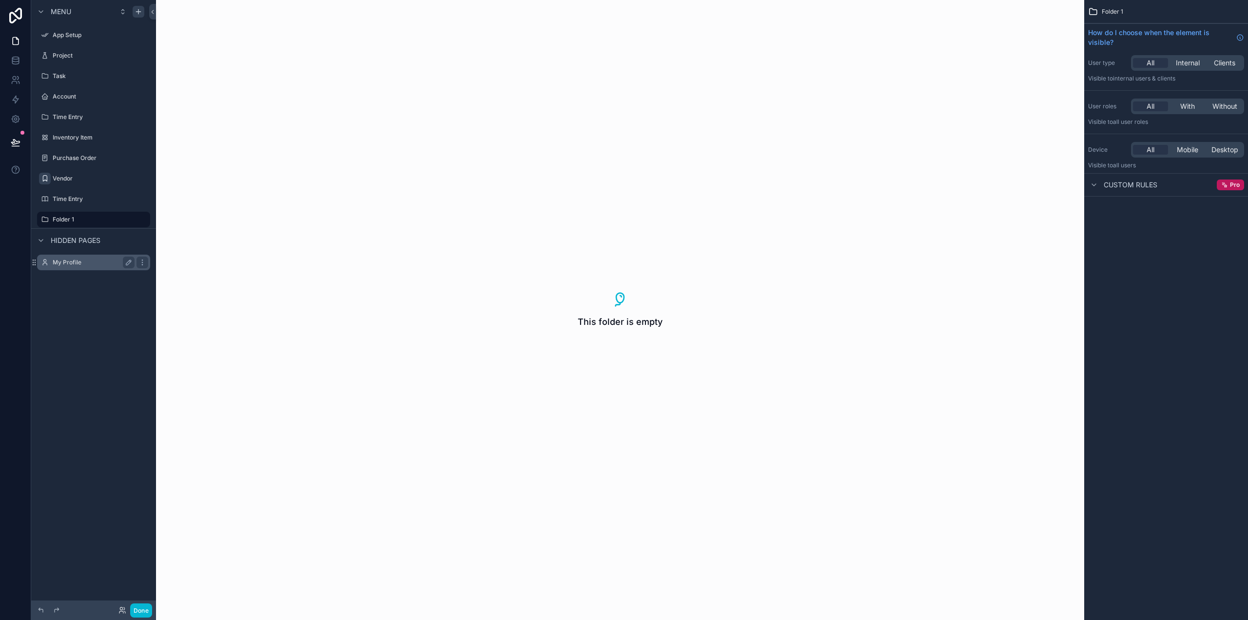
drag, startPoint x: 137, startPoint y: 270, endPoint x: 133, endPoint y: 269, distance: 5.0
click at [137, 270] on div "scrollable content" at bounding box center [142, 263] width 14 height 16
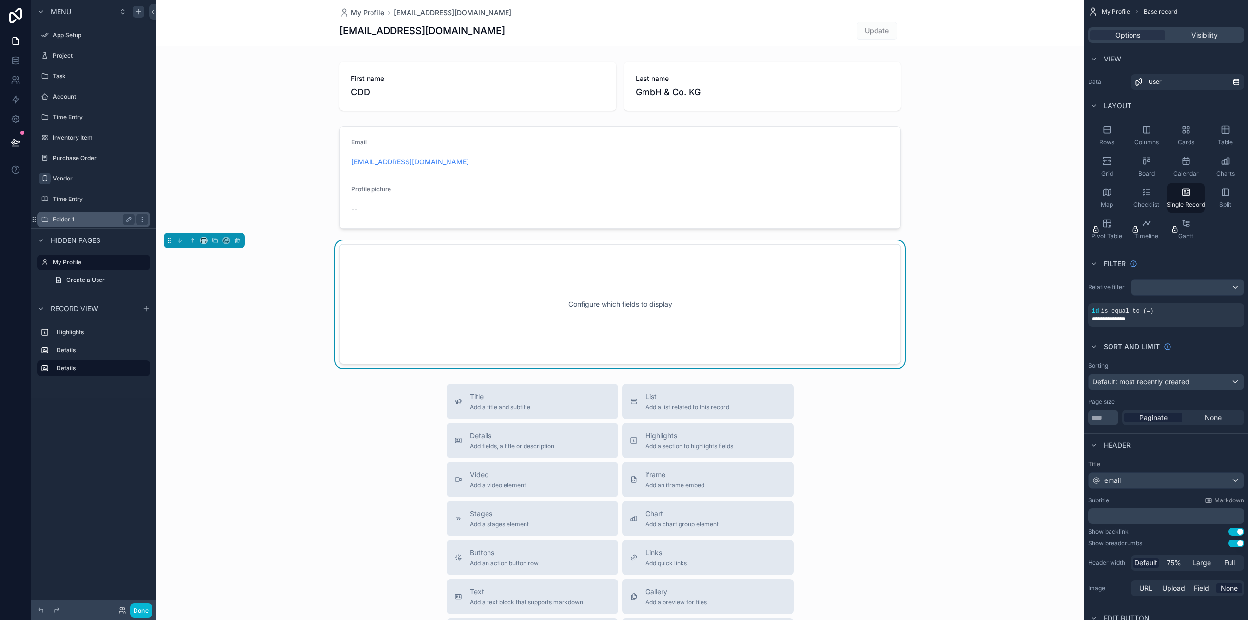
click at [60, 215] on label "Folder 1" at bounding box center [92, 219] width 78 height 8
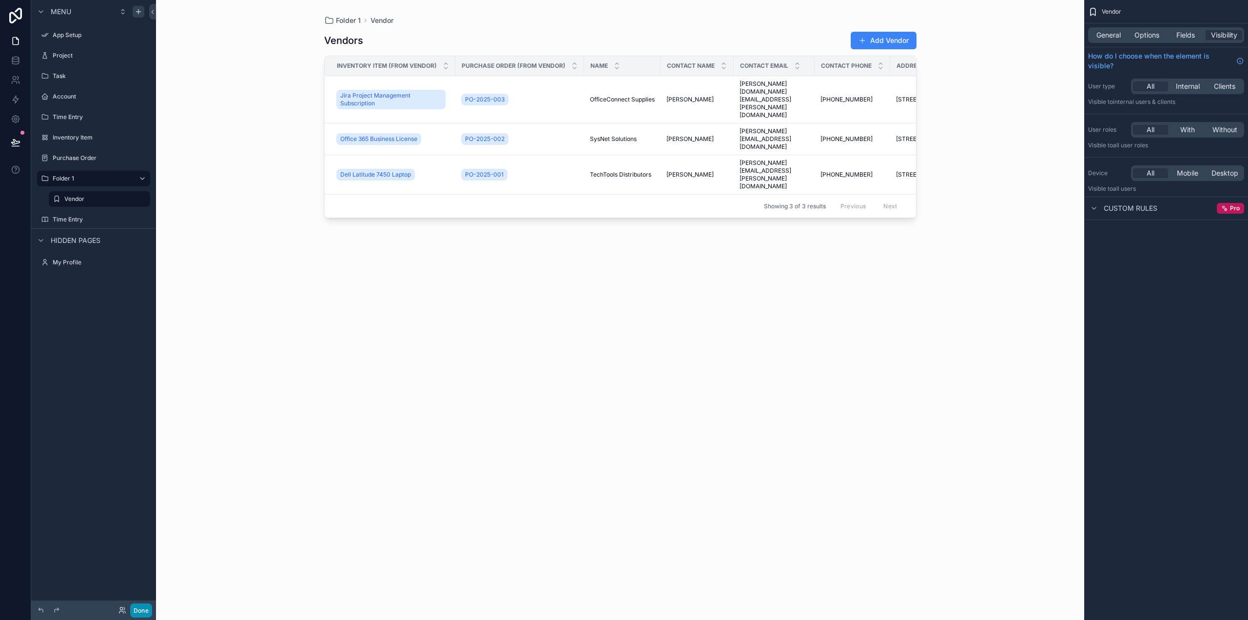
click at [144, 610] on button "Done" at bounding box center [141, 610] width 22 height 14
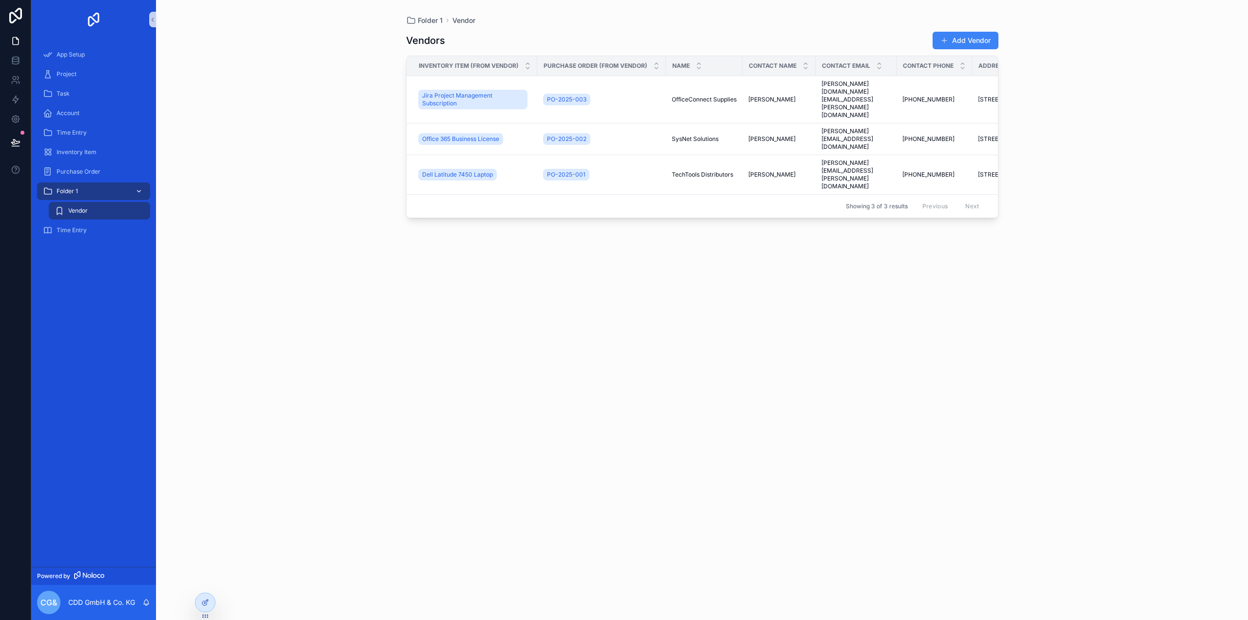
click at [134, 191] on div "scrollable content" at bounding box center [138, 191] width 13 height 16
click at [141, 192] on icon "scrollable content" at bounding box center [139, 191] width 7 height 7
click at [139, 190] on icon "scrollable content" at bounding box center [139, 191] width 7 height 7
click at [87, 297] on div "App Setup Project Task Account Time Entry Inventory Item Purchase Order Folder …" at bounding box center [93, 303] width 125 height 528
click at [210, 597] on div at bounding box center [206, 602] width 20 height 19
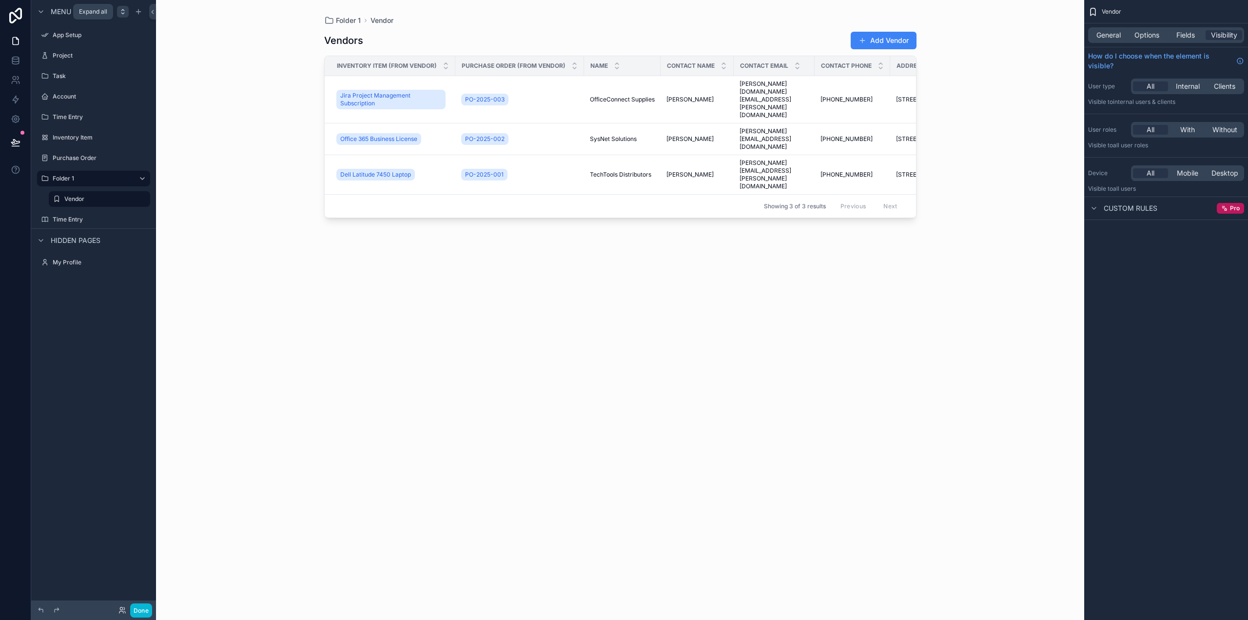
click at [121, 12] on icon "scrollable content" at bounding box center [123, 12] width 8 height 8
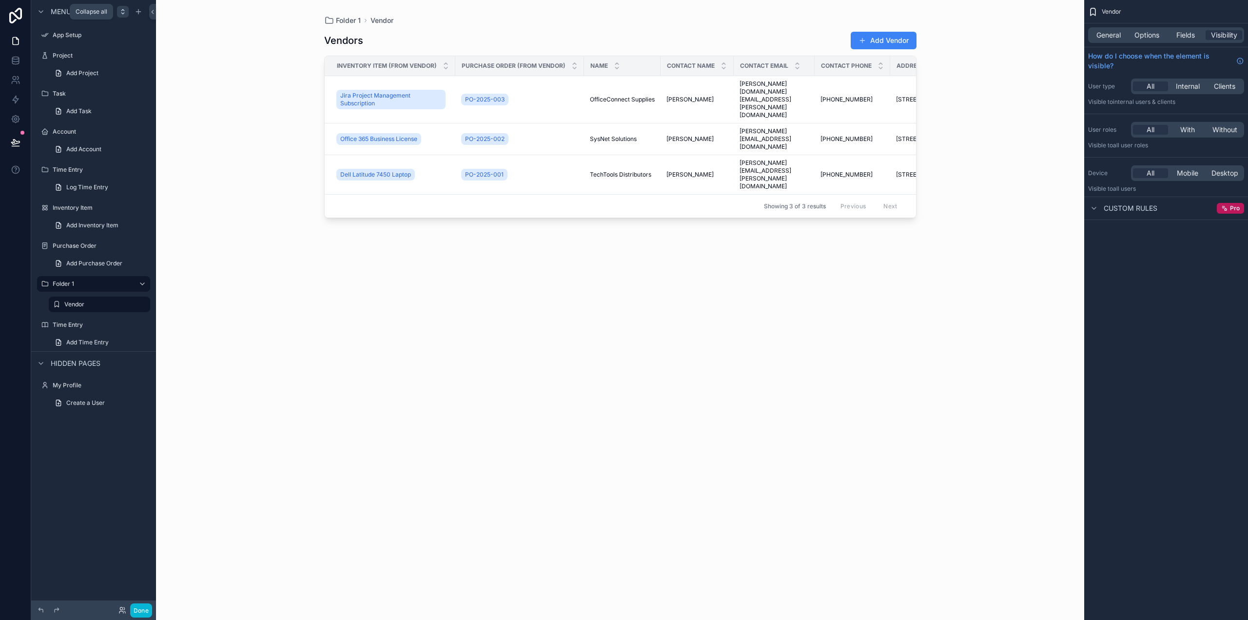
click at [121, 12] on icon "scrollable content" at bounding box center [123, 12] width 8 height 8
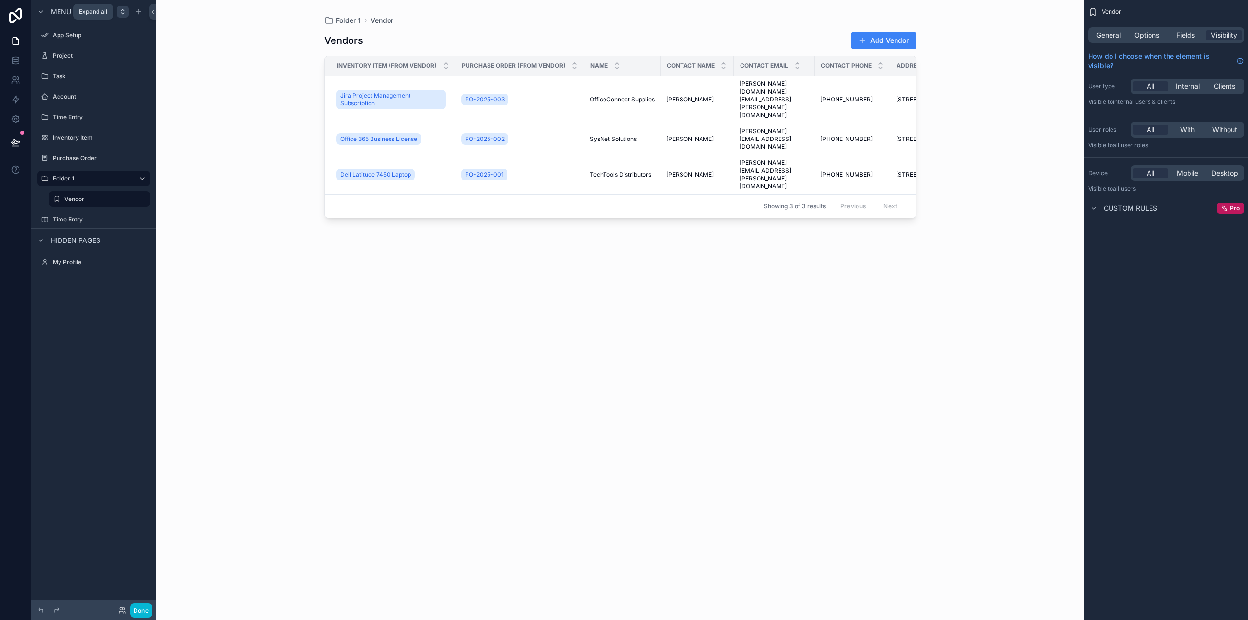
click at [121, 12] on icon "scrollable content" at bounding box center [123, 12] width 8 height 8
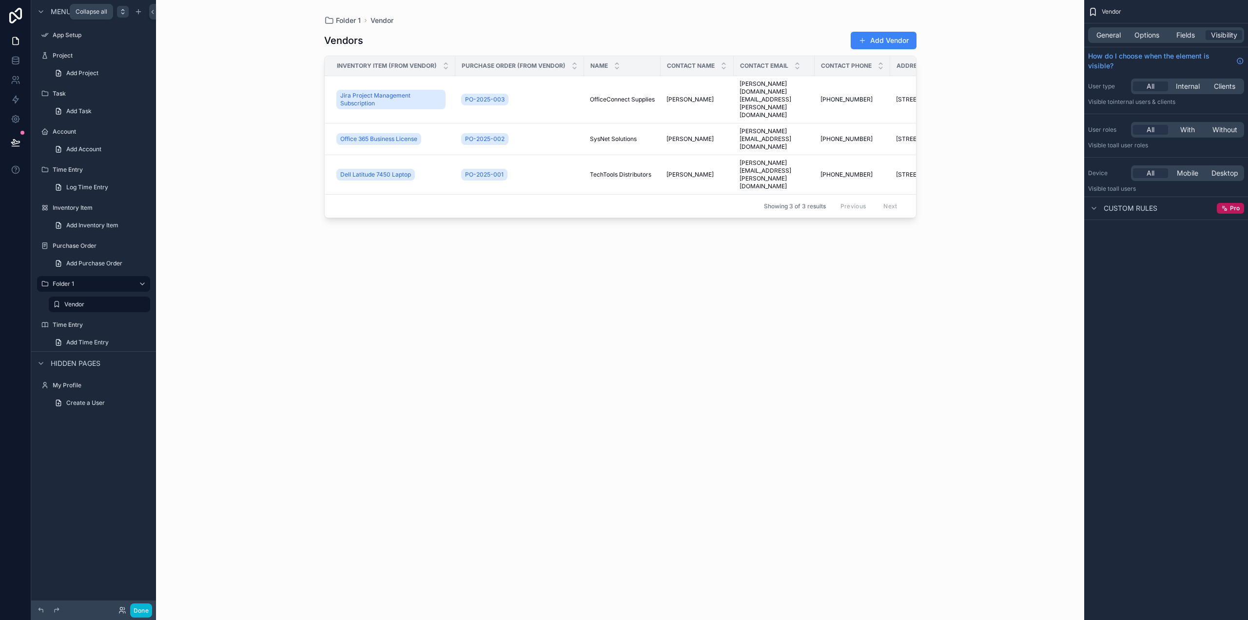
click at [121, 12] on icon "scrollable content" at bounding box center [123, 12] width 8 height 8
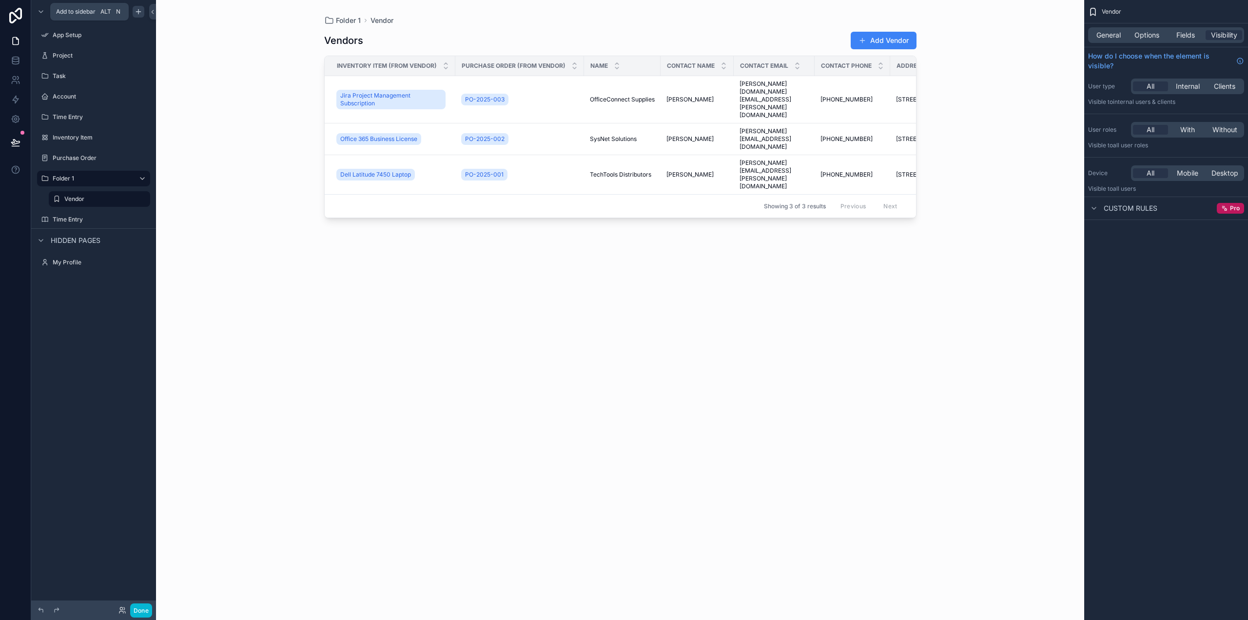
click at [141, 10] on icon "scrollable content" at bounding box center [139, 12] width 8 height 8
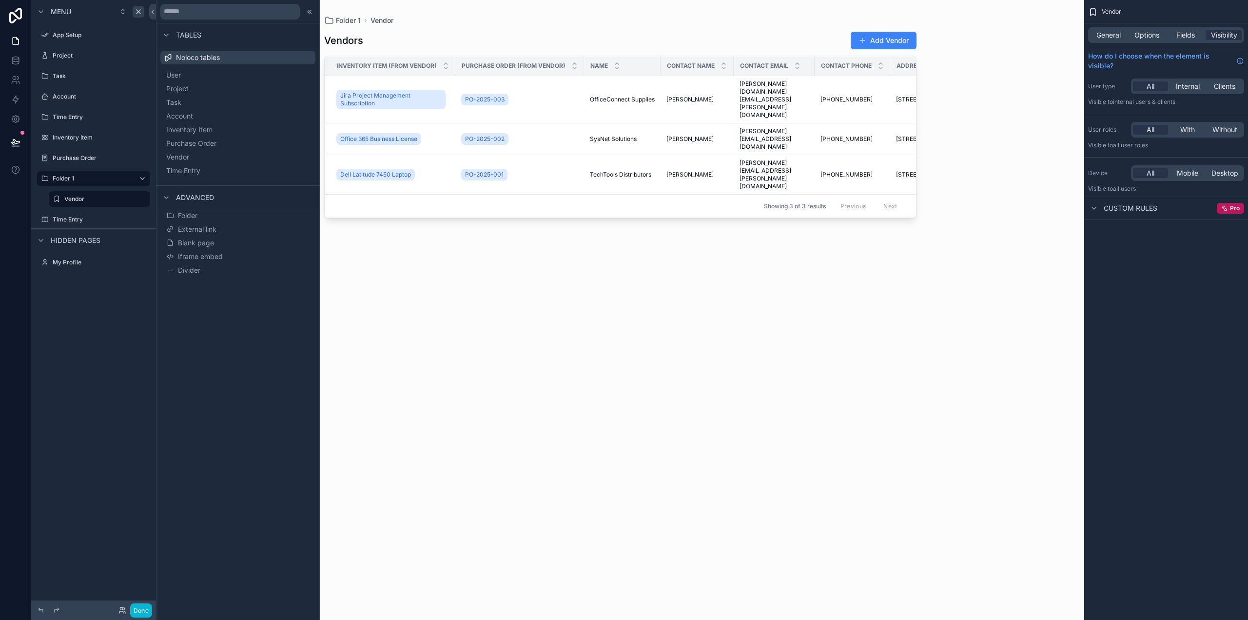
click at [188, 58] on span "Noloco tables" at bounding box center [198, 58] width 44 height 10
click at [208, 232] on span "External link" at bounding box center [197, 229] width 39 height 10
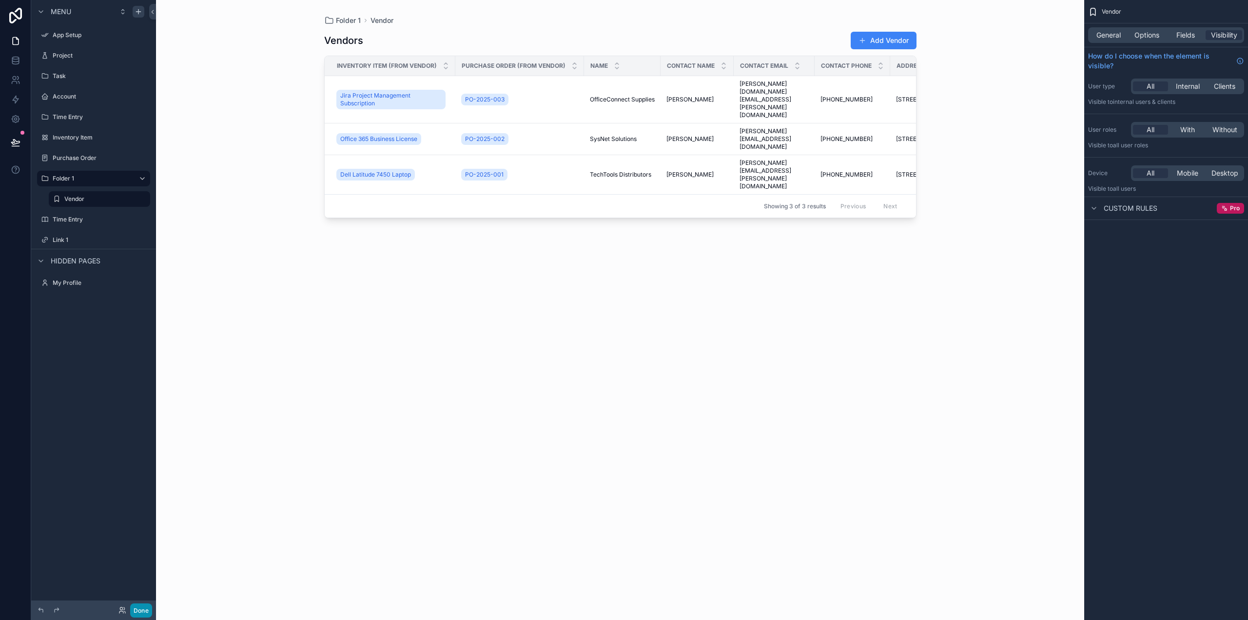
click at [147, 608] on button "Done" at bounding box center [141, 610] width 22 height 14
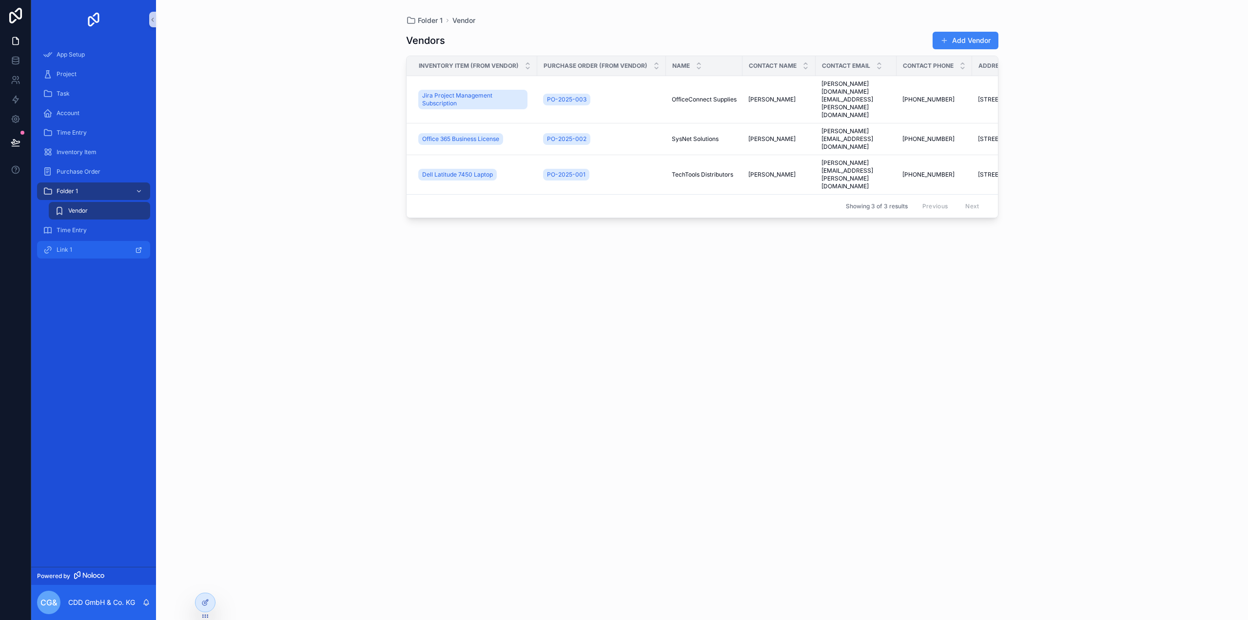
click at [68, 249] on span "Link 1" at bounding box center [65, 250] width 16 height 8
click at [73, 56] on span "App Setup" at bounding box center [71, 55] width 28 height 8
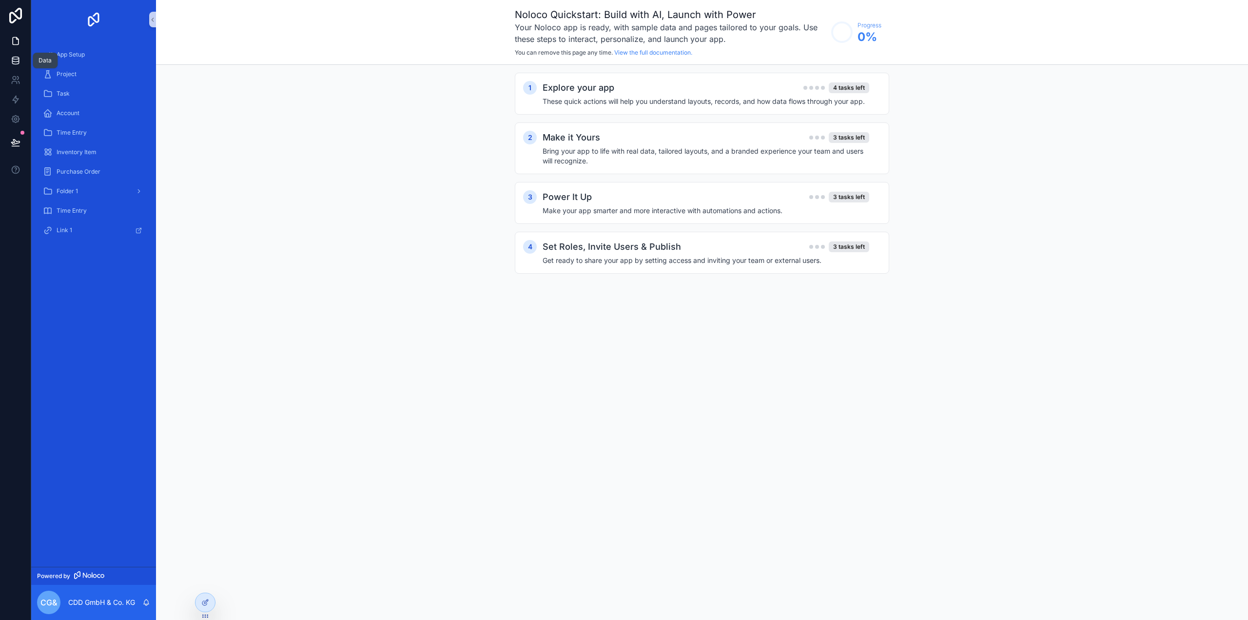
click at [11, 58] on icon at bounding box center [16, 61] width 10 height 10
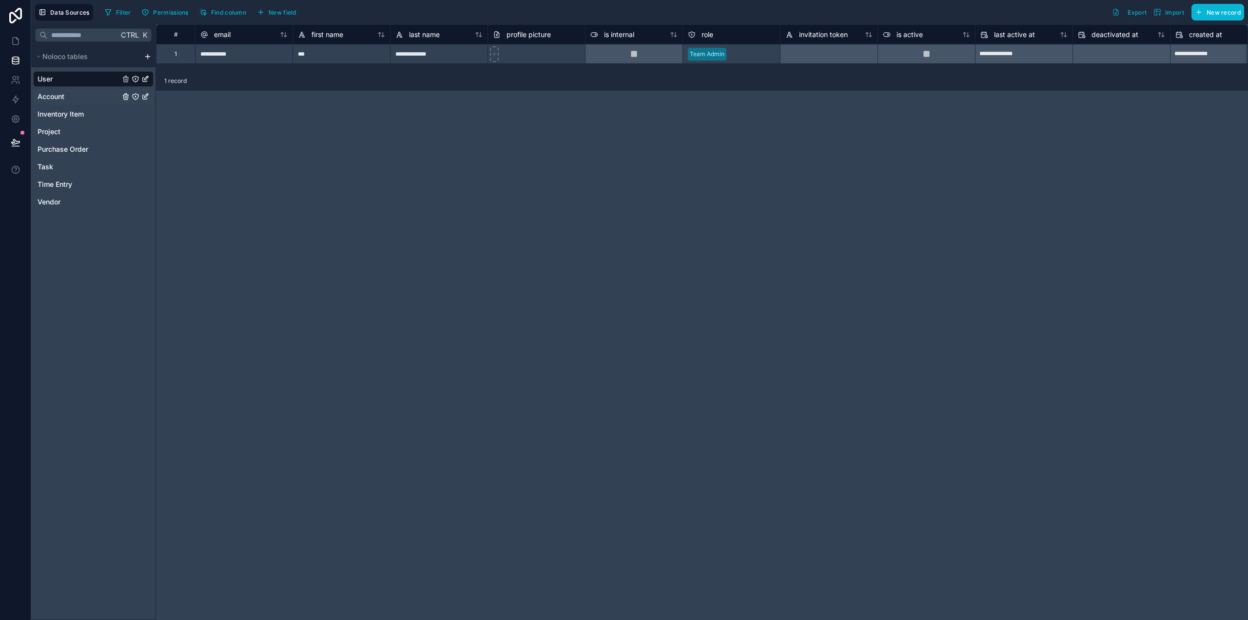
click at [59, 100] on span "Account" at bounding box center [51, 97] width 27 height 10
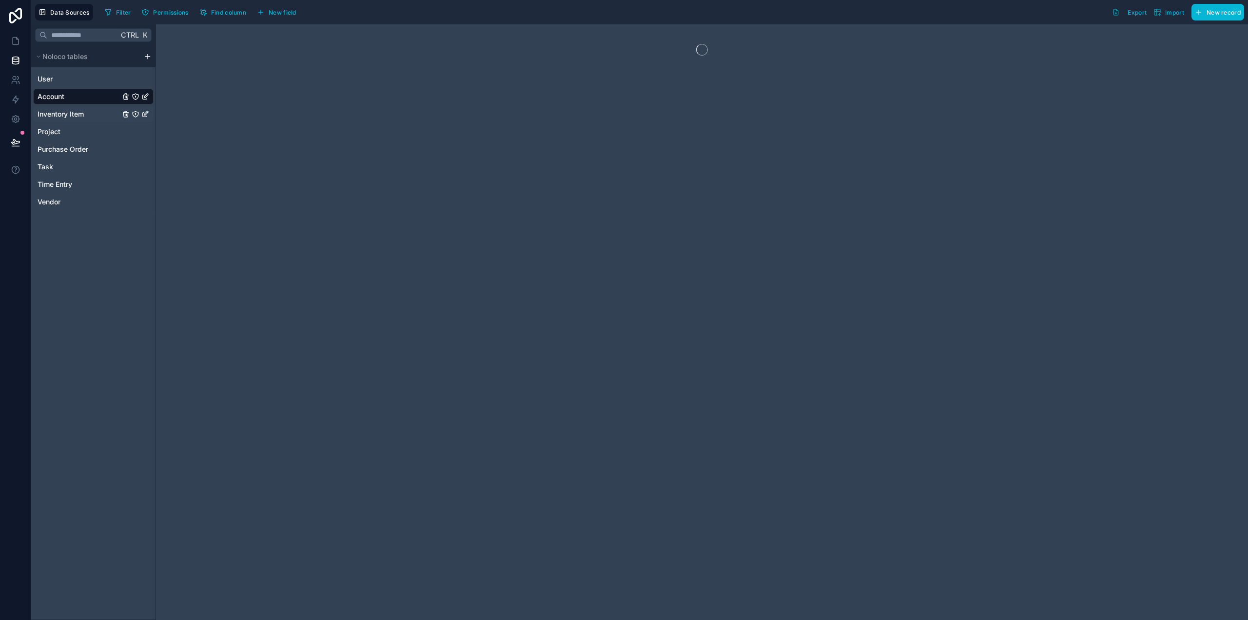
click at [58, 112] on span "Inventory Item" at bounding box center [61, 114] width 46 height 10
click at [52, 180] on span "Time Entry" at bounding box center [55, 184] width 35 height 10
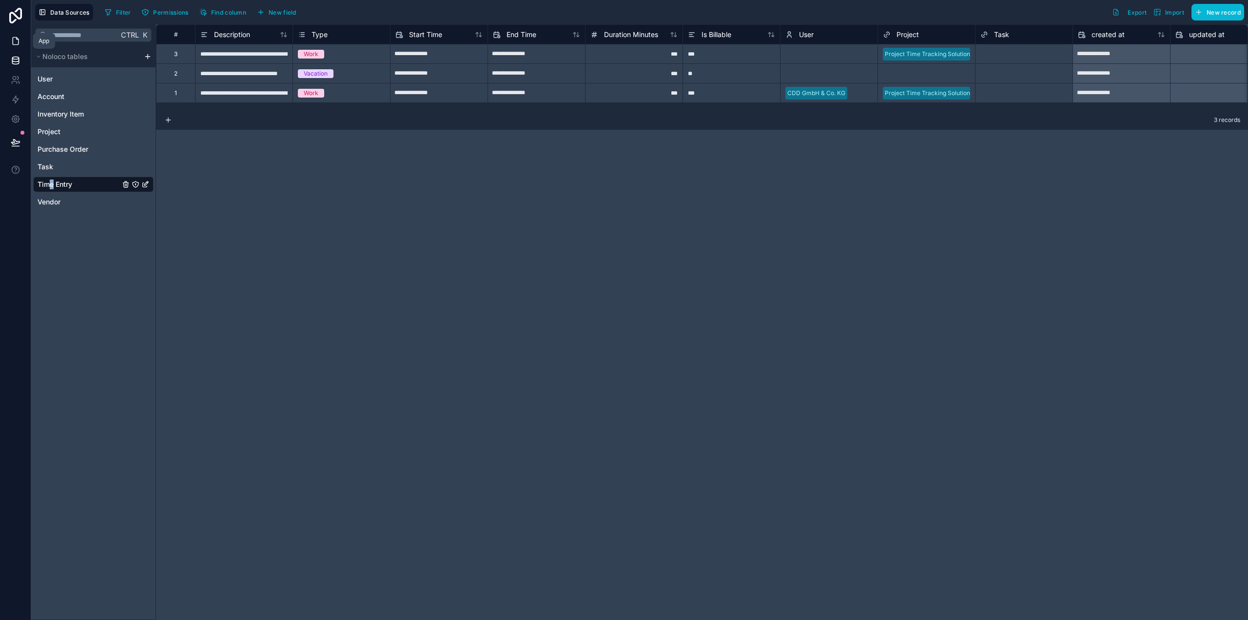
click at [18, 39] on icon at bounding box center [16, 41] width 6 height 7
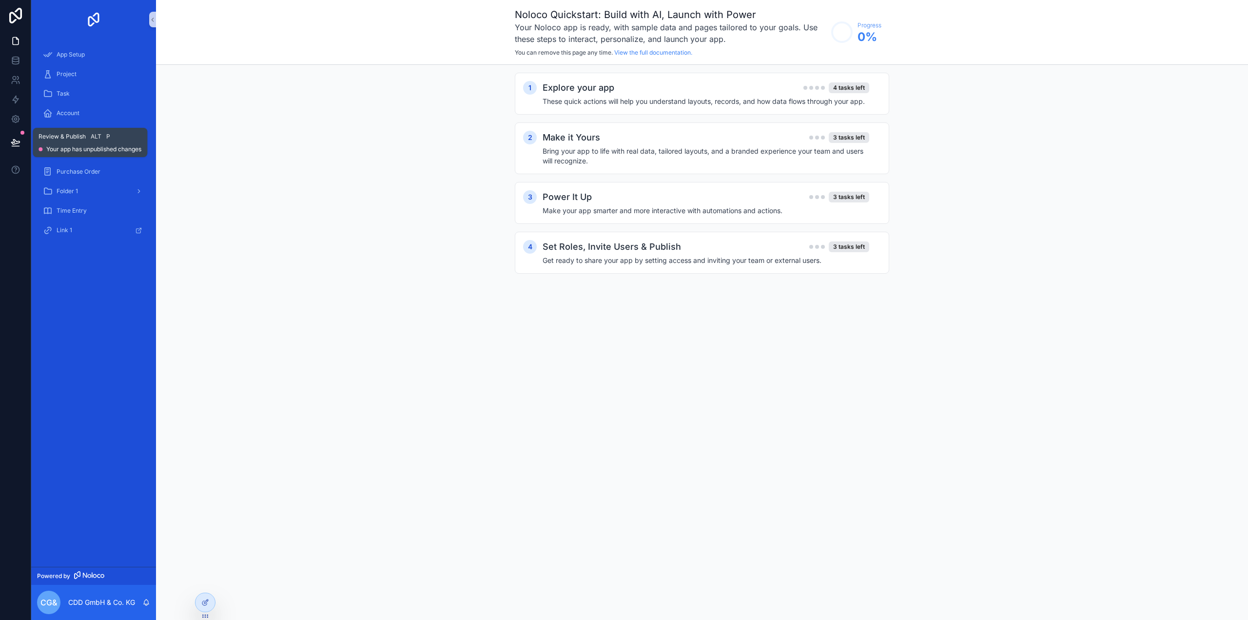
click at [18, 143] on icon at bounding box center [15, 141] width 8 height 5
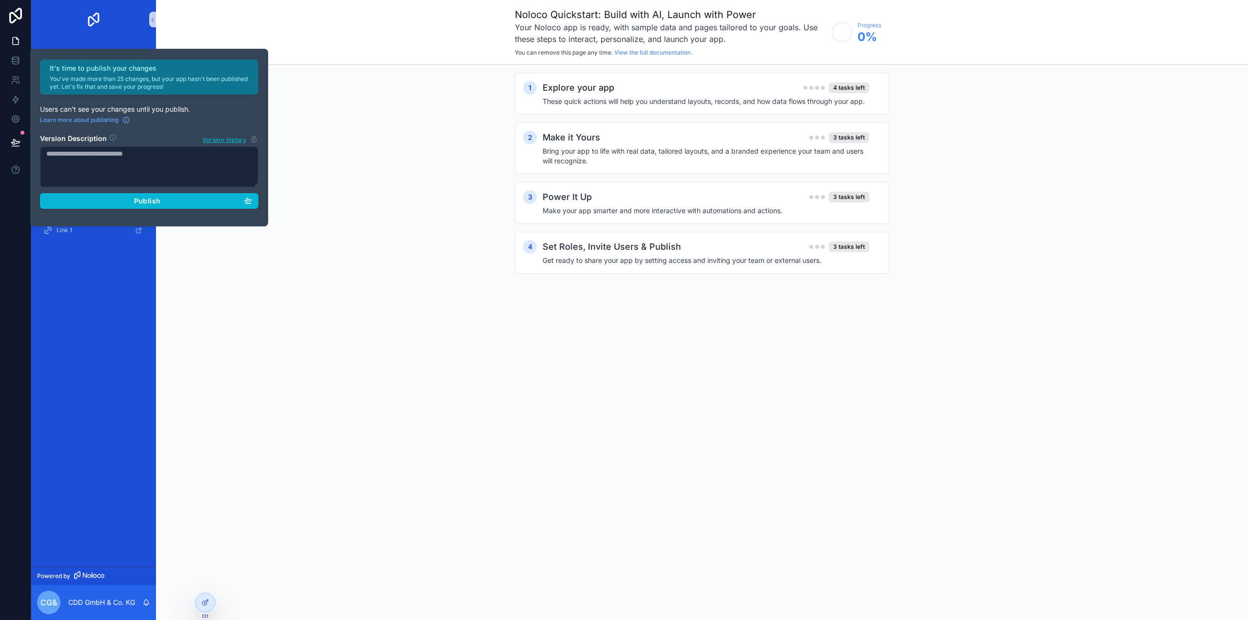
click at [357, 84] on div "1 Explore your app 4 tasks left These quick actions will help you understand la…" at bounding box center [702, 183] width 1092 height 236
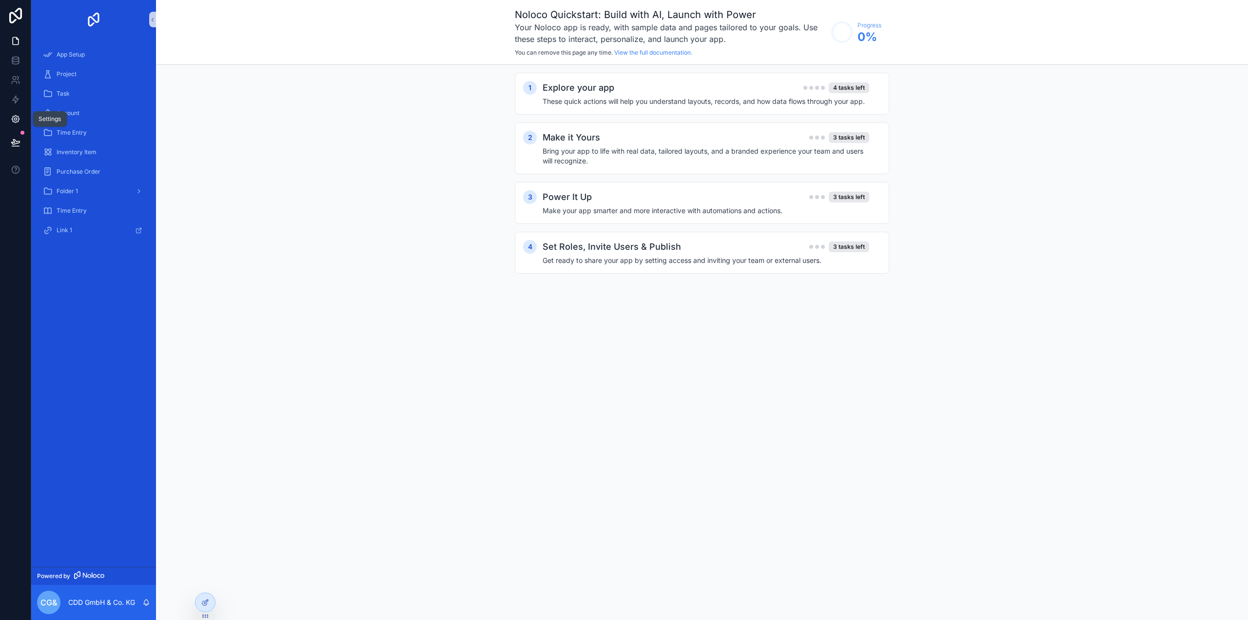
click at [17, 121] on icon at bounding box center [16, 119] width 10 height 10
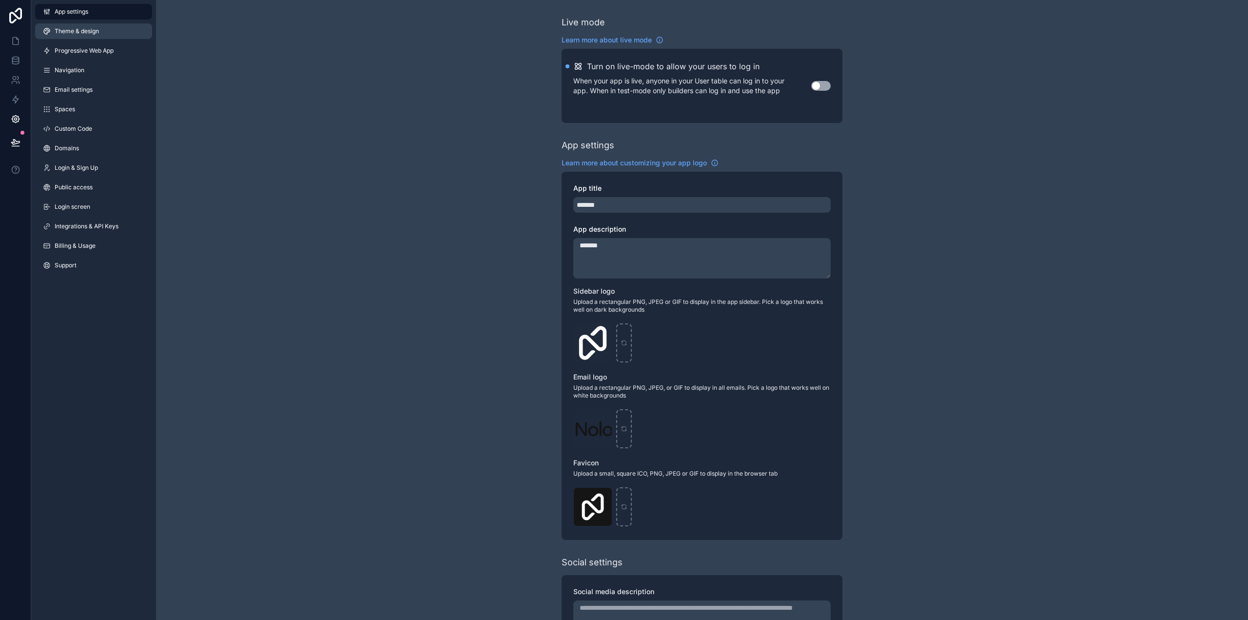
click at [85, 38] on link "Theme & design" at bounding box center [93, 31] width 117 height 16
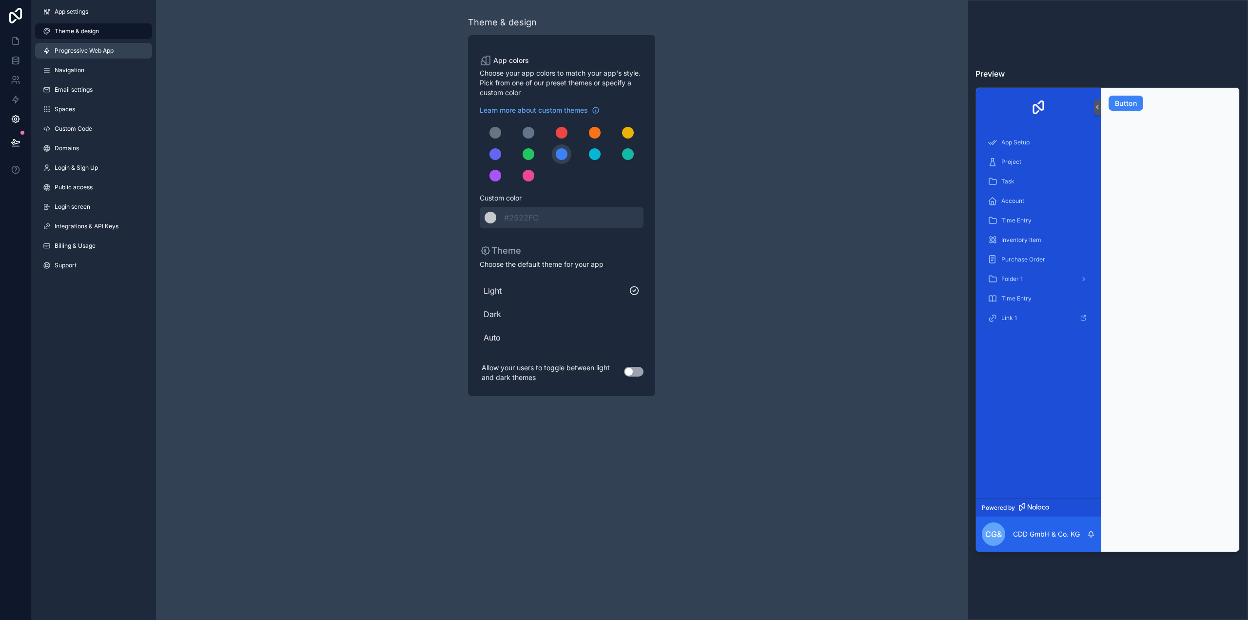
click at [91, 49] on span "Progressive Web App" at bounding box center [84, 51] width 59 height 8
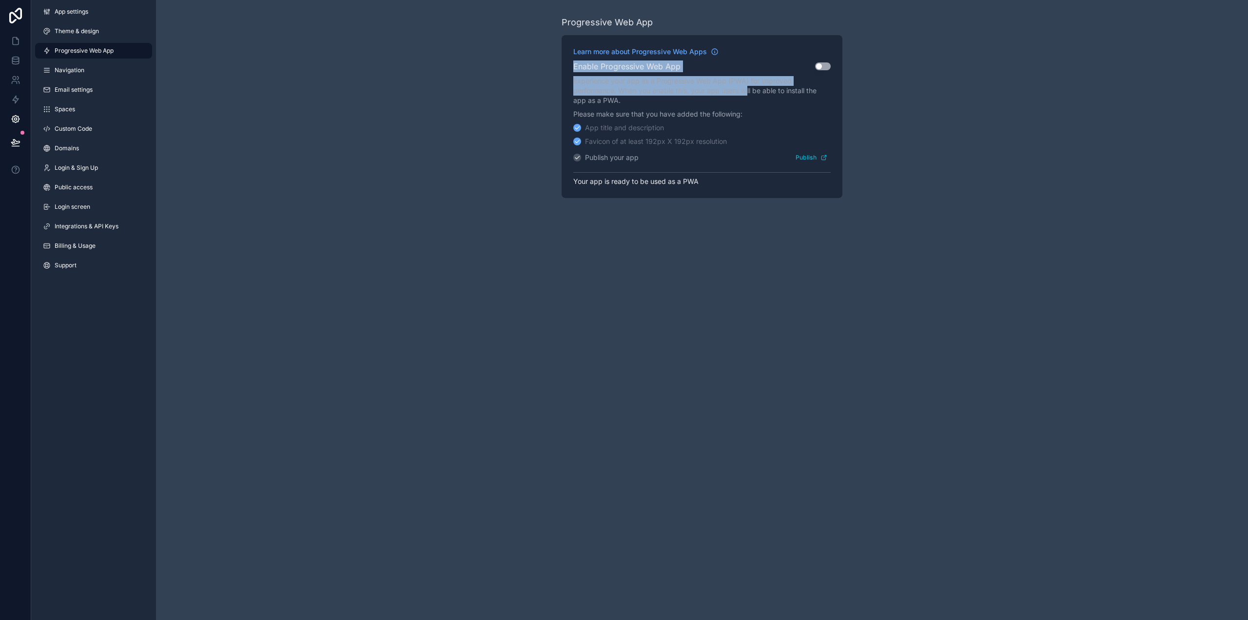
drag, startPoint x: 601, startPoint y: 66, endPoint x: 745, endPoint y: 91, distance: 146.0
click at [749, 91] on div "Learn more about Progressive Web Apps Enable Progressive Web App Use setting Ex…" at bounding box center [702, 116] width 281 height 163
click at [437, 79] on div "Progressive Web App Learn more about Progressive Web Apps Enable Progressive We…" at bounding box center [702, 107] width 1092 height 214
click at [83, 70] on span "Navigation" at bounding box center [70, 70] width 30 height 8
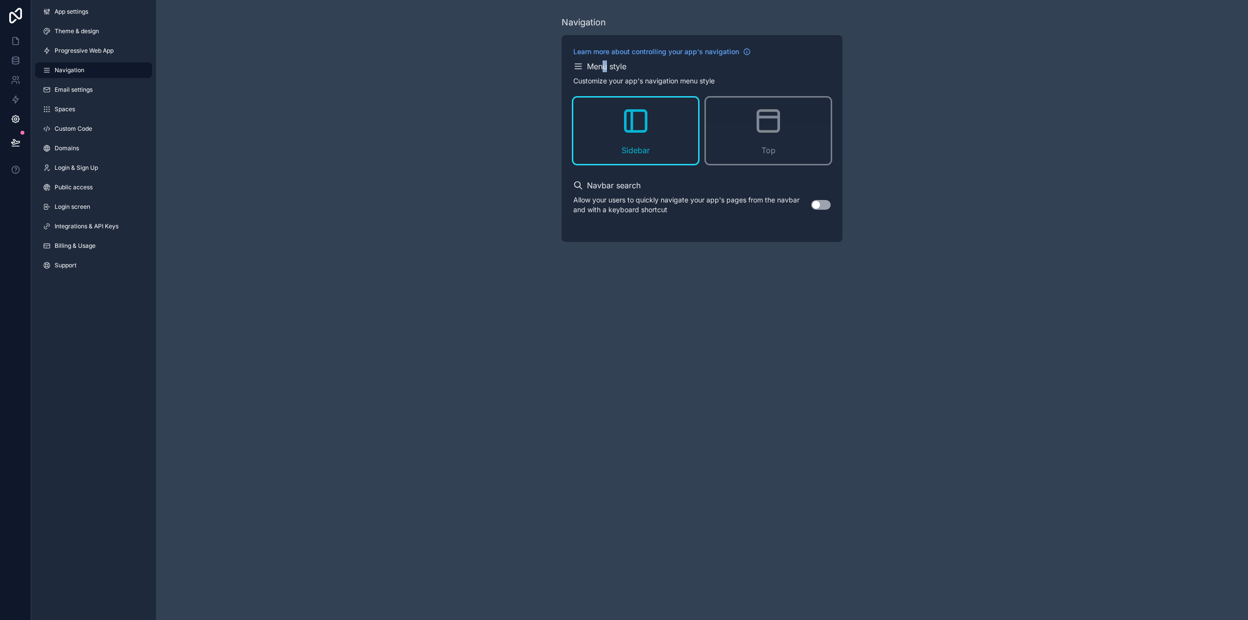
click at [606, 60] on h2 "Menu style" at bounding box center [606, 66] width 39 height 12
click at [578, 66] on icon "scrollable content" at bounding box center [578, 66] width 10 height 10
click at [583, 80] on p "Customize your app's navigation menu style" at bounding box center [643, 81] width 141 height 10
click at [783, 134] on icon "scrollable content" at bounding box center [768, 120] width 31 height 31
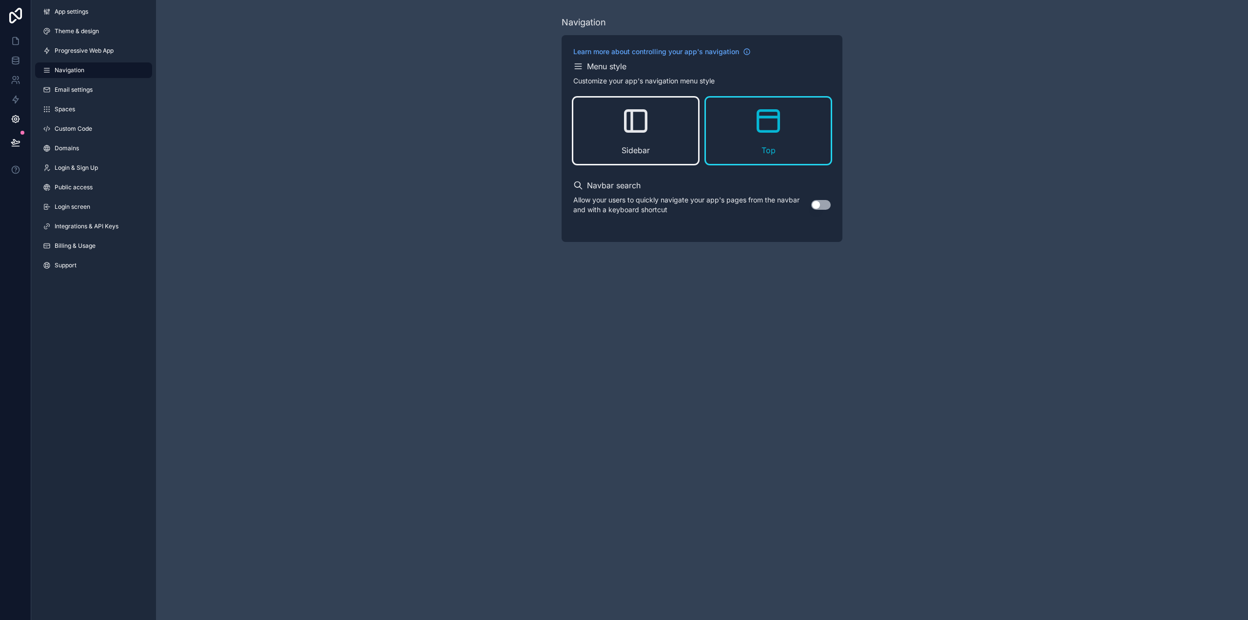
click at [643, 130] on icon "scrollable content" at bounding box center [635, 120] width 31 height 31
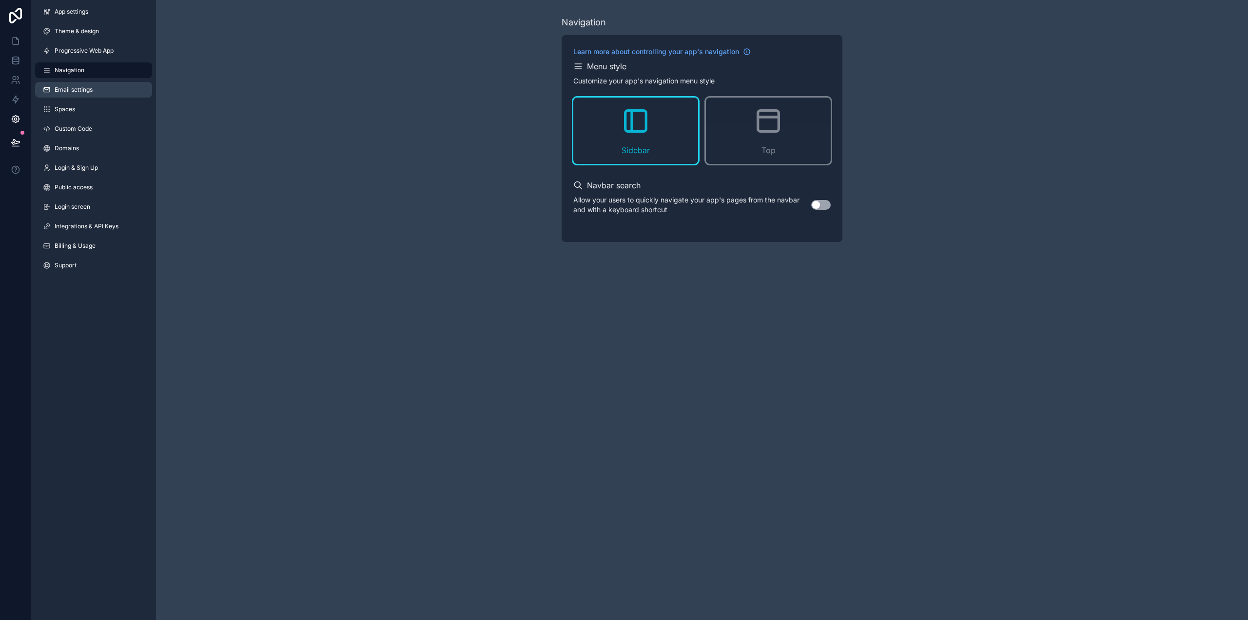
click at [77, 97] on link "Email settings" at bounding box center [93, 90] width 117 height 16
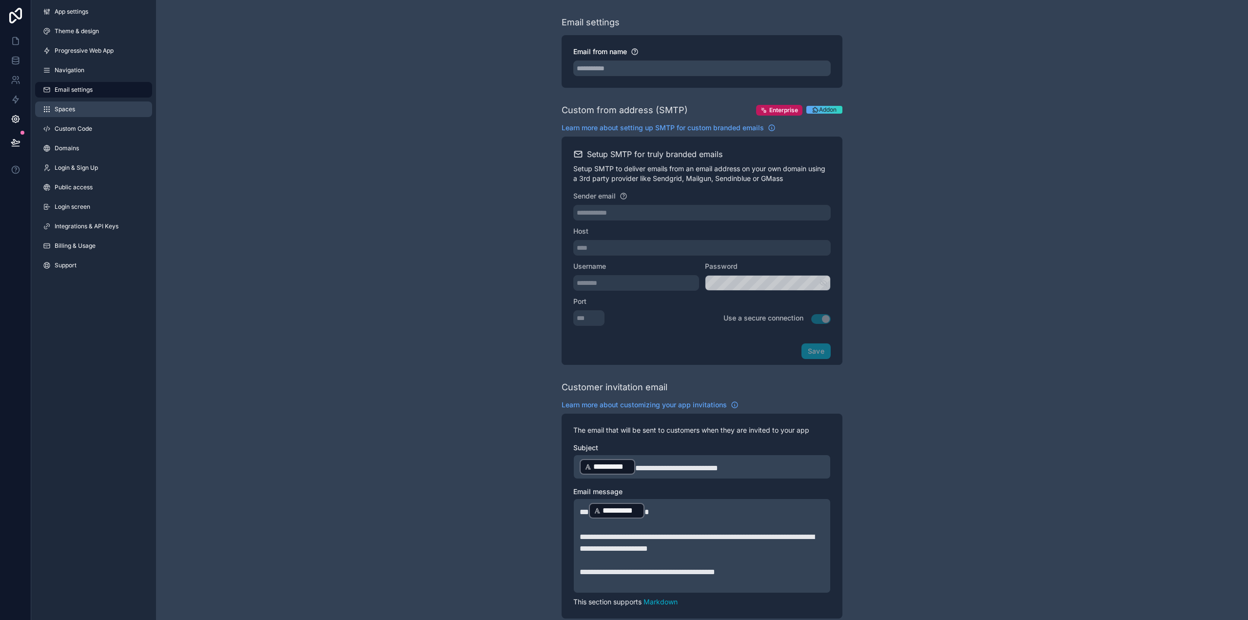
click at [69, 112] on span "Spaces" at bounding box center [65, 109] width 20 height 8
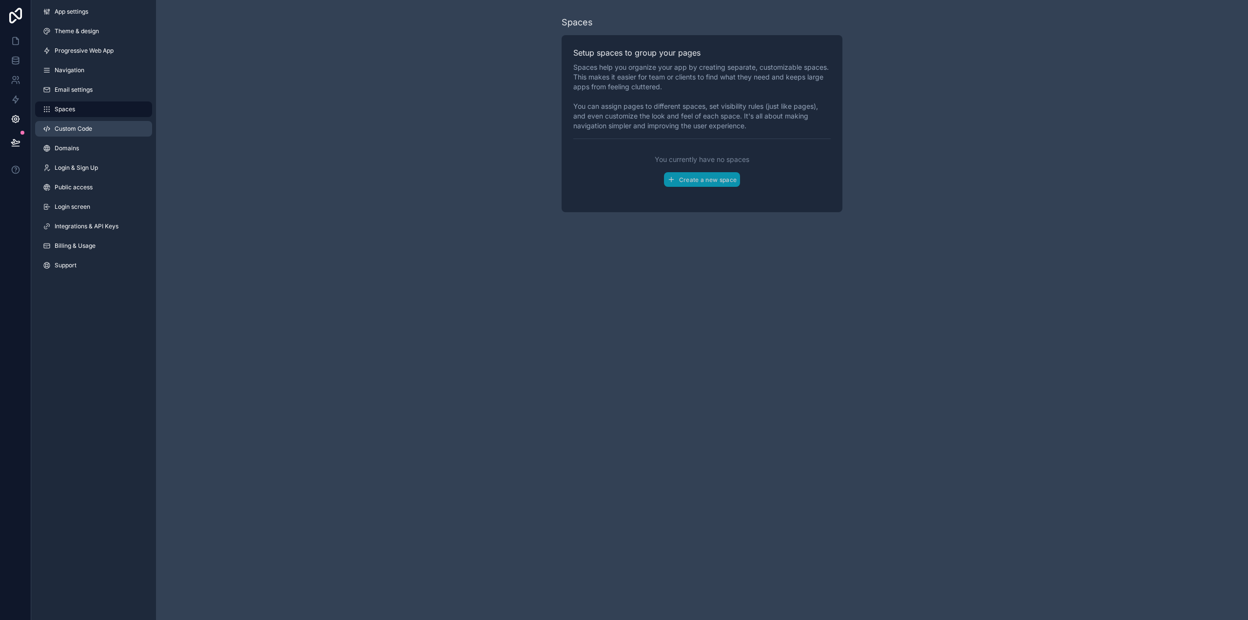
click at [70, 127] on span "Custom Code" at bounding box center [74, 129] width 38 height 8
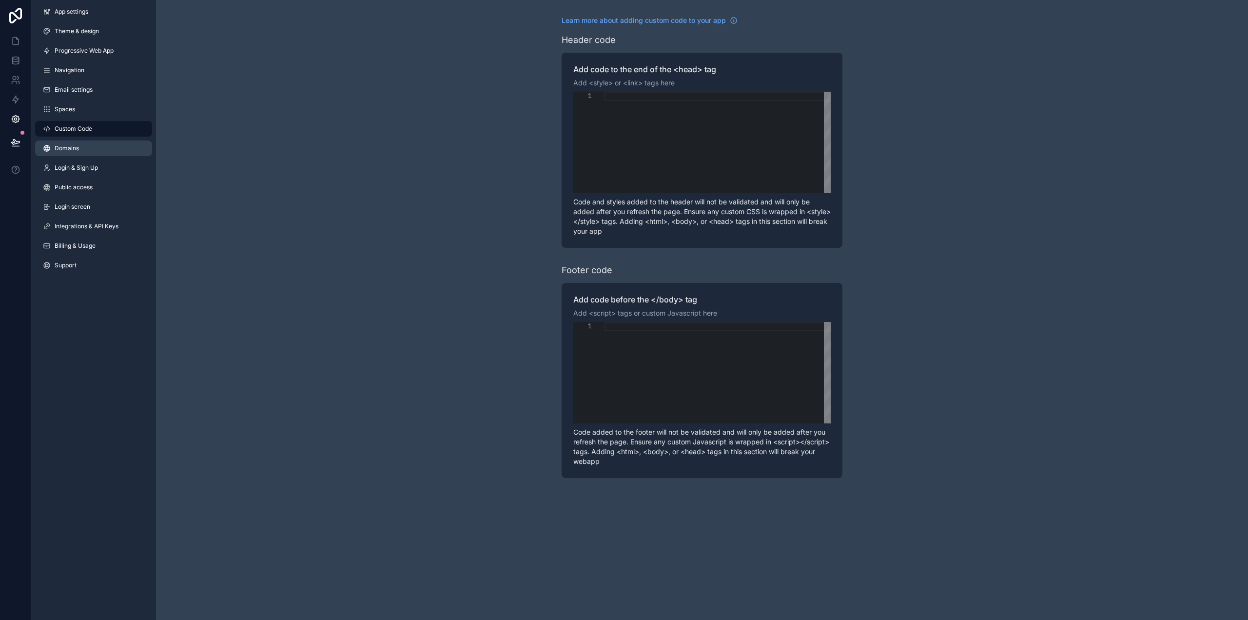
click at [65, 150] on span "Domains" at bounding box center [67, 148] width 24 height 8
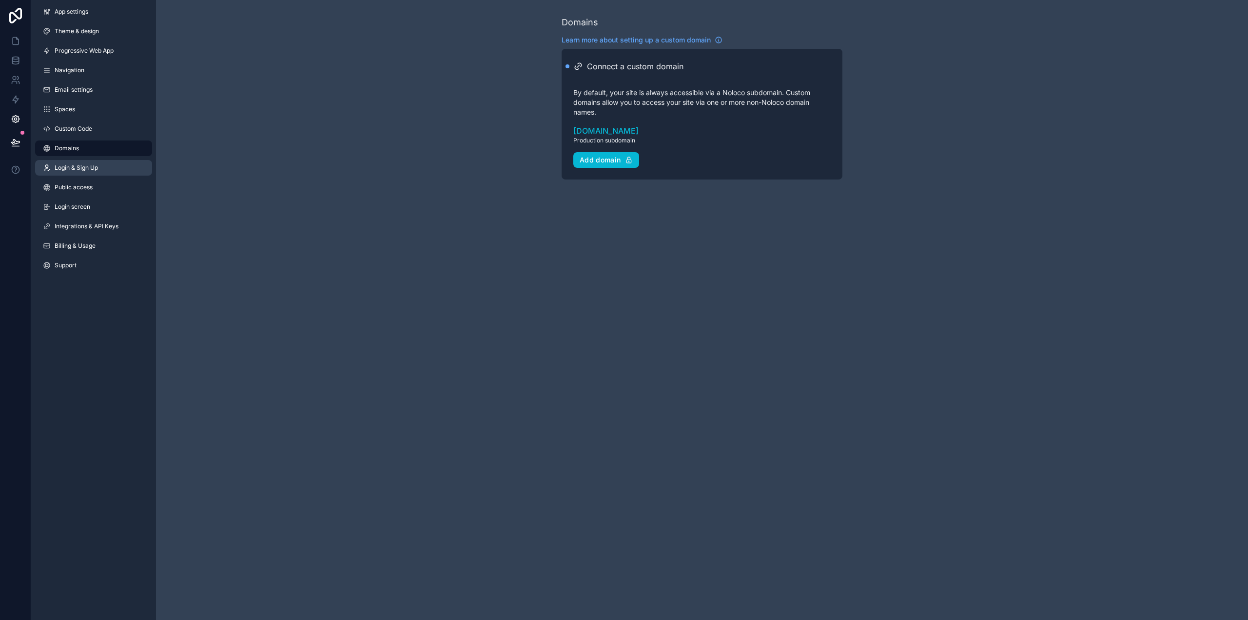
click at [73, 167] on span "Login & Sign Up" at bounding box center [76, 168] width 43 height 8
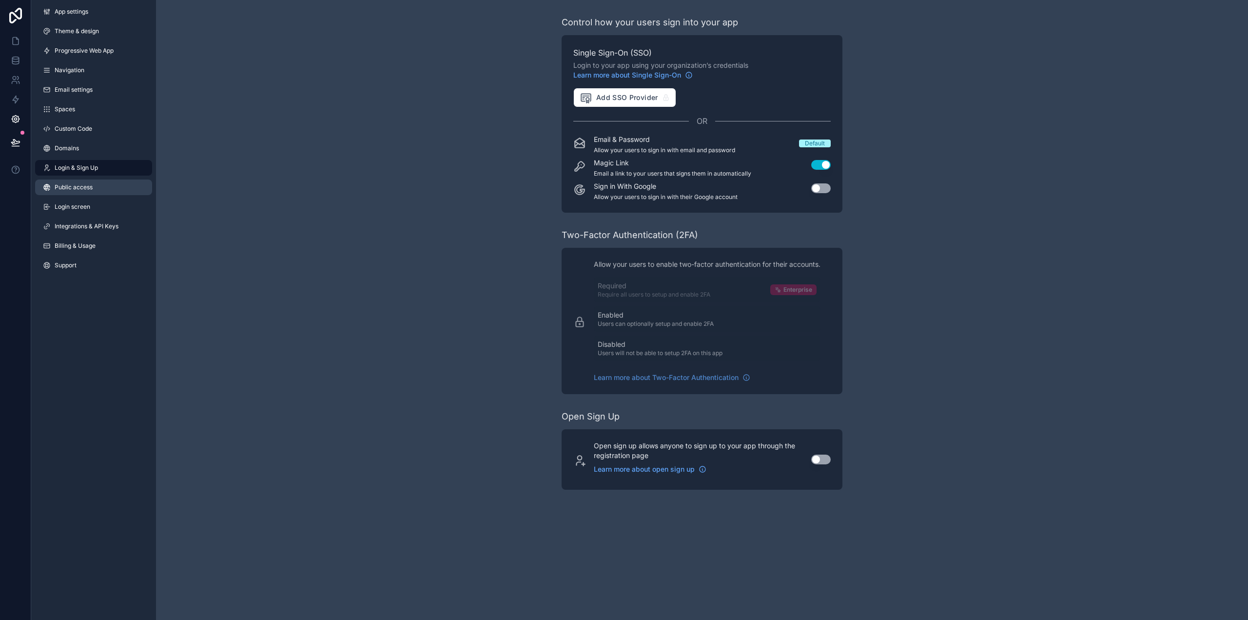
drag, startPoint x: 79, startPoint y: 183, endPoint x: 85, endPoint y: 188, distance: 7.2
click at [79, 183] on link "Public access" at bounding box center [93, 187] width 117 height 16
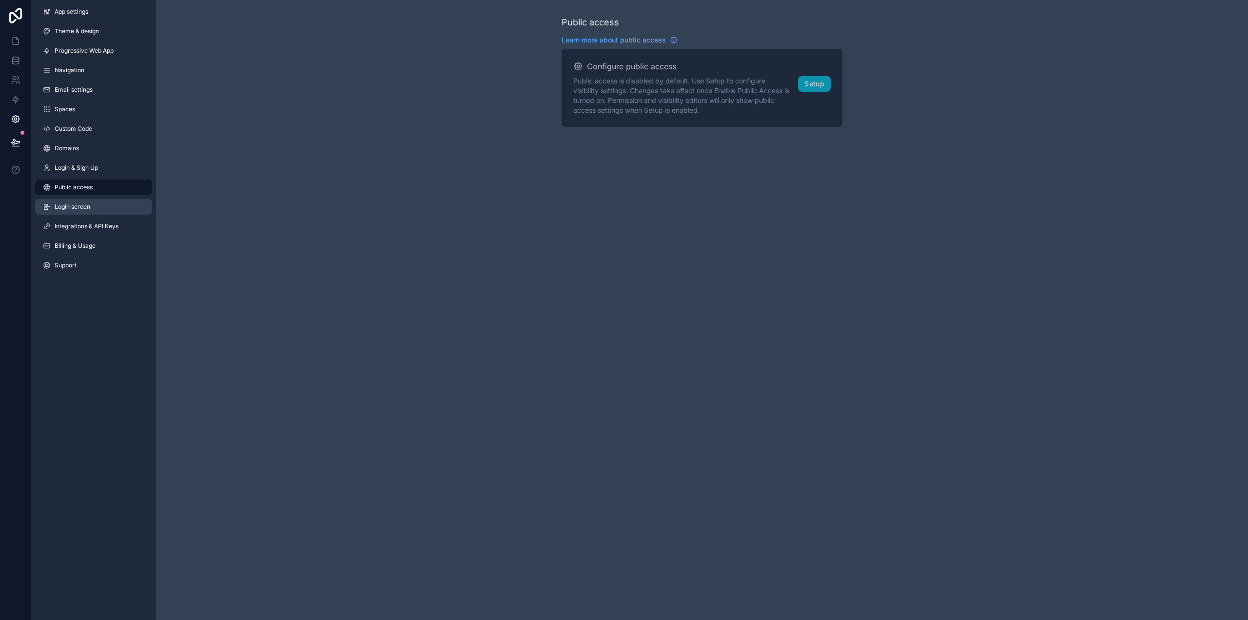
click at [78, 206] on span "Login screen" at bounding box center [73, 207] width 36 height 8
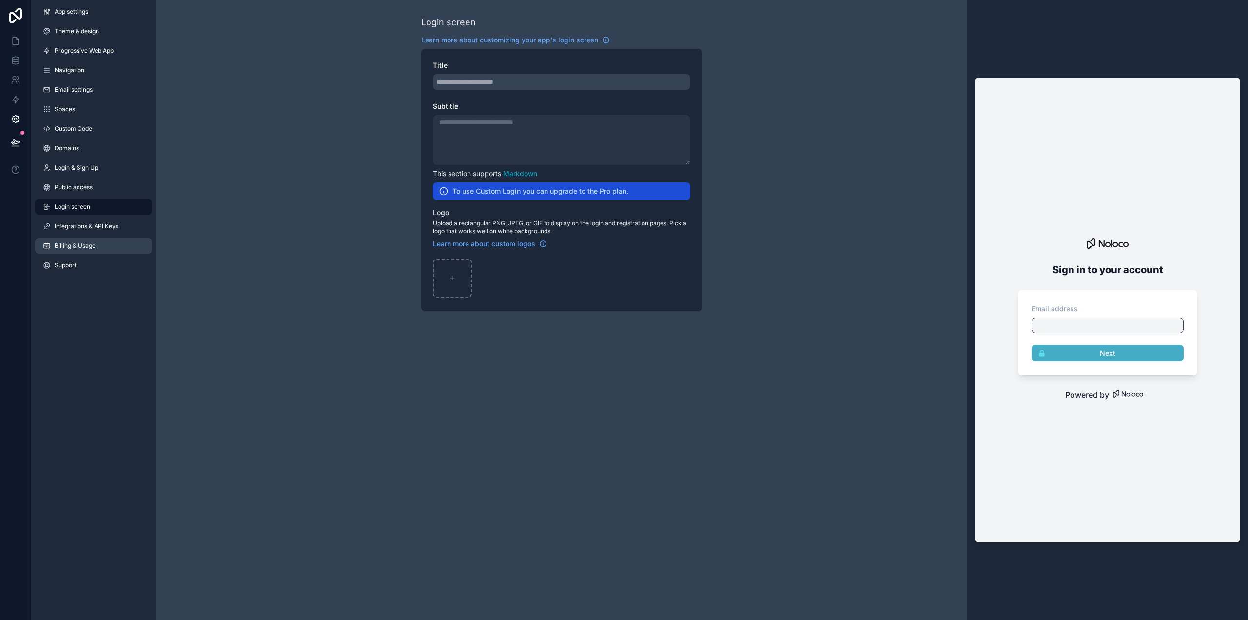
click at [80, 241] on link "Billing & Usage" at bounding box center [93, 246] width 117 height 16
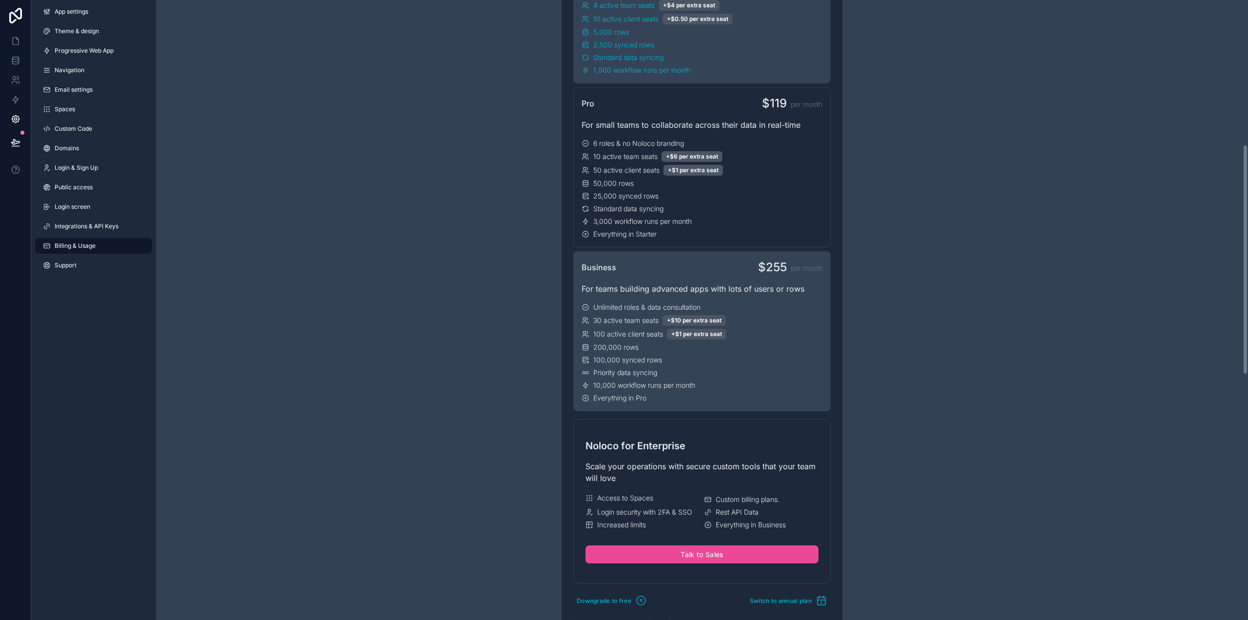
scroll to position [390, 0]
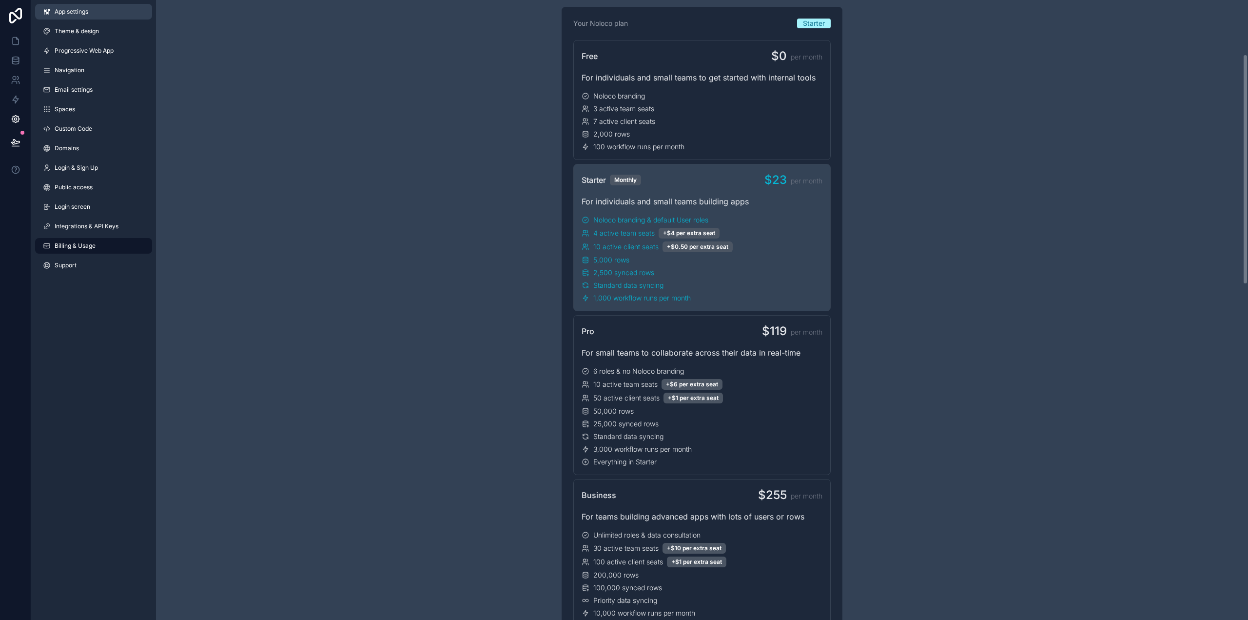
click at [55, 9] on span "App settings" at bounding box center [72, 12] width 34 height 8
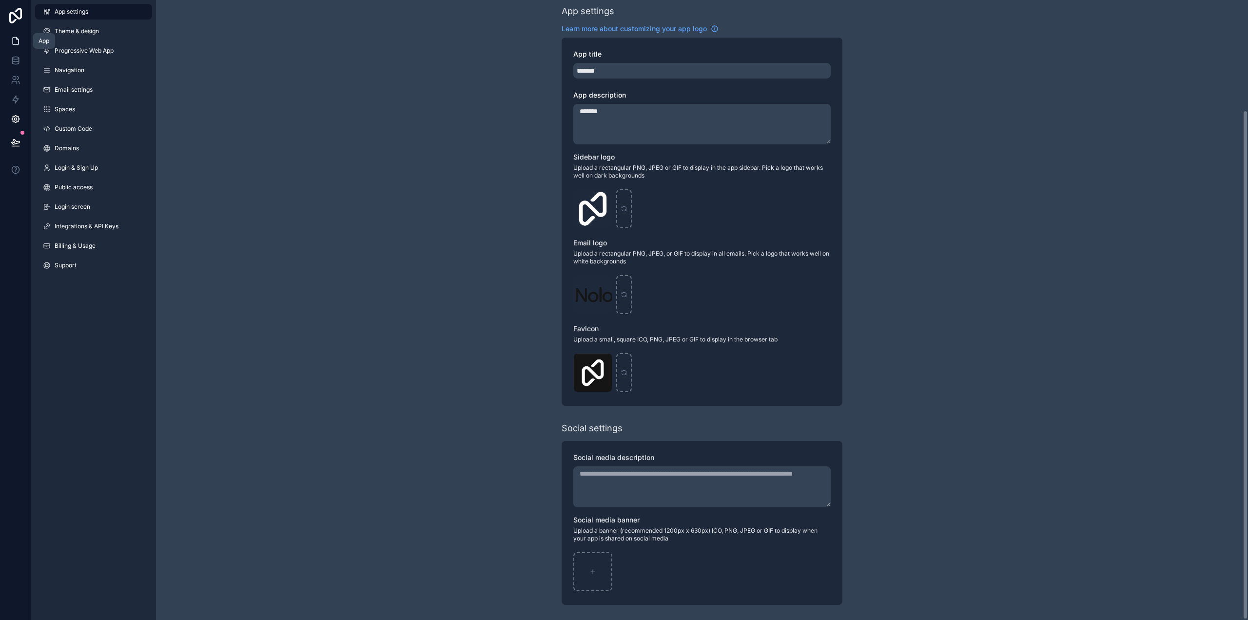
click at [17, 39] on icon at bounding box center [17, 39] width 2 height 2
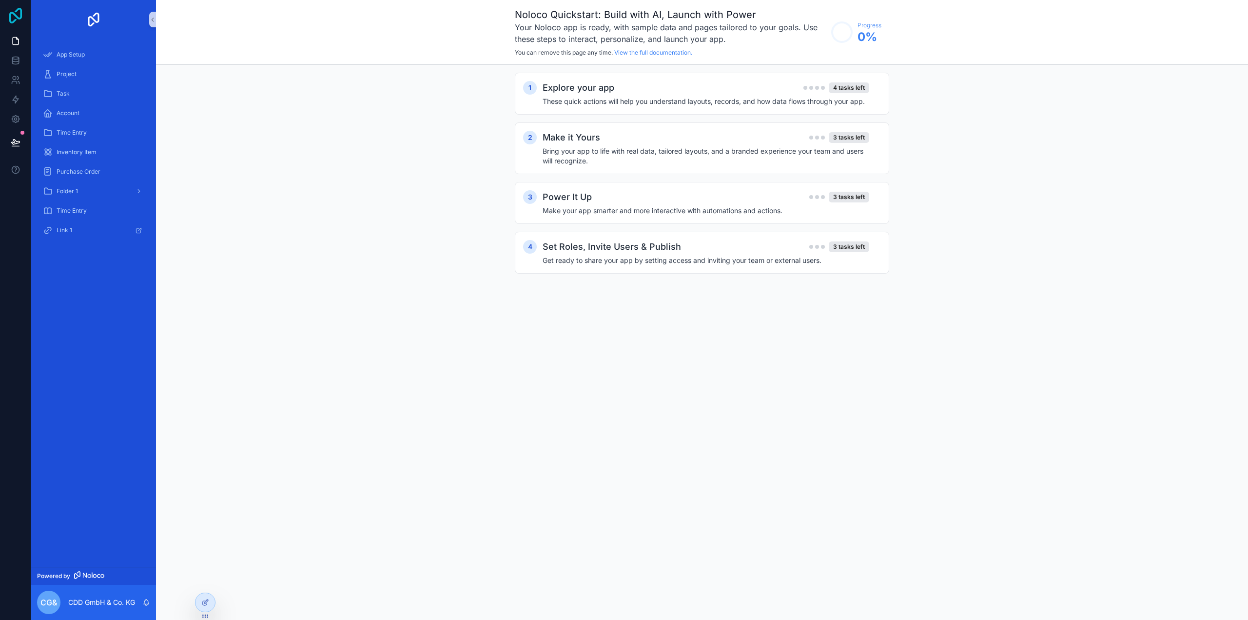
click at [21, 15] on icon at bounding box center [15, 16] width 13 height 16
